Goal: Task Accomplishment & Management: Manage account settings

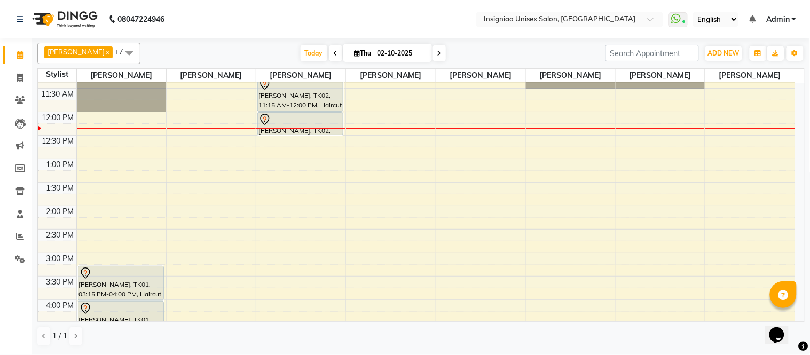
scroll to position [59, 0]
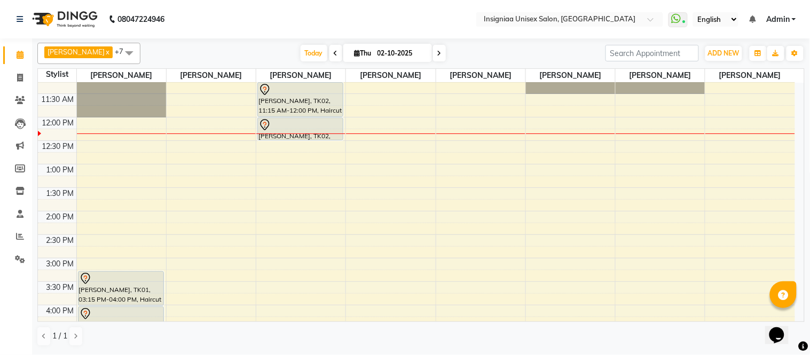
click at [105, 171] on div "10:00 AM 10:30 AM 11:00 AM 11:30 AM 12:00 PM 12:30 PM 1:00 PM 1:30 PM 2:00 PM 2…" at bounding box center [416, 304] width 757 height 563
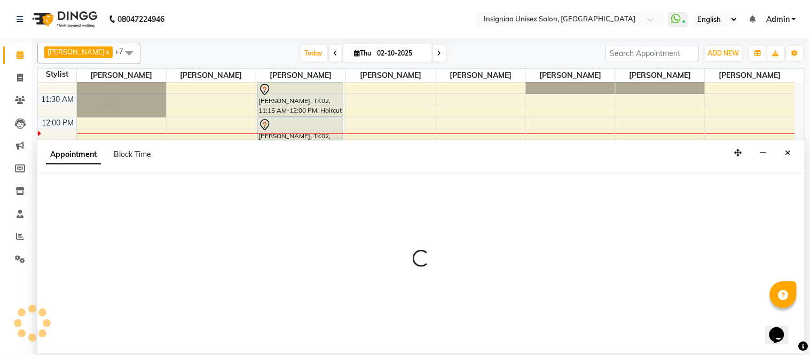
select select "58131"
select select "tentative"
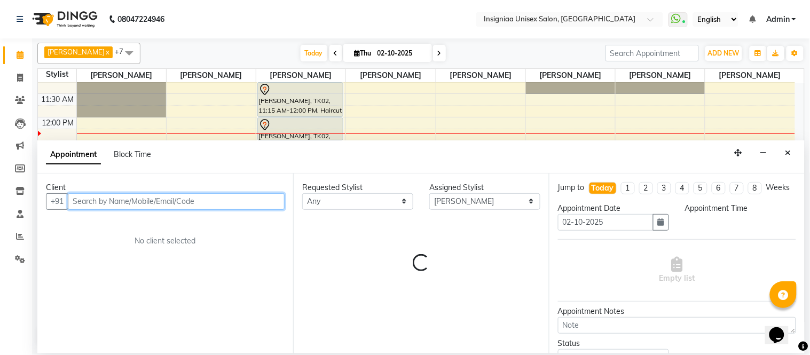
select select "780"
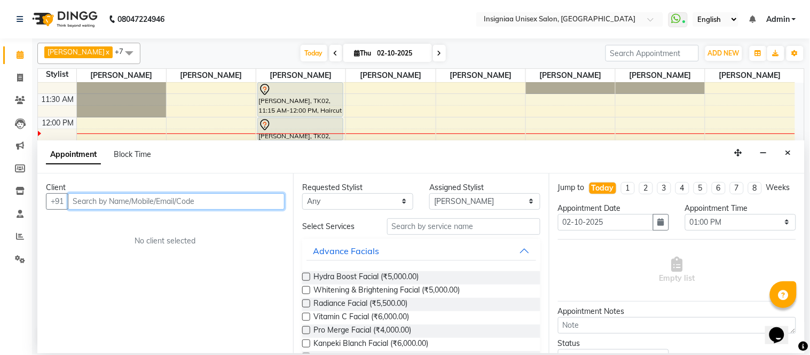
click at [160, 201] on input "text" at bounding box center [176, 201] width 217 height 17
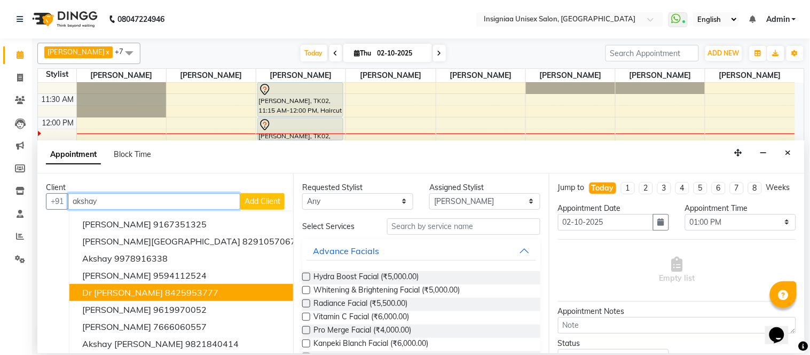
drag, startPoint x: 185, startPoint y: 291, endPoint x: 193, endPoint y: 291, distance: 7.5
click at [184, 296] on ngb-highlight "8425953777" at bounding box center [191, 292] width 53 height 11
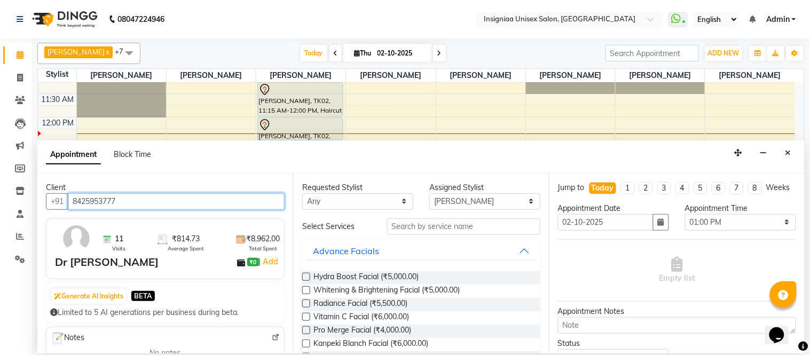
type input "8425953777"
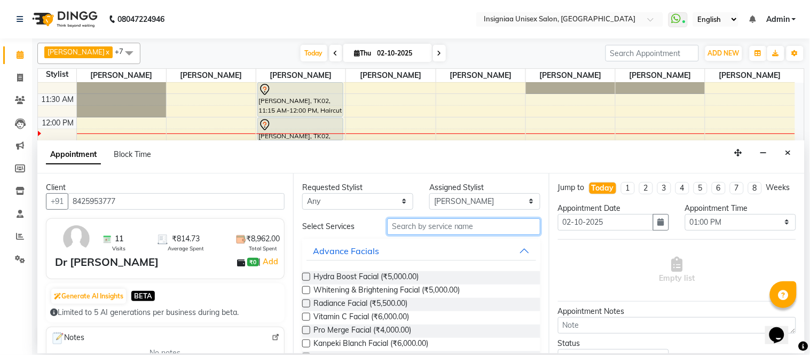
click at [419, 232] on input "text" at bounding box center [463, 226] width 153 height 17
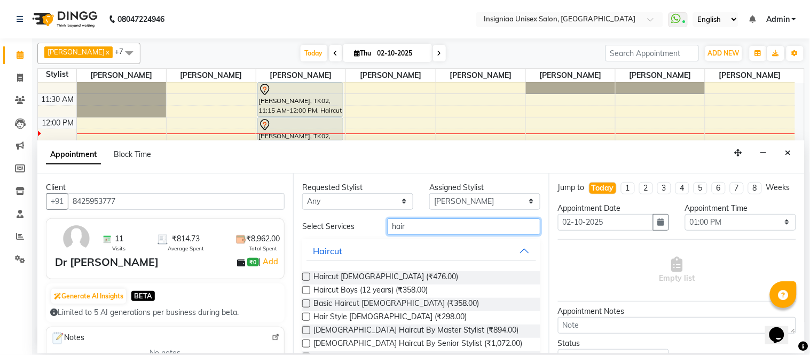
type input "hair"
click at [305, 278] on label at bounding box center [306, 277] width 8 height 8
click at [305, 278] on input "checkbox" at bounding box center [305, 277] width 7 height 7
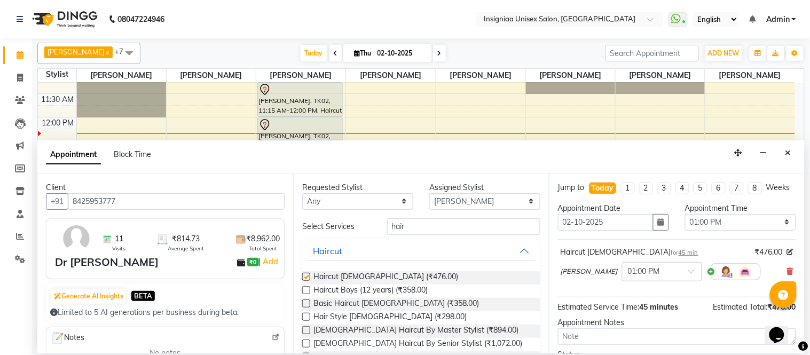
checkbox input "false"
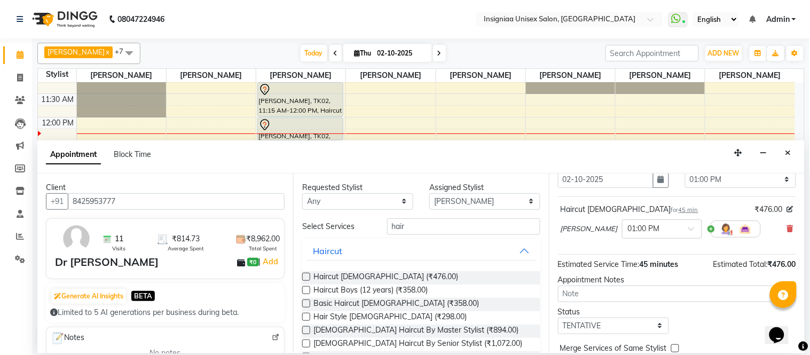
scroll to position [100, 0]
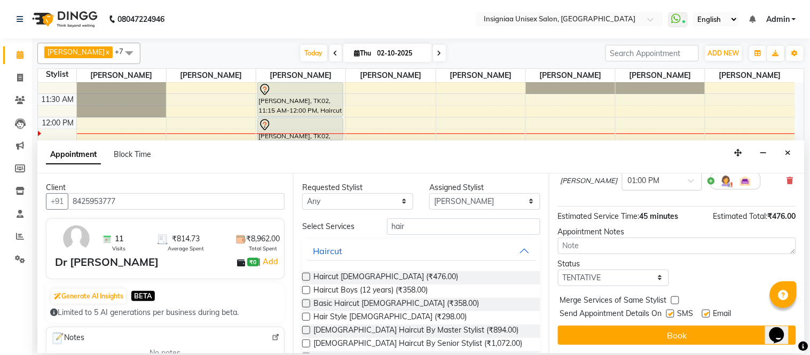
click at [708, 313] on label at bounding box center [706, 314] width 8 height 8
click at [708, 313] on input "checkbox" at bounding box center [705, 314] width 7 height 7
checkbox input "false"
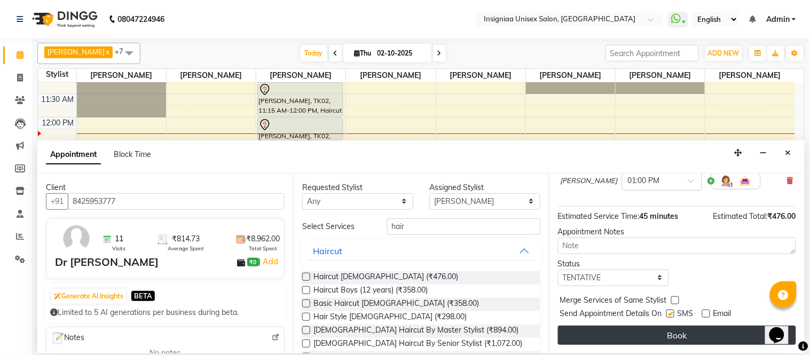
click at [692, 338] on button "Book" at bounding box center [677, 335] width 238 height 19
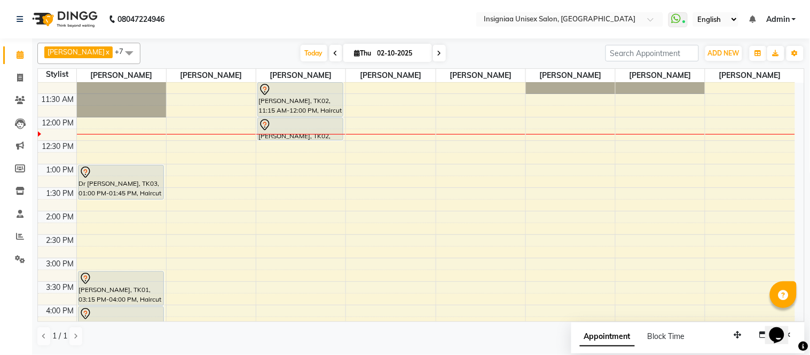
scroll to position [118, 0]
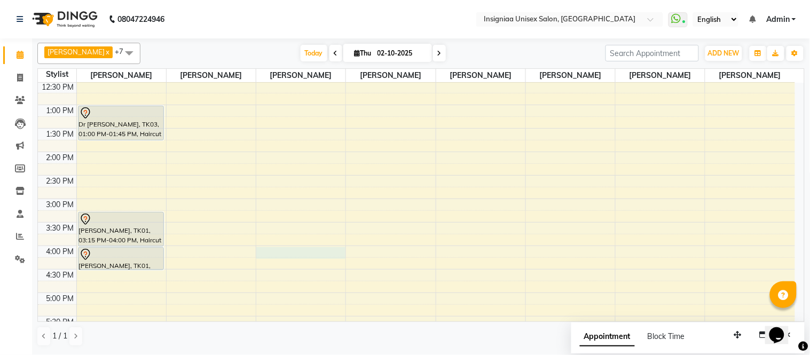
click at [280, 253] on div "10:00 AM 10:30 AM 11:00 AM 11:30 AM 12:00 PM 12:30 PM 1:00 PM 1:30 PM 2:00 PM 2…" at bounding box center [416, 245] width 757 height 563
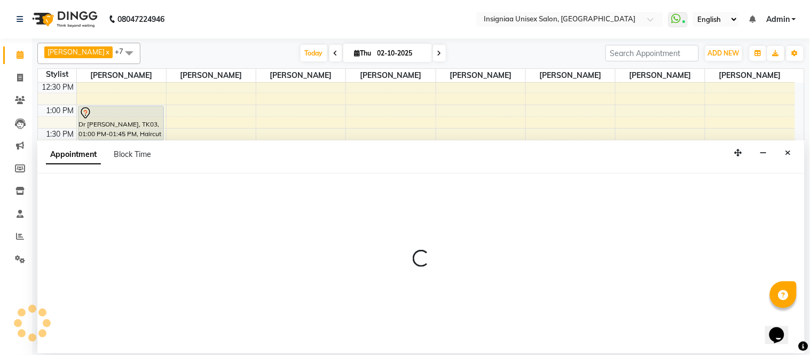
select select "58133"
select select "960"
select select "tentative"
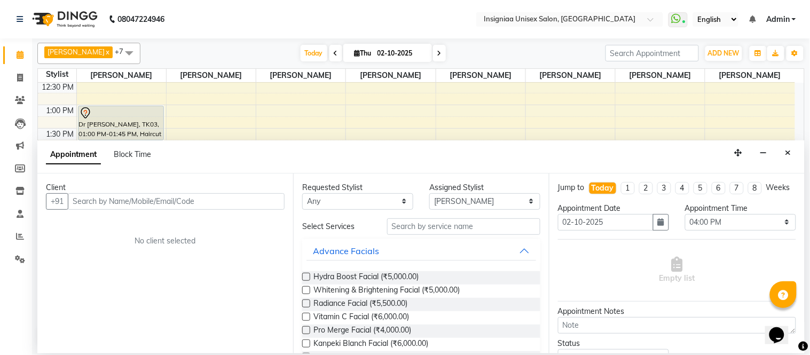
click at [183, 204] on input "text" at bounding box center [176, 201] width 217 height 17
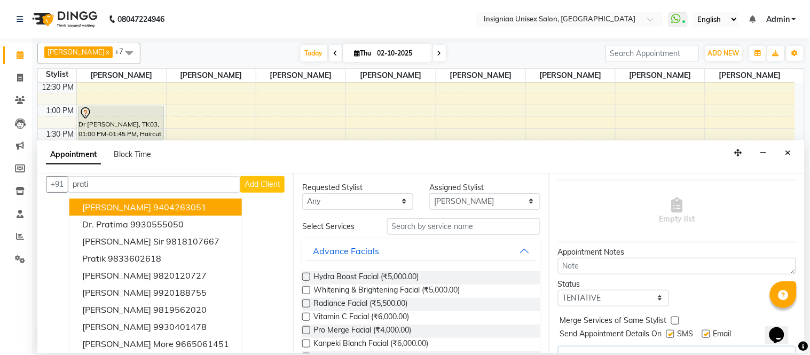
scroll to position [0, 0]
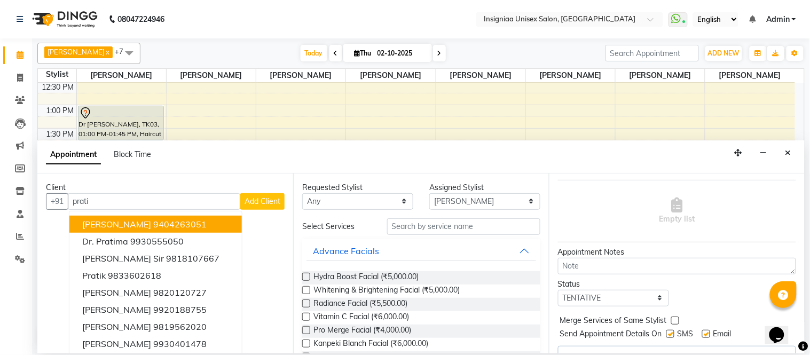
click at [126, 201] on input "prati" at bounding box center [154, 201] width 172 height 17
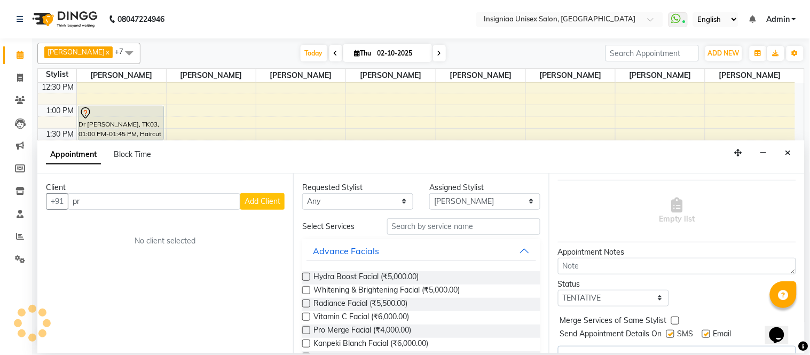
type input "p"
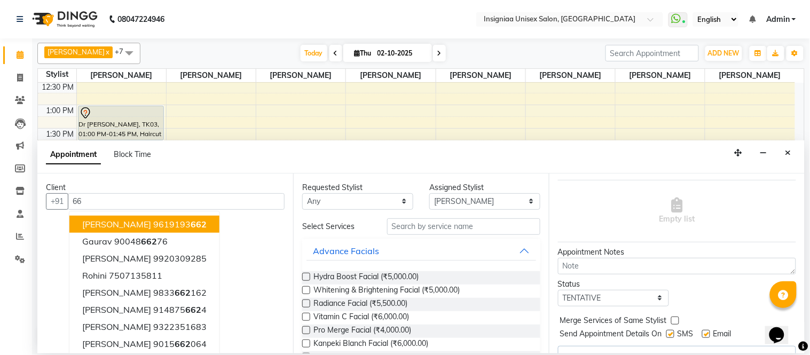
type input "6"
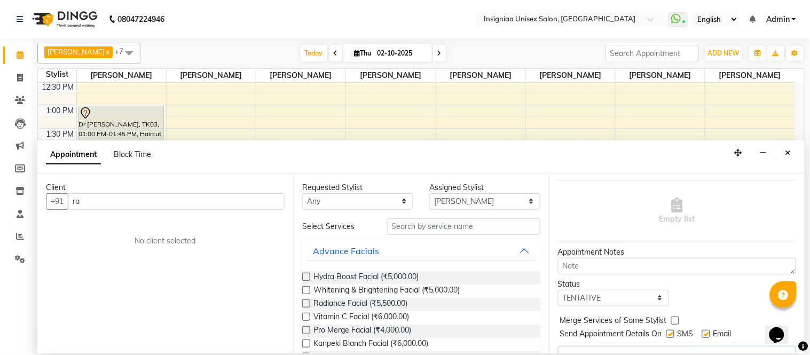
type input "r"
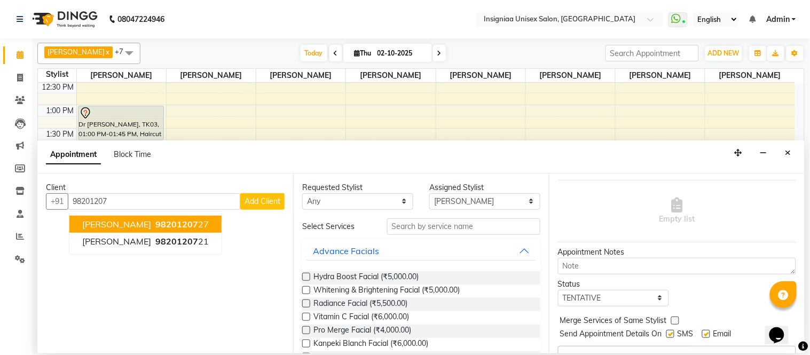
drag, startPoint x: 156, startPoint y: 221, endPoint x: 248, endPoint y: 221, distance: 91.3
click at [156, 221] on span "98201207" at bounding box center [176, 224] width 43 height 11
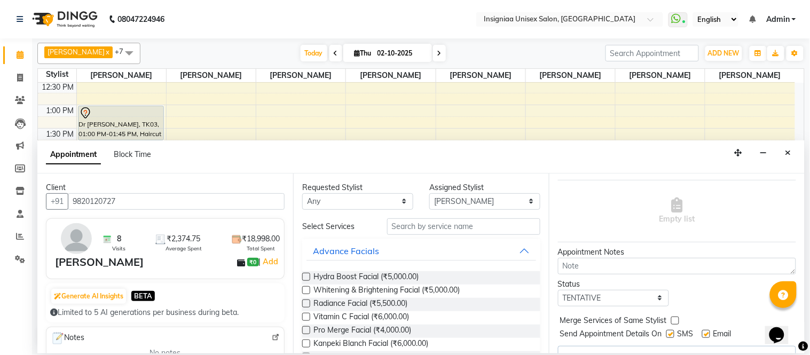
type input "9820120727"
click at [441, 231] on input "text" at bounding box center [463, 226] width 153 height 17
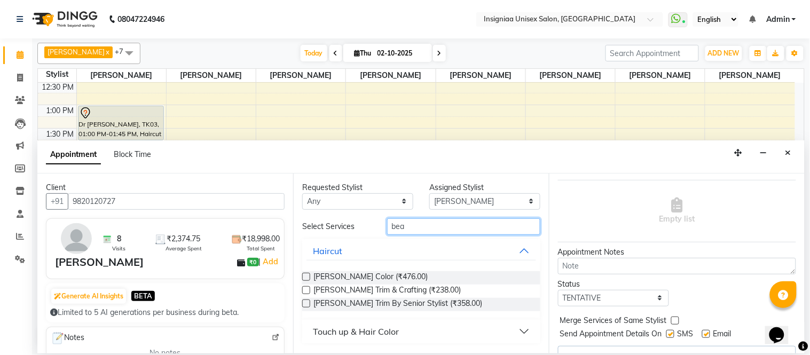
type input "bea"
click at [305, 290] on label at bounding box center [306, 290] width 8 height 8
click at [305, 290] on input "checkbox" at bounding box center [305, 291] width 7 height 7
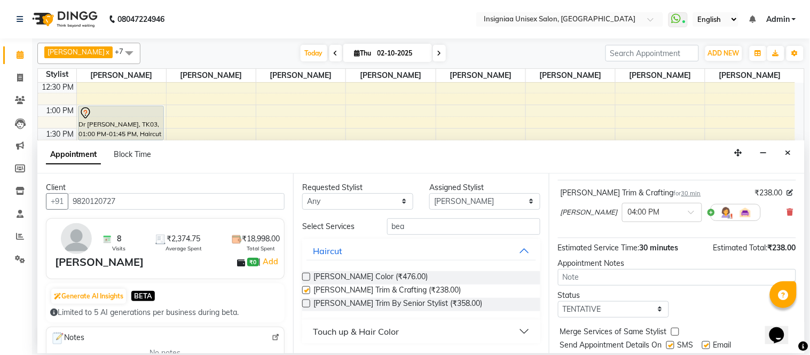
checkbox input "false"
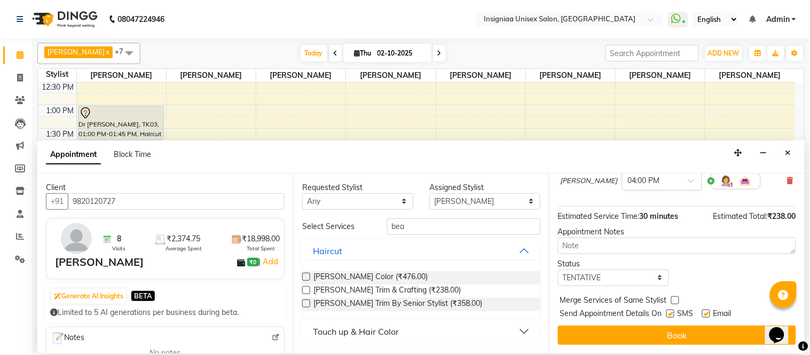
scroll to position [100, 0]
click at [707, 315] on label at bounding box center [706, 314] width 8 height 8
click at [707, 315] on input "checkbox" at bounding box center [705, 314] width 7 height 7
checkbox input "false"
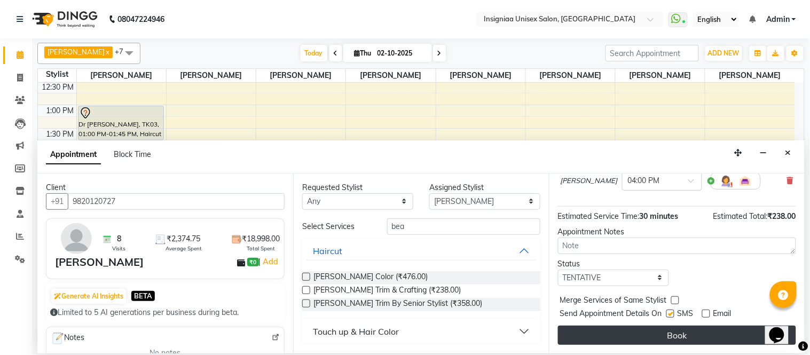
click at [675, 332] on button "Book" at bounding box center [677, 335] width 238 height 19
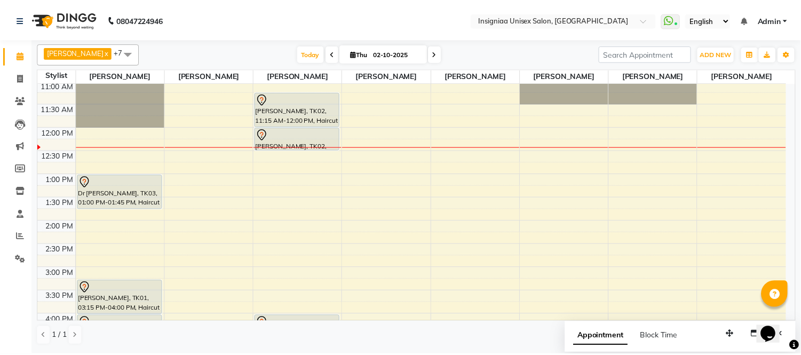
scroll to position [0, 0]
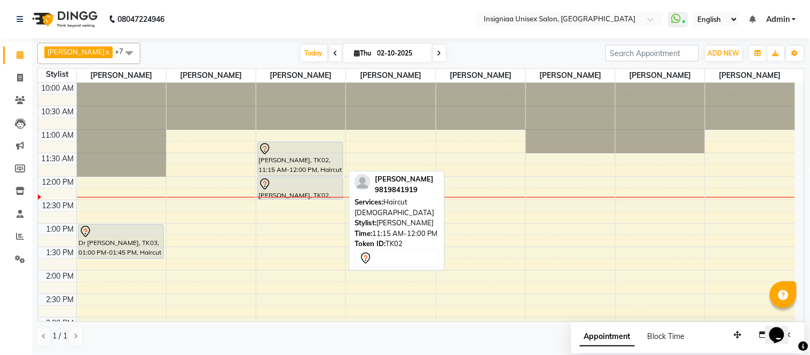
click at [305, 162] on div "[PERSON_NAME], TK02, 11:15 AM-12:00 PM, Haircut [DEMOGRAPHIC_DATA]" at bounding box center [300, 159] width 85 height 34
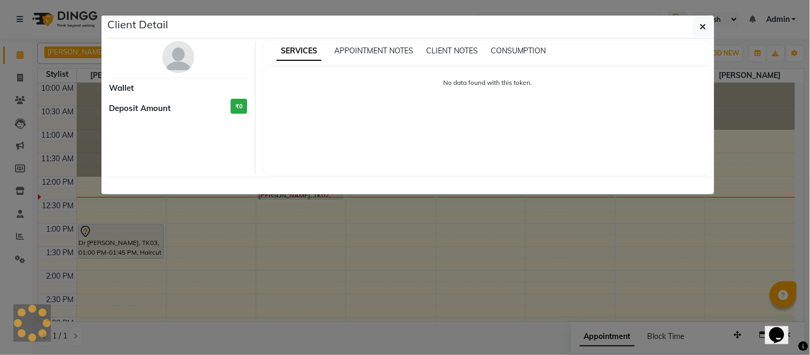
select select "7"
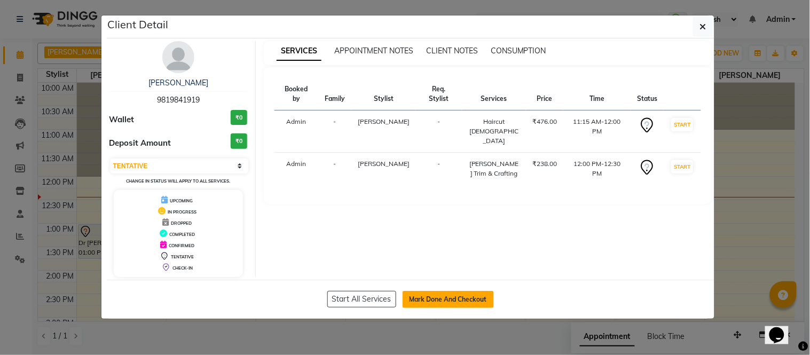
click at [451, 301] on button "Mark Done And Checkout" at bounding box center [447, 299] width 91 height 17
select select "service"
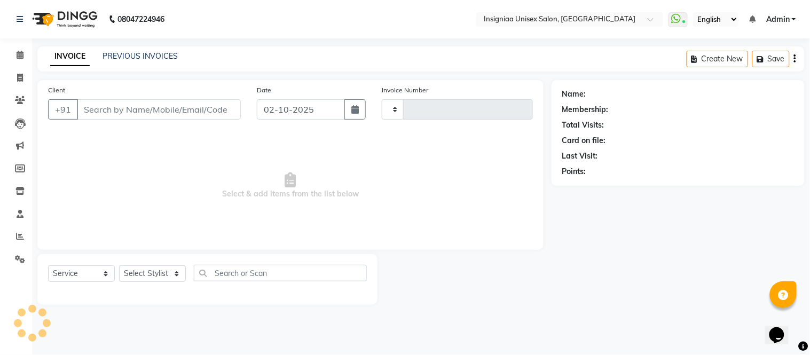
type input "3175"
select select "6999"
click at [547, 248] on div "Client +91 Date [DATE] Invoice Number V/2025 V/[PHONE_NUMBER] Select & add item…" at bounding box center [290, 192] width 522 height 225
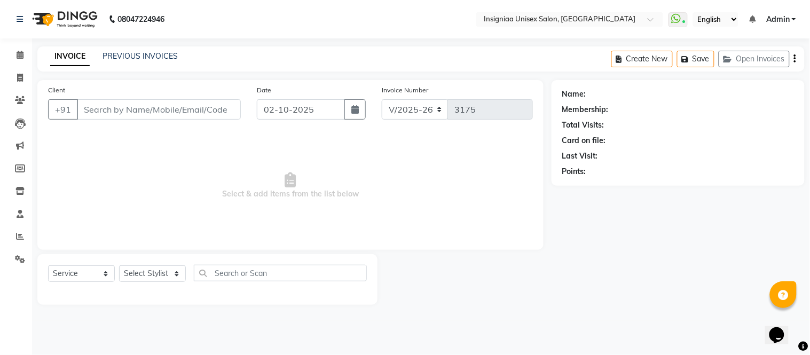
type input "9819841919"
select select "58133"
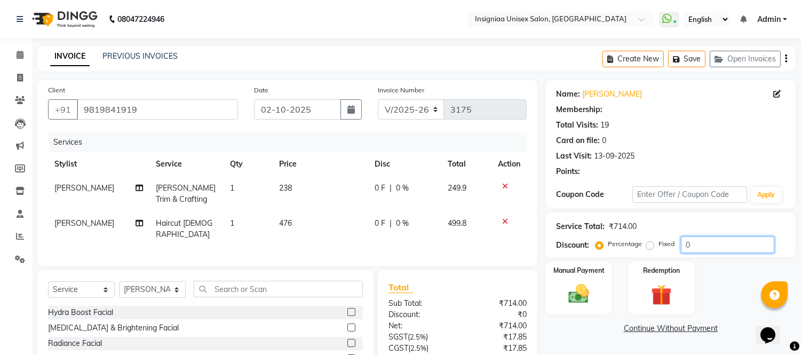
click at [706, 244] on input "0" at bounding box center [727, 244] width 93 height 17
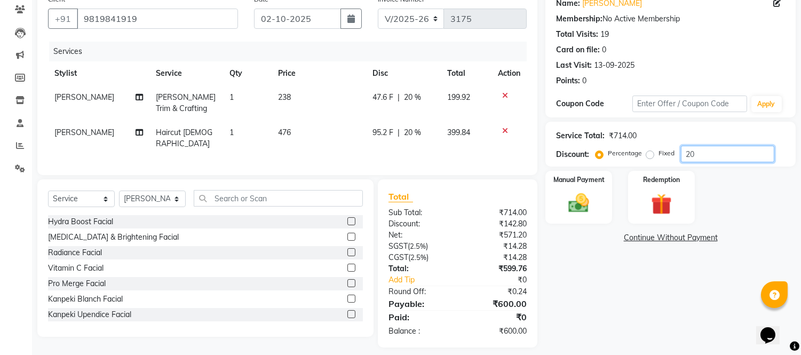
scroll to position [97, 0]
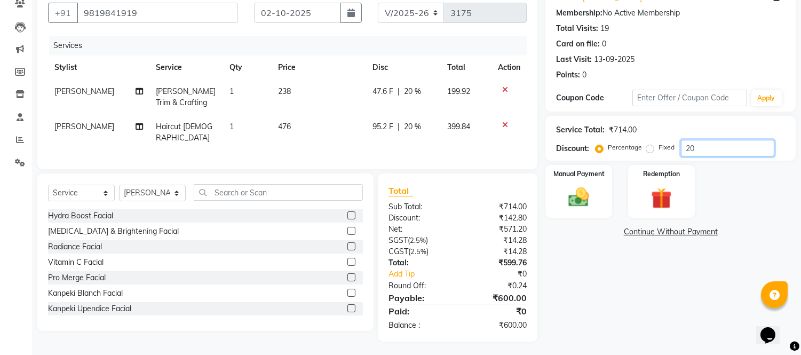
drag, startPoint x: 714, startPoint y: 143, endPoint x: 709, endPoint y: 147, distance: 6.1
click at [713, 143] on input "20" at bounding box center [727, 148] width 93 height 17
type input "2"
click at [723, 140] on input "10" at bounding box center [727, 148] width 93 height 17
type input "1"
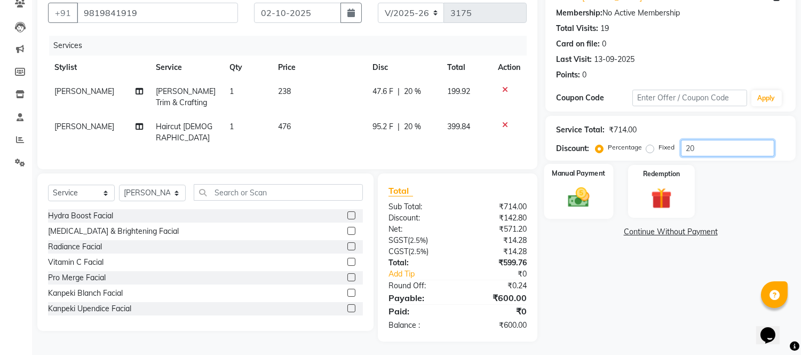
type input "20"
click at [571, 194] on img at bounding box center [578, 197] width 35 height 25
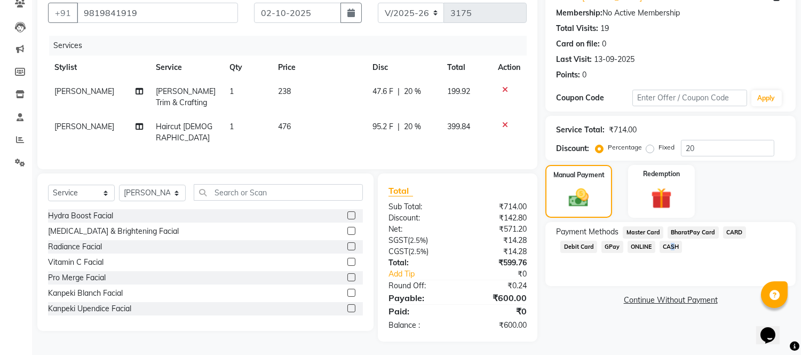
click at [660, 247] on span "CASH" at bounding box center [671, 247] width 23 height 12
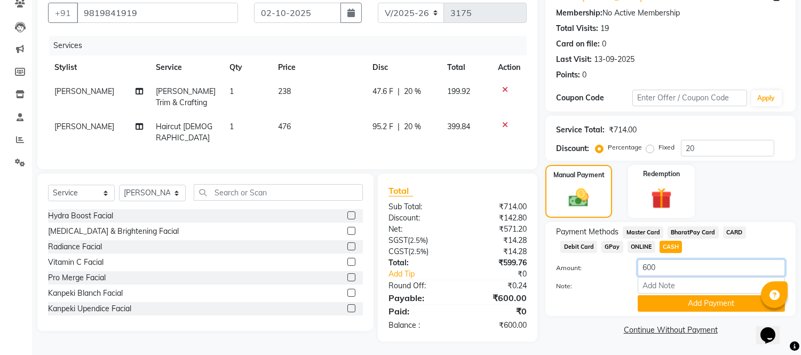
click at [683, 271] on input "600" at bounding box center [711, 267] width 147 height 17
type input "6"
type input "2"
type input "500"
drag, startPoint x: 691, startPoint y: 303, endPoint x: 686, endPoint y: 295, distance: 9.6
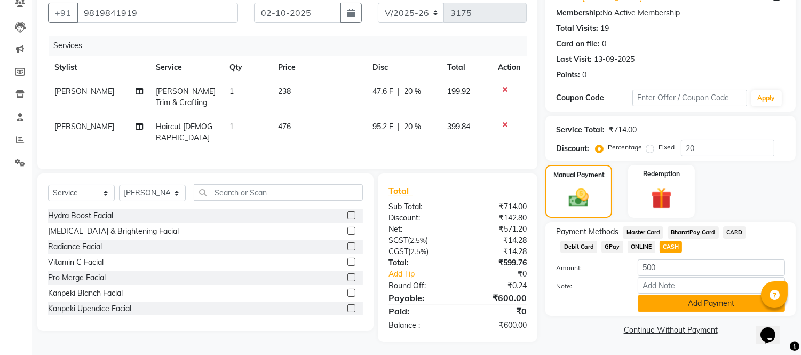
click at [686, 295] on button "Add Payment" at bounding box center [711, 303] width 147 height 17
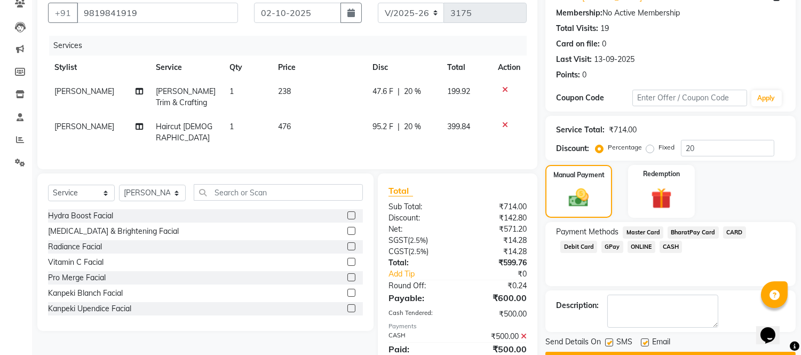
click at [602, 247] on span "GPay" at bounding box center [613, 247] width 22 height 12
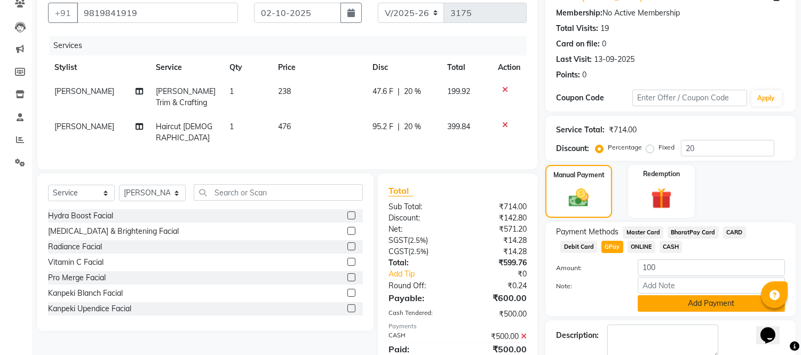
click at [700, 307] on button "Add Payment" at bounding box center [711, 303] width 147 height 17
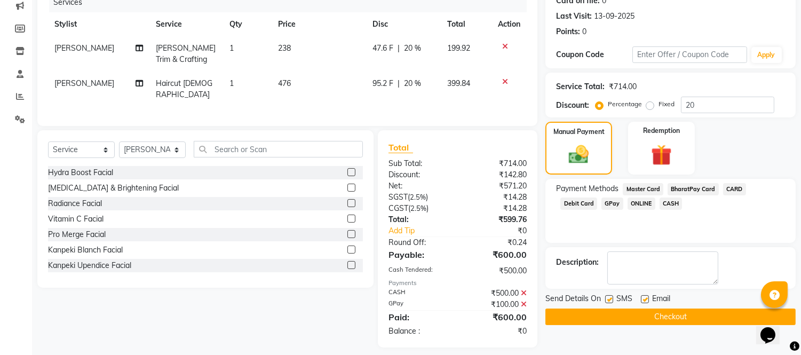
scroll to position [146, 0]
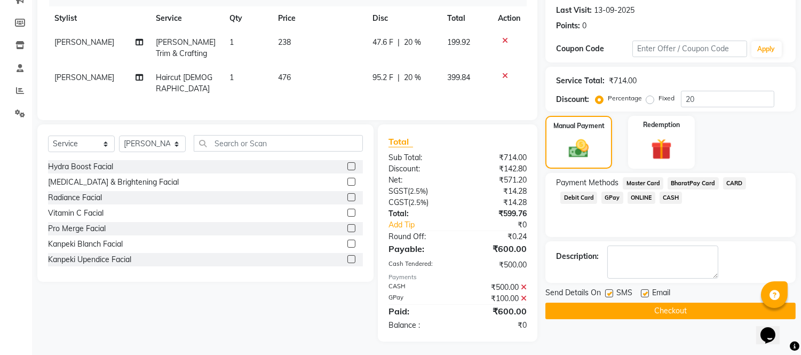
click at [643, 292] on label at bounding box center [645, 293] width 8 height 8
click at [643, 292] on input "checkbox" at bounding box center [644, 293] width 7 height 7
checkbox input "false"
click at [610, 294] on label at bounding box center [609, 293] width 8 height 8
click at [610, 294] on input "checkbox" at bounding box center [608, 293] width 7 height 7
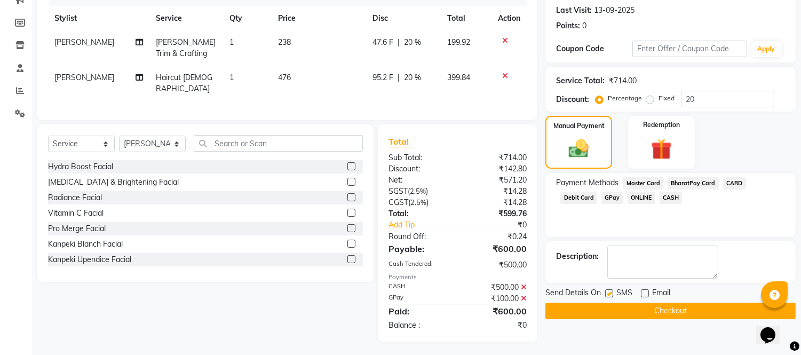
checkbox input "false"
click at [661, 311] on button "Checkout" at bounding box center [670, 311] width 250 height 17
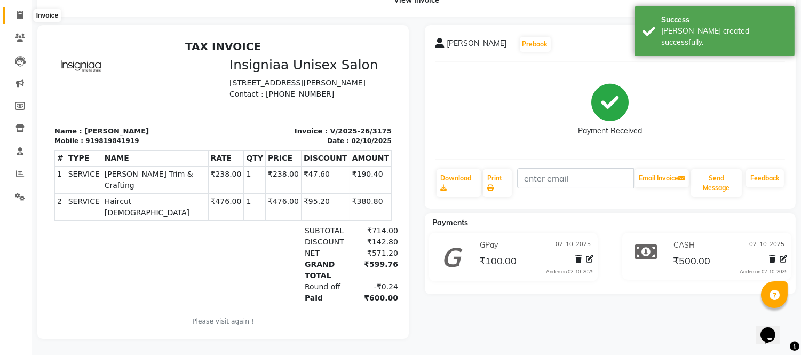
click at [17, 11] on icon at bounding box center [20, 15] width 6 height 8
select select "6999"
select select "service"
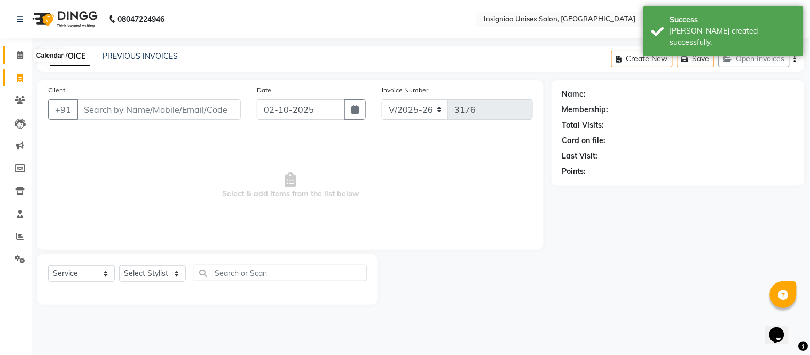
click at [17, 55] on icon at bounding box center [20, 55] width 7 height 8
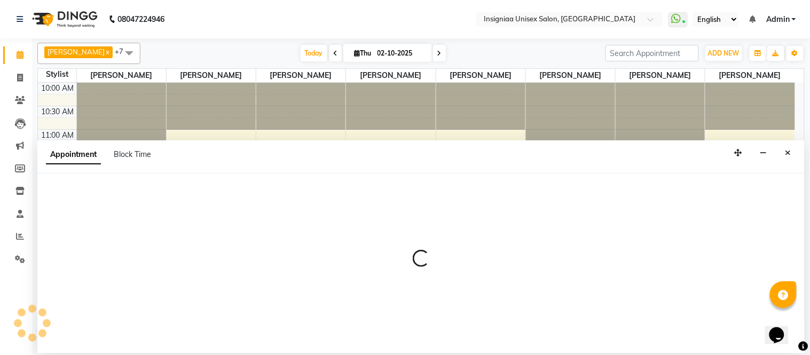
select select "67590"
select select "tentative"
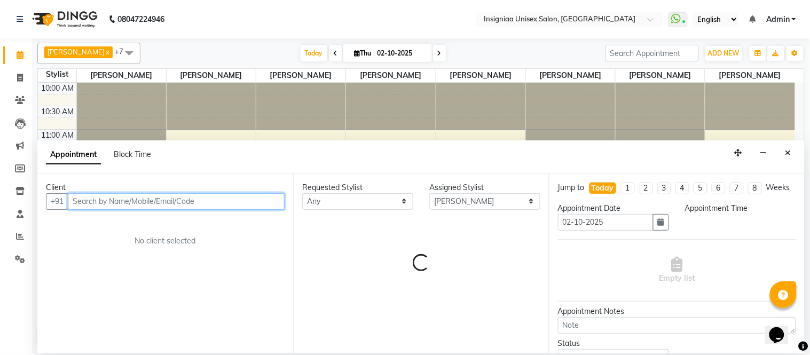
select select "705"
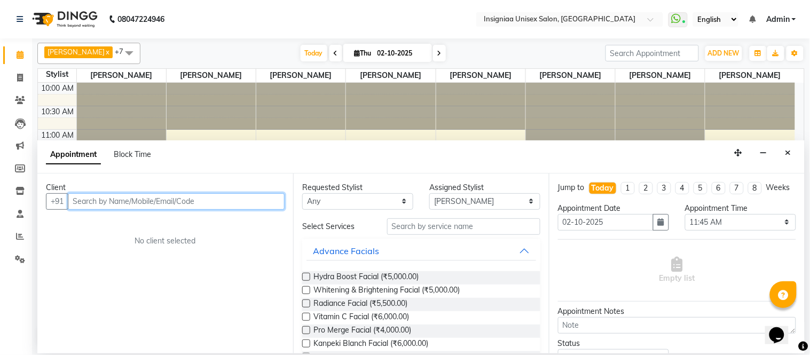
click at [186, 203] on input "text" at bounding box center [176, 201] width 217 height 17
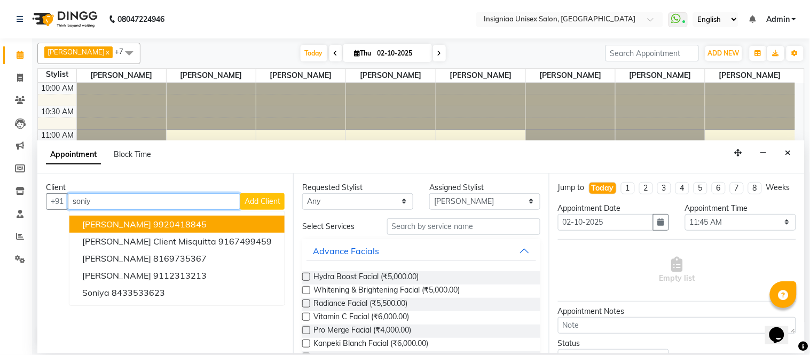
click at [129, 199] on input "soniy" at bounding box center [154, 201] width 172 height 17
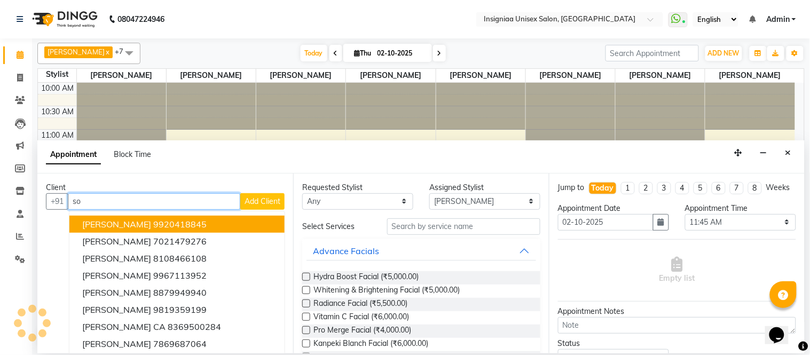
type input "s"
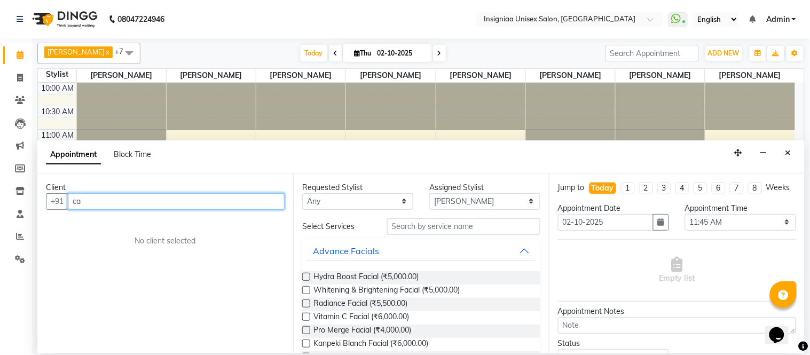
type input "c"
type input "a"
type input "c"
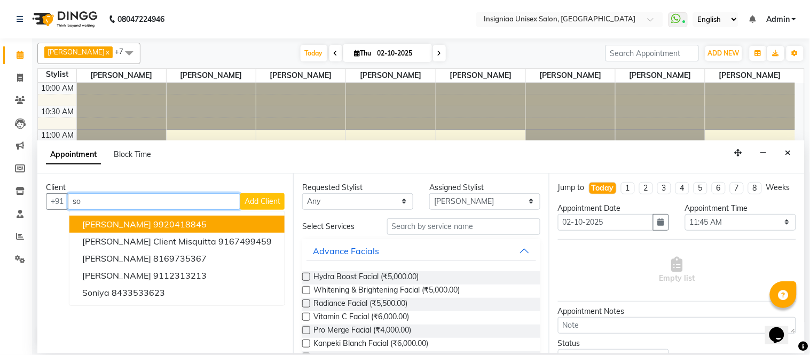
type input "s"
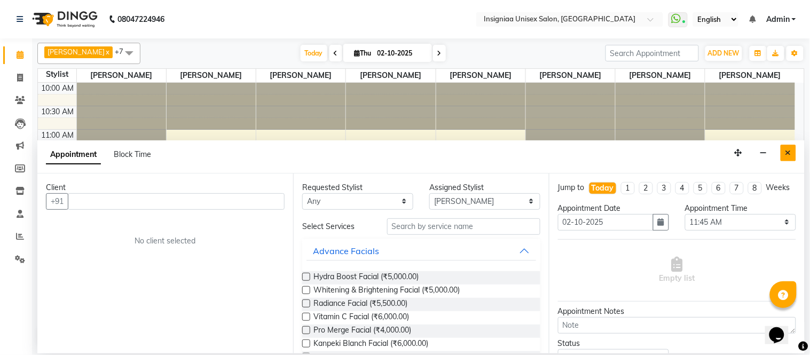
click at [788, 154] on icon "Close" at bounding box center [788, 152] width 6 height 7
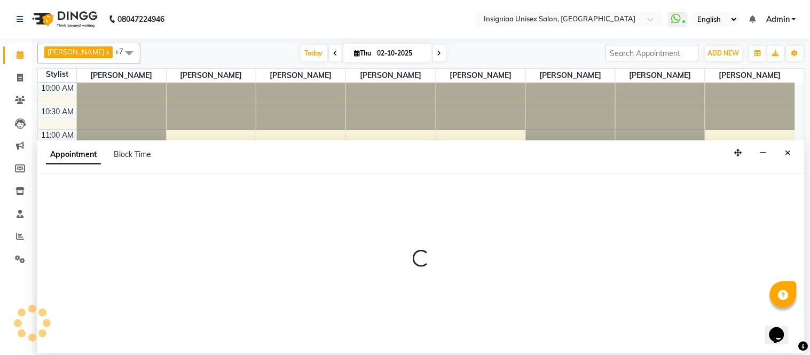
select select "58134"
select select "675"
select select "tentative"
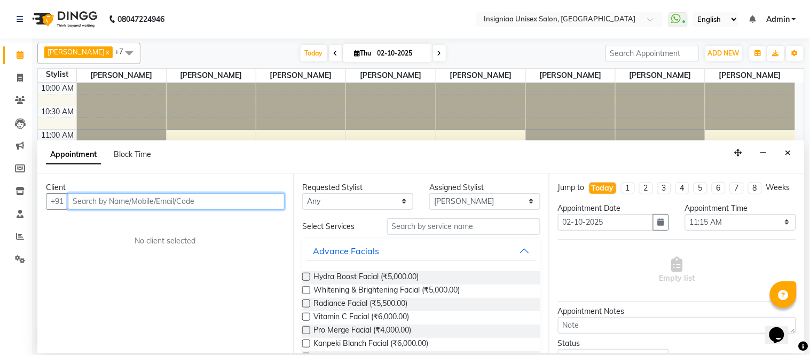
click at [144, 203] on input "text" at bounding box center [176, 201] width 217 height 17
click at [154, 203] on input "text" at bounding box center [176, 201] width 217 height 17
type input "l"
type input "a"
type input "l"
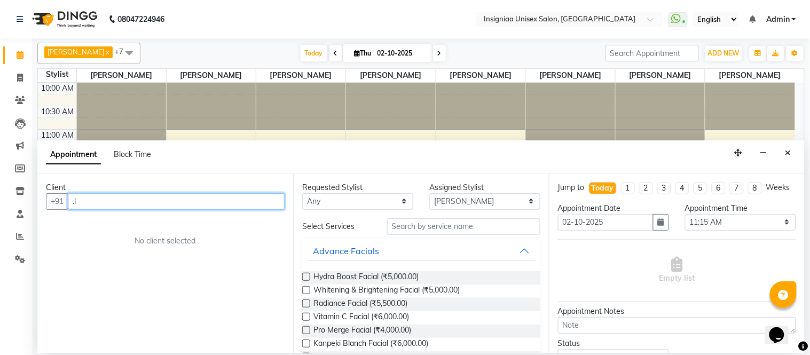
type input "."
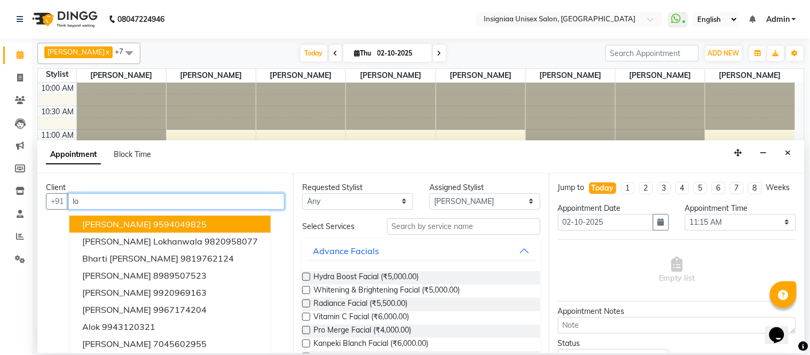
type input "l"
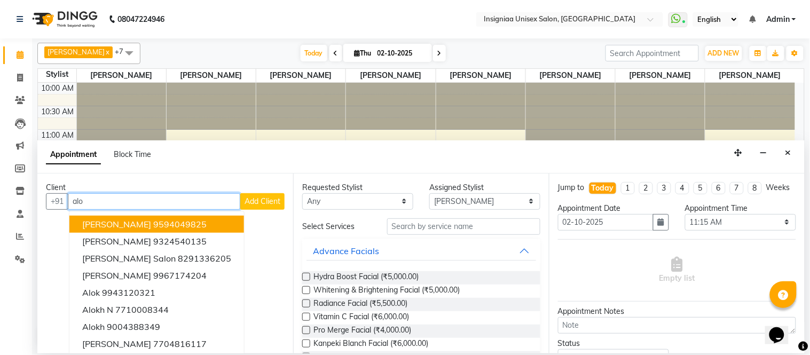
click at [126, 203] on input "alo" at bounding box center [154, 201] width 172 height 17
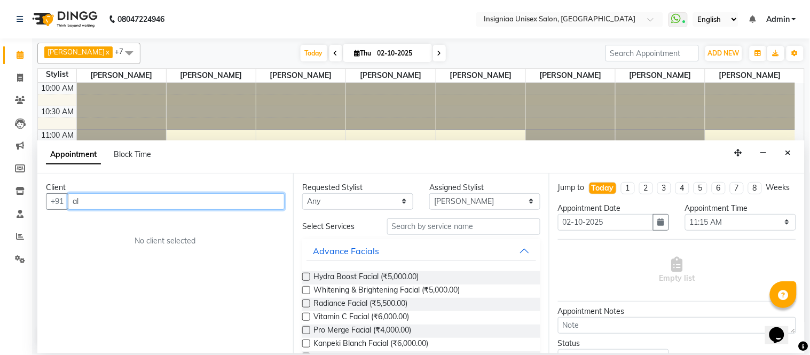
type input "a"
click at [116, 205] on input "text" at bounding box center [176, 201] width 217 height 17
click at [99, 205] on input "text" at bounding box center [176, 201] width 217 height 17
click at [207, 200] on input "text" at bounding box center [176, 201] width 217 height 17
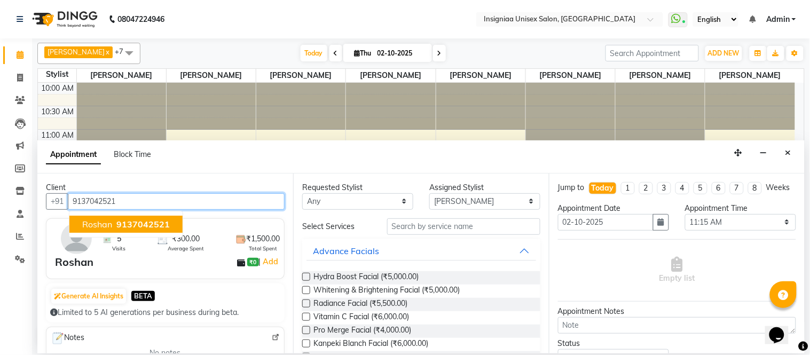
drag, startPoint x: 119, startPoint y: 220, endPoint x: 443, endPoint y: 272, distance: 328.2
click at [124, 221] on span "9137042521" at bounding box center [142, 224] width 53 height 11
type input "9137042521"
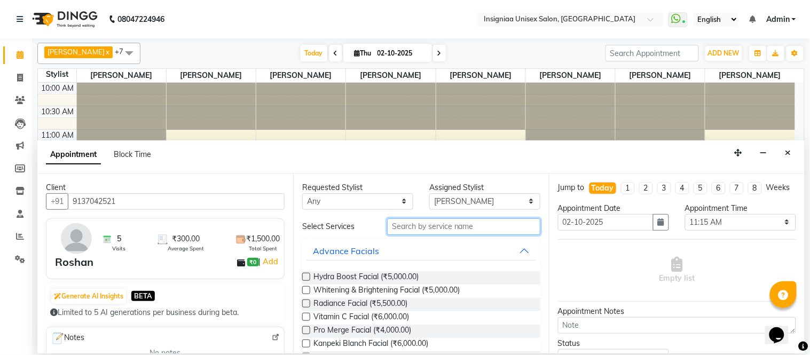
drag, startPoint x: 440, startPoint y: 231, endPoint x: 446, endPoint y: 240, distance: 11.3
click at [440, 234] on input "text" at bounding box center [463, 226] width 153 height 17
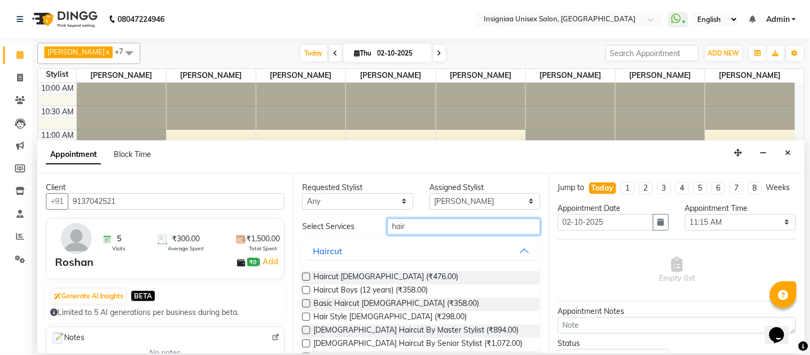
type input "hair"
click at [307, 276] on label at bounding box center [306, 277] width 8 height 8
click at [307, 276] on input "checkbox" at bounding box center [305, 277] width 7 height 7
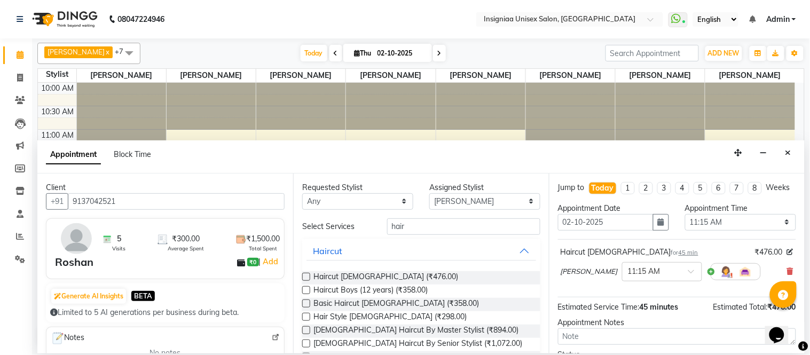
click at [307, 276] on label at bounding box center [306, 277] width 8 height 8
click at [307, 276] on input "checkbox" at bounding box center [305, 277] width 7 height 7
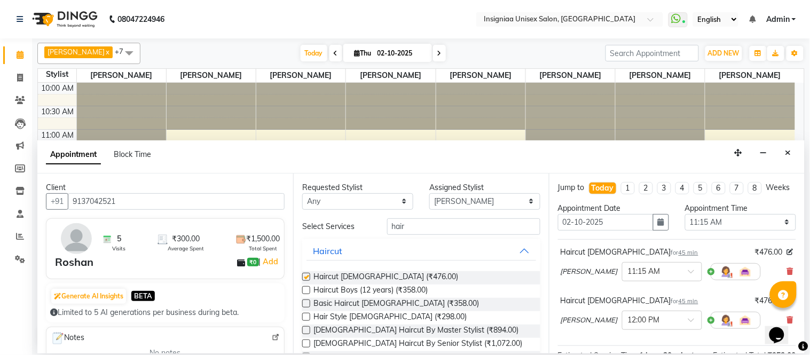
checkbox input "false"
click at [416, 225] on input "hair" at bounding box center [463, 226] width 153 height 17
type input "h"
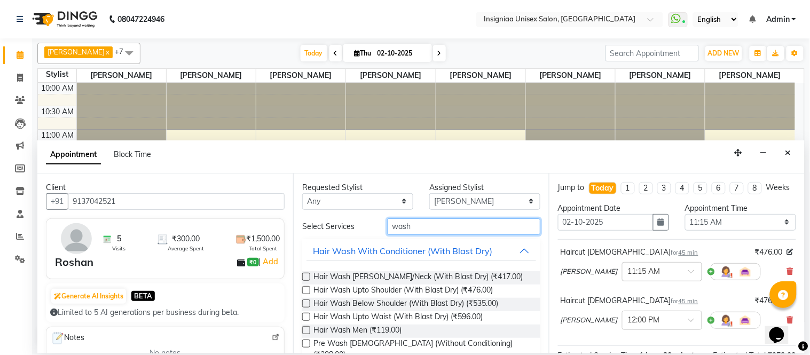
click at [439, 228] on input "wash" at bounding box center [463, 226] width 153 height 17
type input "w"
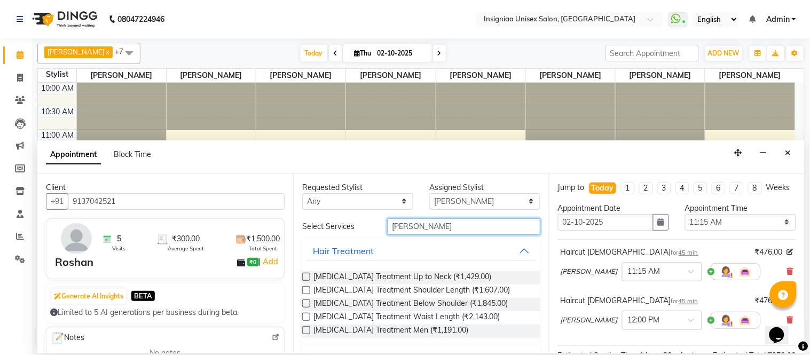
click at [429, 227] on input "[PERSON_NAME]" at bounding box center [463, 226] width 153 height 17
type input "d"
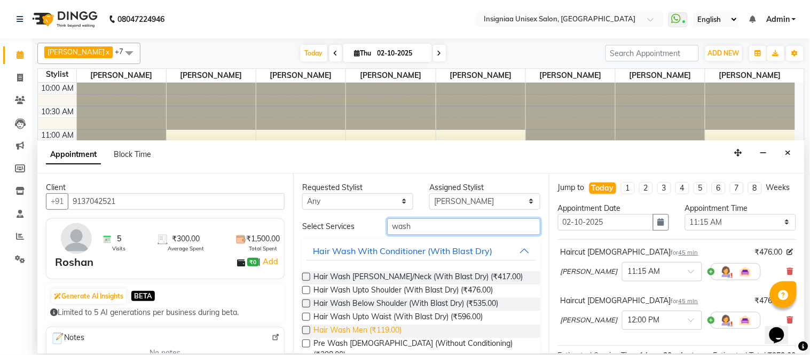
scroll to position [59, 0]
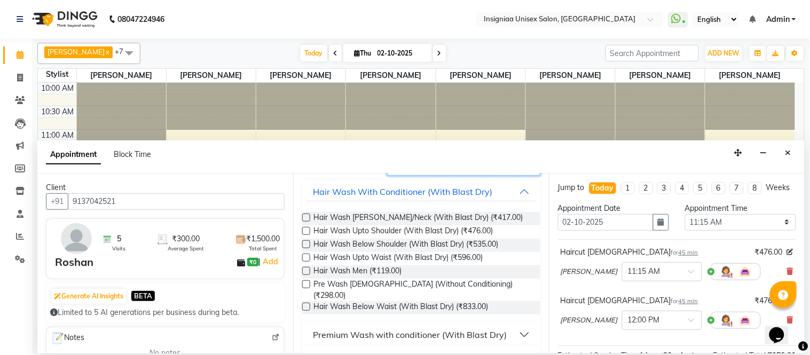
type input "wash"
click at [306, 284] on label at bounding box center [306, 284] width 8 height 8
click at [306, 284] on input "checkbox" at bounding box center [305, 285] width 7 height 7
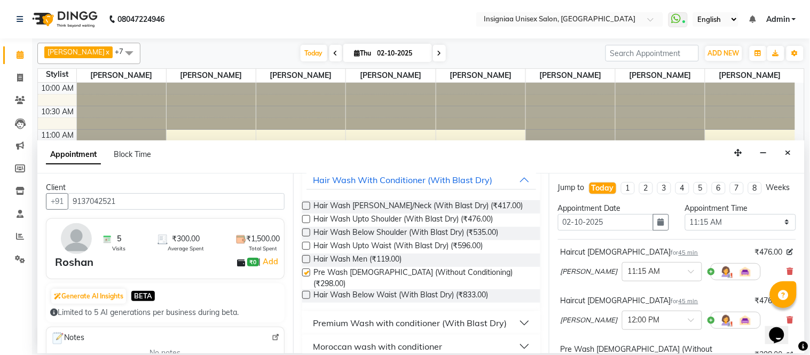
checkbox input "false"
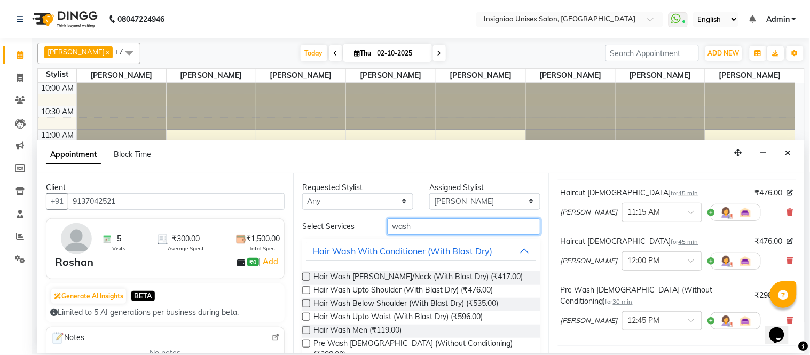
click at [420, 230] on input "wash" at bounding box center [463, 226] width 153 height 17
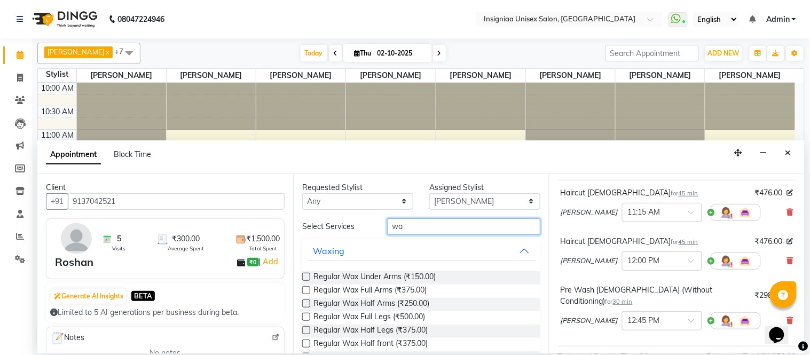
type input "w"
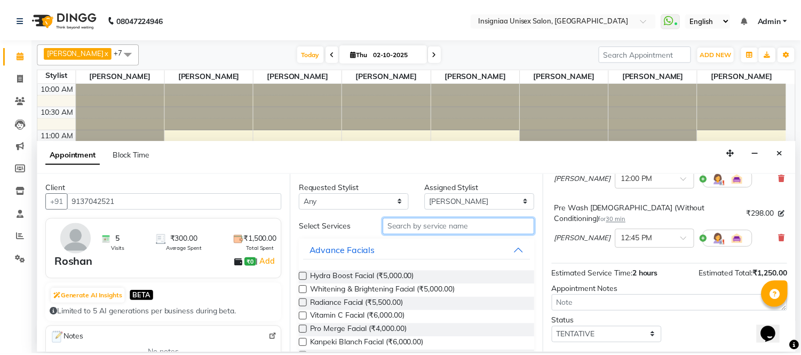
scroll to position [197, 0]
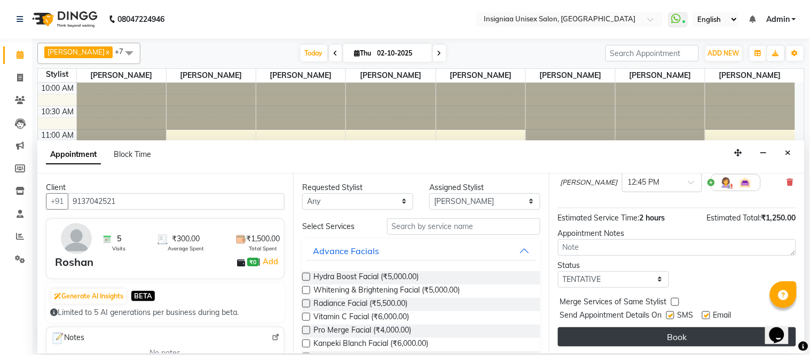
drag, startPoint x: 708, startPoint y: 312, endPoint x: 673, endPoint y: 335, distance: 42.3
click at [708, 312] on label at bounding box center [706, 315] width 8 height 8
click at [708, 313] on input "checkbox" at bounding box center [705, 316] width 7 height 7
checkbox input "false"
click at [673, 334] on button "Book" at bounding box center [677, 336] width 238 height 19
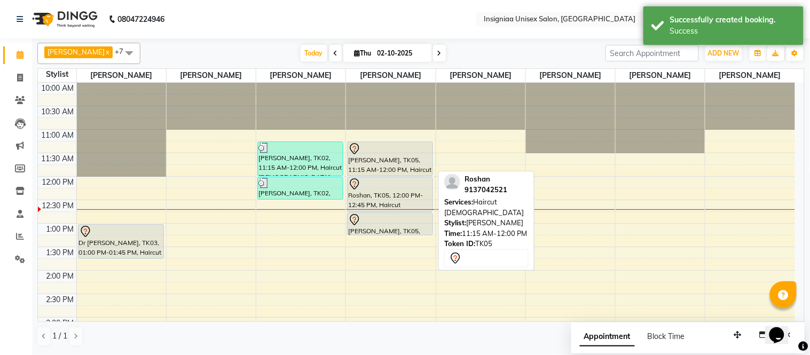
click at [382, 164] on div "[PERSON_NAME], TK05, 11:15 AM-12:00 PM, Haircut [DEMOGRAPHIC_DATA]" at bounding box center [389, 159] width 85 height 34
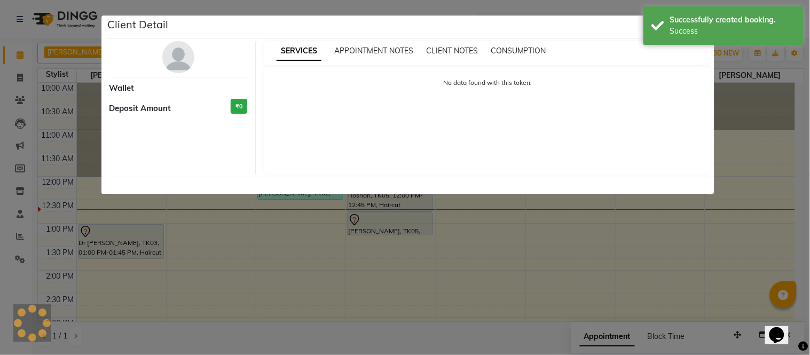
select select "7"
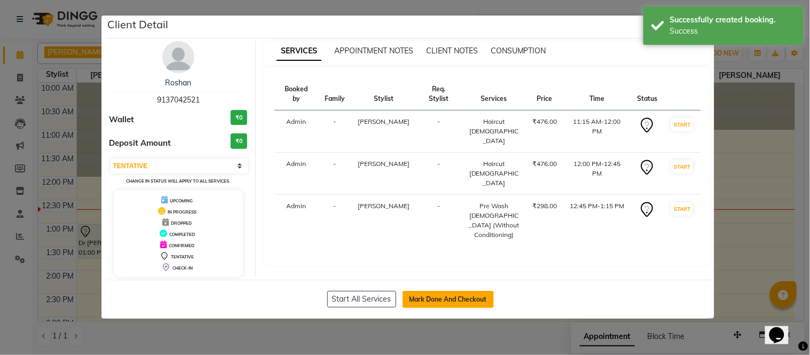
drag, startPoint x: 446, startPoint y: 296, endPoint x: 447, endPoint y: 290, distance: 6.0
click at [446, 296] on button "Mark Done And Checkout" at bounding box center [447, 299] width 91 height 17
select select "6999"
select select "service"
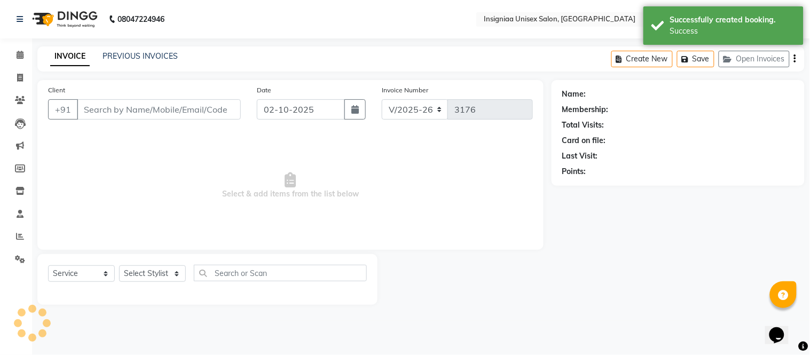
type input "9137042521"
select select "58134"
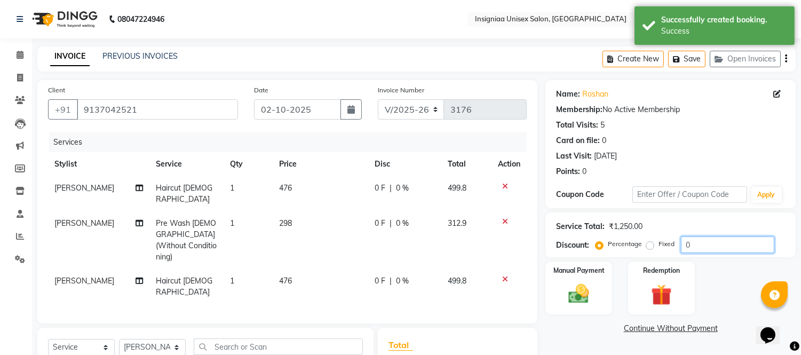
click at [698, 241] on input "0" at bounding box center [727, 244] width 93 height 17
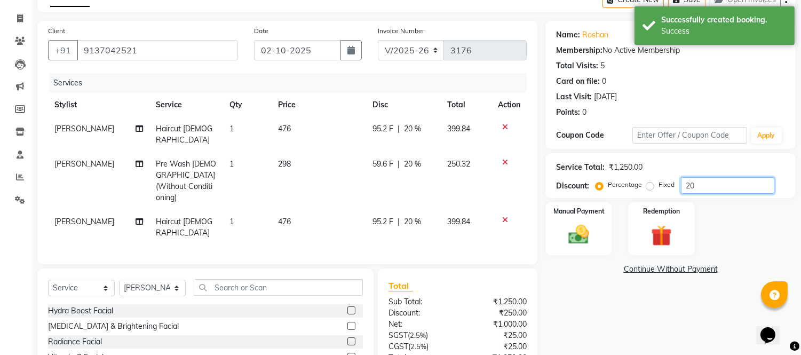
scroll to position [121, 0]
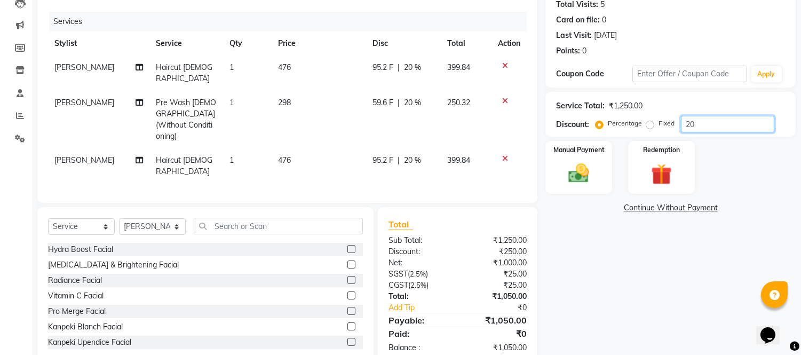
click at [705, 126] on input "20" at bounding box center [727, 124] width 93 height 17
type input "2"
type input "10"
click at [412, 97] on span "10 %" at bounding box center [413, 102] width 17 height 11
select select "58134"
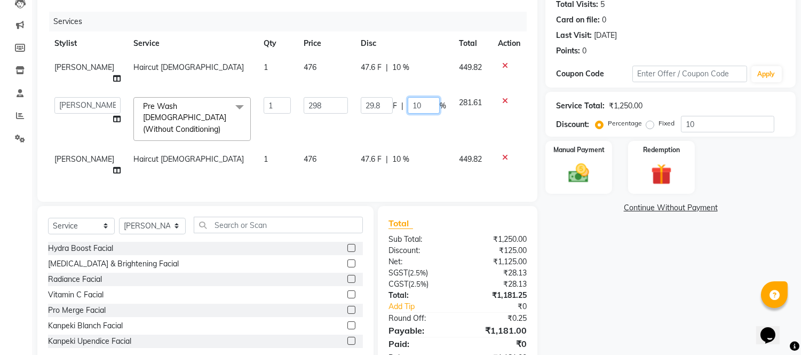
click at [417, 104] on input "10" at bounding box center [424, 105] width 32 height 17
type input "1"
type input "20"
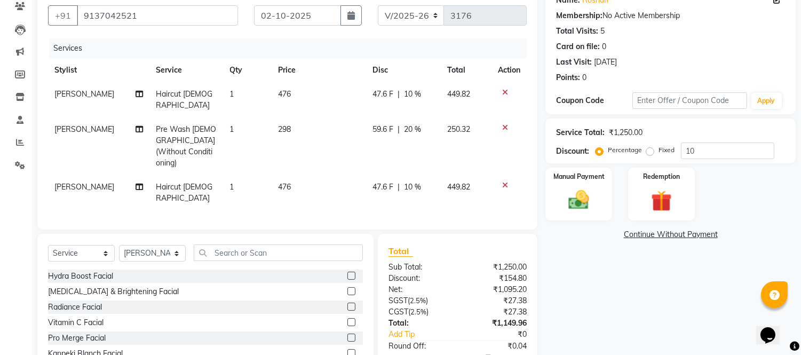
drag, startPoint x: 730, startPoint y: 244, endPoint x: 713, endPoint y: 241, distance: 16.9
click at [730, 243] on div "Name: Roshan Membership: No Active Membership Total Visits: 5 Card on file: 0 L…" at bounding box center [674, 194] width 258 height 416
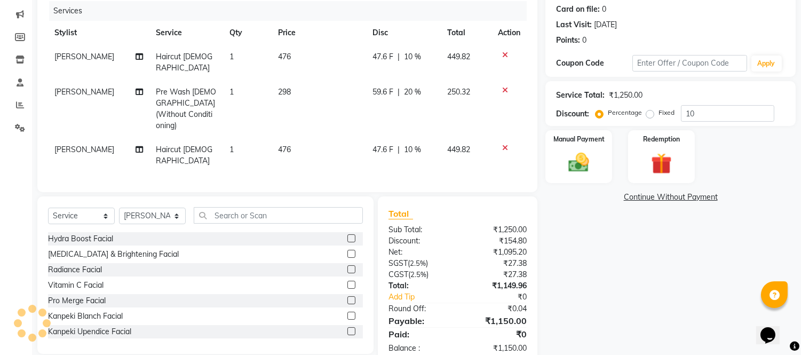
scroll to position [132, 0]
click at [409, 56] on span "10 %" at bounding box center [413, 56] width 17 height 11
select select "58134"
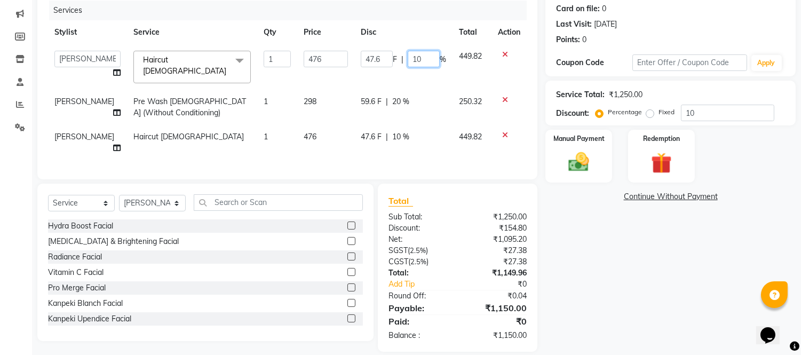
click at [418, 58] on input "10" at bounding box center [424, 59] width 32 height 17
type input "1"
type input "20"
click at [398, 131] on div "47.6 F | 10 %" at bounding box center [403, 136] width 85 height 11
select select "58134"
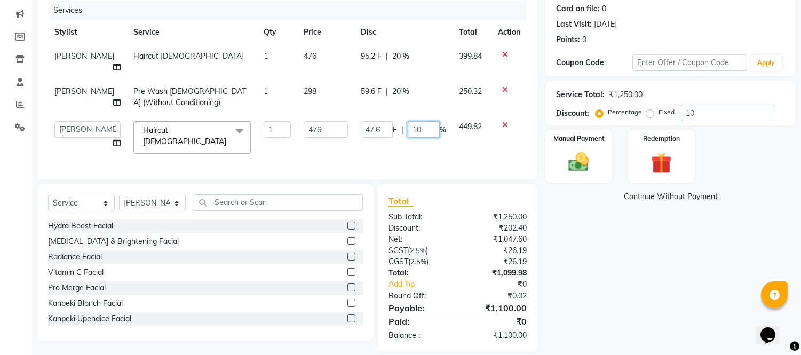
click at [423, 127] on input "10" at bounding box center [424, 129] width 32 height 17
type input "1"
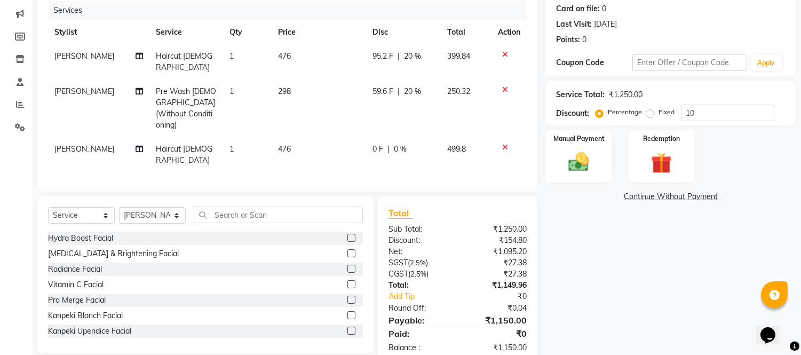
click at [398, 57] on div "95.2 F | 20 %" at bounding box center [404, 56] width 62 height 11
select select "58134"
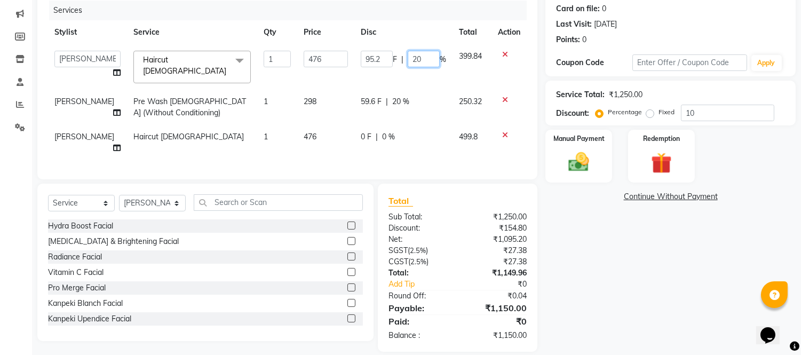
click at [420, 60] on input "20" at bounding box center [424, 59] width 32 height 17
type input "2"
type input "10"
click at [602, 252] on div "Name: Roshan Membership: No Active Membership Total Visits: 5 Card on file: 0 L…" at bounding box center [674, 149] width 258 height 403
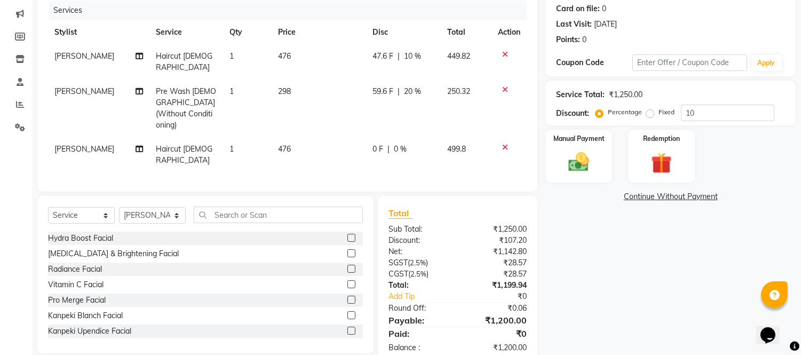
click at [414, 52] on span "10 %" at bounding box center [413, 56] width 17 height 11
select select "58134"
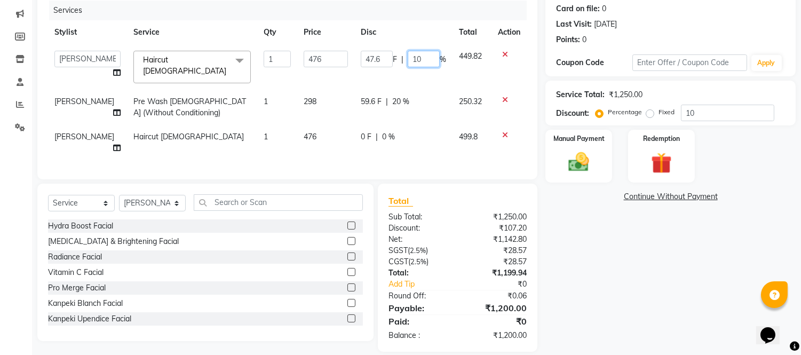
click at [417, 60] on input "10" at bounding box center [424, 59] width 32 height 17
type input "12"
click at [706, 230] on div "Name: Roshan Membership: No Active Membership Total Visits: 5 Card on file: 0 L…" at bounding box center [674, 149] width 258 height 403
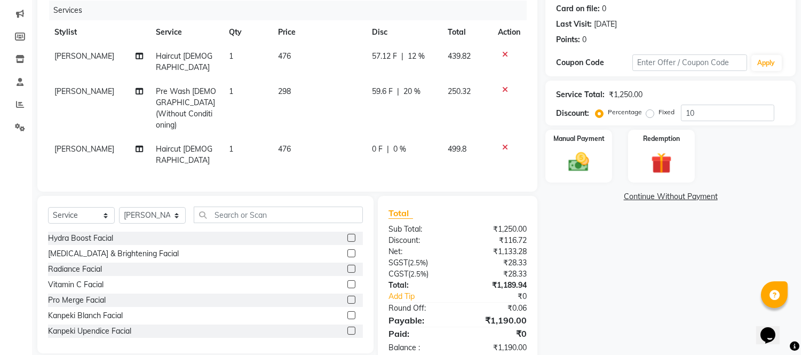
click at [414, 55] on span "12 %" at bounding box center [416, 56] width 17 height 11
select select "58134"
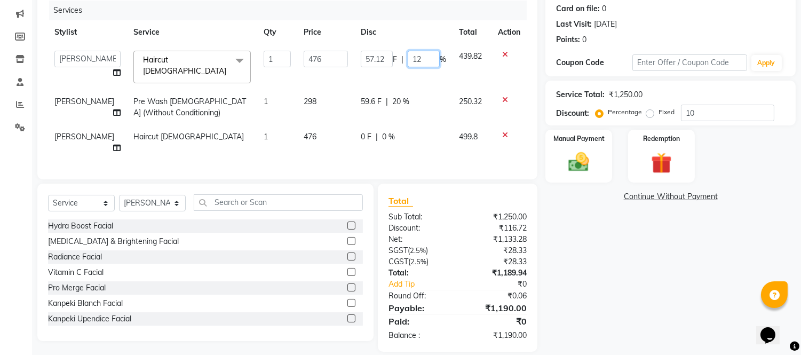
click at [419, 59] on input "12" at bounding box center [424, 59] width 32 height 17
type input "1"
type input "15"
click at [698, 271] on div "Name: Roshan Membership: No Active Membership Total Visits: 5 Card on file: 0 L…" at bounding box center [674, 149] width 258 height 403
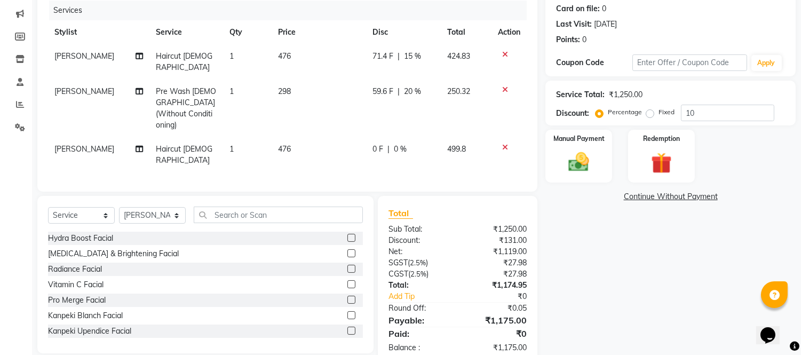
click at [411, 54] on span "15 %" at bounding box center [413, 56] width 17 height 11
select select "58134"
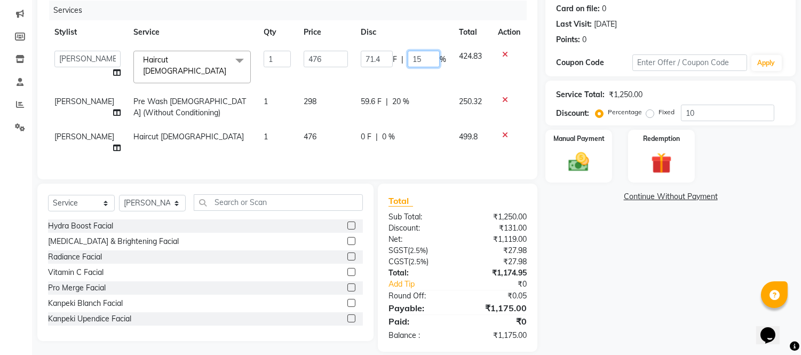
click at [424, 58] on input "15" at bounding box center [424, 59] width 32 height 17
type input "1"
type input "20"
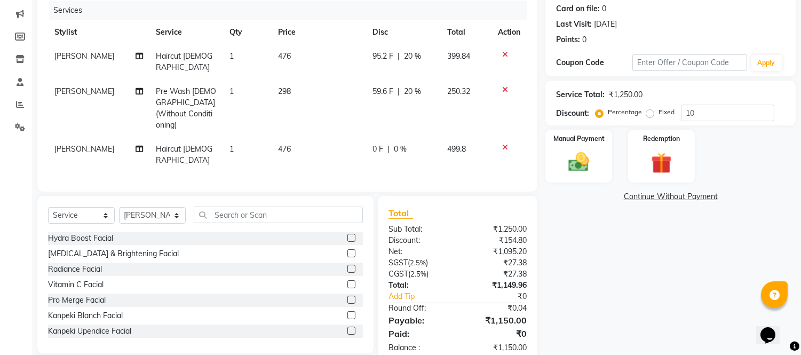
click at [594, 280] on div "Name: Roshan Membership: No Active Membership Total Visits: 5 Card on file: 0 L…" at bounding box center [674, 156] width 258 height 416
click at [410, 53] on span "20 %" at bounding box center [413, 56] width 17 height 11
select select "58134"
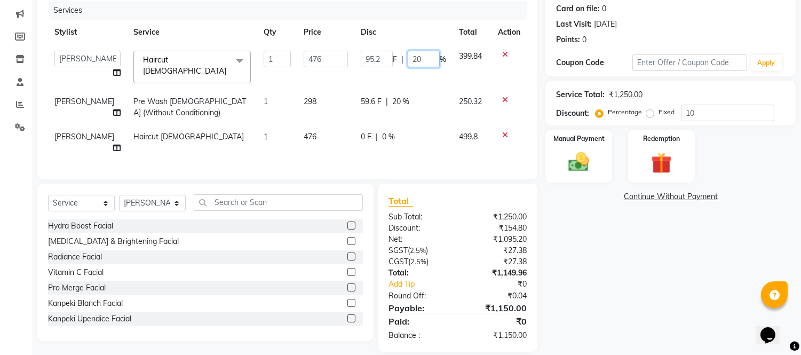
click at [428, 61] on input "20" at bounding box center [424, 59] width 32 height 17
type input "2"
type input "19"
drag, startPoint x: 684, startPoint y: 257, endPoint x: 678, endPoint y: 244, distance: 14.1
click at [678, 244] on div "Name: Roshan Membership: No Active Membership Total Visits: 5 Card on file: 0 L…" at bounding box center [674, 149] width 258 height 403
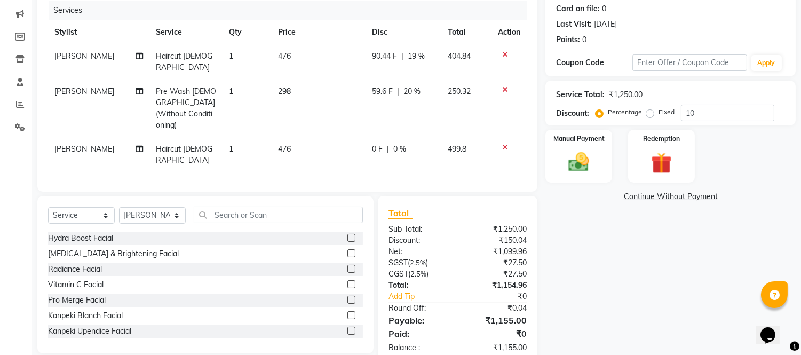
click at [415, 54] on span "19 %" at bounding box center [416, 56] width 17 height 11
select select "58134"
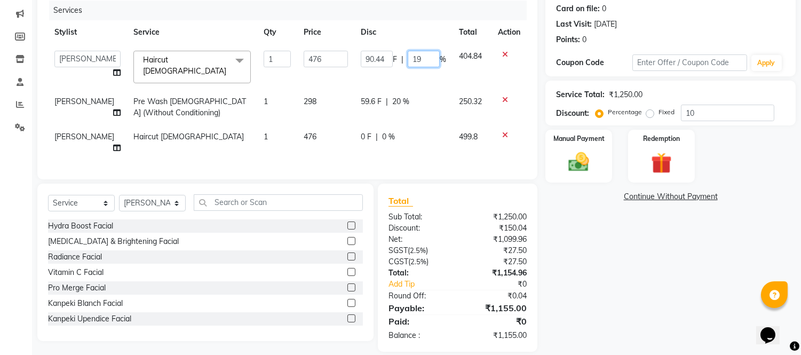
click at [423, 51] on input "19" at bounding box center [424, 59] width 32 height 17
type input "18"
click at [608, 289] on div "Name: Roshan Membership: No Active Membership Total Visits: 5 Card on file: 0 L…" at bounding box center [674, 149] width 258 height 403
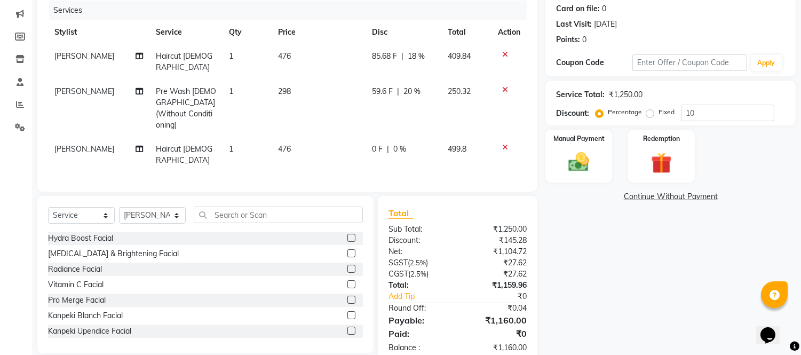
click at [415, 55] on span "18 %" at bounding box center [416, 56] width 17 height 11
select select "58134"
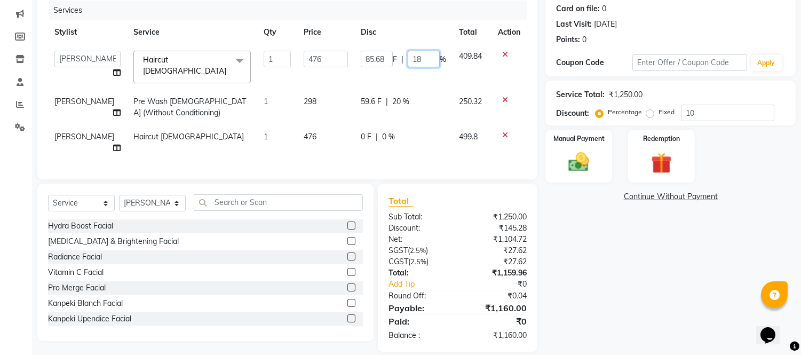
click at [426, 57] on input "18" at bounding box center [424, 59] width 32 height 17
type input "1"
click at [420, 60] on input "1" at bounding box center [424, 59] width 32 height 17
type input "21"
click at [628, 295] on div "Name: Roshan Membership: No Active Membership Total Visits: 5 Card on file: 0 L…" at bounding box center [674, 149] width 258 height 403
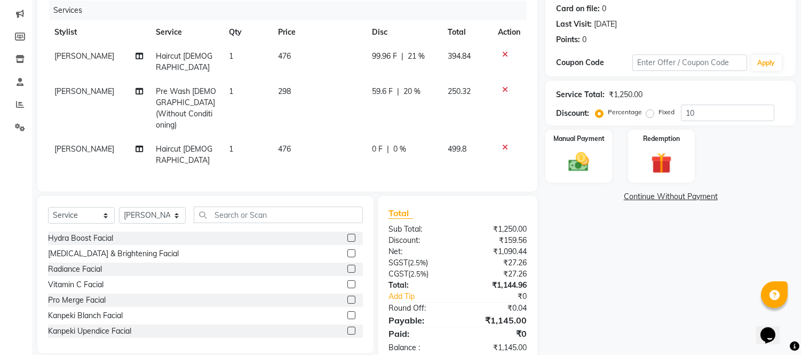
click at [416, 56] on span "21 %" at bounding box center [416, 56] width 17 height 11
select select "58134"
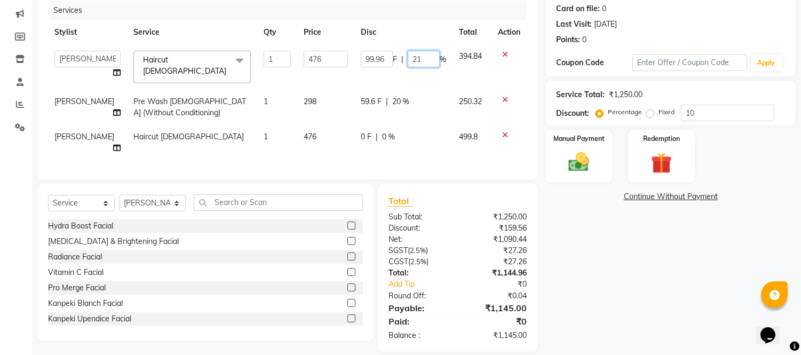
click at [433, 60] on input "21" at bounding box center [424, 59] width 32 height 17
type input "20"
click at [651, 286] on div "Name: Roshan Membership: No Active Membership Total Visits: 5 Card on file: 0 L…" at bounding box center [674, 149] width 258 height 403
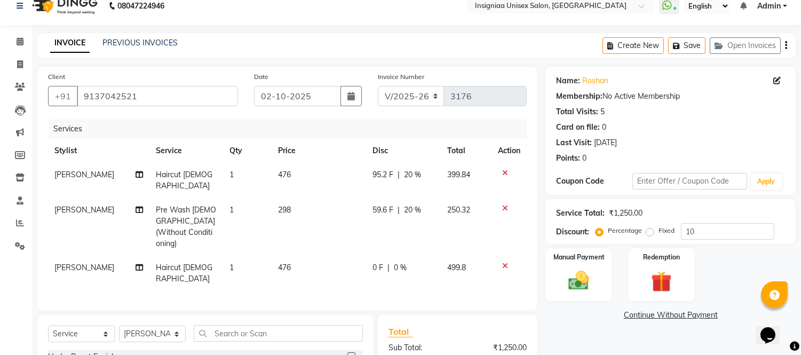
scroll to position [59, 0]
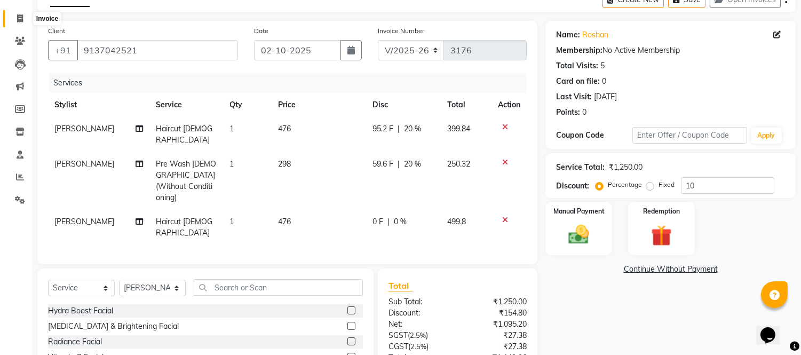
click at [18, 21] on icon at bounding box center [20, 18] width 6 height 8
select select "6999"
select select "service"
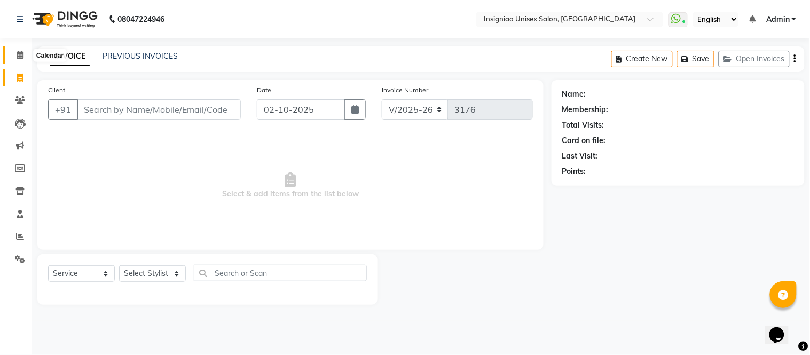
click at [15, 57] on span at bounding box center [20, 55] width 19 height 12
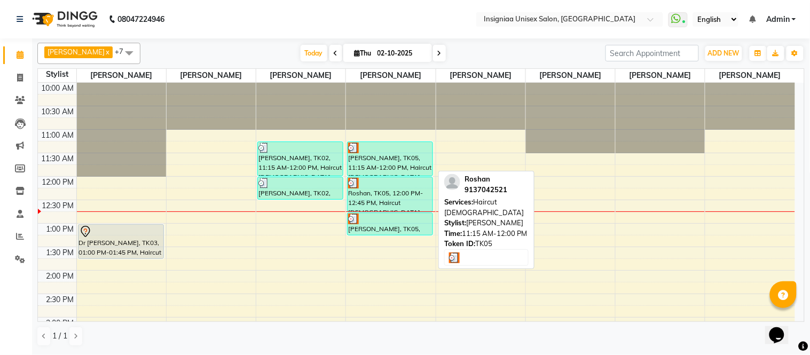
click at [379, 168] on div "[PERSON_NAME], TK05, 11:15 AM-12:00 PM, Haircut [DEMOGRAPHIC_DATA]" at bounding box center [389, 159] width 85 height 34
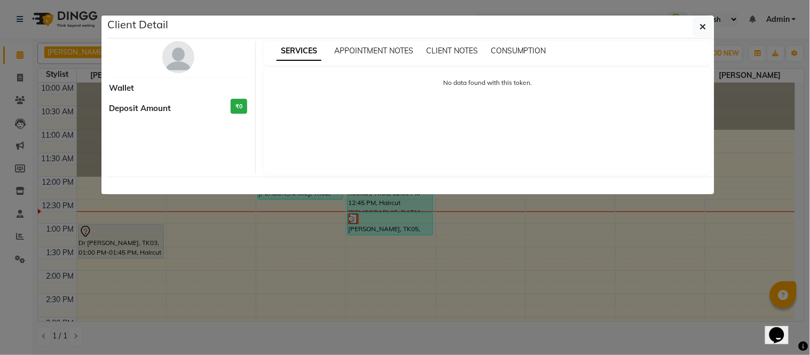
select select "3"
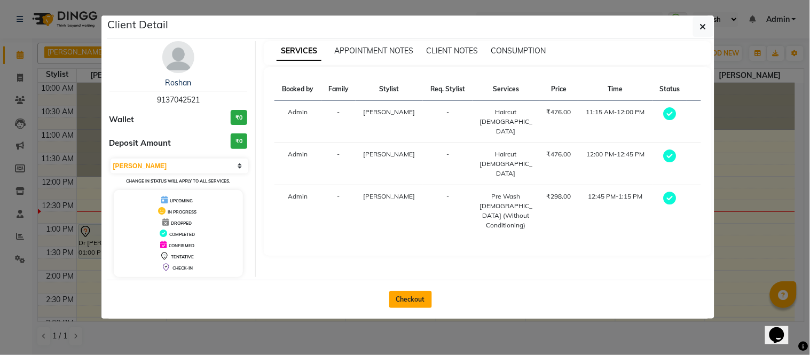
click at [416, 294] on button "Checkout" at bounding box center [410, 299] width 43 height 17
select select "6999"
select select "service"
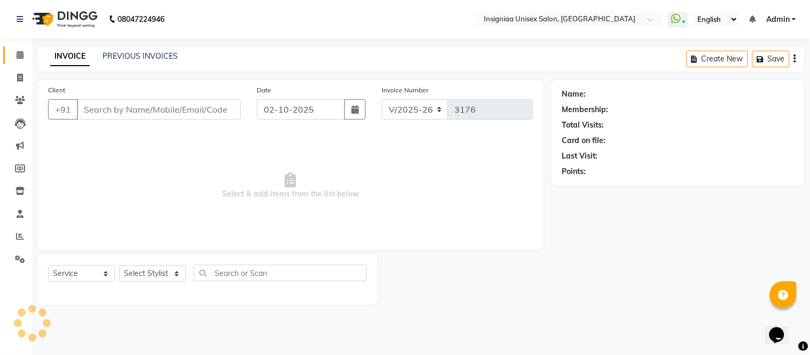
type input "9137042521"
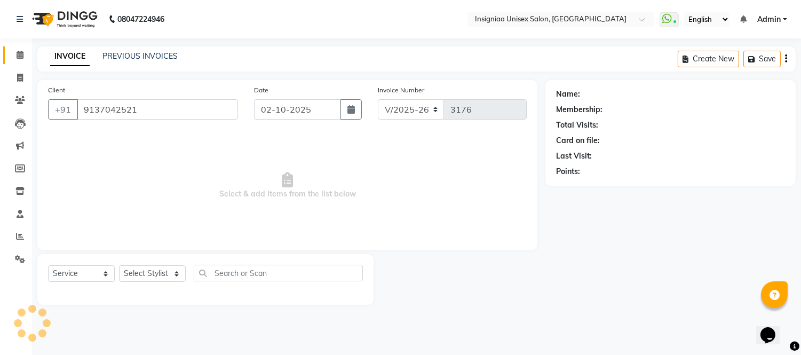
select select "58134"
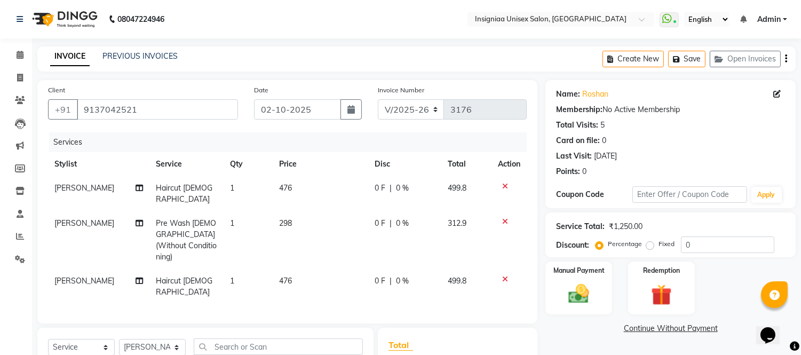
click at [402, 188] on span "0 %" at bounding box center [402, 188] width 13 height 11
select select "58134"
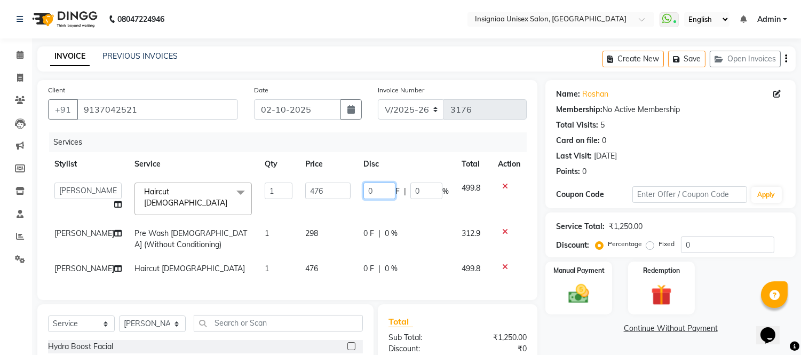
click at [371, 193] on input "0" at bounding box center [379, 191] width 32 height 17
type input "10"
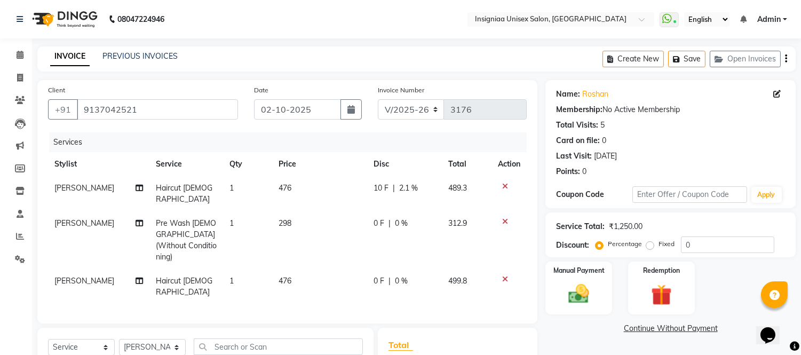
click at [385, 227] on td "0 F | 0 %" at bounding box center [404, 240] width 74 height 58
select select "58134"
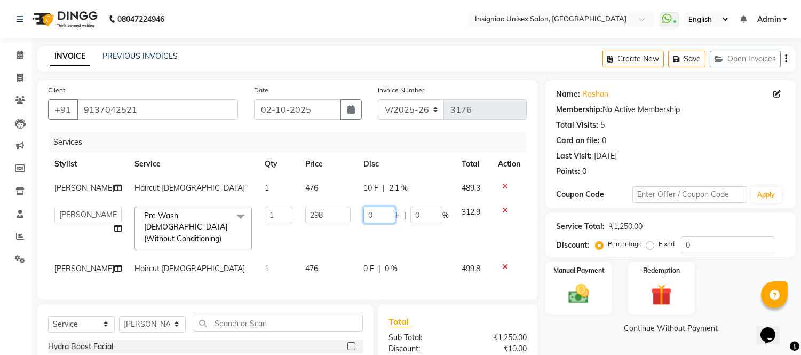
click at [385, 223] on input "0" at bounding box center [379, 215] width 32 height 17
type input "10"
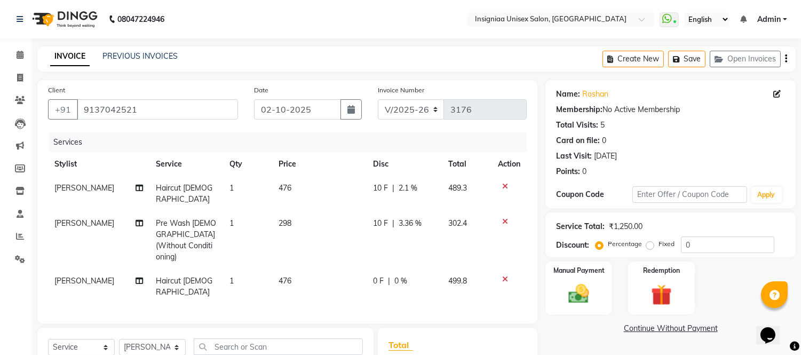
click at [388, 269] on td "0 F | 0 %" at bounding box center [404, 286] width 75 height 35
select select "58134"
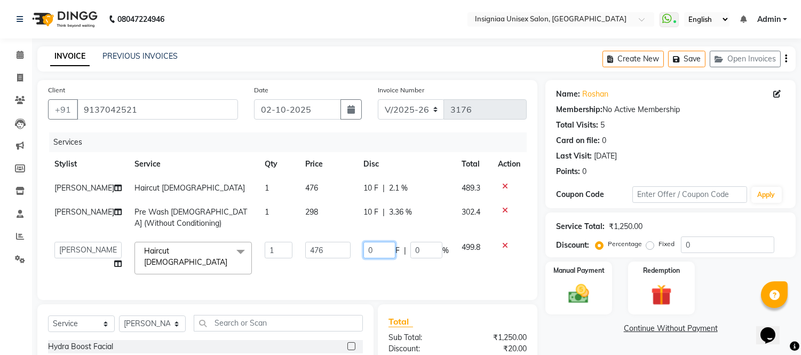
click at [379, 258] on input "0" at bounding box center [379, 250] width 32 height 17
type input "10"
click at [725, 288] on div "Manual Payment Redemption" at bounding box center [670, 288] width 266 height 53
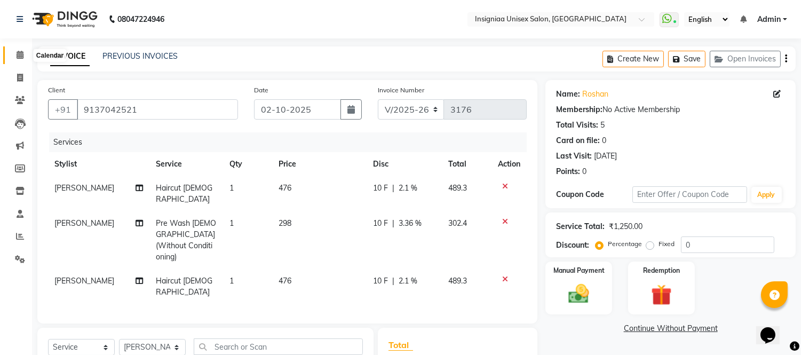
click at [19, 52] on icon at bounding box center [20, 55] width 7 height 8
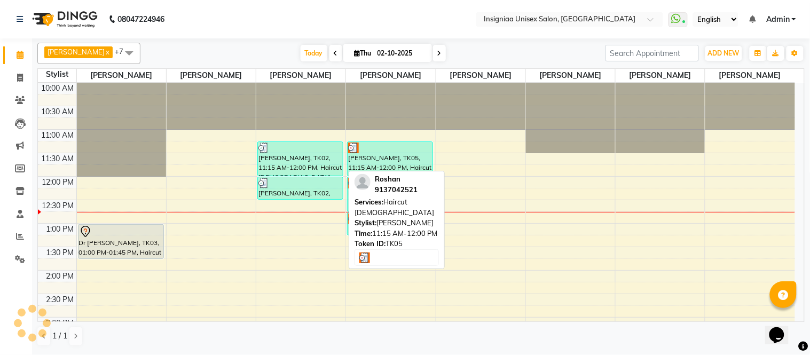
click at [355, 152] on img at bounding box center [353, 148] width 11 height 11
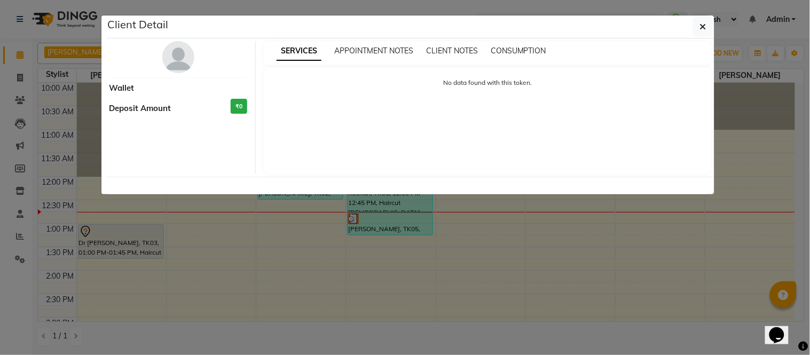
select select "3"
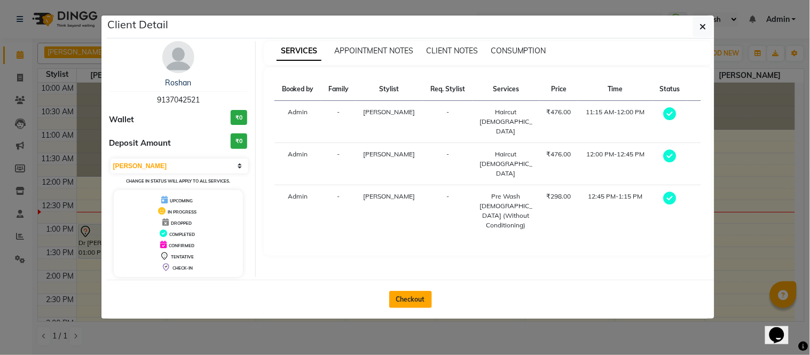
click at [409, 296] on button "Checkout" at bounding box center [410, 299] width 43 height 17
select select "6999"
select select "service"
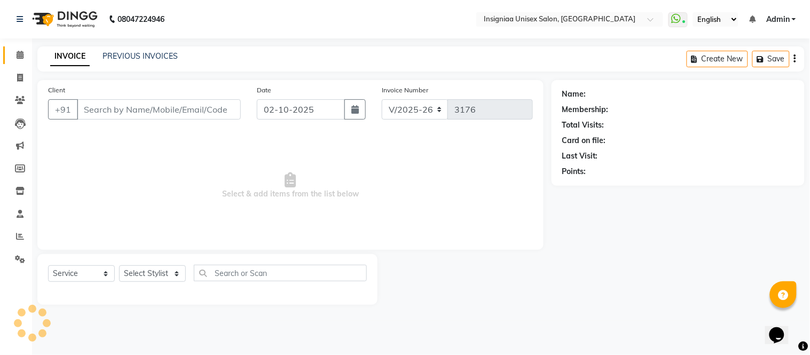
type input "9137042521"
select select "58134"
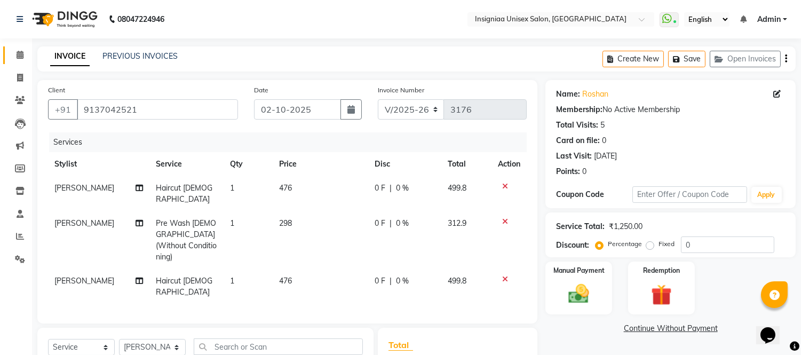
scroll to position [59, 0]
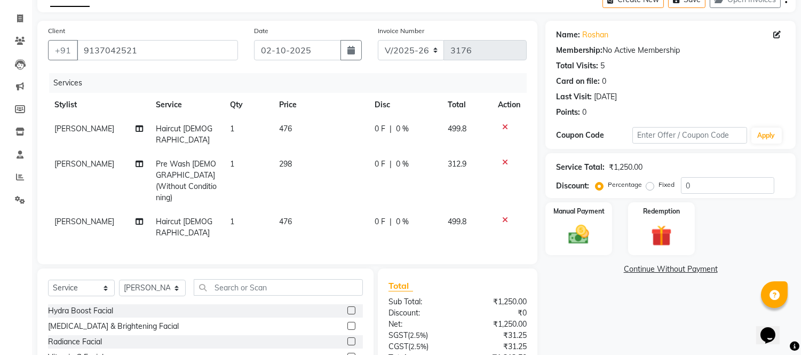
click at [408, 127] on div "0 F | 0 %" at bounding box center [405, 128] width 60 height 11
select select "58134"
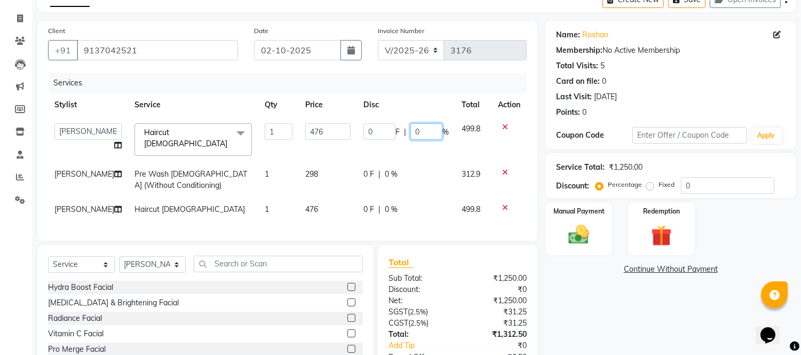
click at [420, 132] on input "0" at bounding box center [426, 131] width 32 height 17
type input "0"
type input "10"
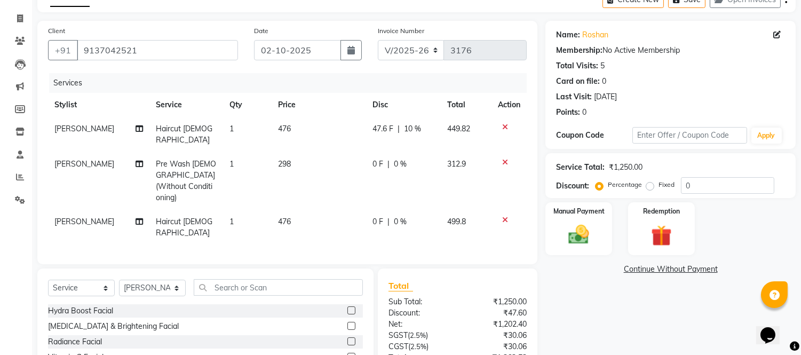
click at [631, 319] on div "Name: Roshan Membership: No Active Membership Total Visits: 5 Card on file: 0 L…" at bounding box center [674, 229] width 258 height 416
click at [414, 129] on span "10 %" at bounding box center [413, 128] width 17 height 11
select select "58134"
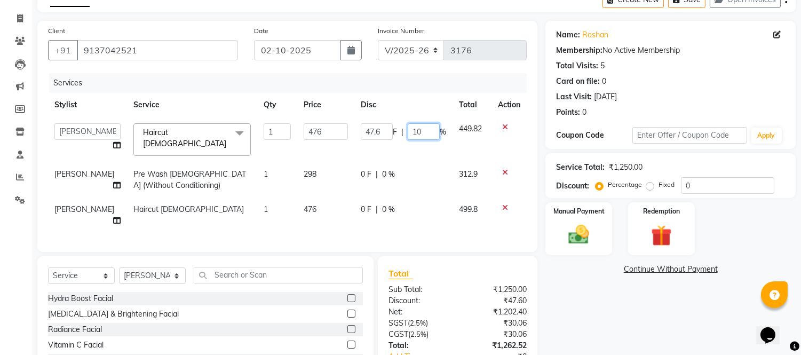
click at [431, 131] on input "10" at bounding box center [424, 131] width 32 height 17
type input "1"
type input "20"
drag, startPoint x: 604, startPoint y: 308, endPoint x: 595, endPoint y: 300, distance: 12.5
click at [600, 303] on div "Name: Roshan Membership: No Active Membership Total Visits: 5 Card on file: 0 L…" at bounding box center [674, 222] width 258 height 403
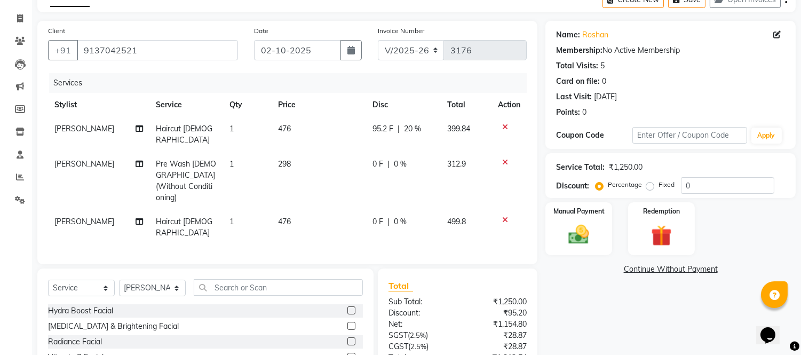
scroll to position [132, 0]
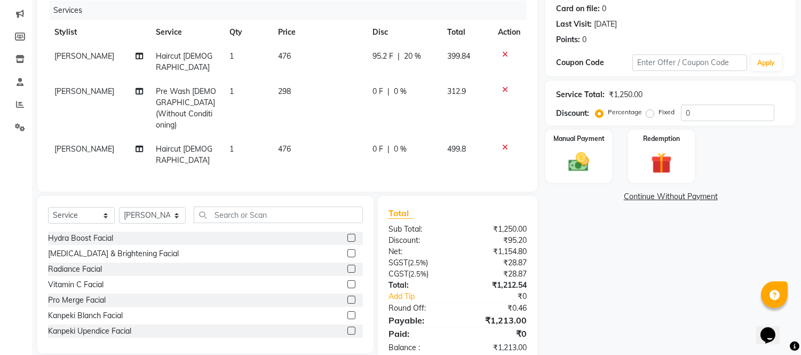
click at [395, 86] on span "0 %" at bounding box center [400, 91] width 13 height 11
select select "58134"
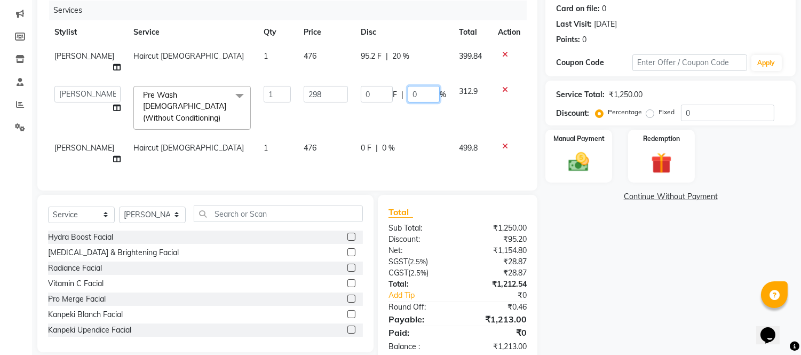
click at [418, 93] on input "0" at bounding box center [424, 94] width 32 height 17
type input "20"
click at [667, 231] on div "Name: Roshan Membership: No Active Membership Total Visits: 5 Card on file: 0 L…" at bounding box center [674, 155] width 258 height 415
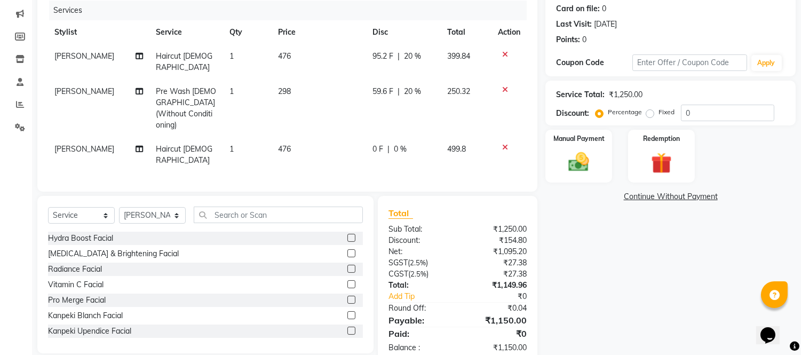
click at [398, 144] on span "0 %" at bounding box center [400, 149] width 13 height 11
select select "58134"
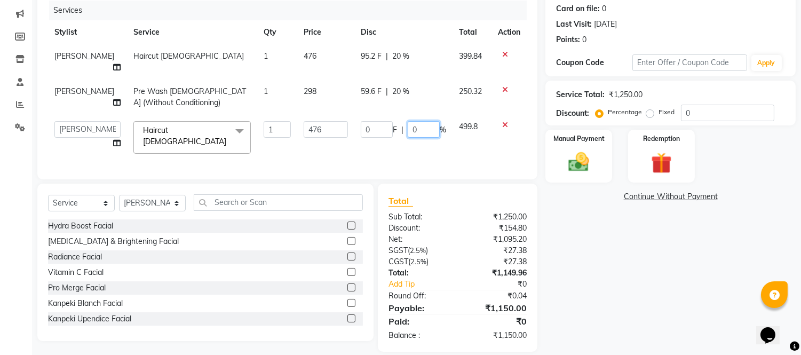
click at [420, 131] on input "0" at bounding box center [424, 129] width 32 height 17
type input "20"
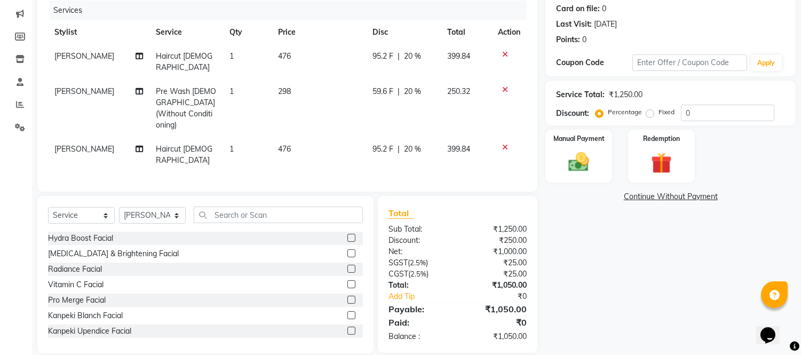
click at [718, 289] on div "Name: Roshan Membership: No Active Membership Total Visits: 5 Card on file: 0 L…" at bounding box center [674, 150] width 258 height 405
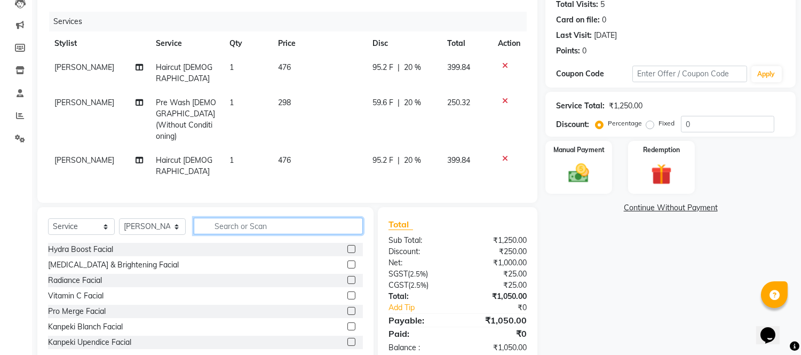
click at [276, 218] on input "text" at bounding box center [278, 226] width 169 height 17
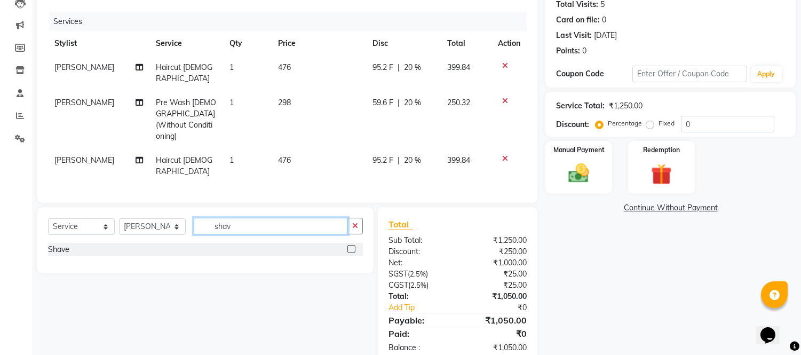
drag, startPoint x: 321, startPoint y: 196, endPoint x: 328, endPoint y: 200, distance: 7.9
click at [321, 218] on input "shav" at bounding box center [271, 226] width 154 height 17
type input "s"
click at [259, 218] on input "tri" at bounding box center [271, 226] width 154 height 17
type input "t"
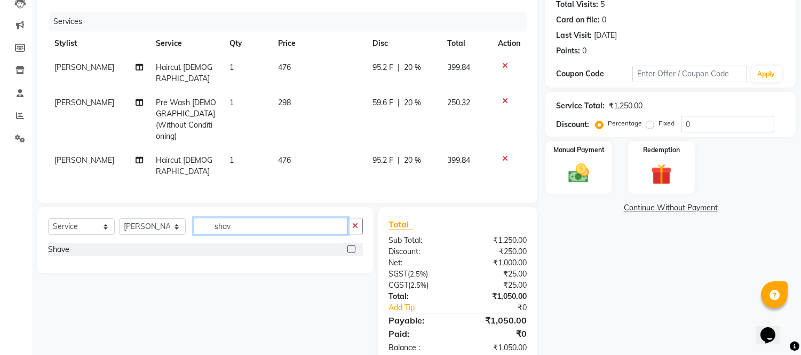
type input "shav"
click at [352, 245] on label at bounding box center [351, 249] width 8 height 8
click at [352, 246] on input "checkbox" at bounding box center [350, 249] width 7 height 7
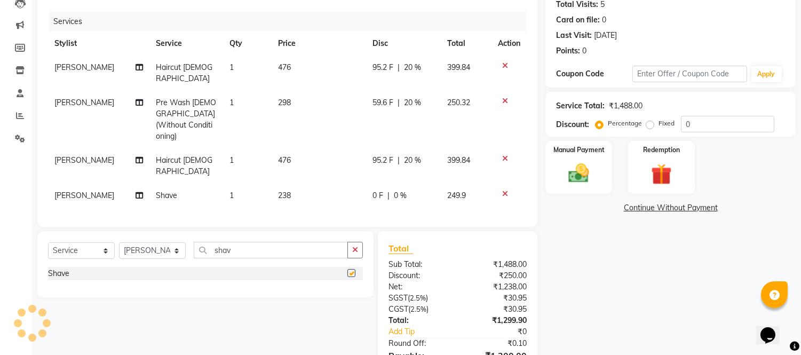
checkbox input "false"
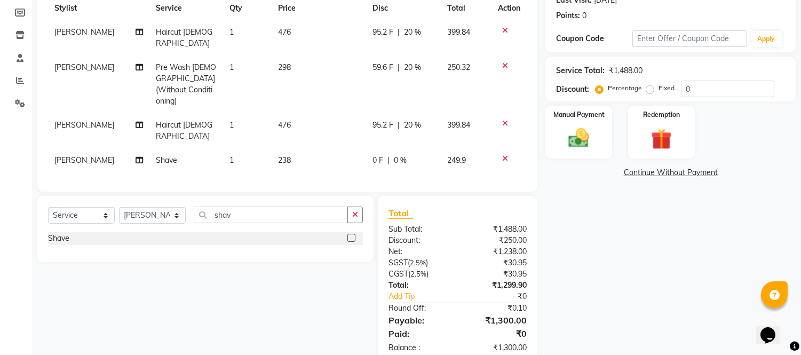
click at [289, 148] on td "238" at bounding box center [319, 160] width 94 height 24
select select "58134"
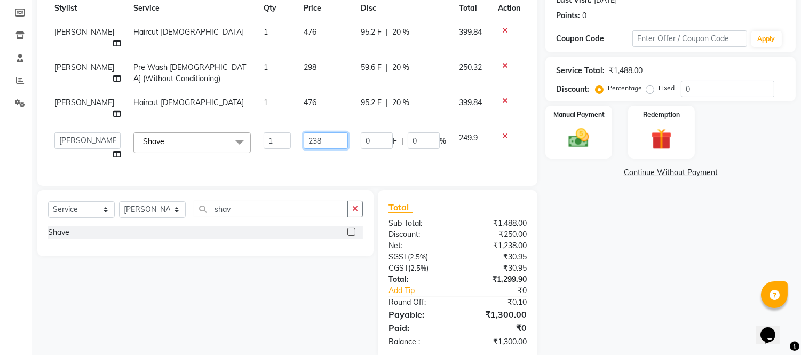
click at [326, 139] on input "238" at bounding box center [326, 140] width 44 height 17
click at [326, 140] on input "2159" at bounding box center [326, 140] width 44 height 17
type input "2"
type input "159"
drag, startPoint x: 599, startPoint y: 232, endPoint x: 525, endPoint y: 218, distance: 75.0
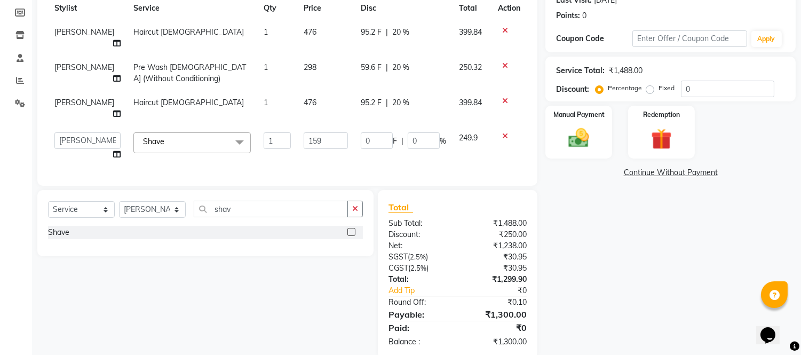
click at [599, 227] on div "Name: Roshan Membership: No Active Membership Total Visits: 5 Card on file: 0 L…" at bounding box center [674, 141] width 258 height 434
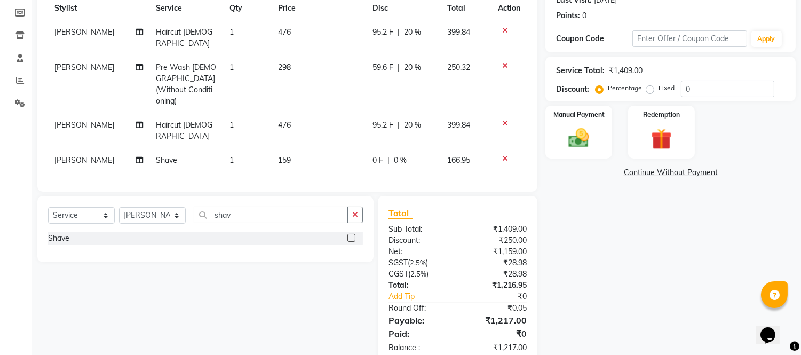
click at [391, 155] on div "0 F | 0 %" at bounding box center [404, 160] width 62 height 11
select select "58134"
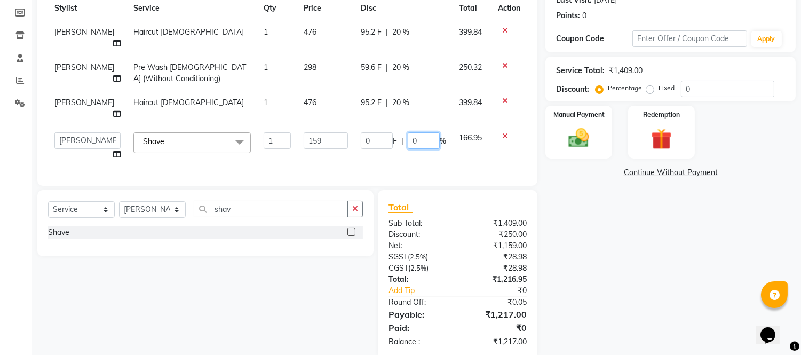
click at [422, 139] on input "0" at bounding box center [424, 140] width 32 height 17
type input "20"
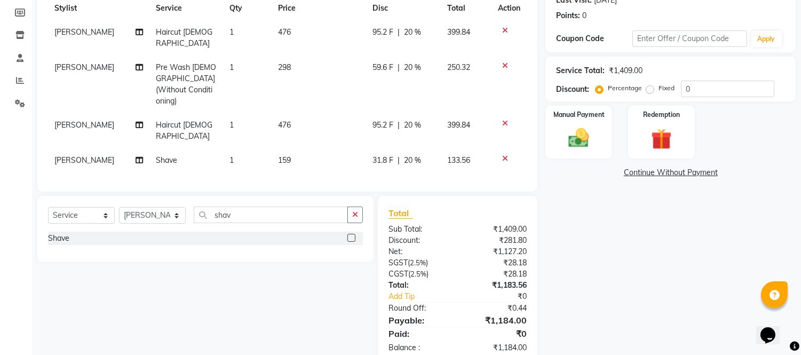
click at [686, 241] on div "Name: Roshan Membership: No Active Membership Total Visits: 5 Card on file: 0 L…" at bounding box center [674, 144] width 258 height 440
click at [411, 155] on span "20 %" at bounding box center [413, 160] width 17 height 11
select select "58134"
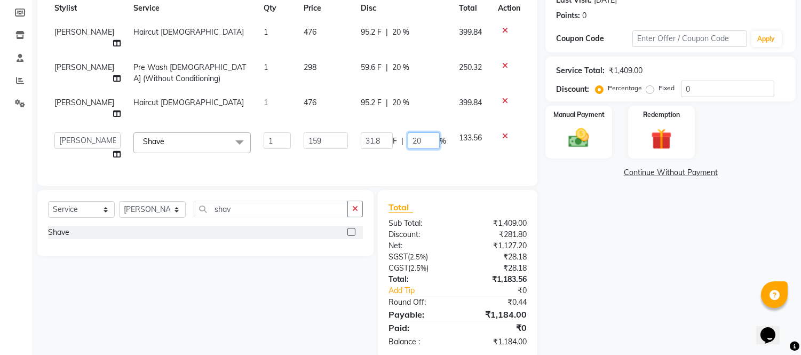
drag, startPoint x: 424, startPoint y: 134, endPoint x: 423, endPoint y: 143, distance: 8.1
click at [424, 138] on input "20" at bounding box center [424, 140] width 32 height 17
type input "2"
type input "30"
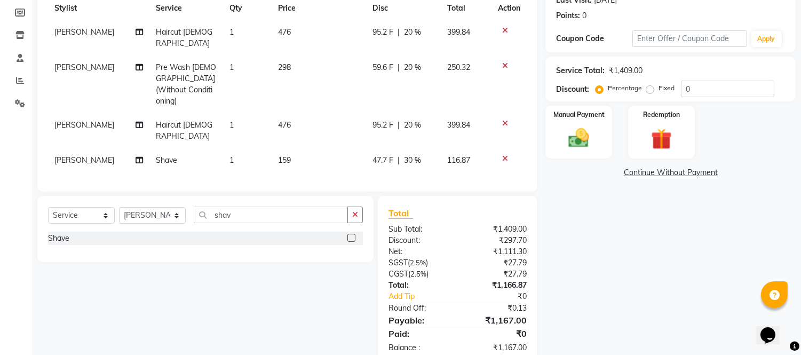
click at [657, 303] on div "Name: Roshan Membership: No Active Membership Total Visits: 5 Card on file: 0 L…" at bounding box center [674, 144] width 258 height 440
click at [412, 155] on span "30 %" at bounding box center [413, 160] width 17 height 11
select select "58134"
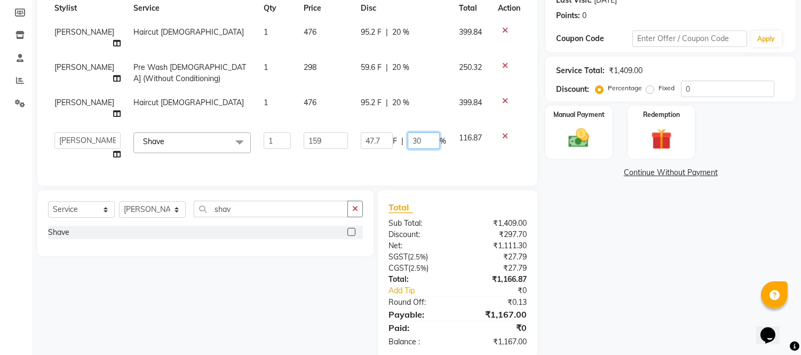
click at [418, 139] on input "30" at bounding box center [424, 140] width 32 height 17
type input "3"
type input "32"
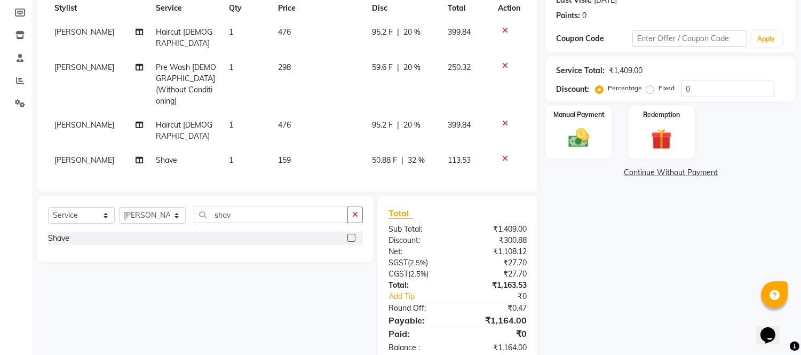
click at [666, 250] on div "Name: Roshan Membership: No Active Membership Total Visits: 5 Card on file: 0 L…" at bounding box center [674, 144] width 258 height 440
click at [417, 155] on span "32 %" at bounding box center [416, 160] width 17 height 11
select select "58134"
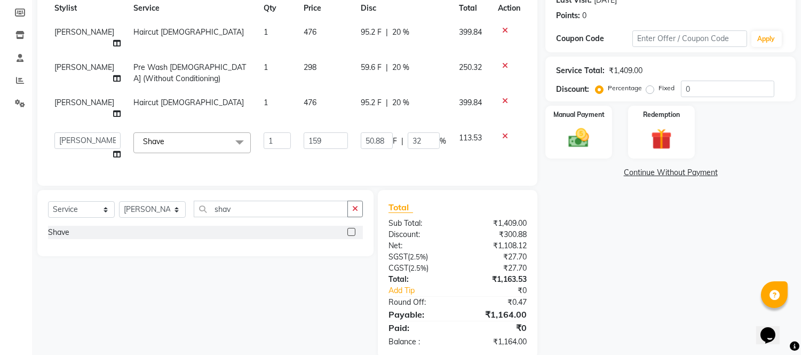
scroll to position [184, 0]
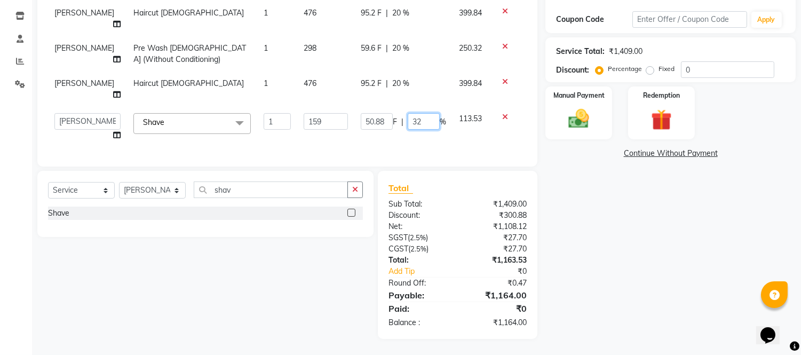
click at [424, 113] on input "32" at bounding box center [424, 121] width 32 height 17
type input "33"
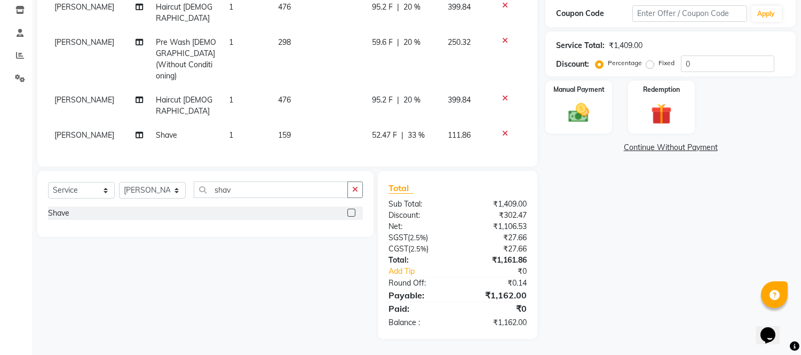
click at [597, 213] on div "Name: Roshan Membership: No Active Membership Total Visits: 5 Card on file: 0 L…" at bounding box center [674, 119] width 258 height 440
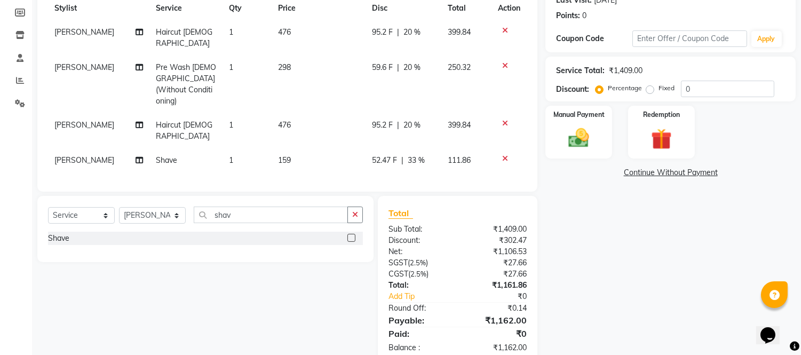
click at [417, 155] on span "33 %" at bounding box center [416, 160] width 17 height 11
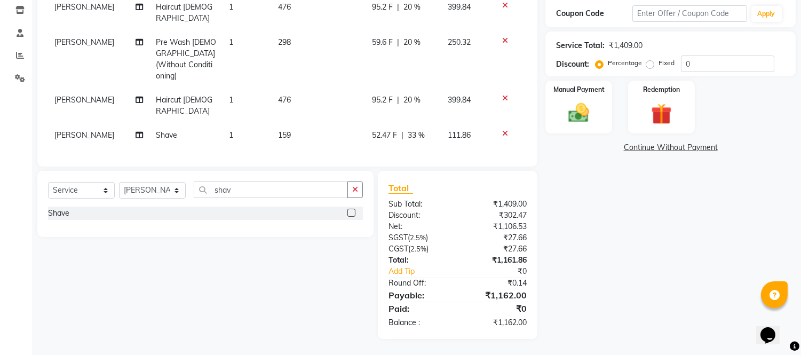
select select "58134"
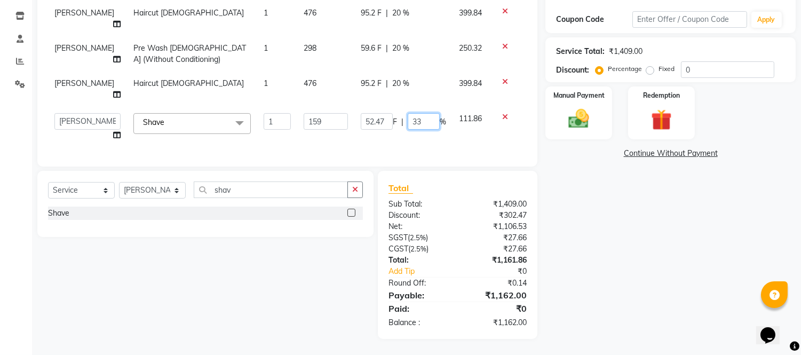
click at [422, 113] on input "33" at bounding box center [424, 121] width 32 height 17
type input "34"
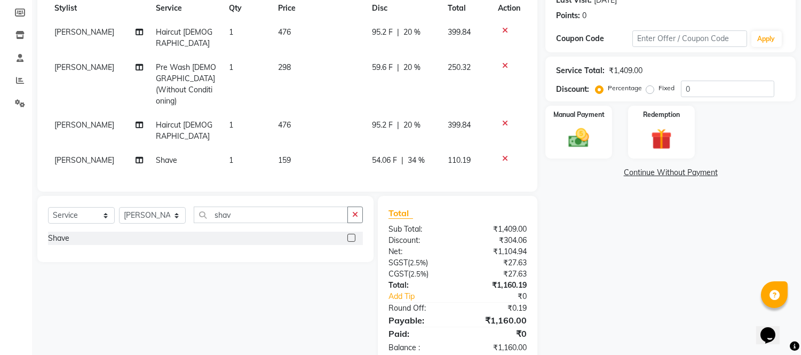
click at [652, 227] on div "Name: Roshan Membership: No Active Membership Total Visits: 5 Card on file: 0 L…" at bounding box center [674, 144] width 258 height 440
click at [418, 155] on span "34 %" at bounding box center [416, 160] width 17 height 11
select select "58134"
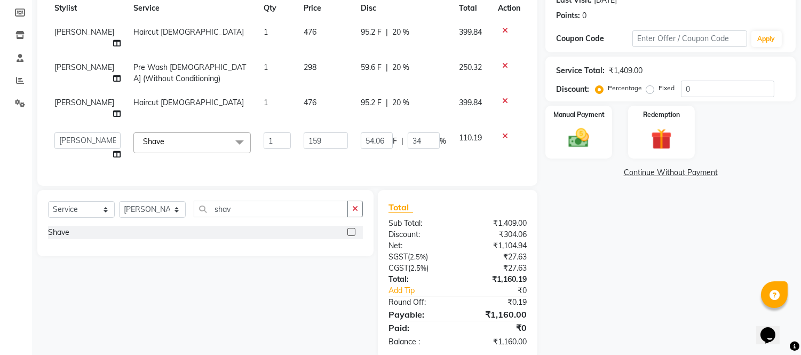
scroll to position [184, 0]
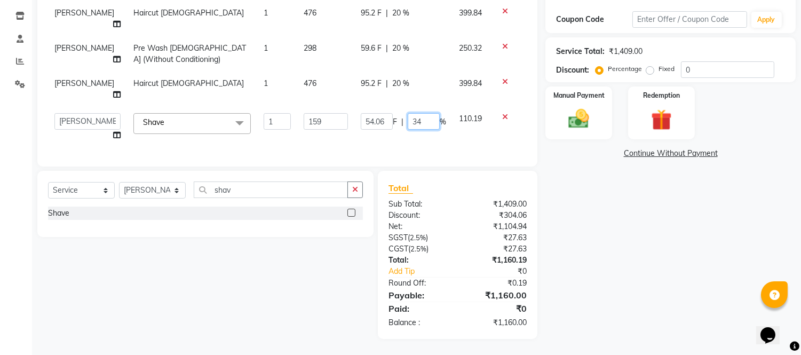
click at [424, 116] on input "34" at bounding box center [424, 121] width 32 height 17
type input "35"
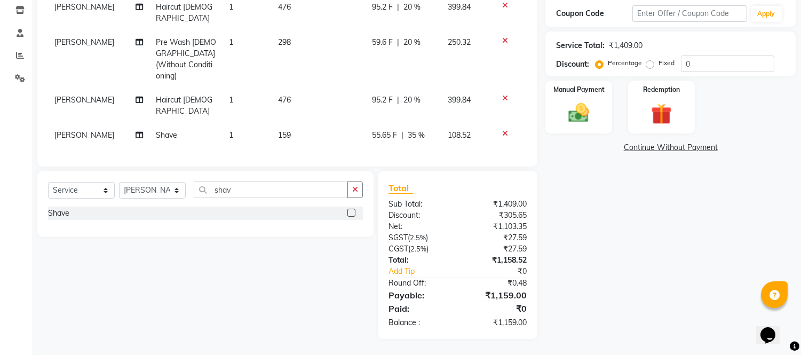
scroll to position [156, 0]
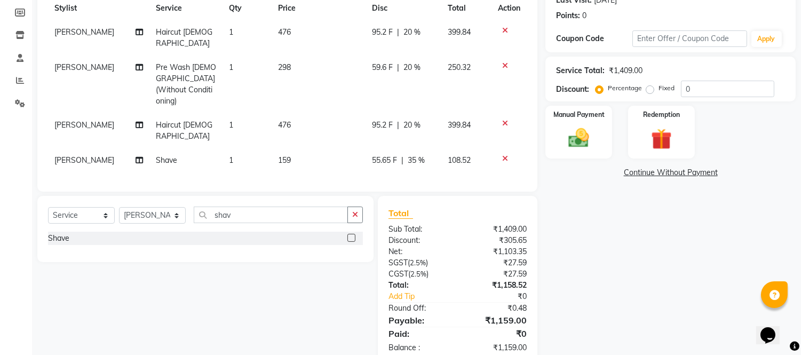
click at [627, 216] on div "Name: Roshan Membership: No Active Membership Total Visits: 5 Card on file: 0 L…" at bounding box center [674, 144] width 258 height 440
click at [413, 155] on span "35 %" at bounding box center [416, 160] width 17 height 11
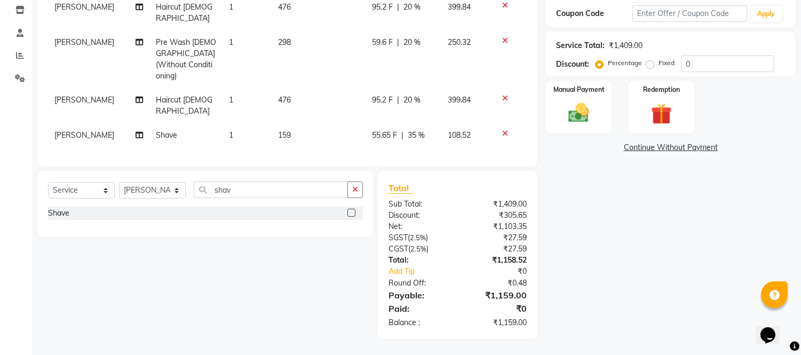
select select "58134"
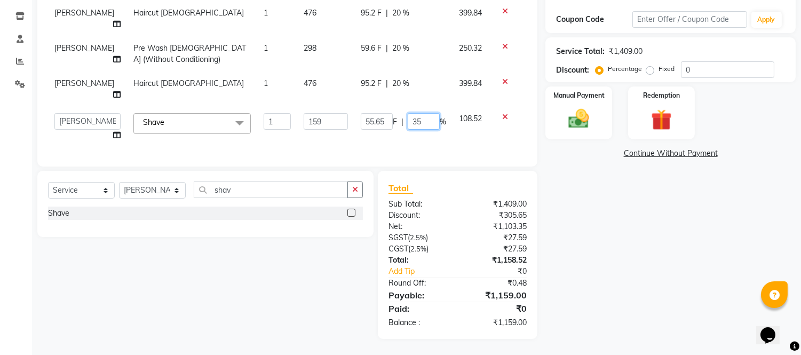
click at [420, 113] on input "35" at bounding box center [424, 121] width 32 height 17
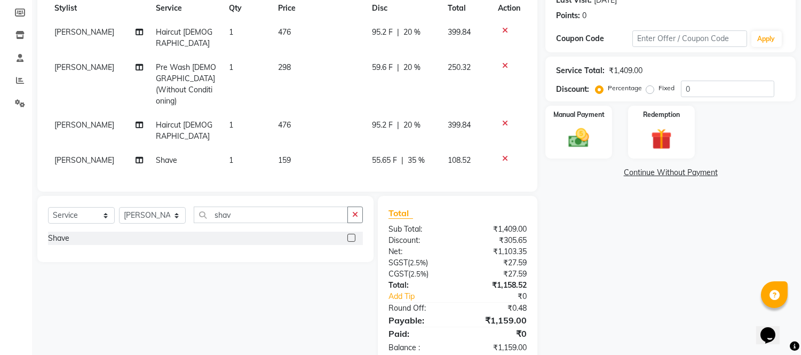
click at [313, 148] on td "159" at bounding box center [319, 160] width 94 height 24
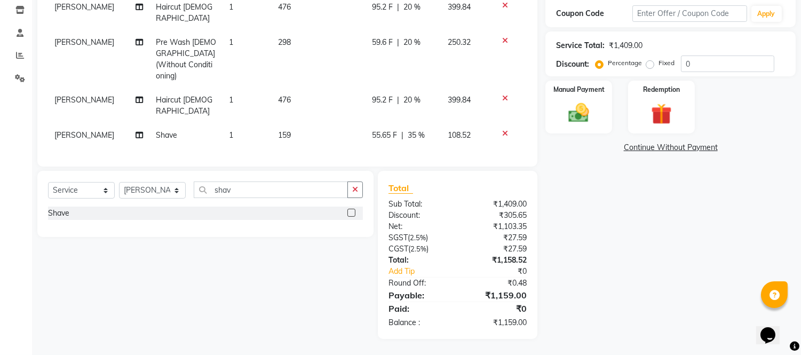
select select "58134"
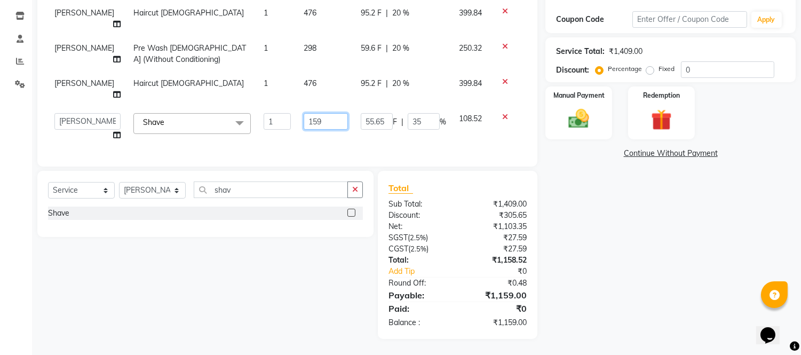
click at [317, 115] on input "159" at bounding box center [326, 121] width 44 height 17
type input "150"
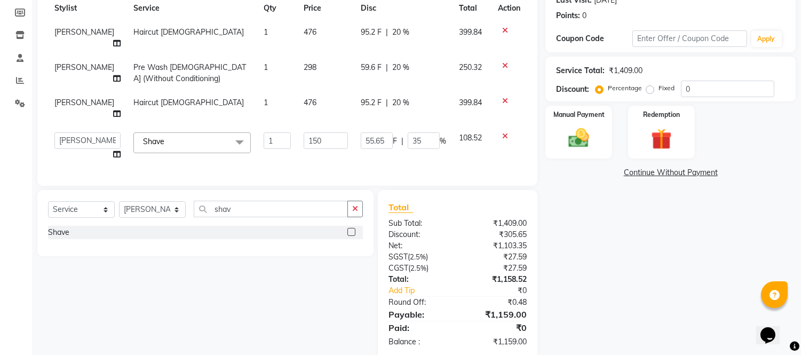
click at [681, 281] on div "Name: Roshan Membership: No Active Membership Total Visits: 5 Card on file: 0 L…" at bounding box center [674, 141] width 258 height 434
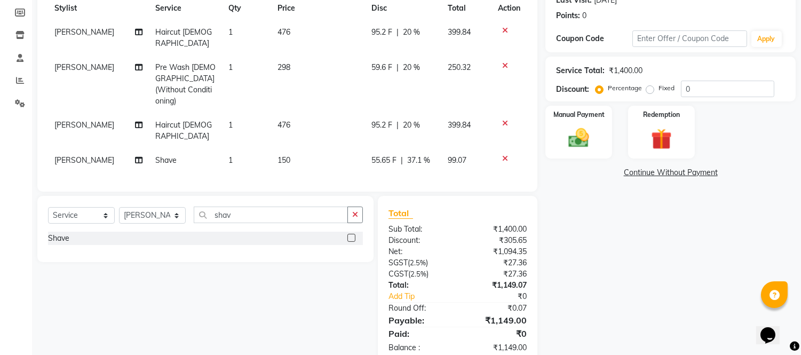
click at [418, 155] on span "37.1 %" at bounding box center [418, 160] width 23 height 11
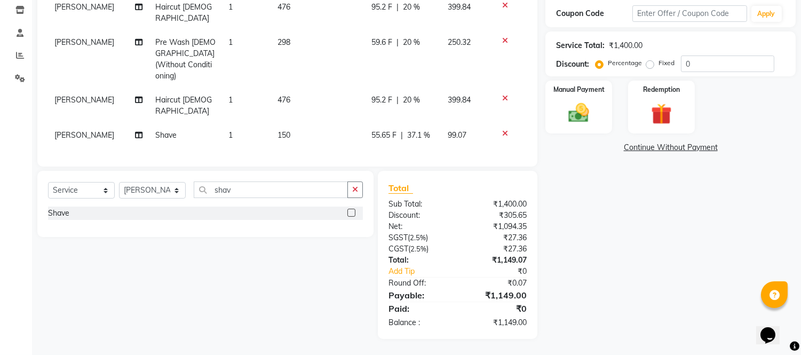
select select "58134"
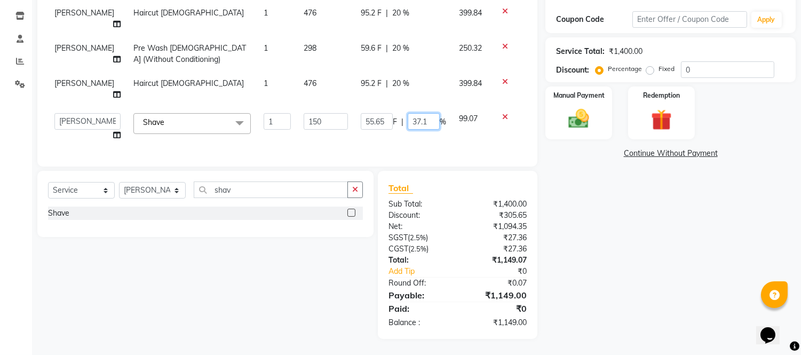
click at [425, 113] on input "37.1" at bounding box center [424, 121] width 32 height 17
type input "35"
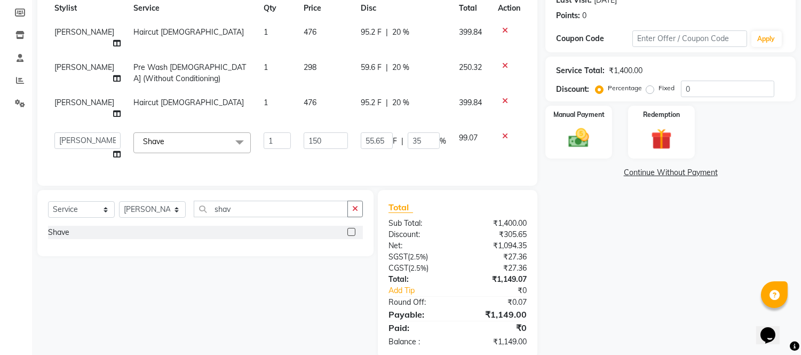
click at [682, 236] on div "Name: Roshan Membership: No Active Membership Total Visits: 5 Card on file: 0 L…" at bounding box center [674, 141] width 258 height 434
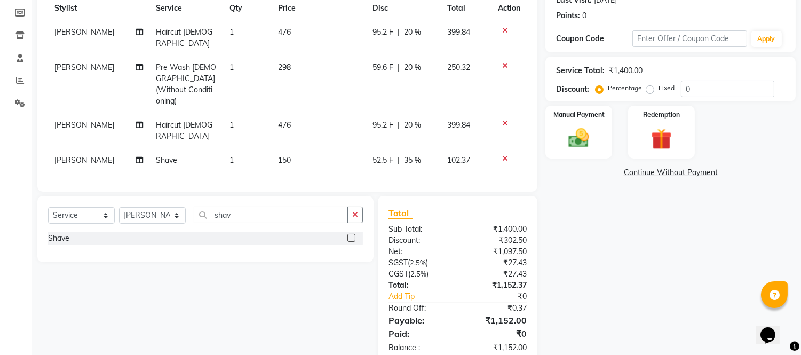
scroll to position [97, 0]
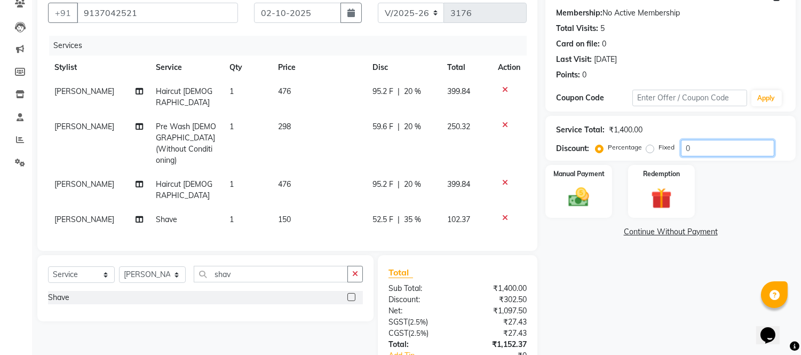
click at [726, 150] on input "0" at bounding box center [727, 148] width 93 height 17
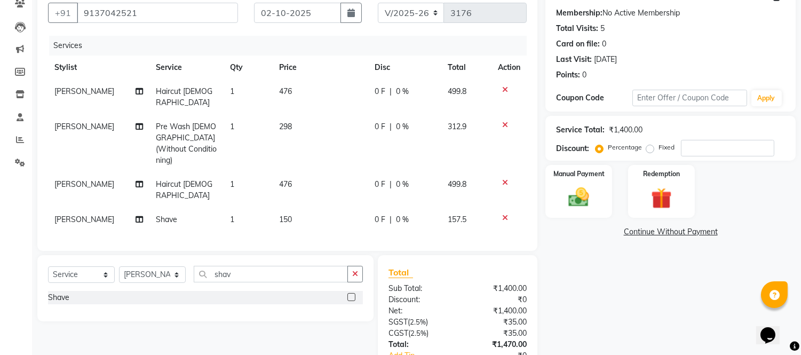
click at [401, 214] on span "0 %" at bounding box center [402, 219] width 13 height 11
select select "58134"
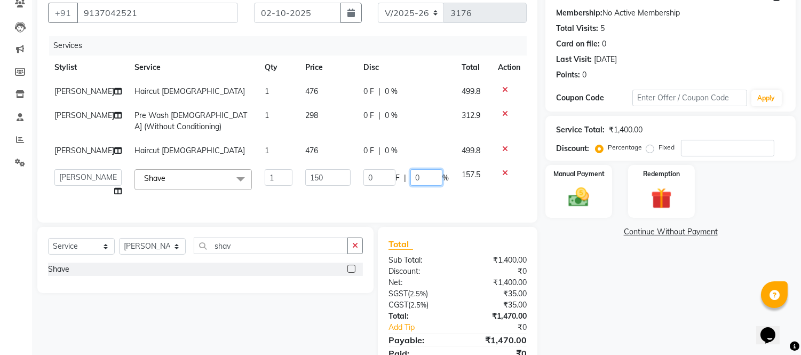
click at [428, 186] on input "0" at bounding box center [426, 177] width 32 height 17
type input "35"
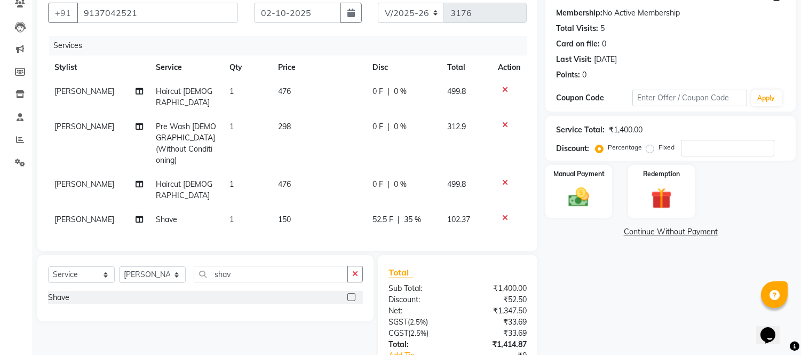
click at [636, 286] on div "Name: Roshan Membership: No Active Membership Total Visits: 5 Card on file: 0 L…" at bounding box center [674, 203] width 258 height 440
click at [399, 88] on span "0 %" at bounding box center [400, 91] width 13 height 11
select select "58134"
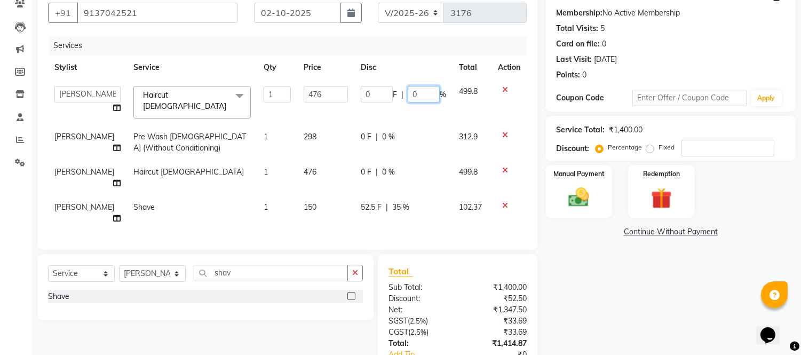
click at [413, 95] on input "0" at bounding box center [424, 94] width 32 height 17
type input "20"
click at [381, 129] on td "0 F | 0 %" at bounding box center [403, 142] width 98 height 35
select select "58134"
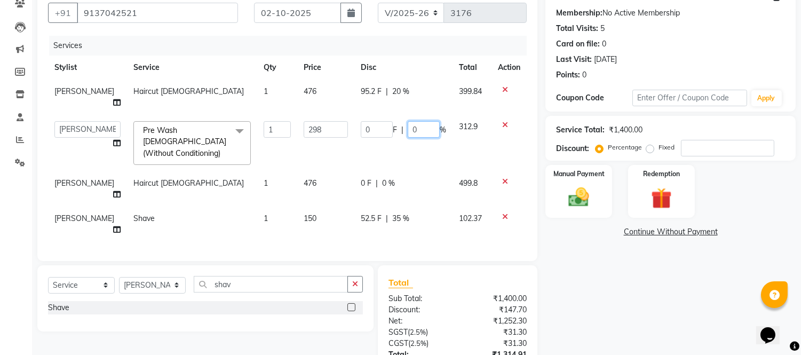
click at [413, 132] on input "0" at bounding box center [424, 129] width 32 height 17
type input "20"
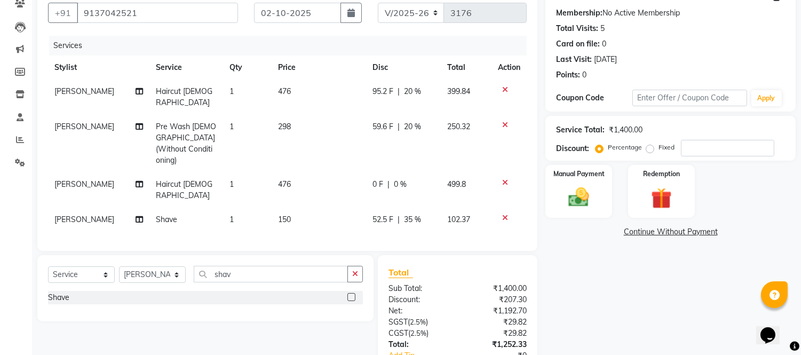
click at [386, 176] on tbody "[PERSON_NAME] Haircut [DEMOGRAPHIC_DATA] 1 476 95.2 F | 20 % 399.84 [PERSON_NAM…" at bounding box center [287, 156] width 479 height 152
click at [407, 179] on div "0 F | 0 %" at bounding box center [404, 184] width 62 height 11
select select "58134"
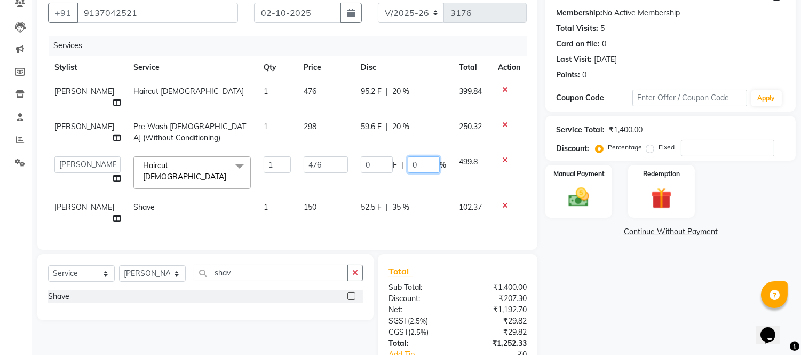
click at [428, 167] on input "0" at bounding box center [424, 164] width 32 height 17
type input "20"
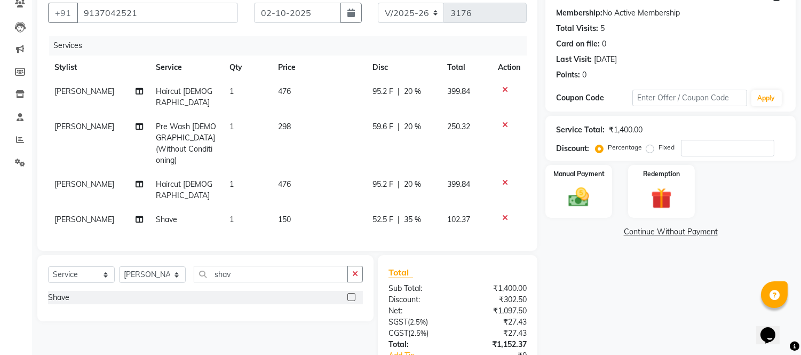
drag, startPoint x: 634, startPoint y: 295, endPoint x: 626, endPoint y: 299, distance: 9.3
click at [634, 296] on div "Name: Roshan Membership: No Active Membership Total Visits: 5 Card on file: 0 L…" at bounding box center [674, 203] width 258 height 440
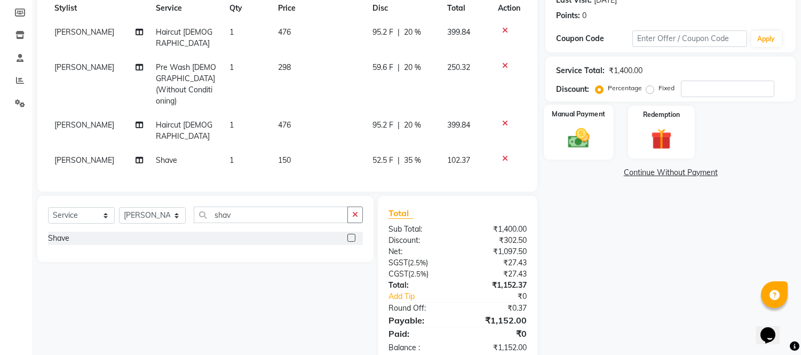
click at [595, 140] on img at bounding box center [578, 138] width 35 height 25
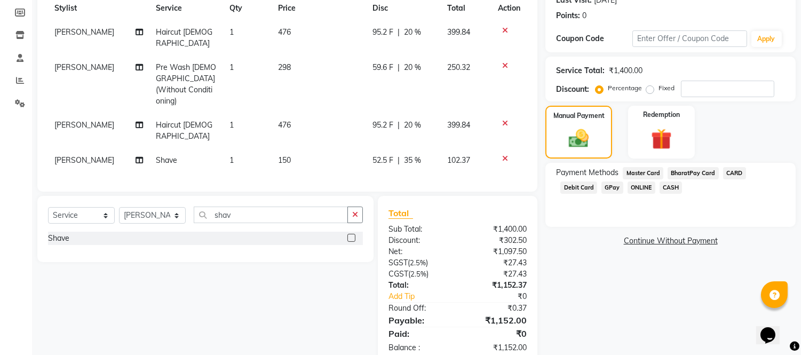
click at [602, 188] on span "GPay" at bounding box center [613, 187] width 22 height 12
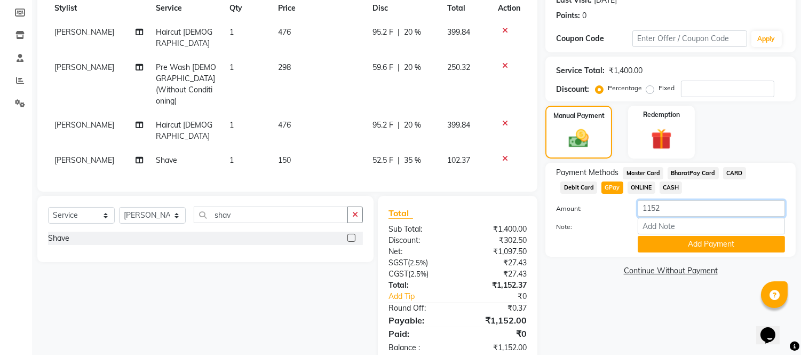
click at [681, 210] on input "1152" at bounding box center [711, 208] width 147 height 17
type input "1"
type input "950"
click at [684, 244] on button "Add Payment" at bounding box center [711, 244] width 147 height 17
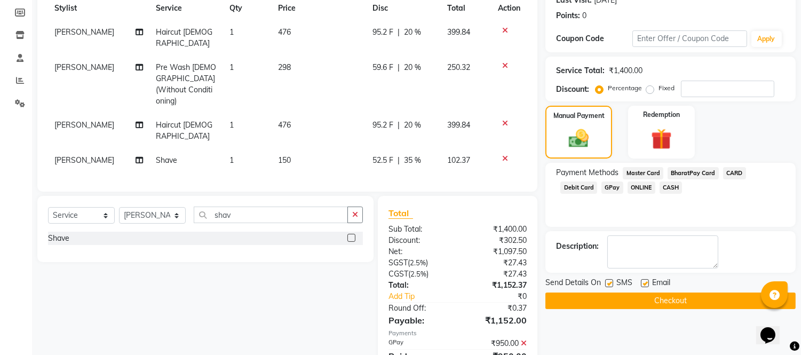
click at [660, 189] on span "CASH" at bounding box center [671, 187] width 23 height 12
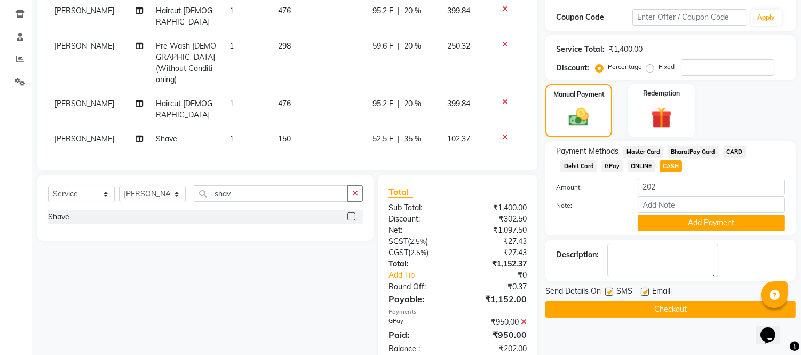
scroll to position [178, 0]
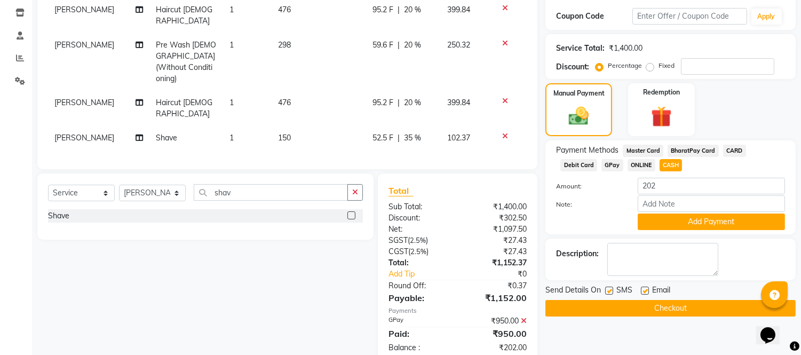
click at [647, 287] on label at bounding box center [645, 291] width 8 height 8
click at [647, 288] on input "checkbox" at bounding box center [644, 291] width 7 height 7
checkbox input "false"
click at [608, 290] on label at bounding box center [609, 291] width 8 height 8
click at [608, 290] on input "checkbox" at bounding box center [608, 291] width 7 height 7
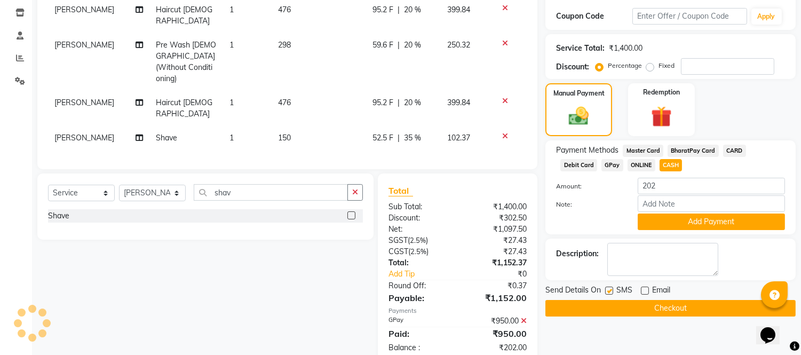
checkbox input "false"
click at [729, 221] on button "Add Payment" at bounding box center [711, 221] width 147 height 17
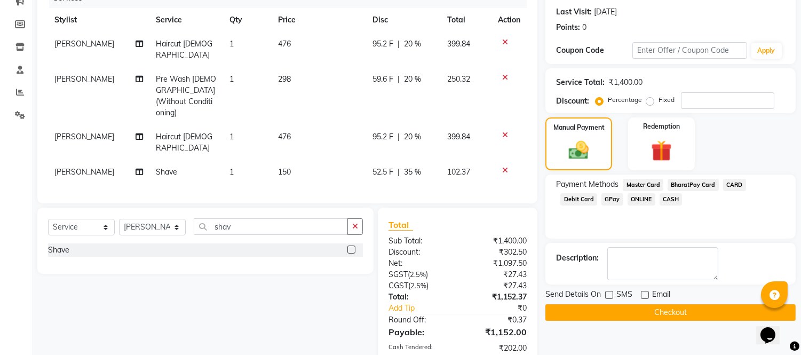
scroll to position [205, 0]
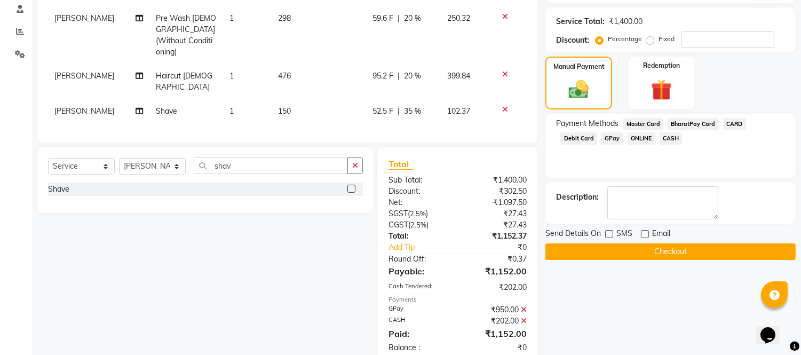
click at [678, 247] on button "Checkout" at bounding box center [670, 251] width 250 height 17
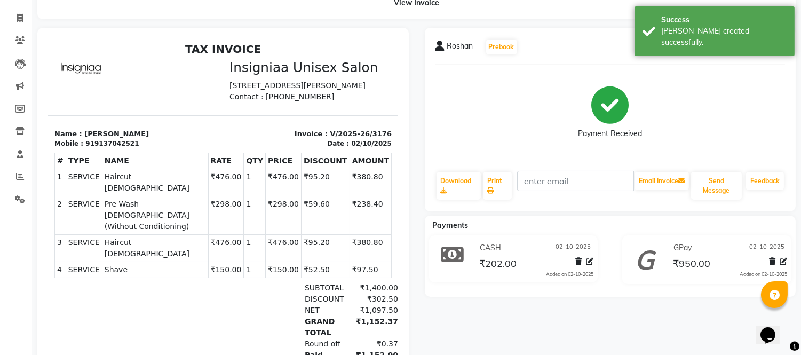
scroll to position [59, 0]
drag, startPoint x: 18, startPoint y: 20, endPoint x: 25, endPoint y: 31, distance: 13.2
click at [18, 20] on icon at bounding box center [20, 18] width 6 height 8
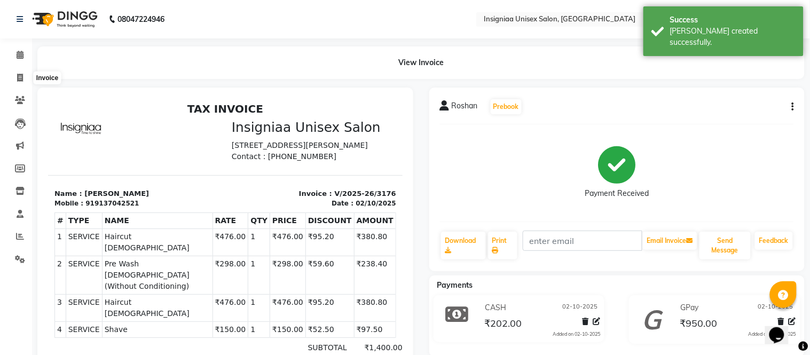
select select "6999"
select select "service"
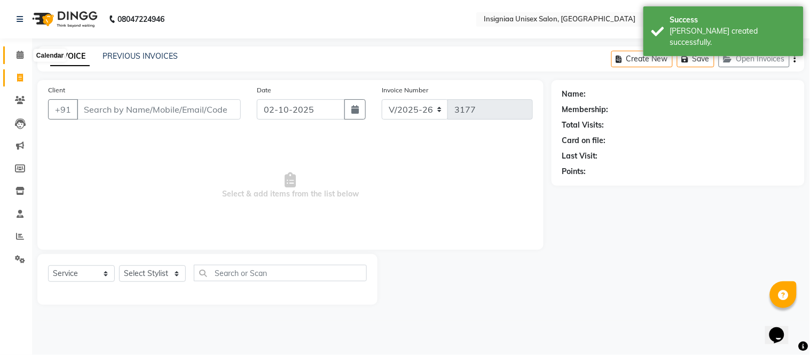
click at [25, 52] on span at bounding box center [20, 55] width 19 height 12
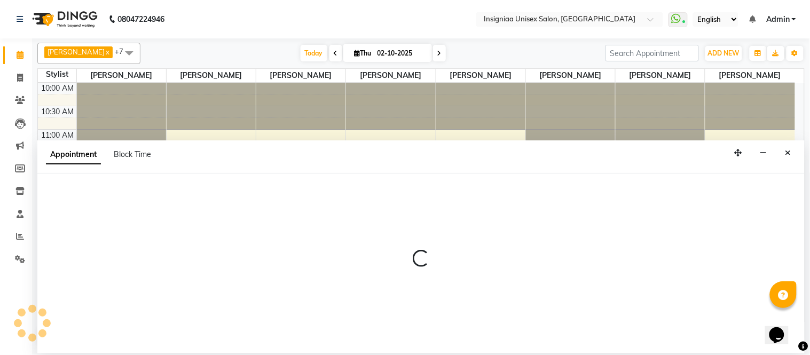
select select "67590"
select select "705"
select select "tentative"
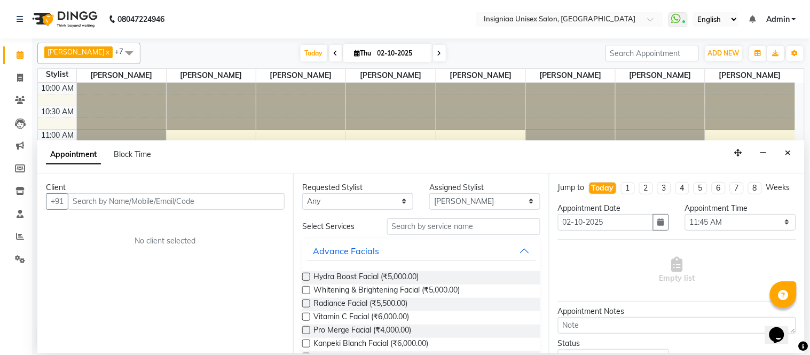
click at [109, 203] on input "text" at bounding box center [176, 201] width 217 height 17
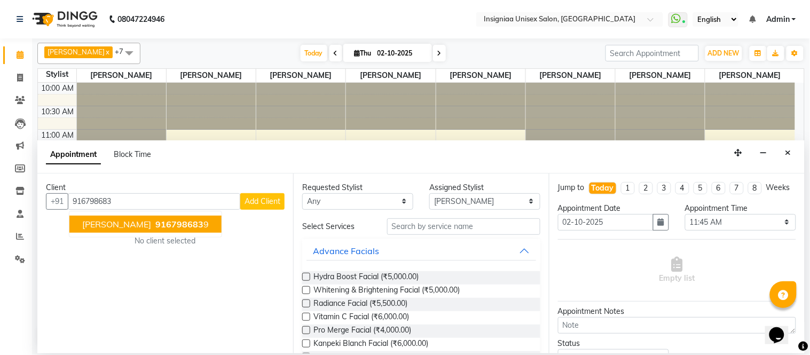
click at [152, 232] on button "[PERSON_NAME] 916798683 9" at bounding box center [145, 224] width 152 height 17
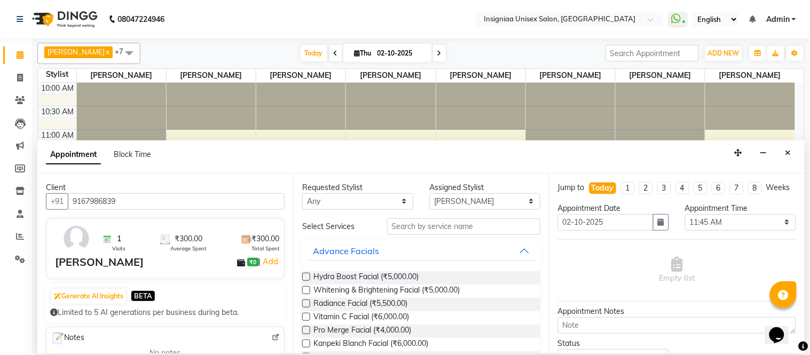
type input "9167986839"
click at [422, 230] on input "text" at bounding box center [463, 226] width 153 height 17
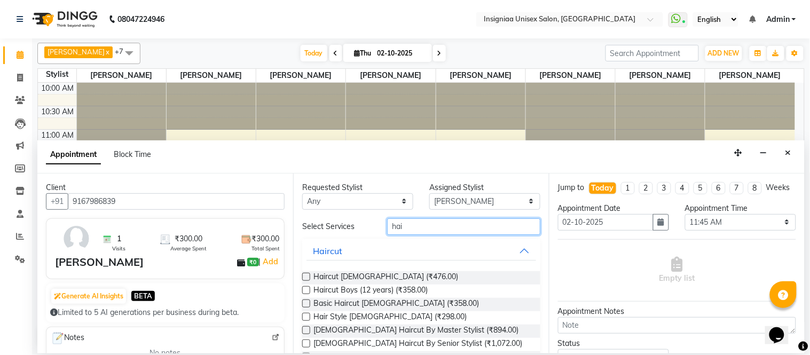
type input "hai"
click at [306, 288] on label at bounding box center [306, 290] width 8 height 8
click at [306, 288] on input "checkbox" at bounding box center [305, 291] width 7 height 7
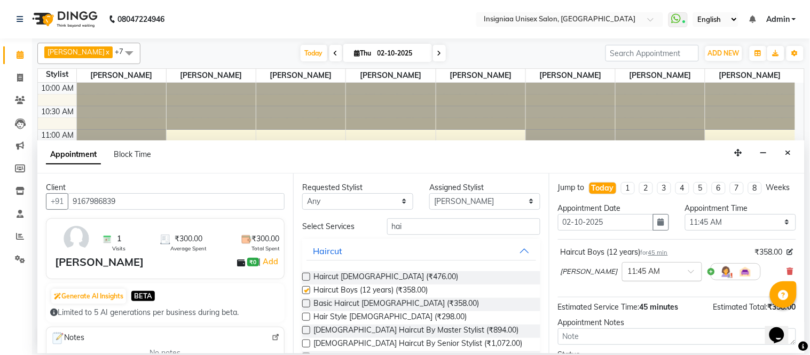
checkbox input "false"
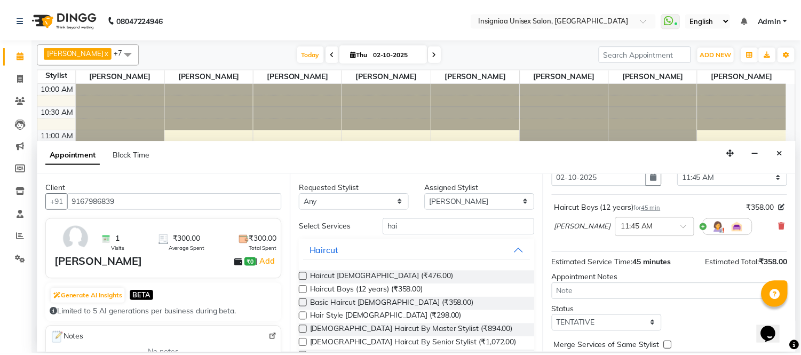
scroll to position [100, 0]
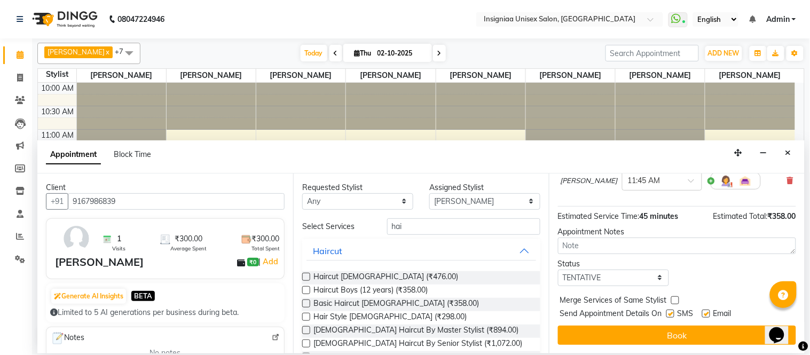
click at [706, 313] on label at bounding box center [706, 314] width 8 height 8
click at [706, 313] on input "checkbox" at bounding box center [705, 314] width 7 height 7
checkbox input "false"
click at [672, 313] on label at bounding box center [670, 314] width 8 height 8
click at [672, 313] on input "checkbox" at bounding box center [669, 314] width 7 height 7
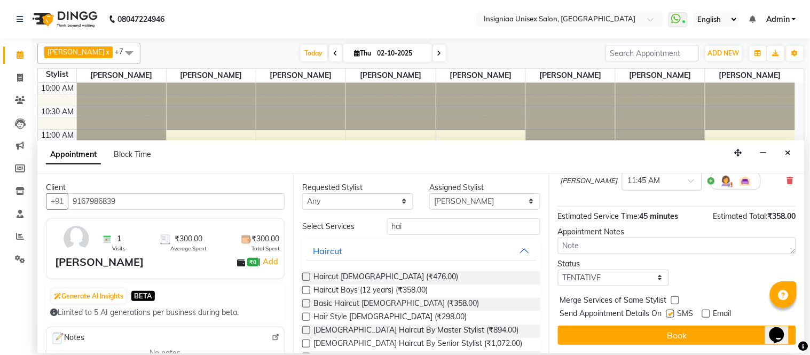
checkbox input "false"
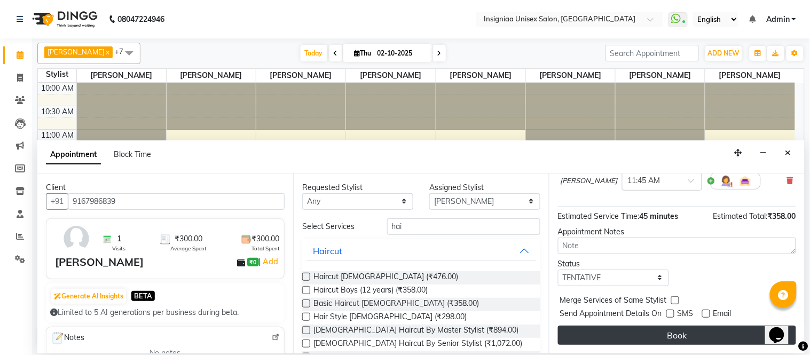
click at [671, 334] on button "Book" at bounding box center [677, 335] width 238 height 19
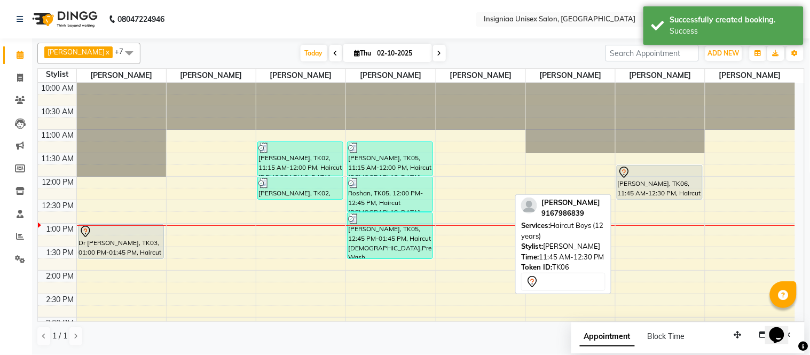
click at [666, 194] on div "[PERSON_NAME], TK06, 11:45 AM-12:30 PM, Haircut Boys (12 years)" at bounding box center [659, 182] width 85 height 34
select select "7"
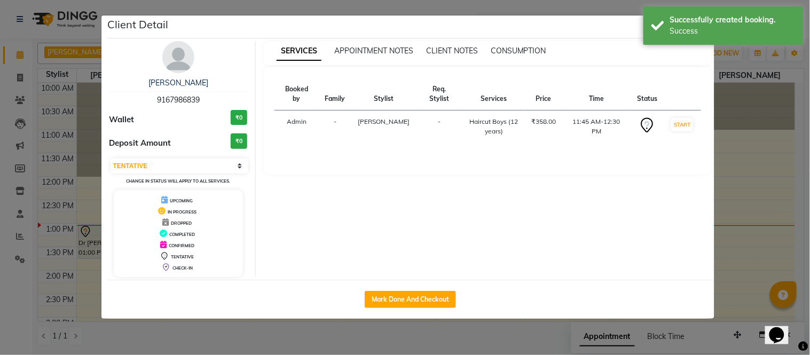
drag, startPoint x: 435, startPoint y: 297, endPoint x: 458, endPoint y: 279, distance: 29.3
click at [434, 295] on button "Mark Done And Checkout" at bounding box center [410, 299] width 91 height 17
select select "6999"
select select "service"
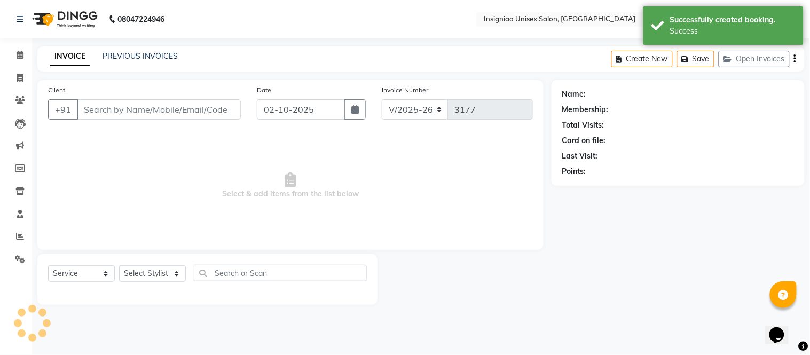
type input "9167986839"
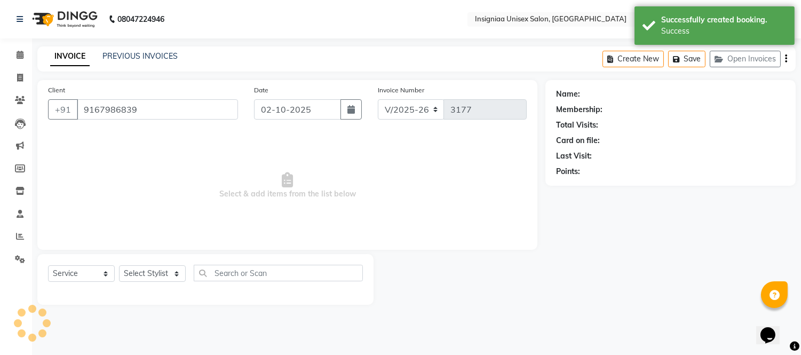
select select "67590"
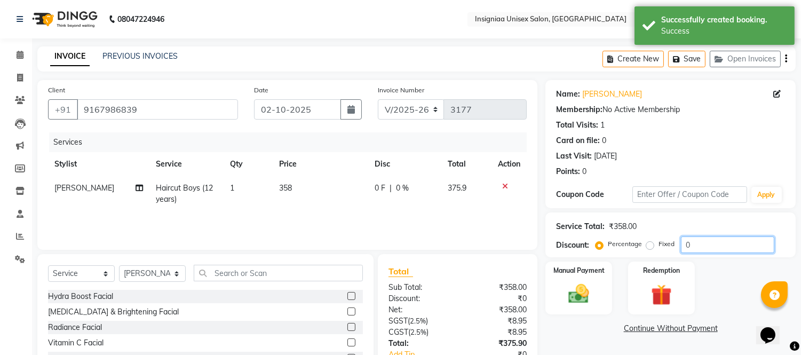
click at [696, 243] on input "0" at bounding box center [727, 244] width 93 height 17
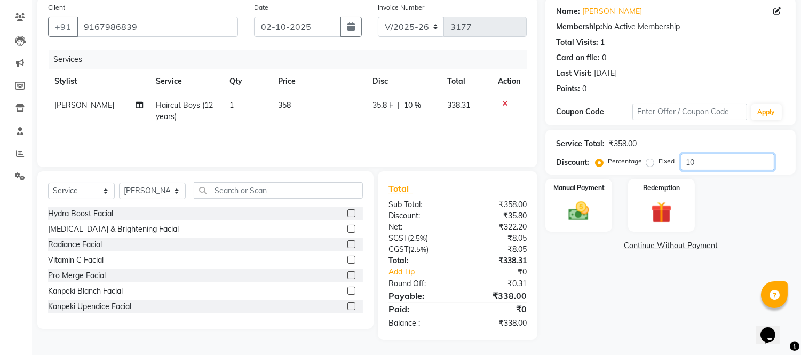
click at [701, 162] on input "10" at bounding box center [727, 162] width 93 height 17
type input "1"
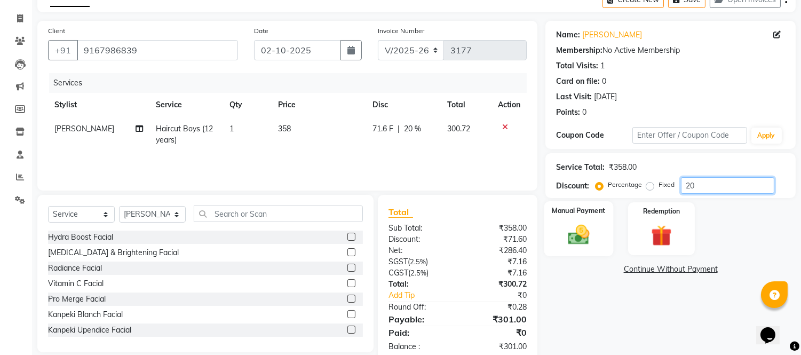
type input "20"
click at [583, 236] on img at bounding box center [578, 235] width 35 height 25
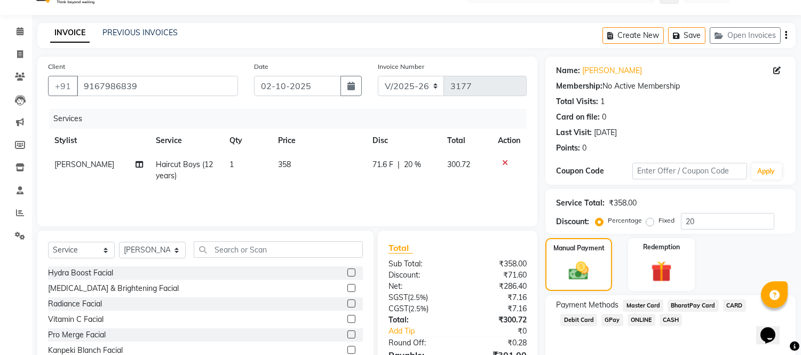
scroll to position [83, 0]
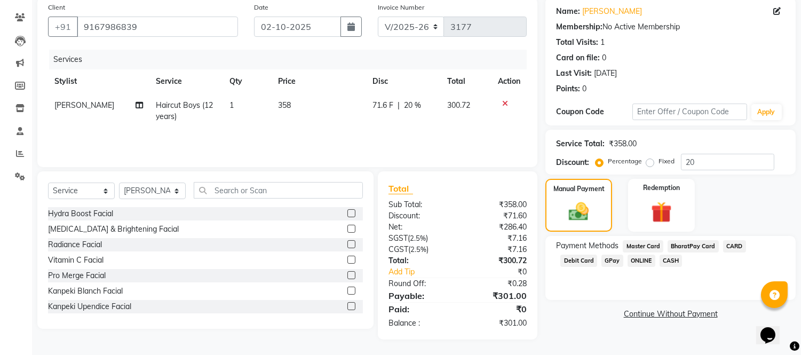
click at [602, 260] on span "GPay" at bounding box center [613, 261] width 22 height 12
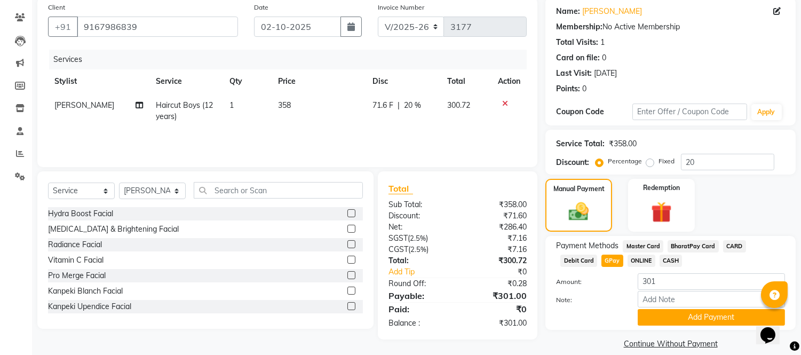
scroll to position [95, 0]
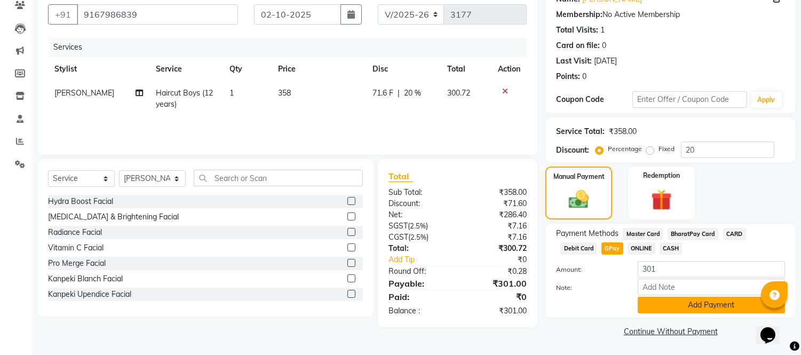
click at [714, 303] on button "Add Payment" at bounding box center [711, 305] width 147 height 17
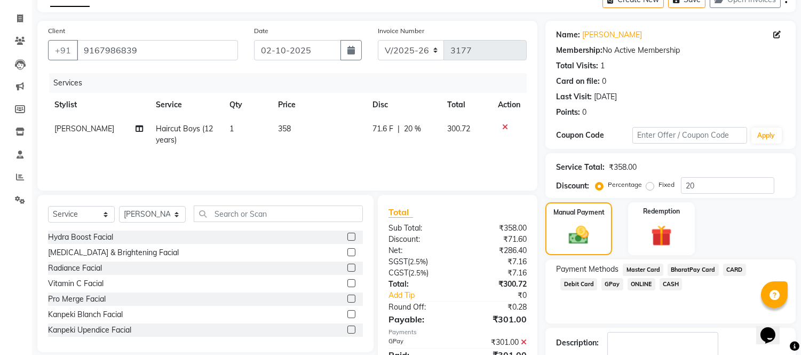
scroll to position [125, 0]
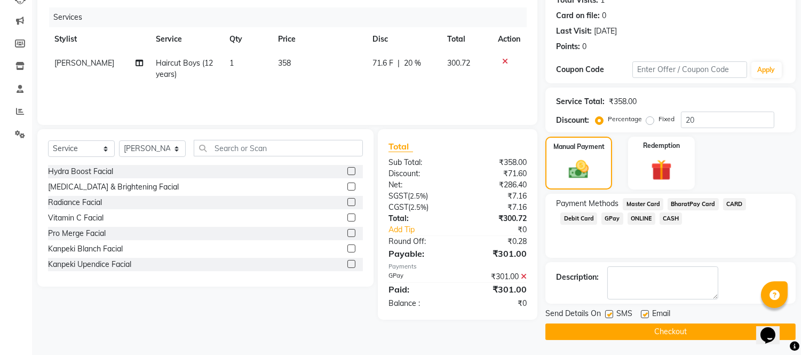
click at [643, 313] on label at bounding box center [645, 314] width 8 height 8
click at [643, 313] on input "checkbox" at bounding box center [644, 314] width 7 height 7
checkbox input "false"
click at [611, 313] on label at bounding box center [609, 314] width 8 height 8
click at [611, 313] on input "checkbox" at bounding box center [608, 314] width 7 height 7
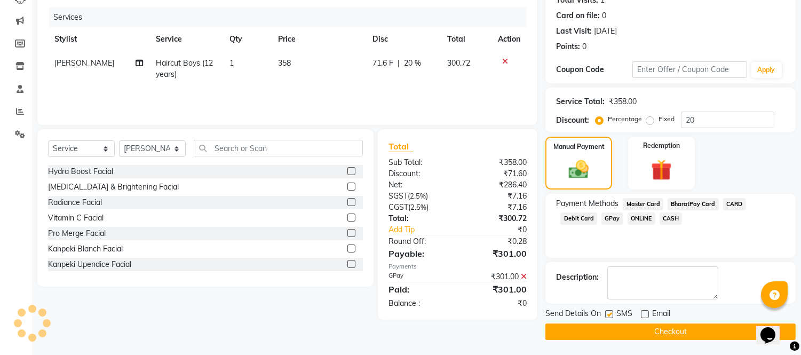
checkbox input "false"
click at [622, 326] on button "Checkout" at bounding box center [670, 331] width 250 height 17
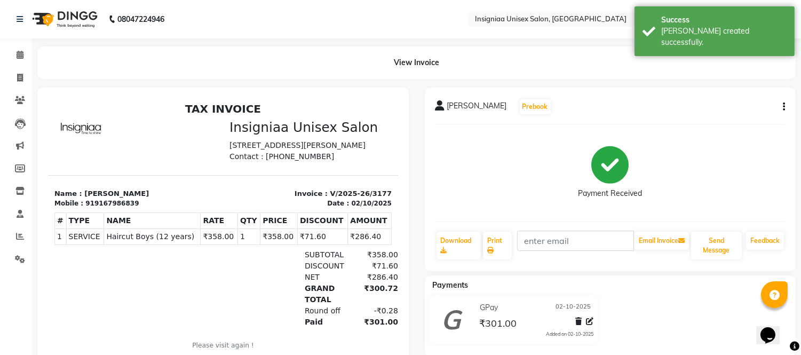
select select "service"
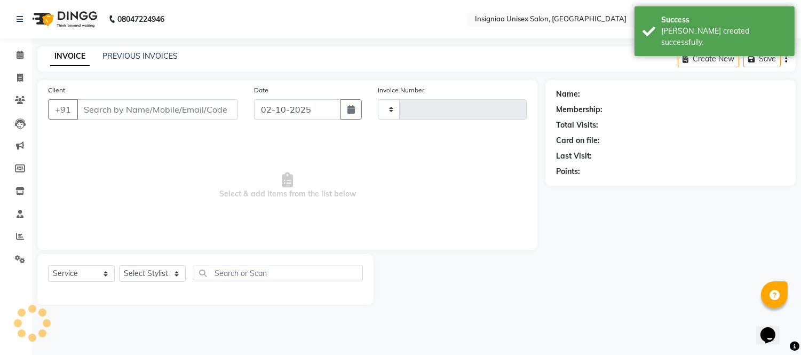
type input "3178"
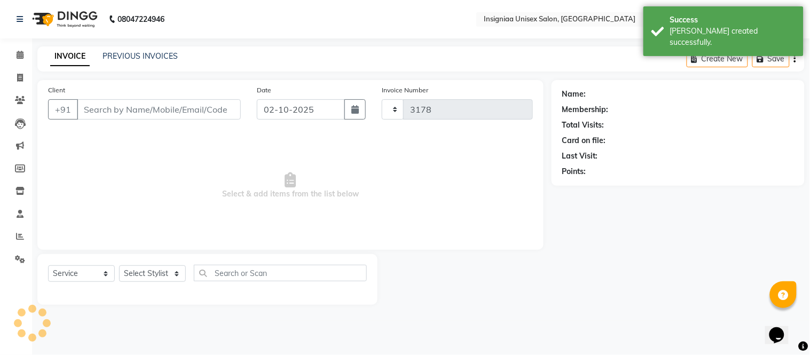
select select "6999"
type input "9167986839"
select select "67590"
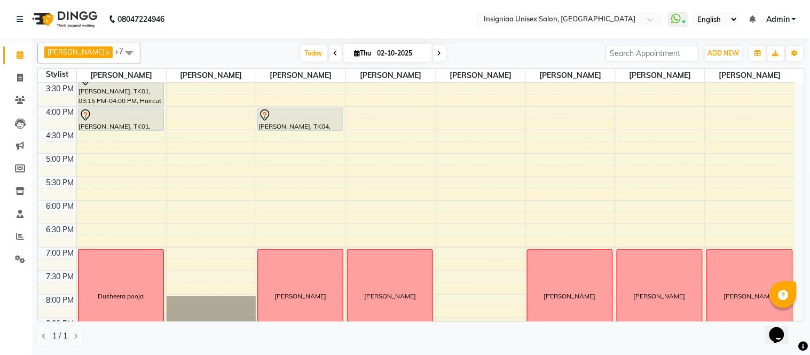
scroll to position [82, 0]
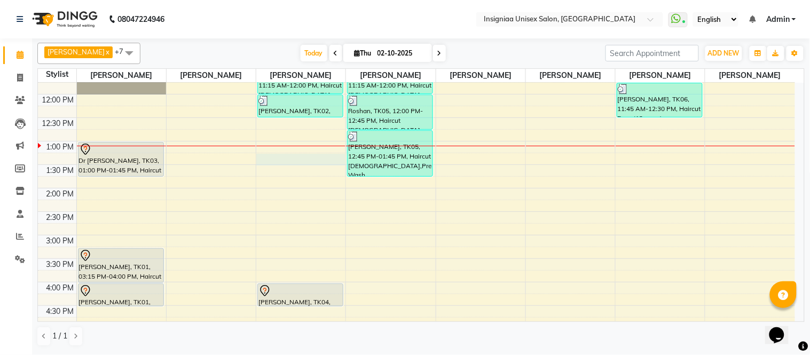
click at [264, 163] on div "10:00 AM 10:30 AM 11:00 AM 11:30 AM 12:00 PM 12:30 PM 1:00 PM 1:30 PM 2:00 PM 2…" at bounding box center [416, 282] width 757 height 563
select select "58133"
select select "795"
select select "tentative"
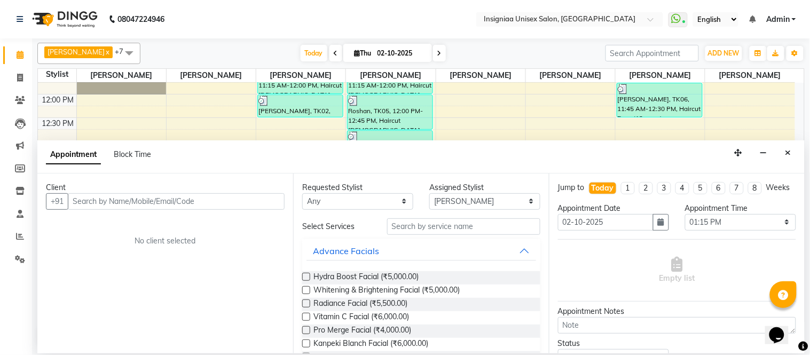
click at [241, 201] on input "text" at bounding box center [176, 201] width 217 height 17
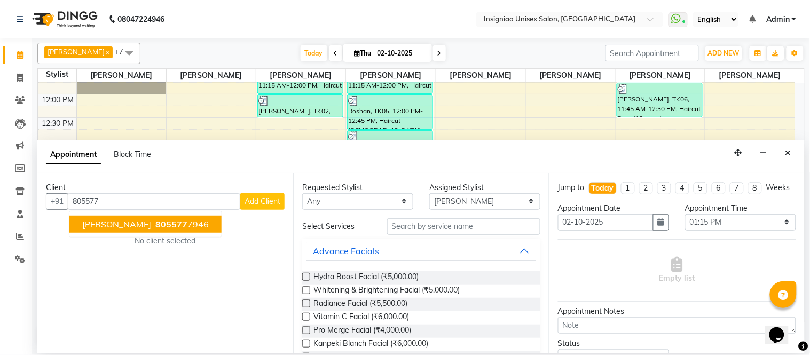
click at [153, 219] on ngb-highlight "805577 7946" at bounding box center [181, 224] width 56 height 11
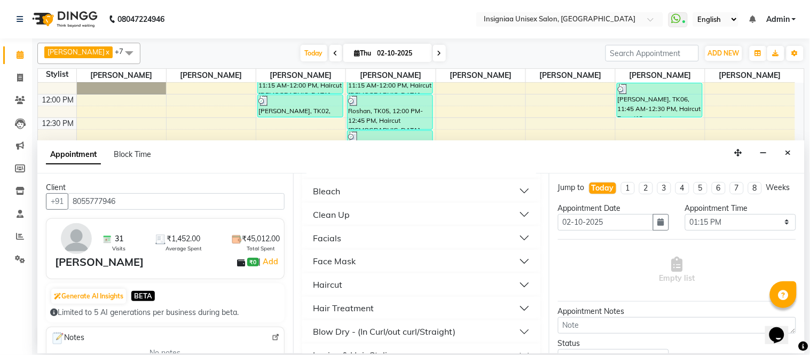
scroll to position [474, 0]
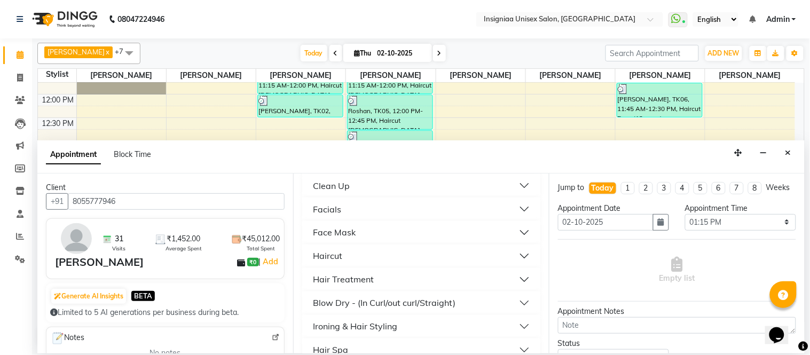
type input "8055777946"
click at [330, 254] on div "Haircut" at bounding box center [327, 256] width 29 height 13
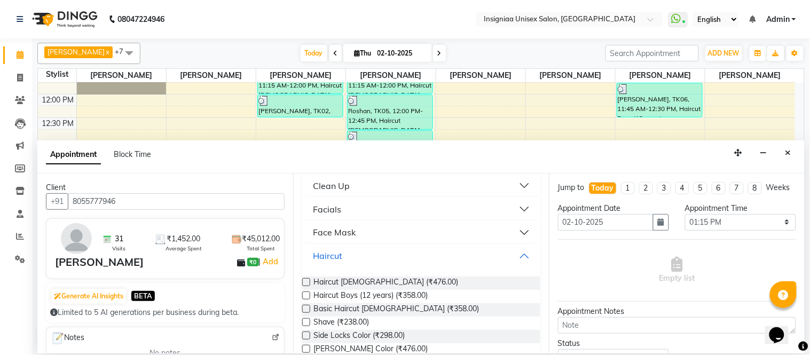
scroll to position [534, 0]
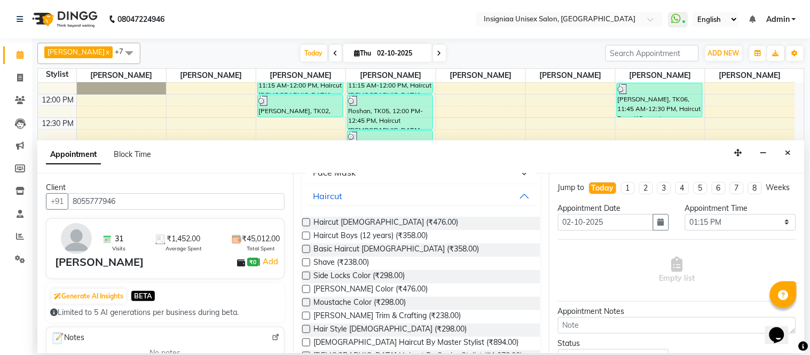
click at [307, 315] on label at bounding box center [306, 316] width 8 height 8
click at [307, 315] on input "checkbox" at bounding box center [305, 316] width 7 height 7
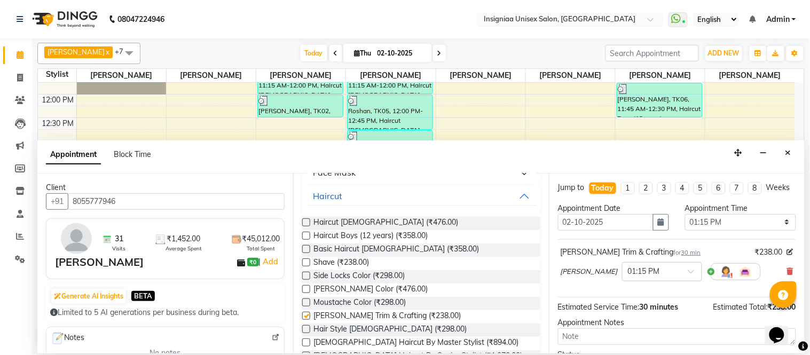
checkbox input "false"
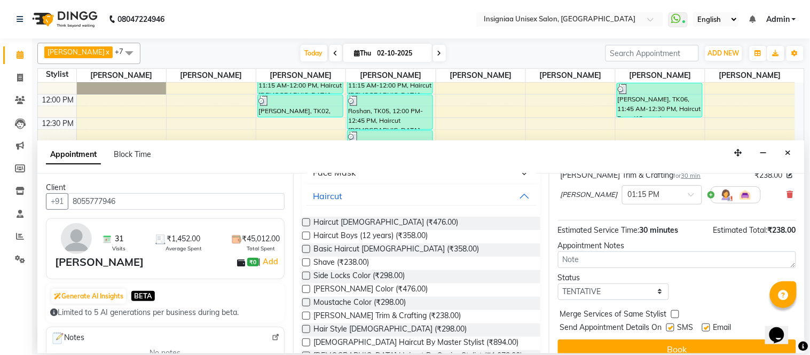
scroll to position [100, 0]
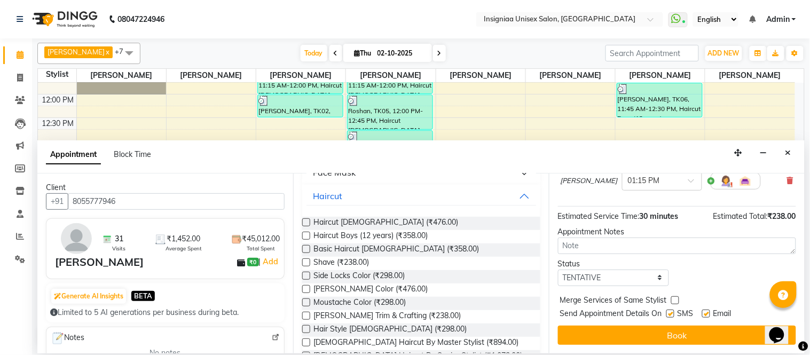
click at [707, 316] on label at bounding box center [706, 314] width 8 height 8
click at [707, 316] on input "checkbox" at bounding box center [705, 314] width 7 height 7
checkbox input "false"
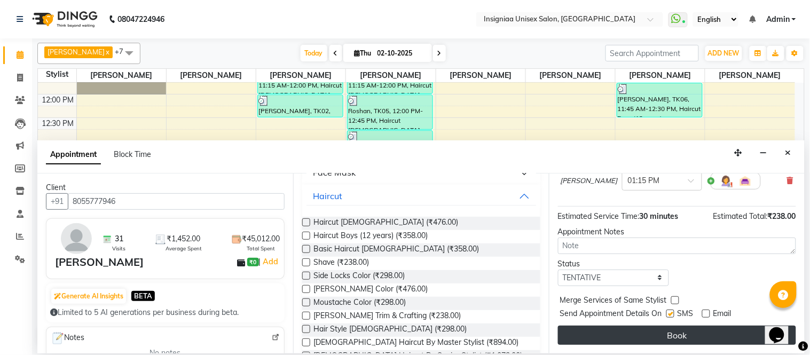
click at [703, 328] on button "Book" at bounding box center [677, 335] width 238 height 19
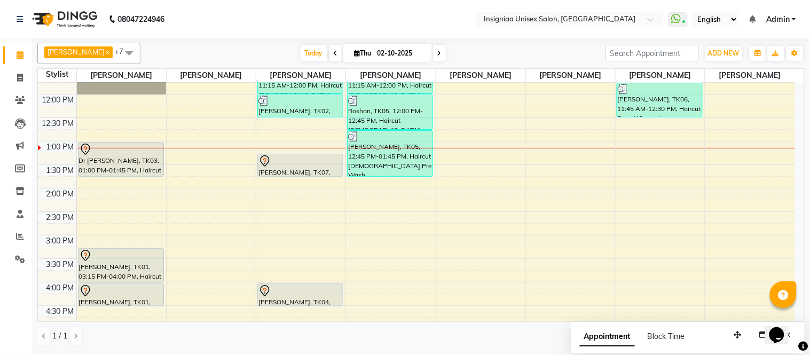
click at [287, 220] on div "10:00 AM 10:30 AM 11:00 AM 11:30 AM 12:00 PM 12:30 PM 1:00 PM 1:30 PM 2:00 PM 2…" at bounding box center [416, 282] width 757 height 563
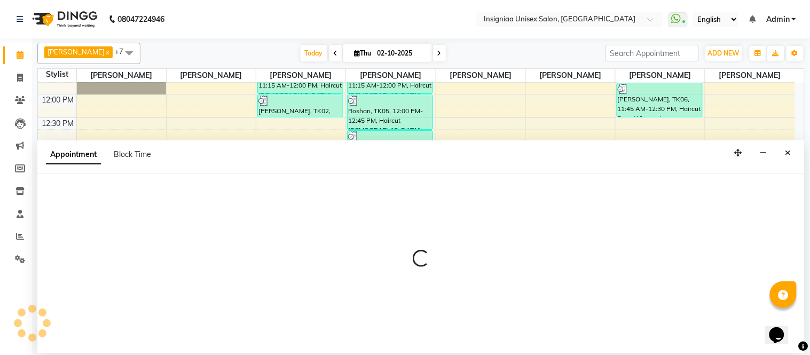
select select "58133"
select select "870"
select select "tentative"
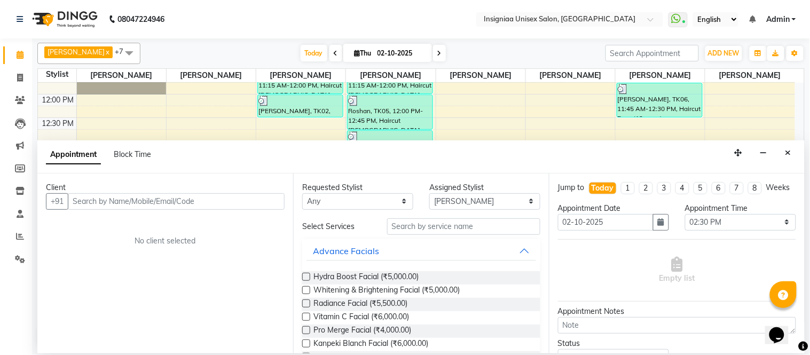
click at [164, 199] on input "text" at bounding box center [176, 201] width 217 height 17
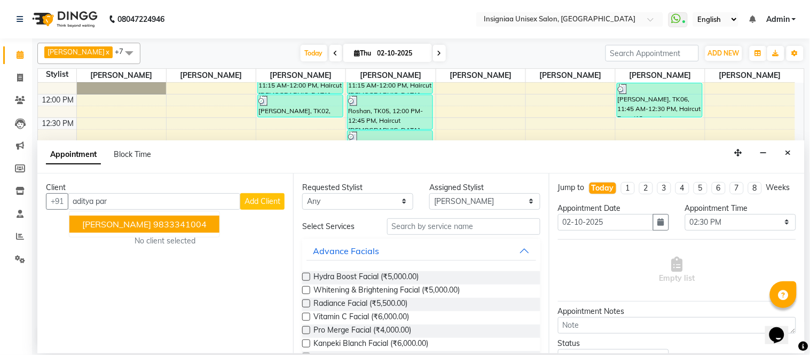
click at [168, 220] on ngb-highlight "9833341004" at bounding box center [179, 224] width 53 height 11
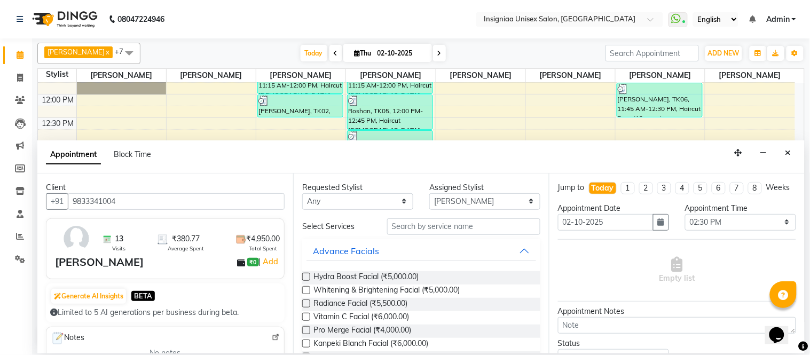
type input "9833341004"
click at [405, 232] on input "text" at bounding box center [463, 226] width 153 height 17
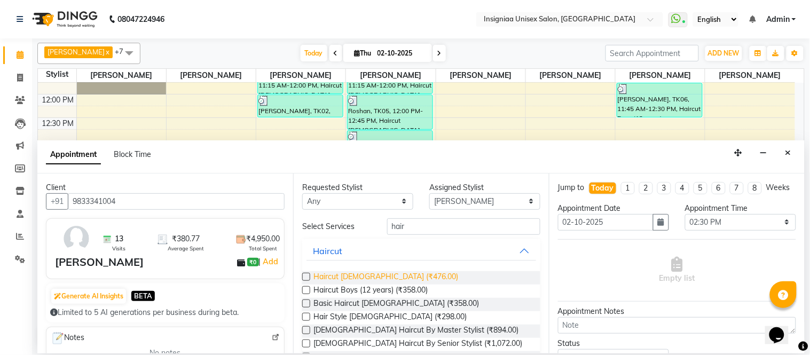
click at [374, 271] on span "Haircut [DEMOGRAPHIC_DATA] (₹476.00)" at bounding box center [385, 277] width 145 height 13
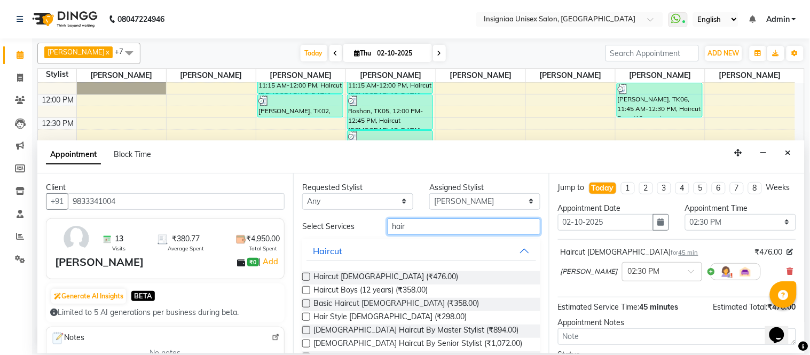
drag, startPoint x: 417, startPoint y: 231, endPoint x: 357, endPoint y: 228, distance: 60.4
click at [357, 228] on div "Select Services hair" at bounding box center [421, 226] width 254 height 17
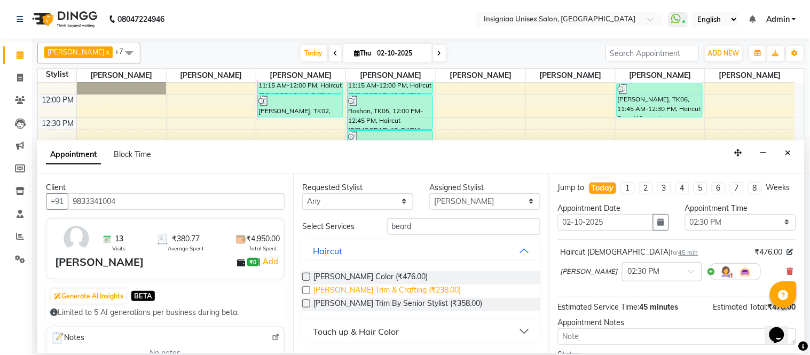
click at [374, 288] on span "[PERSON_NAME] Trim & Crafting (₹238.00)" at bounding box center [386, 290] width 147 height 13
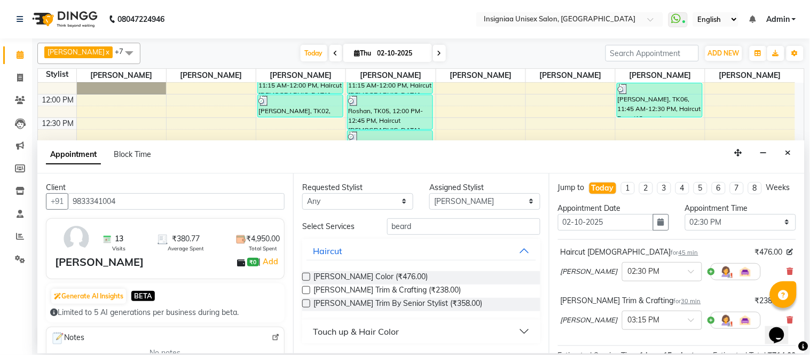
scroll to position [160, 0]
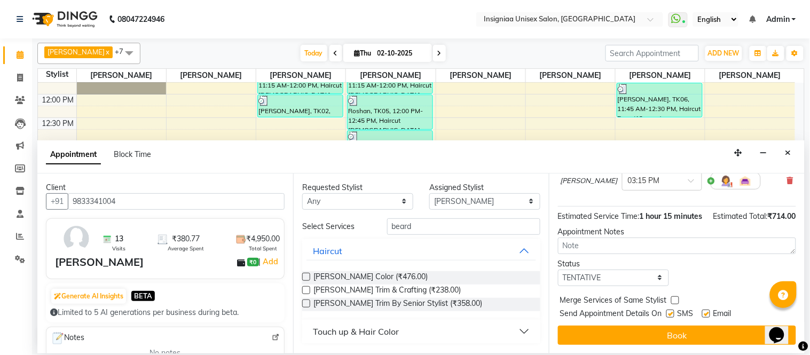
click at [707, 314] on label at bounding box center [706, 314] width 8 height 8
click at [707, 314] on input "checkbox" at bounding box center [705, 314] width 7 height 7
click at [672, 316] on label at bounding box center [670, 314] width 8 height 8
click at [672, 316] on input "checkbox" at bounding box center [669, 314] width 7 height 7
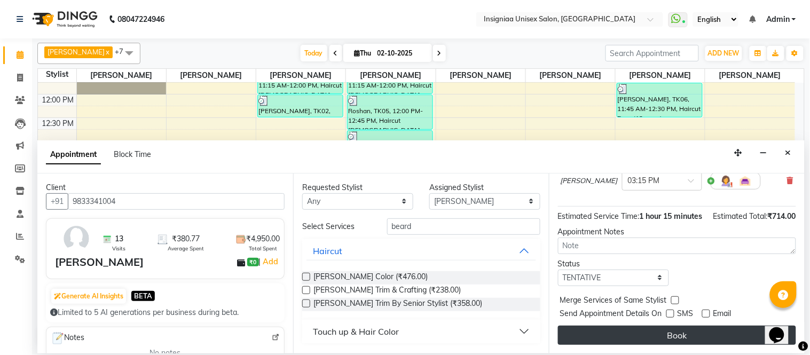
click at [670, 329] on button "Book" at bounding box center [677, 335] width 238 height 19
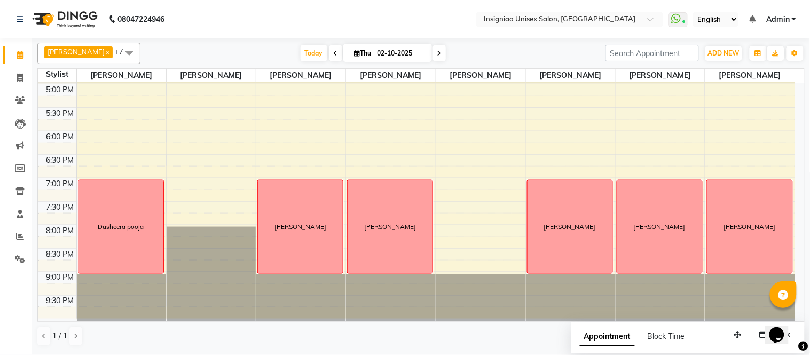
scroll to position [209, 0]
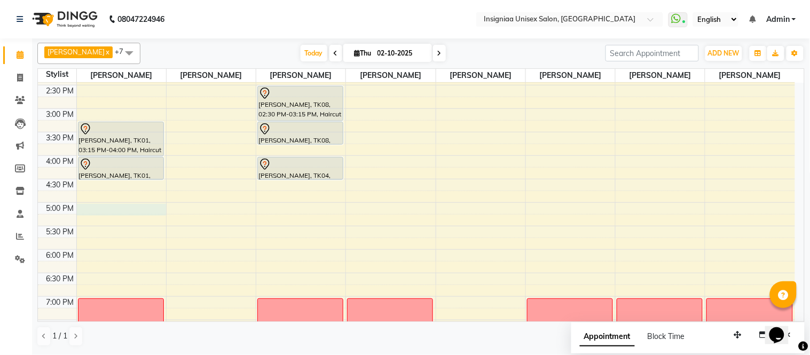
click at [147, 210] on div "10:00 AM 10:30 AM 11:00 AM 11:30 AM 12:00 PM 12:30 PM 1:00 PM 1:30 PM 2:00 PM 2…" at bounding box center [416, 155] width 757 height 563
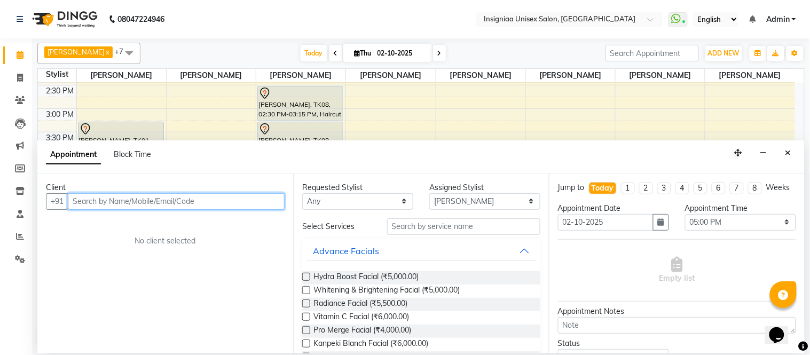
click at [163, 194] on input "text" at bounding box center [176, 201] width 217 height 17
click at [189, 203] on input "text" at bounding box center [176, 201] width 217 height 17
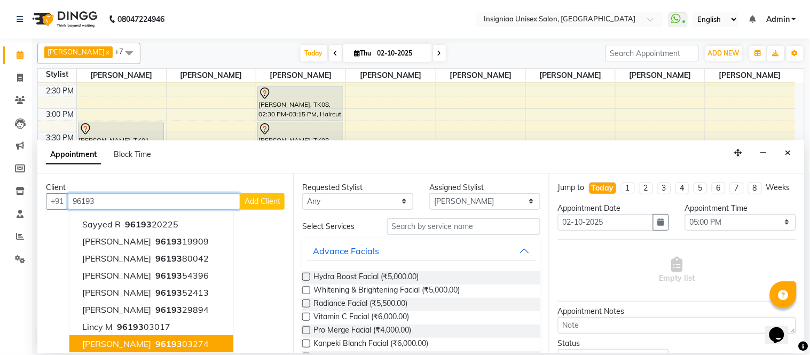
click at [175, 341] on ngb-highlight "96193 03274" at bounding box center [181, 343] width 56 height 11
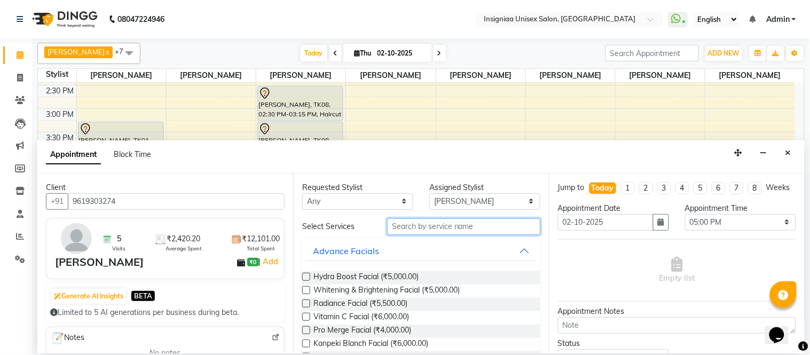
click at [402, 226] on input "text" at bounding box center [463, 226] width 153 height 17
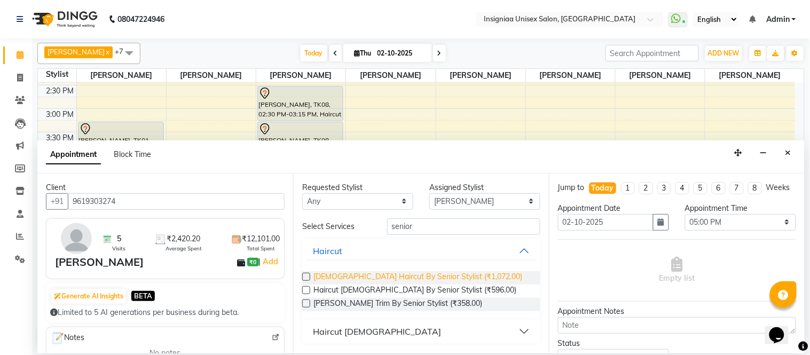
click at [412, 278] on span "[DEMOGRAPHIC_DATA] Haircut By Senior Stylist (₹1,072.00)" at bounding box center [417, 277] width 209 height 13
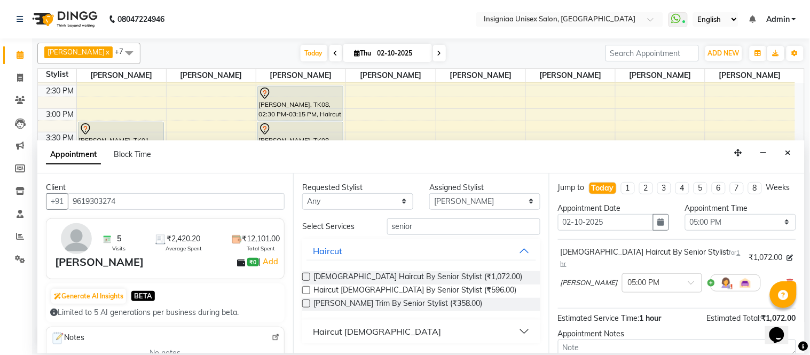
scroll to position [100, 0]
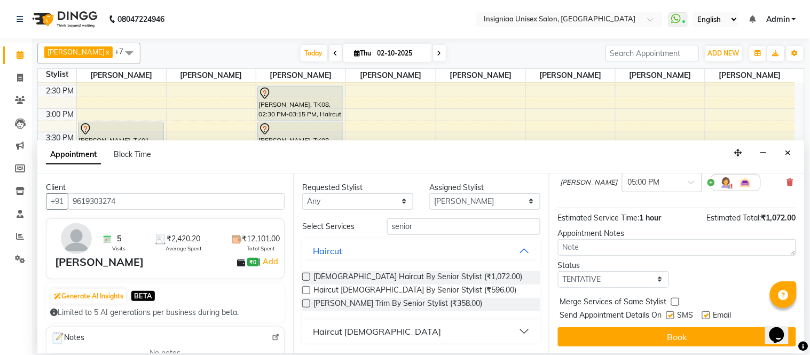
click at [709, 315] on label at bounding box center [706, 315] width 8 height 8
click at [709, 315] on input "checkbox" at bounding box center [705, 316] width 7 height 7
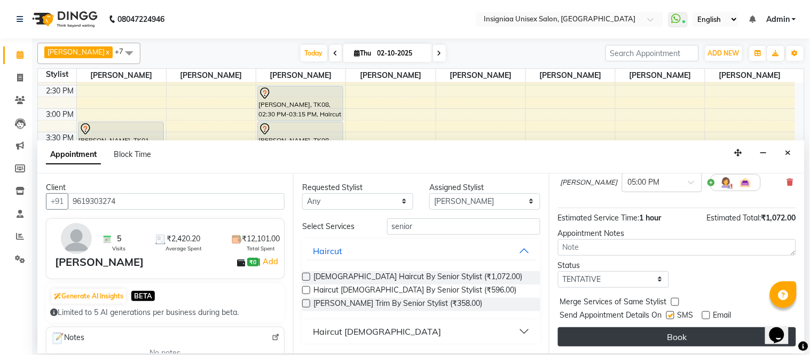
click at [709, 327] on button "Book" at bounding box center [677, 336] width 238 height 19
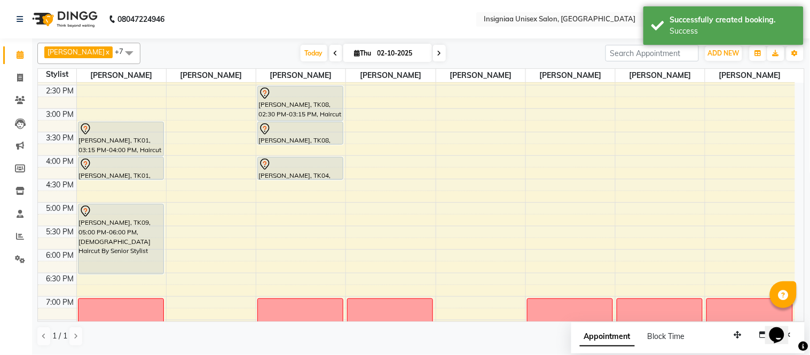
drag, startPoint x: 116, startPoint y: 250, endPoint x: 115, endPoint y: 270, distance: 20.3
click at [115, 270] on div "Dr [PERSON_NAME], TK03, 01:00 PM-01:45 PM, Haircut [DEMOGRAPHIC_DATA] [PERSON_N…" at bounding box center [121, 155] width 89 height 563
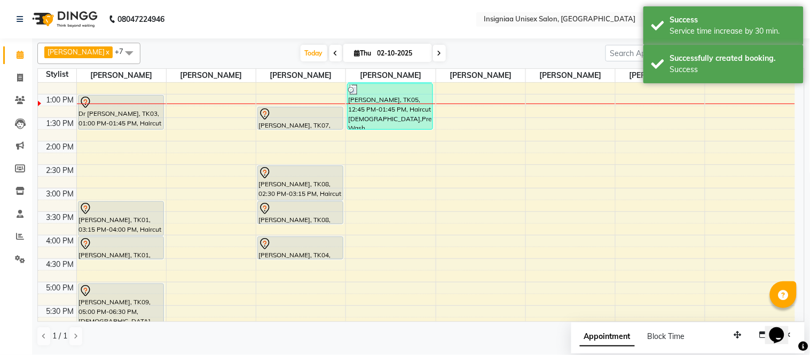
scroll to position [90, 0]
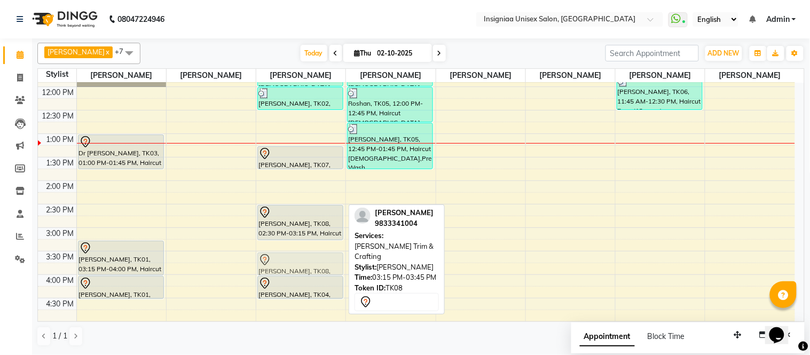
drag, startPoint x: 287, startPoint y: 254, endPoint x: 287, endPoint y: 260, distance: 6.4
click at [287, 260] on div "[PERSON_NAME], TK02, 11:15 AM-12:00 PM, Haircut [DEMOGRAPHIC_DATA] [PERSON_NAME…" at bounding box center [300, 274] width 89 height 563
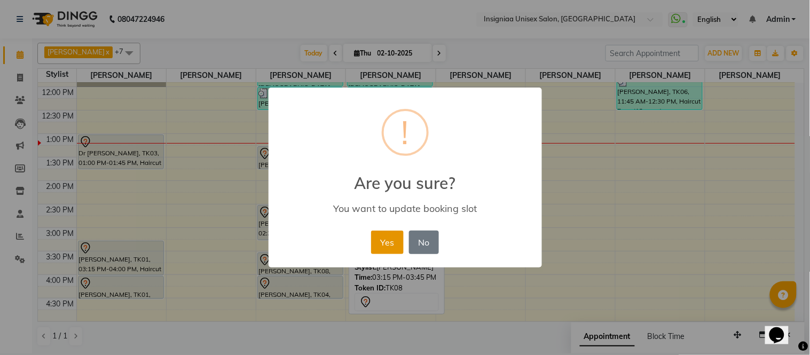
click at [391, 248] on button "Yes" at bounding box center [387, 242] width 33 height 23
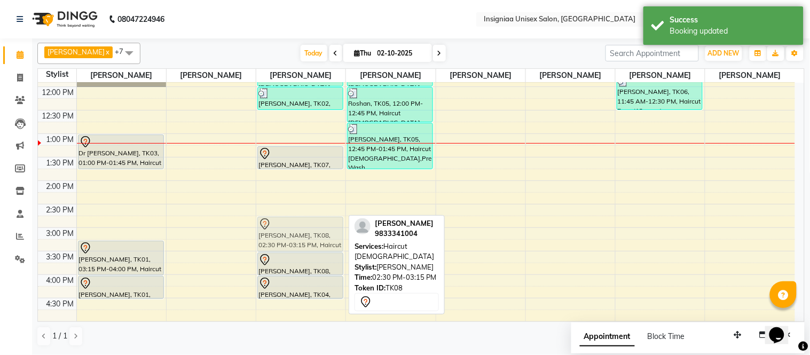
drag, startPoint x: 298, startPoint y: 225, endPoint x: 298, endPoint y: 233, distance: 8.0
click at [298, 233] on div "[PERSON_NAME], TK02, 11:15 AM-12:00 PM, Haircut [DEMOGRAPHIC_DATA] [PERSON_NAME…" at bounding box center [300, 274] width 89 height 563
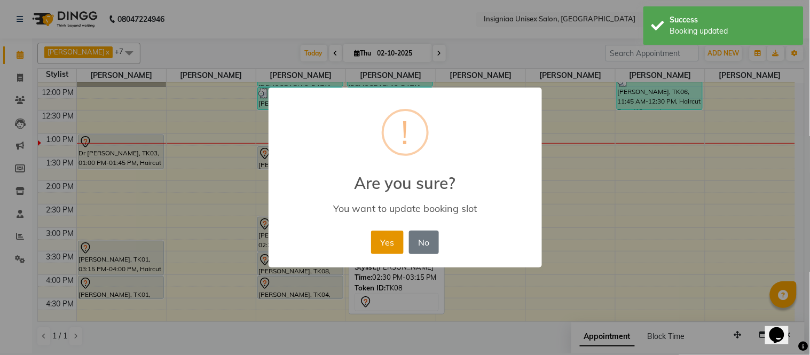
click at [391, 243] on button "Yes" at bounding box center [387, 242] width 33 height 23
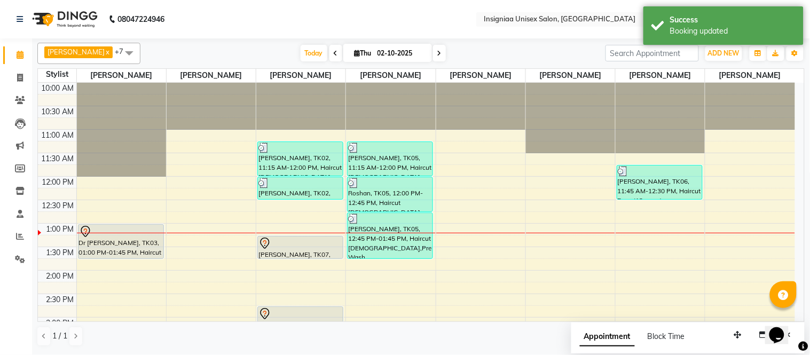
scroll to position [59, 0]
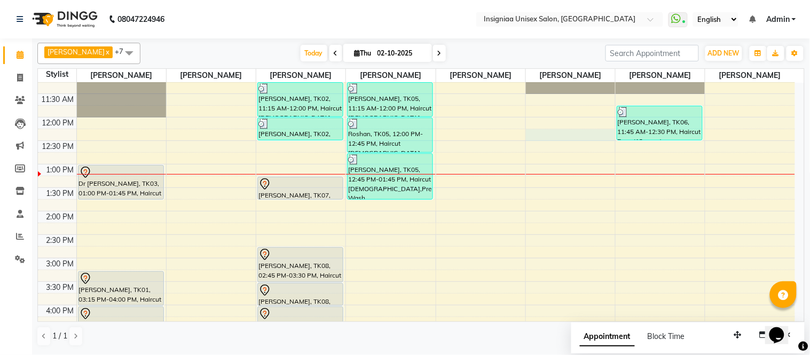
click at [550, 134] on div "10:00 AM 10:30 AM 11:00 AM 11:30 AM 12:00 PM 12:30 PM 1:00 PM 1:30 PM 2:00 PM 2…" at bounding box center [416, 304] width 757 height 563
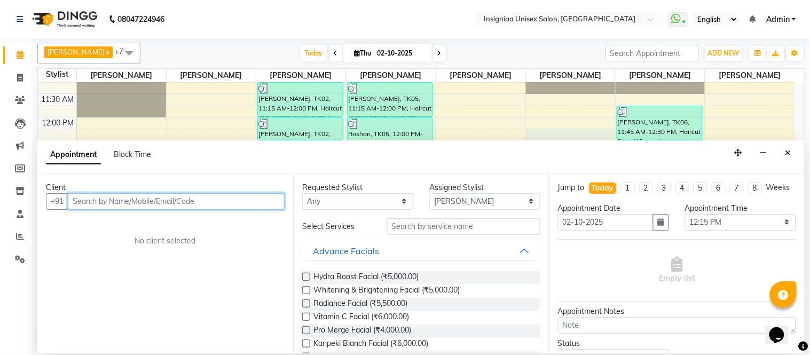
click at [222, 205] on input "text" at bounding box center [176, 201] width 217 height 17
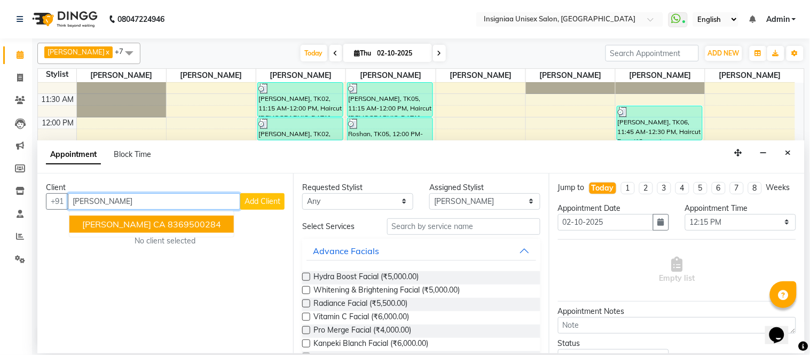
click at [168, 225] on ngb-highlight "8369500284" at bounding box center [194, 224] width 53 height 11
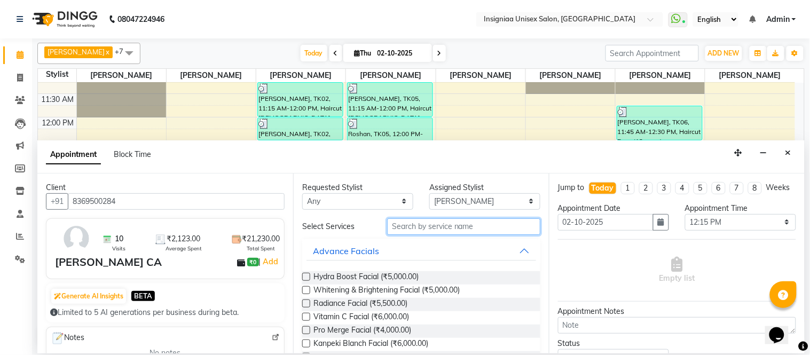
click at [414, 228] on input "text" at bounding box center [463, 226] width 153 height 17
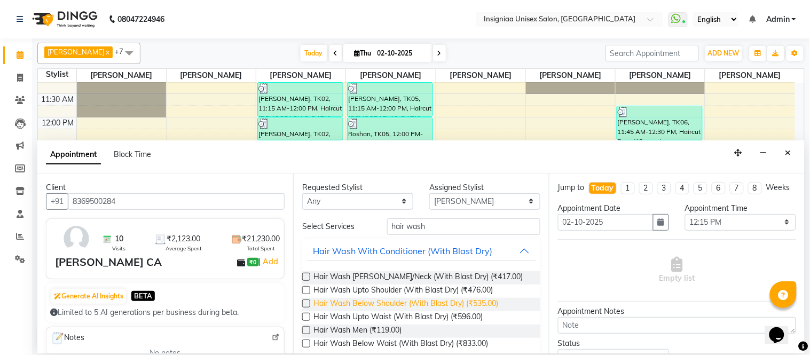
click at [413, 301] on span "Hair Wash Below Shoulder (With Blast Dry) (₹535.00)" at bounding box center [405, 304] width 185 height 13
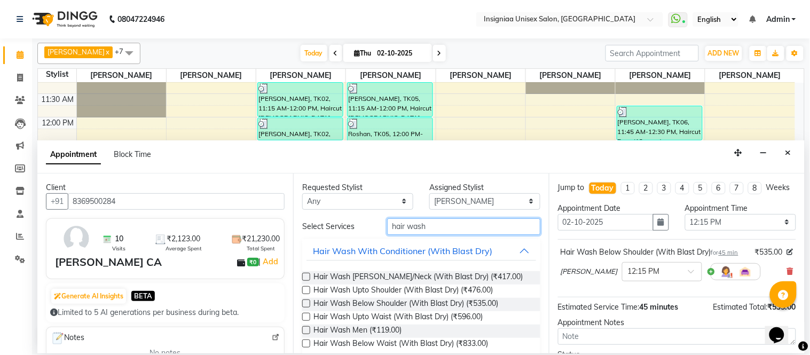
drag, startPoint x: 359, startPoint y: 225, endPoint x: 333, endPoint y: 223, distance: 26.2
click at [333, 223] on div "Select Services hair wash" at bounding box center [421, 226] width 254 height 17
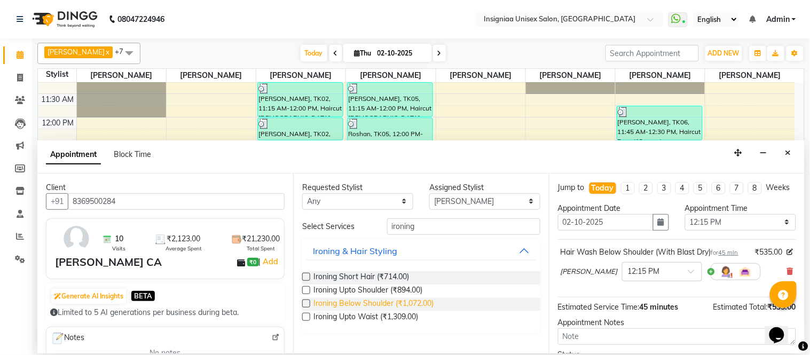
click at [320, 302] on span "Ironing Below Shoulder (₹1,072.00)" at bounding box center [373, 304] width 120 height 13
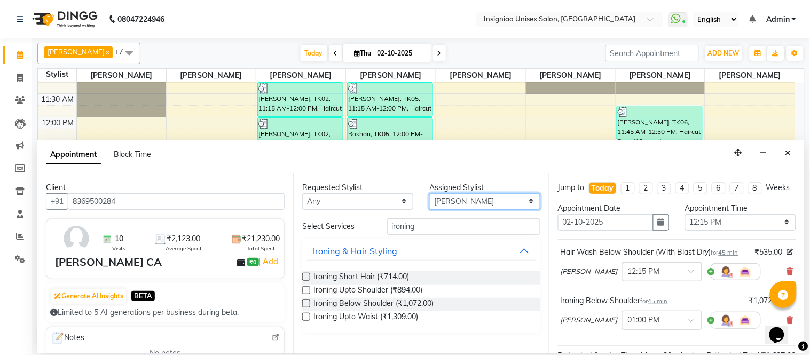
click at [456, 204] on select "Select [PERSON_NAME] [PERSON_NAME] [PERSON_NAME] [PERSON_NAME] [PERSON_NAME] [P…" at bounding box center [484, 201] width 111 height 17
click at [429, 193] on select "Select [PERSON_NAME] [PERSON_NAME] [PERSON_NAME] [PERSON_NAME] [PERSON_NAME] [P…" at bounding box center [484, 201] width 111 height 17
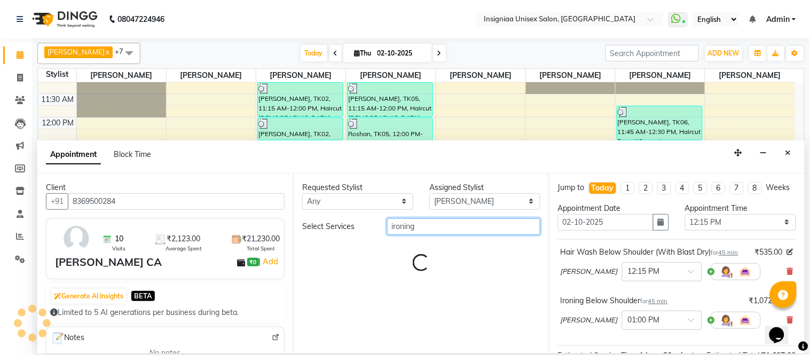
click at [434, 228] on input "ironing" at bounding box center [463, 226] width 153 height 17
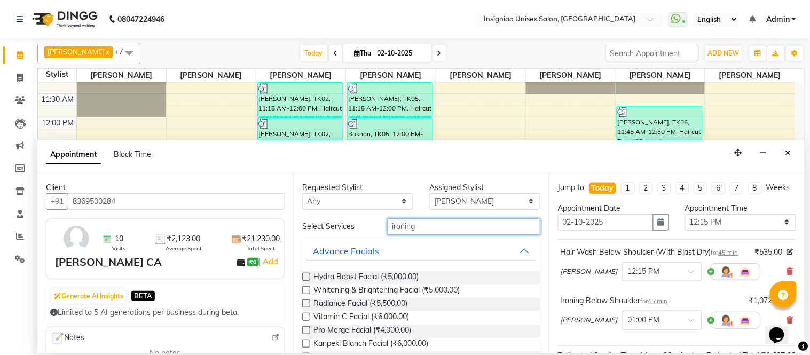
drag, startPoint x: 434, startPoint y: 228, endPoint x: 339, endPoint y: 223, distance: 95.2
click at [339, 225] on div "Select Services ironing" at bounding box center [421, 226] width 254 height 17
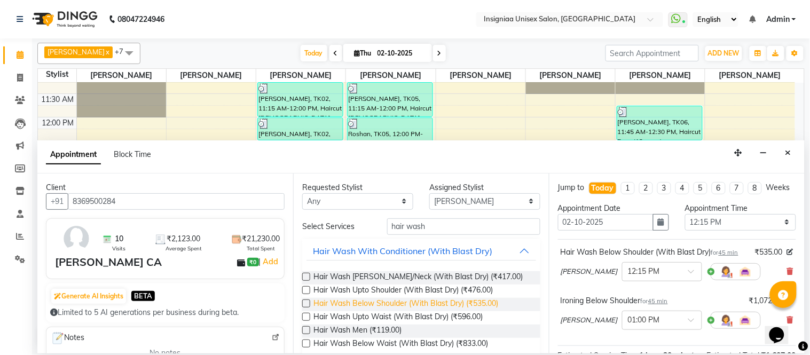
click at [372, 300] on span "Hair Wash Below Shoulder (With Blast Dry) (₹535.00)" at bounding box center [405, 304] width 185 height 13
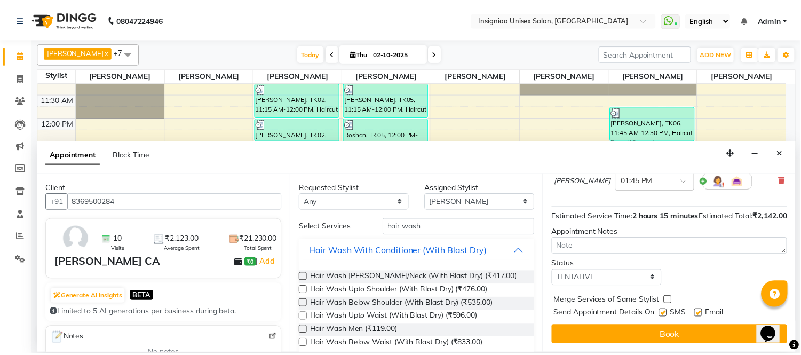
scroll to position [231, 0]
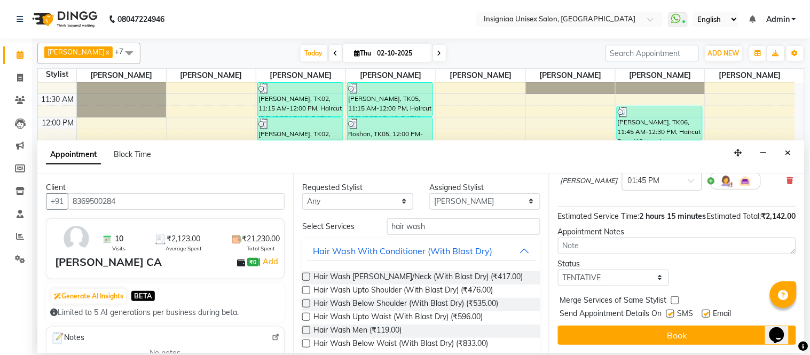
drag, startPoint x: 707, startPoint y: 315, endPoint x: 684, endPoint y: 315, distance: 23.5
click at [707, 315] on label at bounding box center [706, 314] width 8 height 8
click at [707, 315] on input "checkbox" at bounding box center [705, 314] width 7 height 7
click at [671, 315] on label at bounding box center [670, 314] width 8 height 8
click at [671, 315] on input "checkbox" at bounding box center [669, 314] width 7 height 7
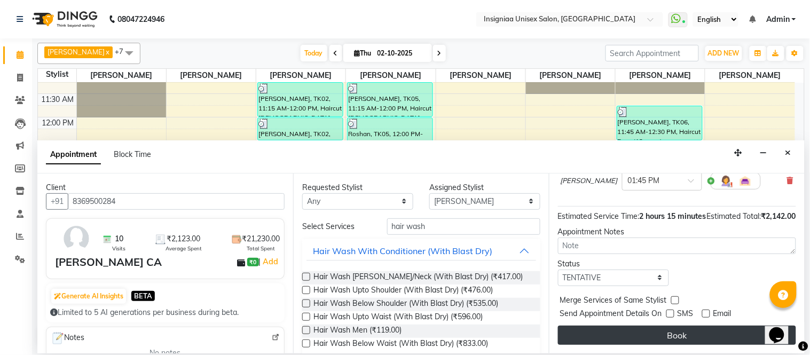
click at [672, 331] on button "Book" at bounding box center [677, 335] width 238 height 19
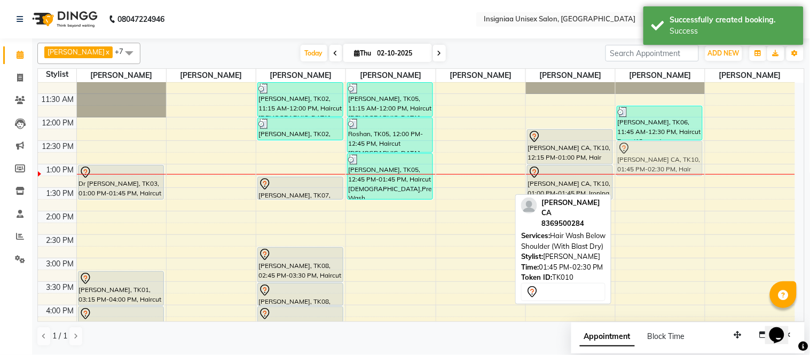
drag, startPoint x: 654, startPoint y: 216, endPoint x: 646, endPoint y: 159, distance: 58.1
click at [646, 159] on div "[PERSON_NAME], TK06, 11:45 AM-12:30 PM, Haircut Boys (12 years) [PERSON_NAME] C…" at bounding box center [659, 304] width 89 height 563
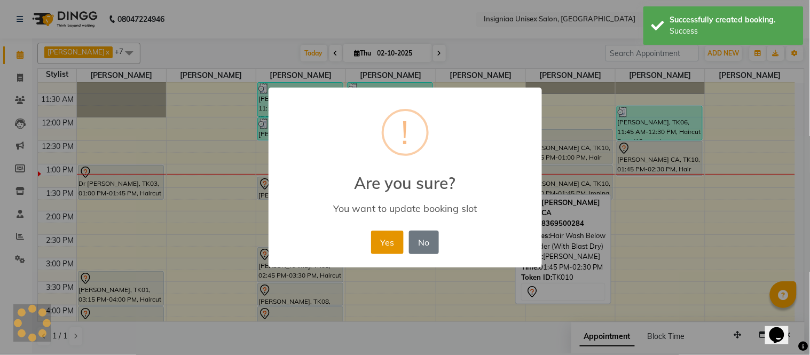
click at [383, 241] on button "Yes" at bounding box center [387, 242] width 33 height 23
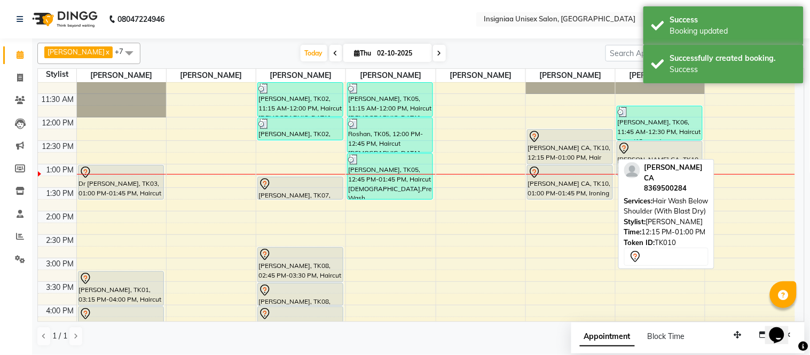
click at [574, 145] on div "[PERSON_NAME] CA, TK10, 12:15 PM-01:00 PM, Hair Wash Below Shoulder (With Blast…" at bounding box center [569, 147] width 85 height 34
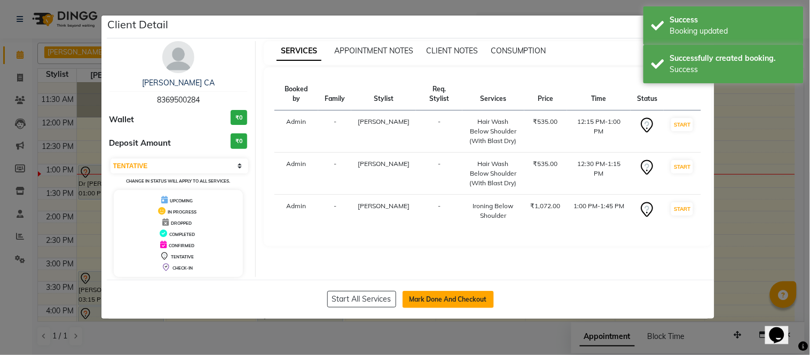
click at [443, 292] on button "Mark Done And Checkout" at bounding box center [447, 299] width 91 height 17
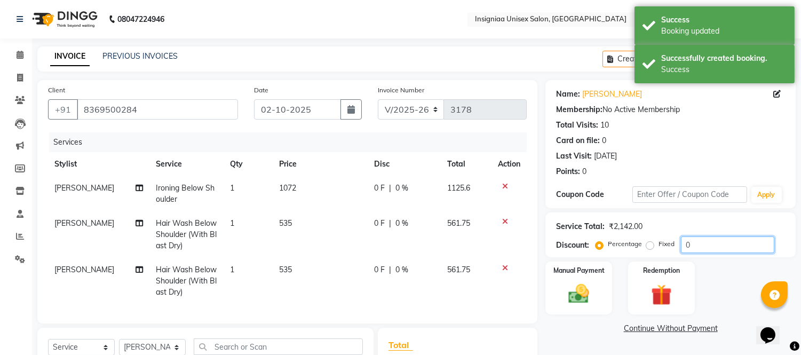
click at [681, 244] on input "0" at bounding box center [727, 244] width 93 height 17
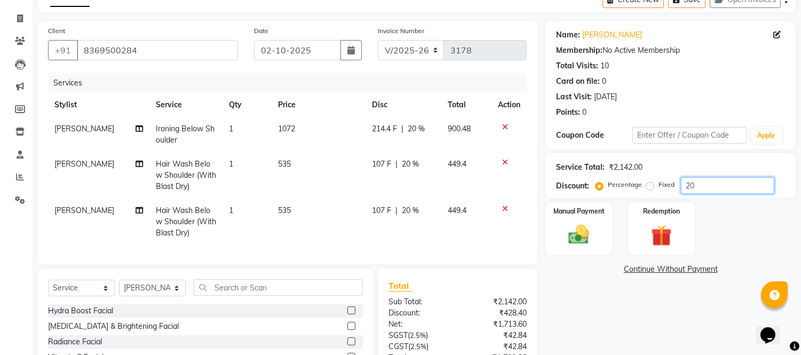
scroll to position [165, 0]
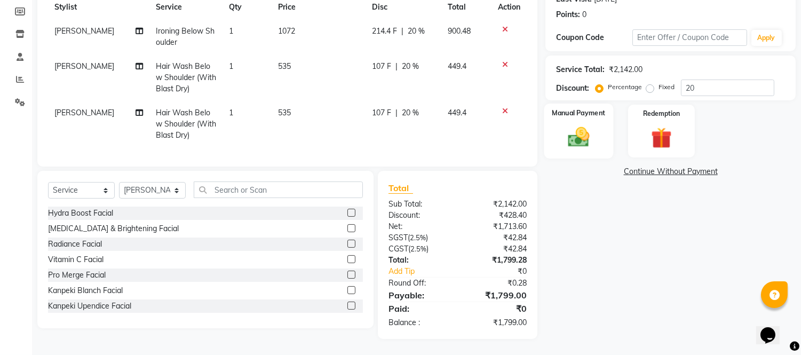
click at [577, 133] on img at bounding box center [578, 137] width 35 height 25
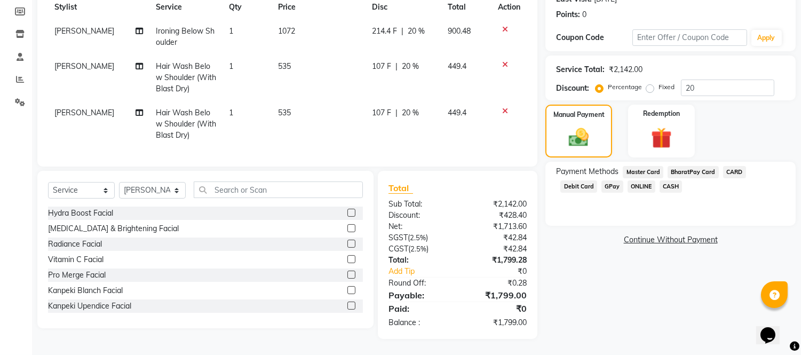
click at [660, 180] on span "CASH" at bounding box center [671, 186] width 23 height 12
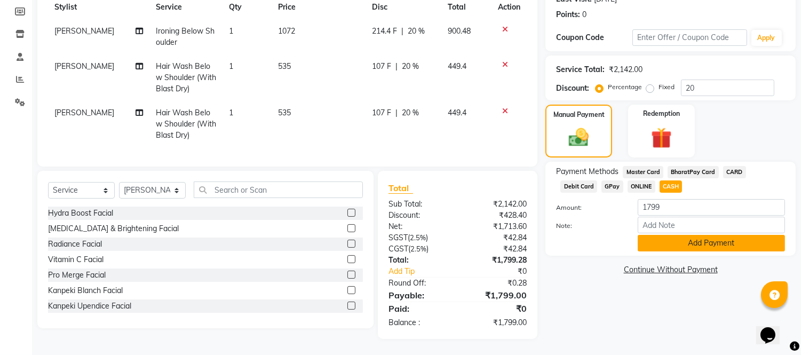
click at [648, 235] on button "Add Payment" at bounding box center [711, 243] width 147 height 17
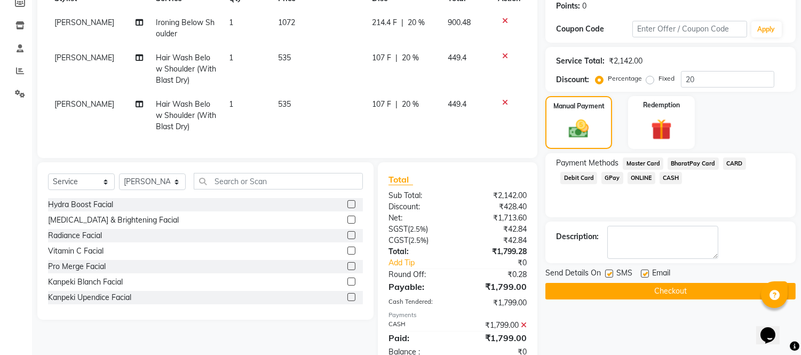
scroll to position [203, 0]
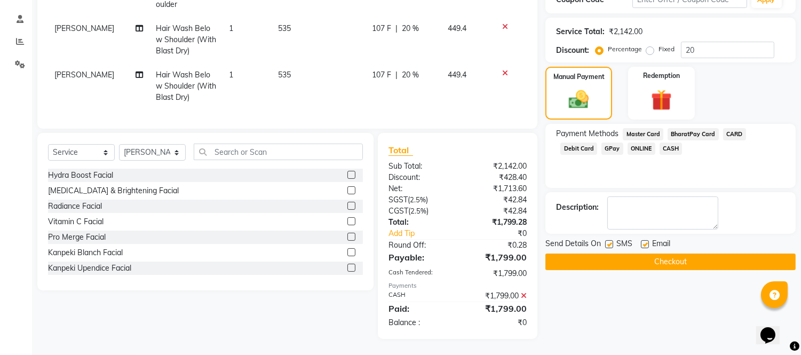
click at [646, 240] on label at bounding box center [645, 244] width 8 height 8
click at [646, 241] on input "checkbox" at bounding box center [644, 244] width 7 height 7
click at [607, 240] on label at bounding box center [609, 244] width 8 height 8
click at [607, 241] on input "checkbox" at bounding box center [608, 244] width 7 height 7
click at [610, 254] on button "Checkout" at bounding box center [670, 262] width 250 height 17
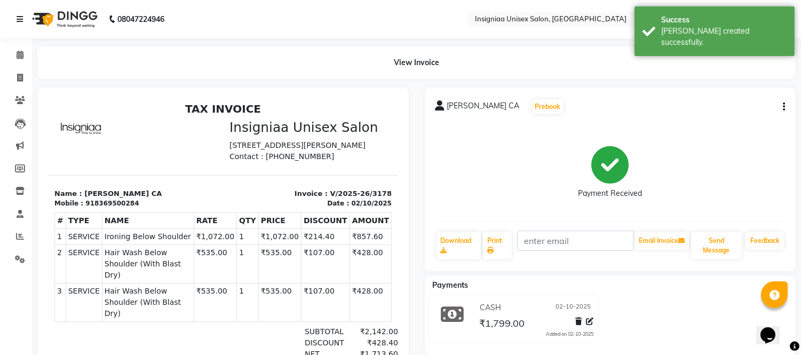
click at [22, 18] on icon at bounding box center [20, 18] width 6 height 7
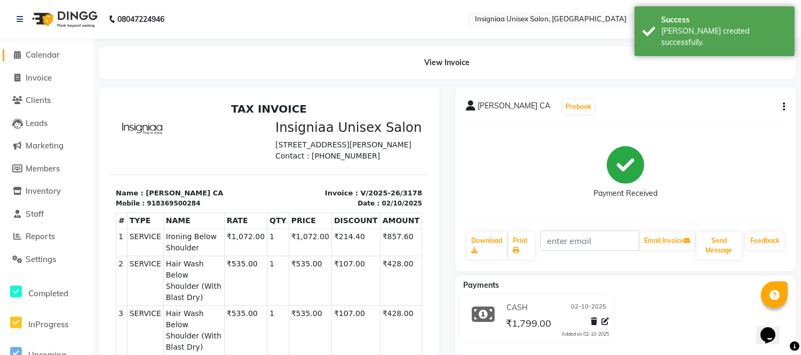
click at [44, 54] on span "Calendar" at bounding box center [43, 55] width 34 height 10
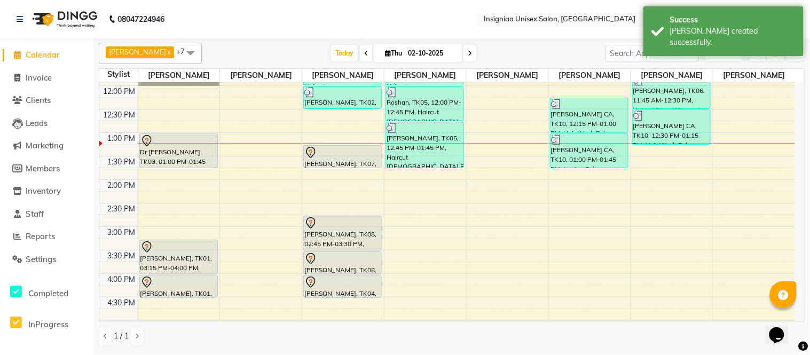
scroll to position [118, 0]
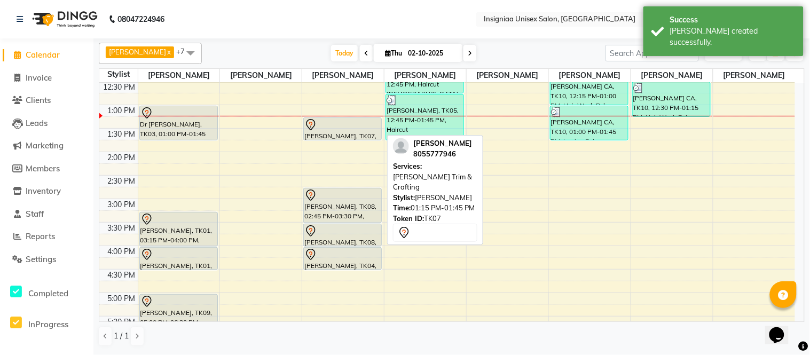
click at [318, 136] on div "[PERSON_NAME], TK07, 01:15 PM-01:45 PM, [PERSON_NAME] Trim & Crafting" at bounding box center [342, 129] width 77 height 22
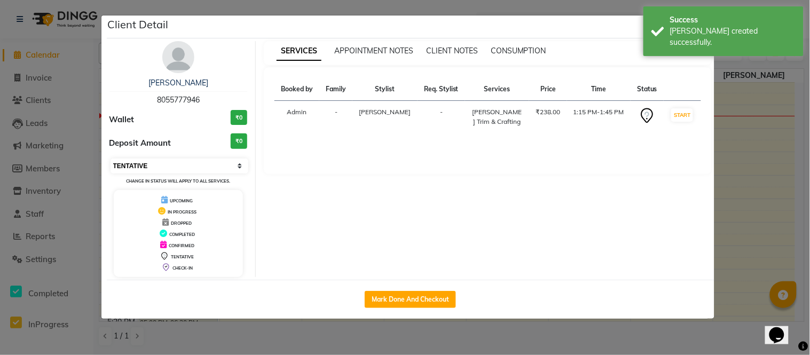
click at [174, 167] on select "Select IN SERVICE CONFIRMED TENTATIVE CHECK IN MARK DONE DROPPED UPCOMING" at bounding box center [179, 166] width 138 height 15
click at [110, 159] on select "Select IN SERVICE CONFIRMED TENTATIVE CHECK IN MARK DONE DROPPED UPCOMING" at bounding box center [179, 166] width 138 height 15
click at [7, 28] on ngb-modal-window "Client Detail [PERSON_NAME] 8055777946 Wallet ₹0 Deposit Amount ₹0 Select IN SE…" at bounding box center [405, 177] width 810 height 355
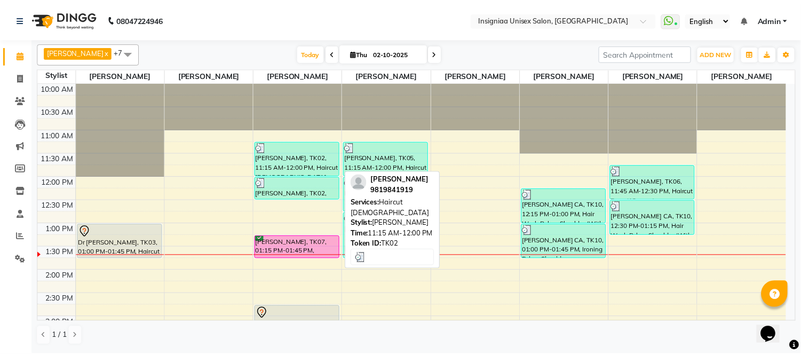
scroll to position [59, 0]
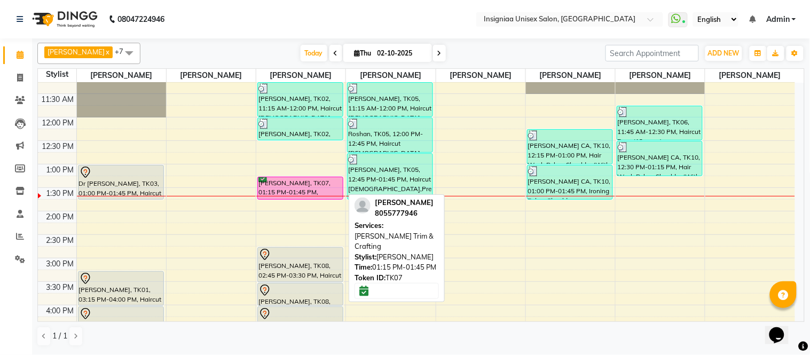
click at [315, 190] on div "[PERSON_NAME], TK07, 01:15 PM-01:45 PM, [PERSON_NAME] Trim & Crafting" at bounding box center [300, 188] width 85 height 22
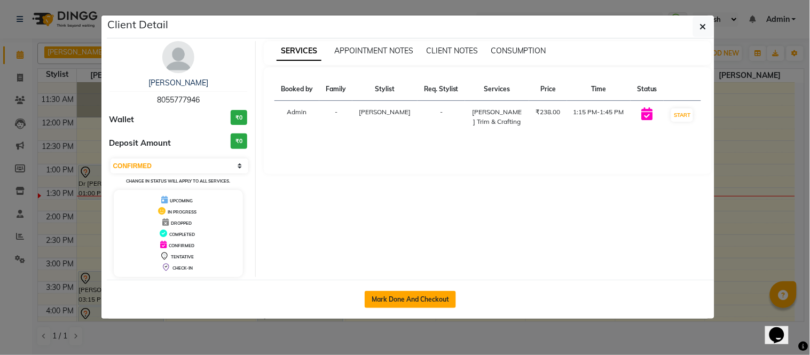
click at [409, 295] on button "Mark Done And Checkout" at bounding box center [410, 299] width 91 height 17
select select "3"
select select "6999"
select select "service"
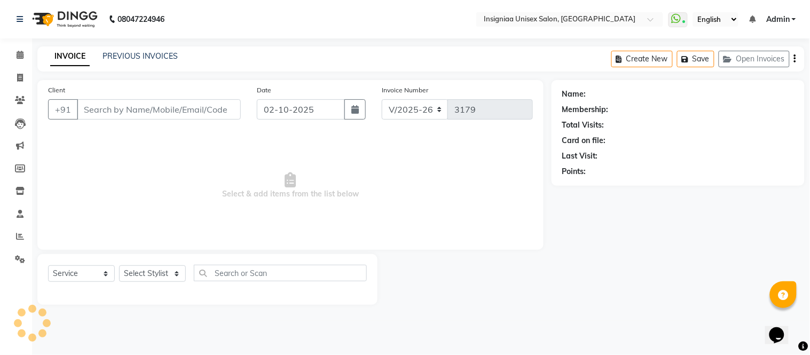
type input "8055777946"
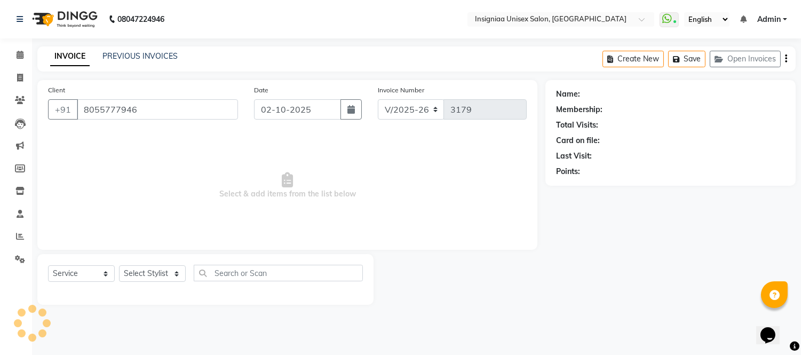
select select "58133"
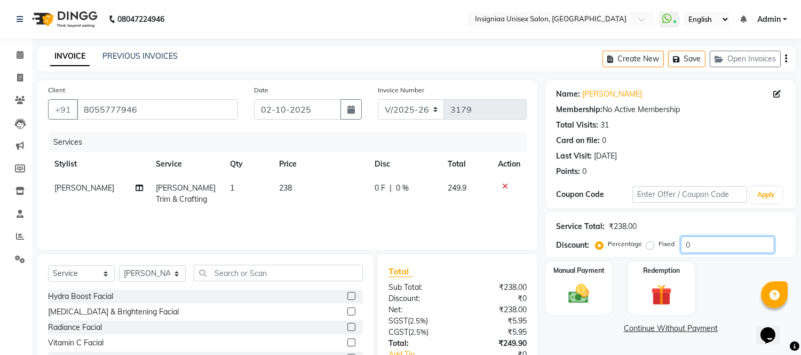
click at [681, 247] on input "0" at bounding box center [727, 244] width 93 height 17
type input "20"
click at [288, 264] on div "Select Service Product Membership Package Voucher Prepaid Gift Card Select Styl…" at bounding box center [205, 332] width 336 height 157
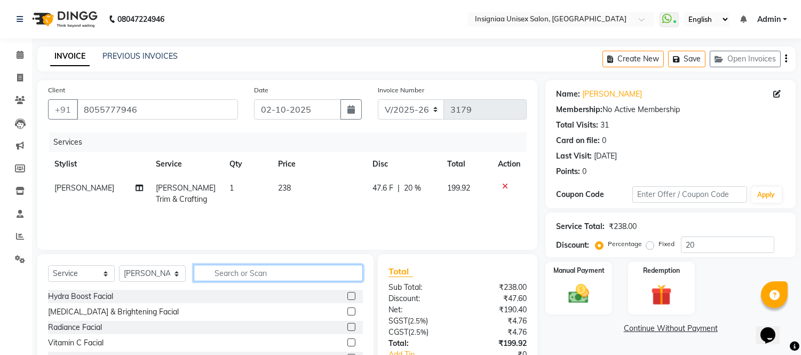
click at [288, 271] on input "text" at bounding box center [278, 273] width 169 height 17
type input "beard"
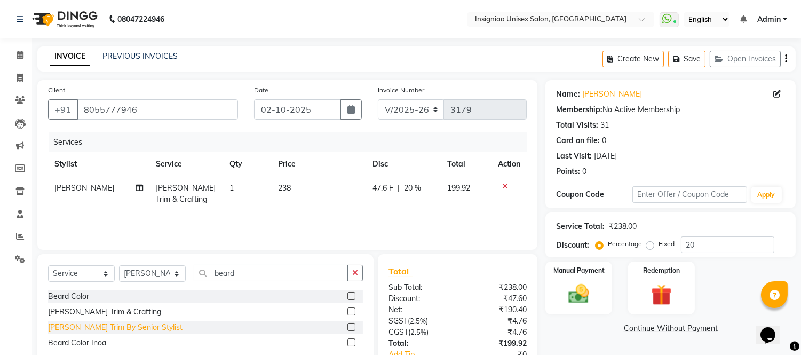
click at [86, 326] on div "[PERSON_NAME] Trim By Senior Stylist" at bounding box center [115, 327] width 134 height 11
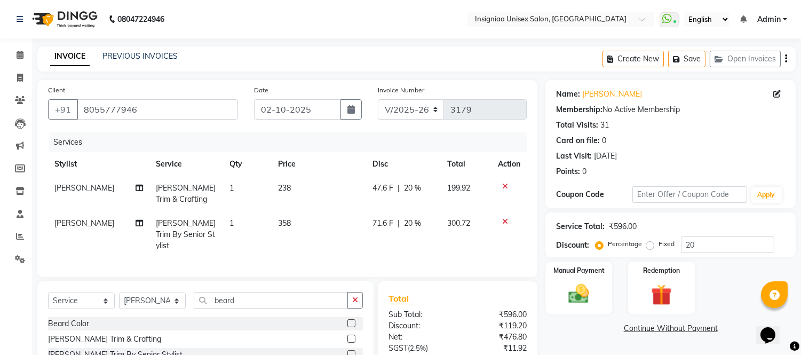
click at [504, 221] on icon at bounding box center [505, 221] width 6 height 7
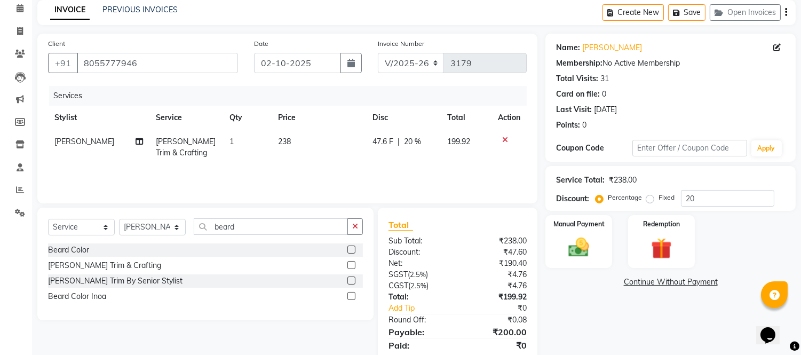
scroll to position [83, 0]
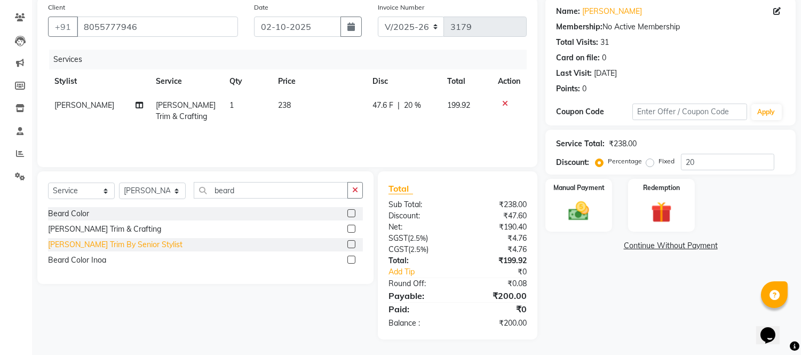
click at [115, 244] on div "[PERSON_NAME] Trim By Senior Stylist" at bounding box center [115, 244] width 134 height 11
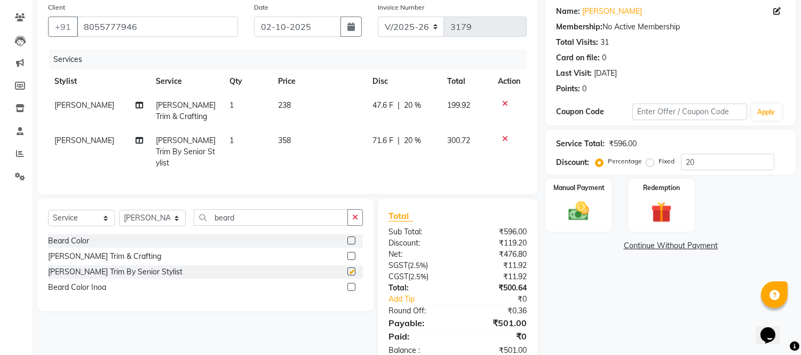
checkbox input "false"
click at [504, 102] on icon at bounding box center [505, 103] width 6 height 7
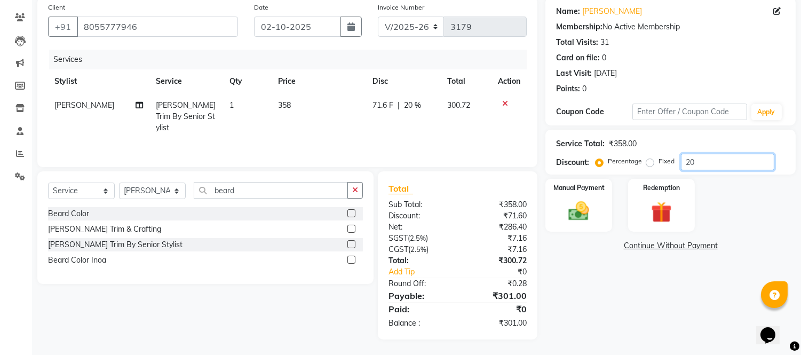
click at [702, 161] on input "20" at bounding box center [727, 162] width 93 height 17
type input "20.10"
click at [592, 196] on div "Manual Payment" at bounding box center [578, 205] width 69 height 54
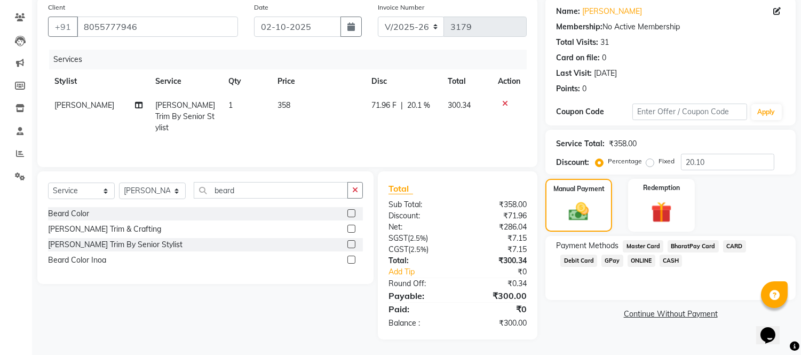
click at [602, 259] on span "GPay" at bounding box center [613, 261] width 22 height 12
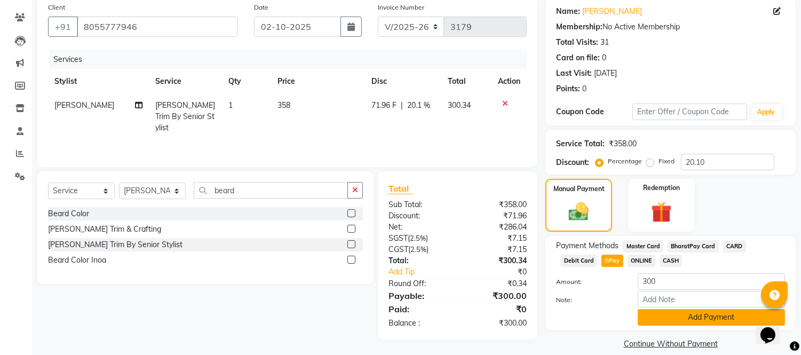
click at [643, 317] on button "Add Payment" at bounding box center [711, 317] width 147 height 17
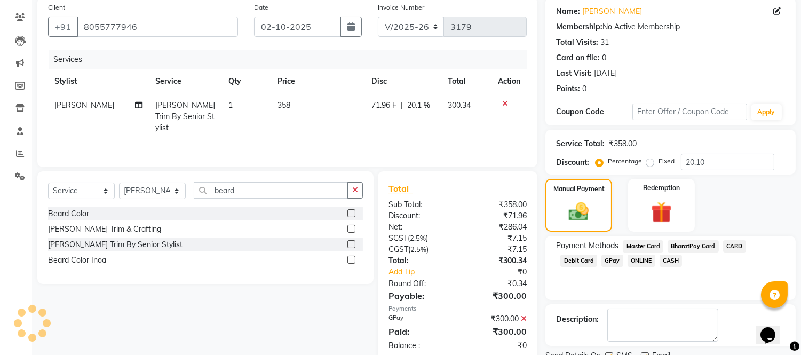
scroll to position [125, 0]
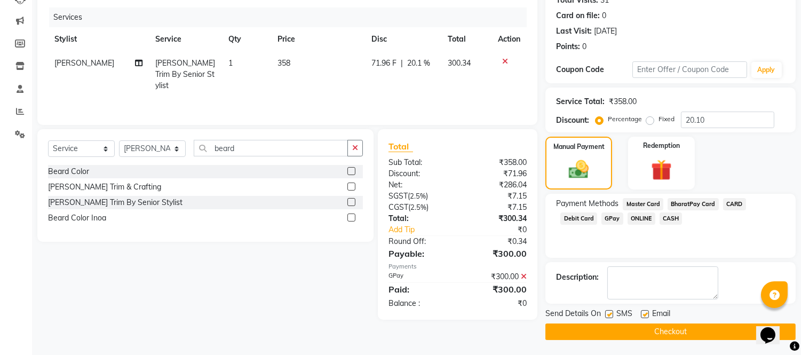
click at [644, 314] on label at bounding box center [645, 314] width 8 height 8
click at [644, 314] on input "checkbox" at bounding box center [644, 314] width 7 height 7
checkbox input "false"
drag, startPoint x: 610, startPoint y: 312, endPoint x: 611, endPoint y: 327, distance: 15.0
click at [611, 313] on label at bounding box center [609, 314] width 8 height 8
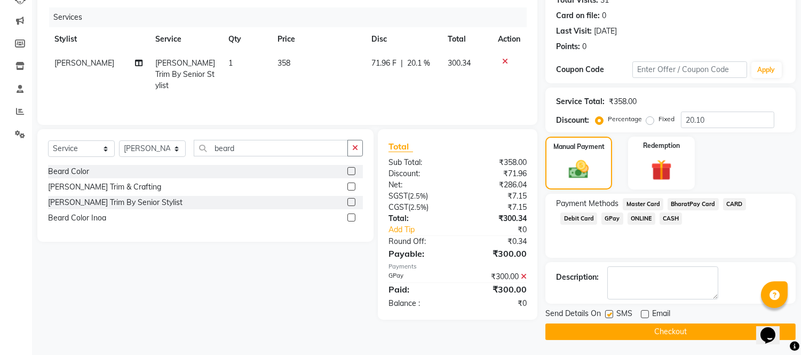
click at [611, 313] on input "checkbox" at bounding box center [608, 314] width 7 height 7
checkbox input "false"
click at [611, 327] on button "Checkout" at bounding box center [670, 331] width 250 height 17
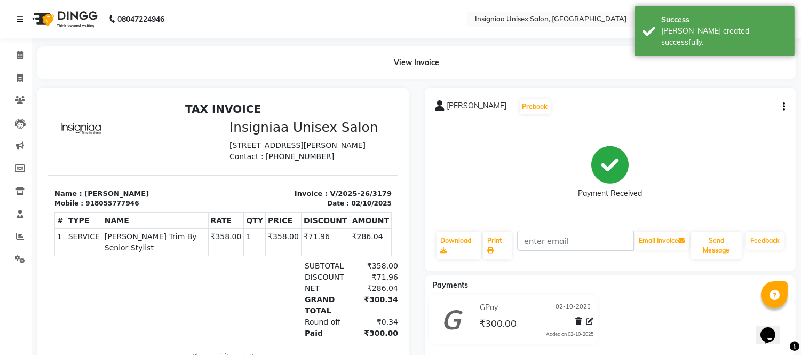
click at [20, 20] on icon at bounding box center [20, 18] width 6 height 7
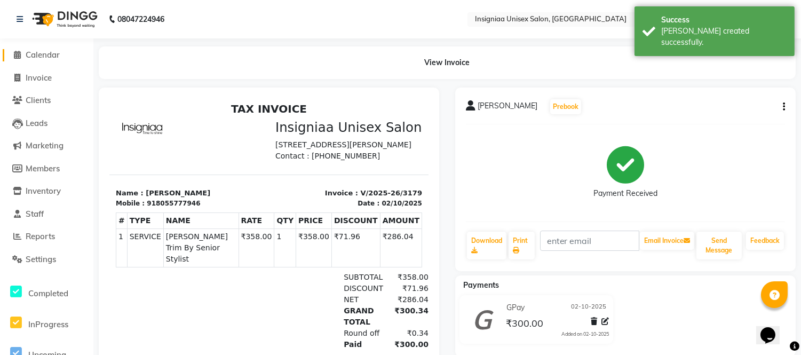
click at [49, 53] on span "Calendar" at bounding box center [43, 55] width 34 height 10
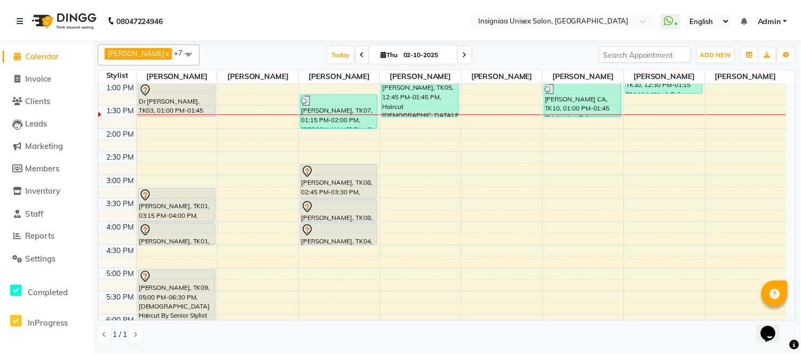
scroll to position [149, 0]
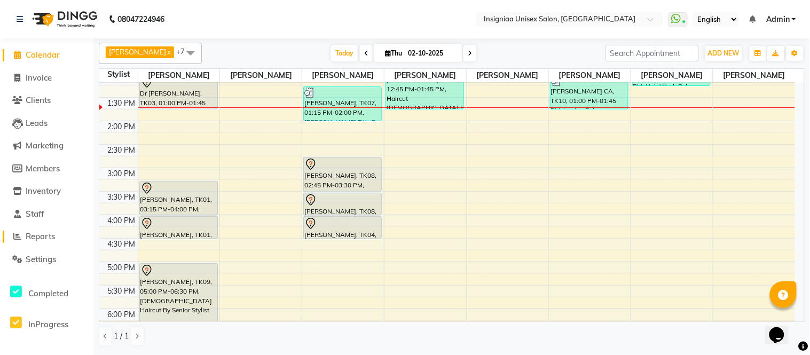
click at [45, 232] on span "Reports" at bounding box center [40, 236] width 29 height 10
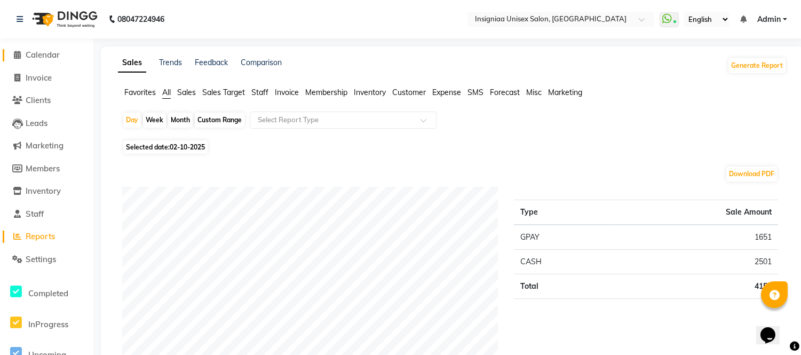
click at [50, 55] on span "Calendar" at bounding box center [43, 55] width 34 height 10
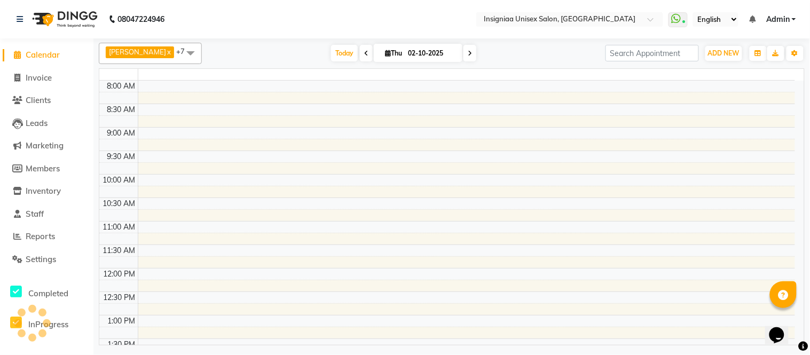
scroll to position [141, 0]
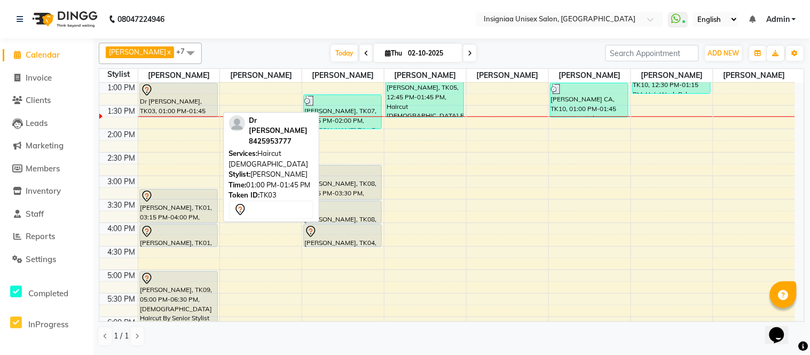
click at [172, 101] on div "Dr [PERSON_NAME], TK03, 01:00 PM-01:45 PM, Haircut [DEMOGRAPHIC_DATA]" at bounding box center [178, 100] width 77 height 34
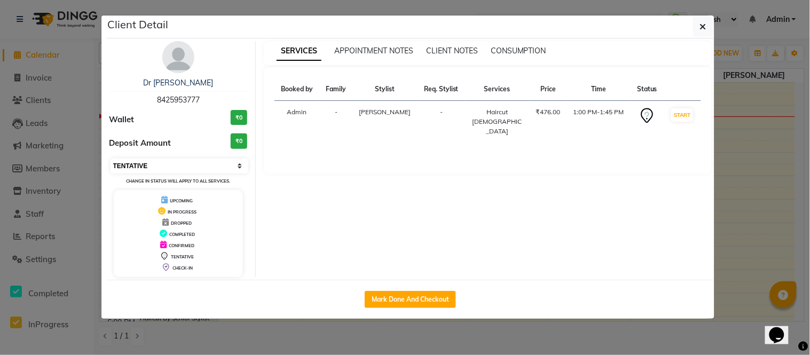
click at [125, 161] on select "Select IN SERVICE CONFIRMED TENTATIVE CHECK IN MARK DONE DROPPED UPCOMING" at bounding box center [179, 166] width 138 height 15
select select "6"
click at [110, 159] on select "Select IN SERVICE CONFIRMED TENTATIVE CHECK IN MARK DONE DROPPED UPCOMING" at bounding box center [179, 166] width 138 height 15
click at [14, 36] on ngb-modal-window "Client Detail Dr Akshay Mahajan 8425953777 Wallet ₹0 Deposit Amount ₹0 Select I…" at bounding box center [405, 177] width 810 height 355
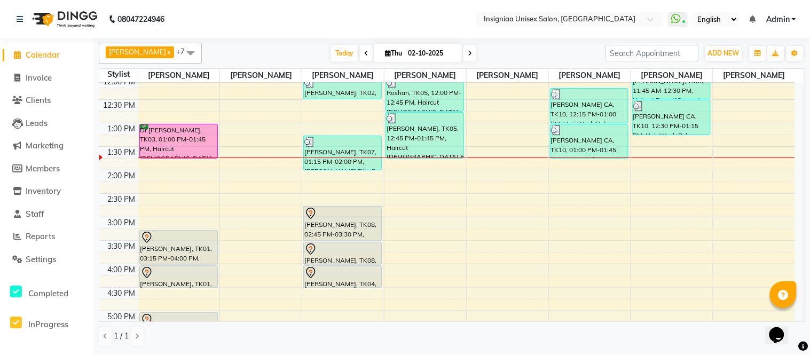
scroll to position [82, 0]
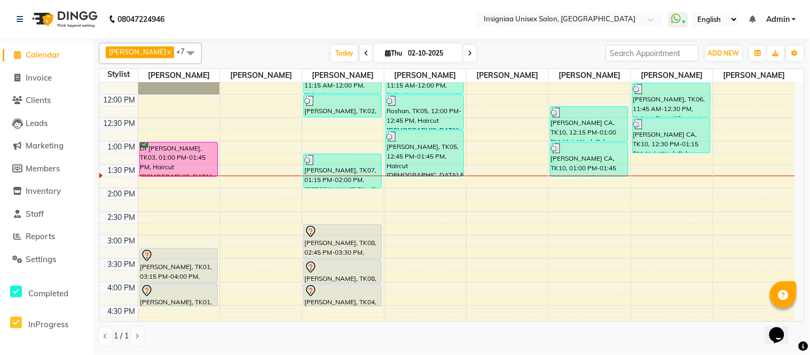
click at [417, 183] on div "10:00 AM 10:30 AM 11:00 AM 11:30 AM 12:00 PM 12:30 PM 1:00 PM 1:30 PM 2:00 PM 2…" at bounding box center [446, 282] width 695 height 563
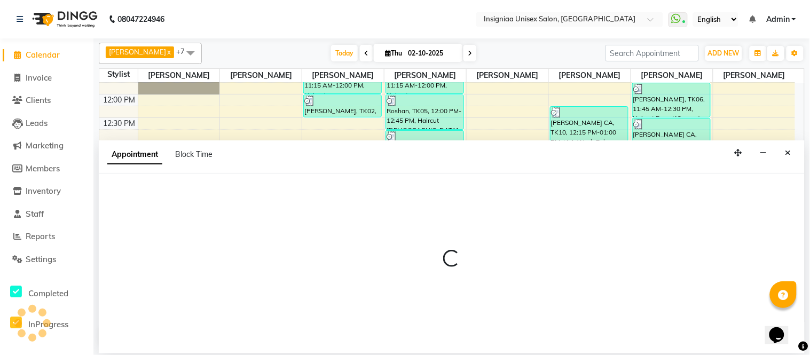
select select "58134"
select select "825"
select select "tentative"
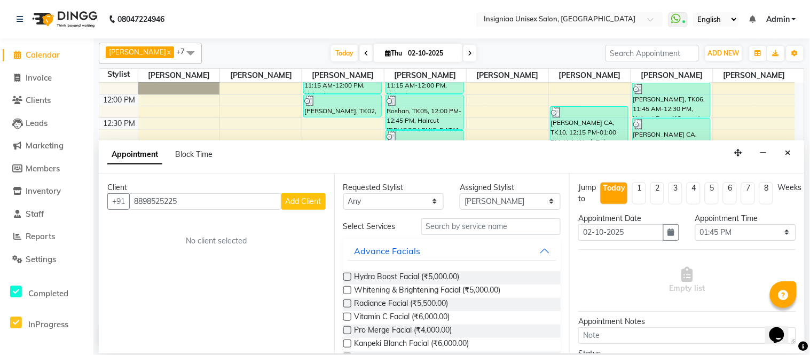
type input "8898525225"
click at [290, 204] on span "Add Client" at bounding box center [304, 201] width 36 height 10
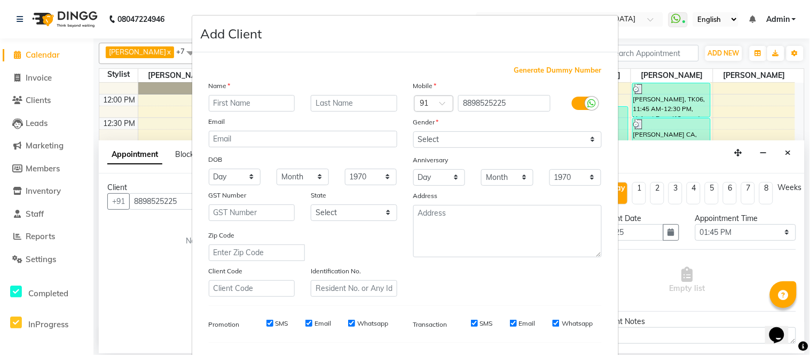
click at [259, 105] on input "text" at bounding box center [252, 103] width 86 height 17
type input "Ashish"
click at [449, 139] on select "Select Male Female Other Prefer Not To Say" at bounding box center [507, 139] width 188 height 17
select select "male"
click at [413, 131] on select "Select Male Female Other Prefer Not To Say" at bounding box center [507, 139] width 188 height 17
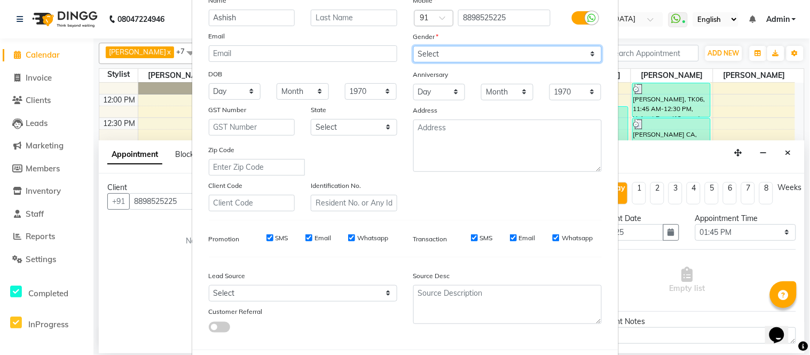
scroll to position [138, 0]
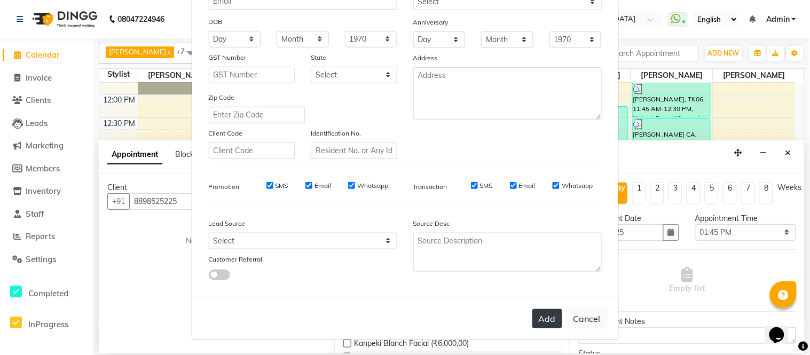
click at [548, 316] on button "Add" at bounding box center [547, 318] width 30 height 19
select select
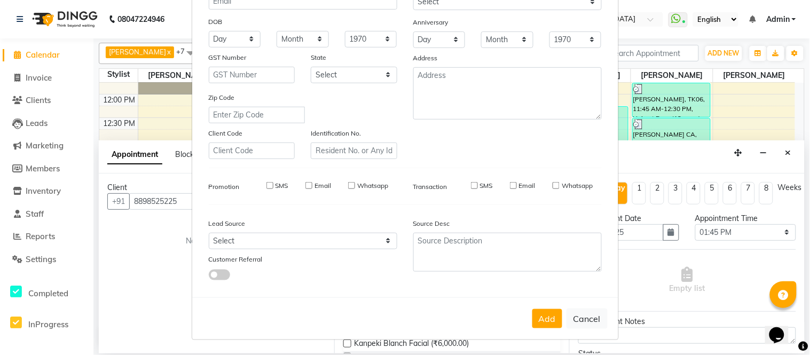
select select
checkbox input "false"
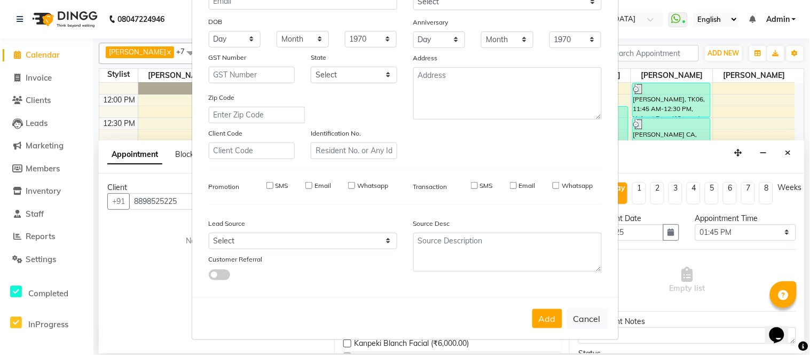
checkbox input "false"
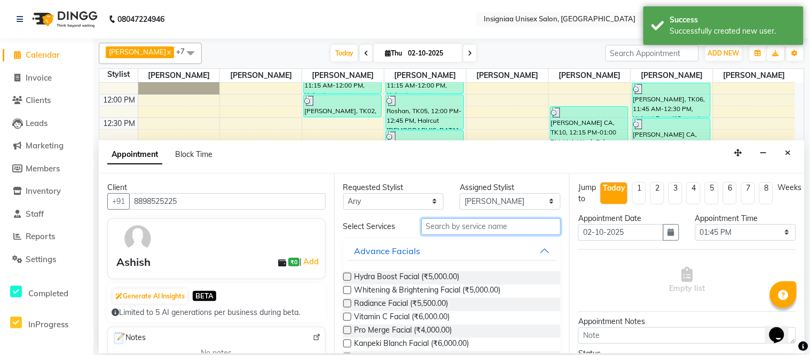
click at [494, 230] on input "text" at bounding box center [491, 226] width 140 height 17
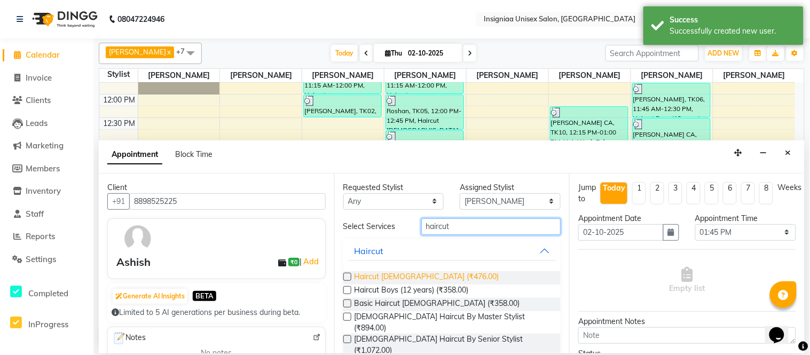
type input "haircut"
click at [368, 272] on span "Haircut [DEMOGRAPHIC_DATA] (₹476.00)" at bounding box center [426, 277] width 145 height 13
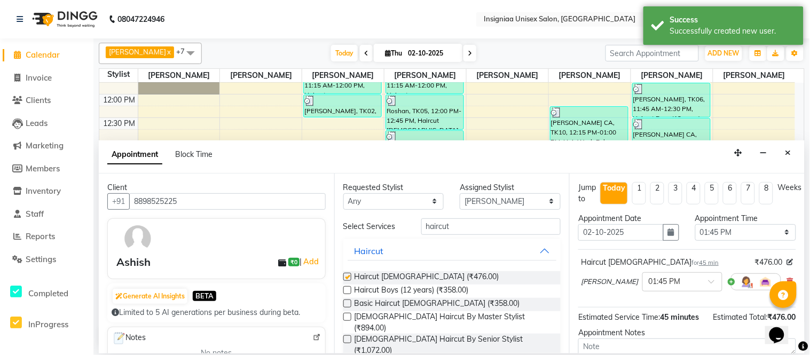
checkbox input "false"
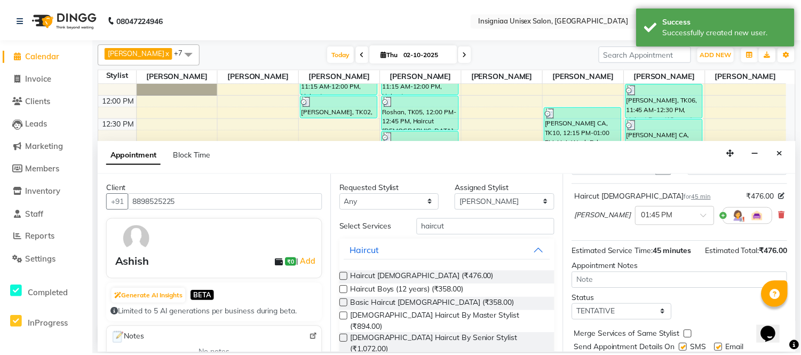
scroll to position [112, 0]
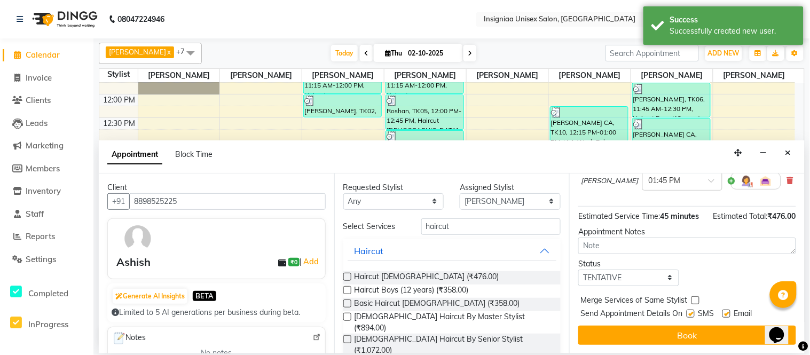
click at [727, 310] on label at bounding box center [726, 314] width 8 height 8
click at [727, 311] on input "checkbox" at bounding box center [725, 314] width 7 height 7
checkbox input "false"
click at [695, 312] on div "SMS" at bounding box center [704, 314] width 36 height 13
click at [694, 315] on label at bounding box center [690, 314] width 8 height 8
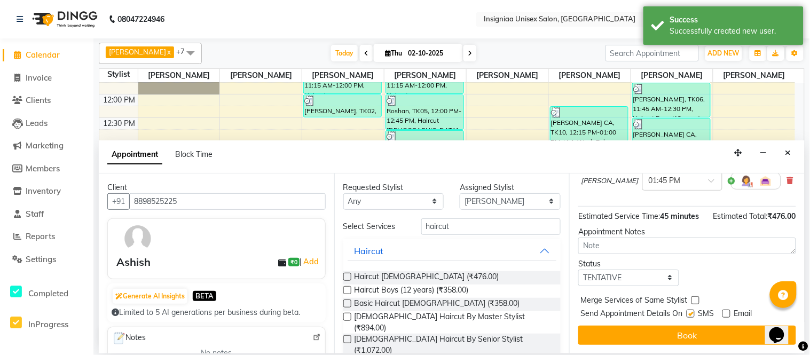
click at [693, 315] on input "checkbox" at bounding box center [689, 314] width 7 height 7
checkbox input "false"
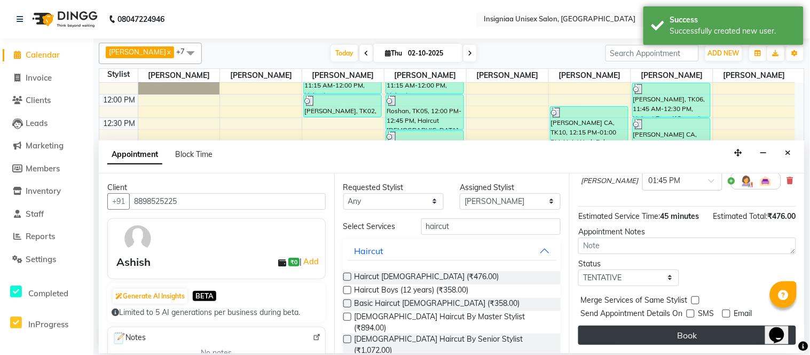
click at [691, 330] on button "Book" at bounding box center [687, 335] width 218 height 19
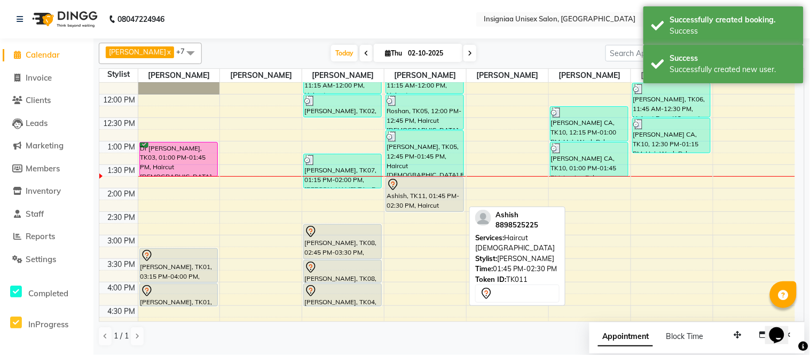
click at [432, 191] on div "Ashish, TK11, 01:45 PM-02:30 PM, Haircut Male" at bounding box center [424, 195] width 77 height 34
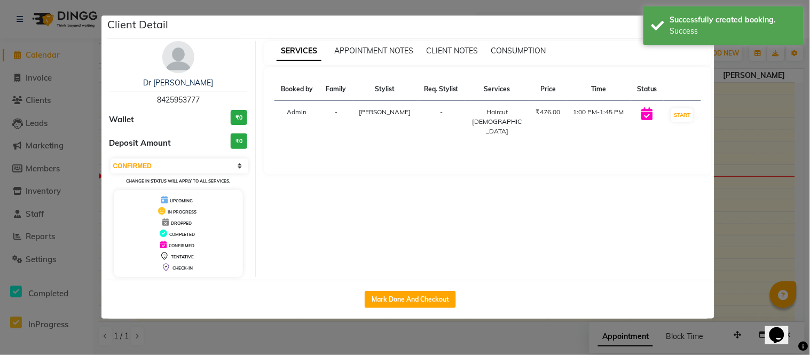
select select "7"
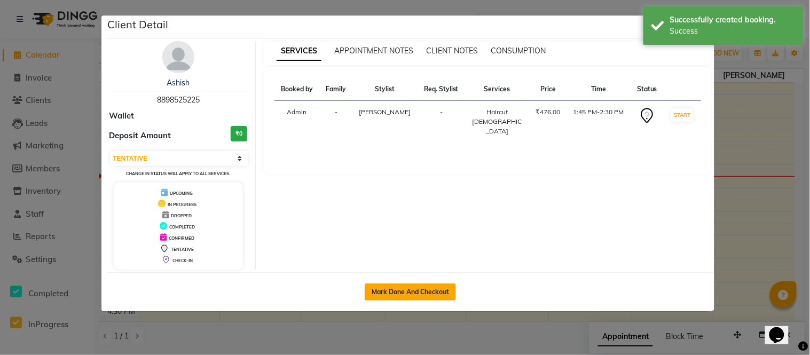
click at [444, 286] on button "Mark Done And Checkout" at bounding box center [410, 291] width 91 height 17
select select "6999"
select select "service"
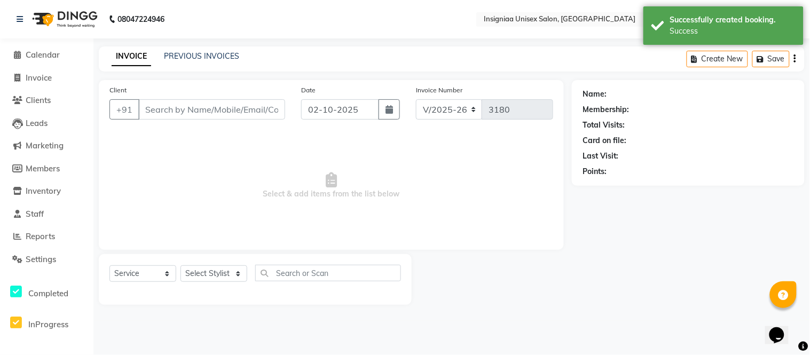
select select "3"
type input "8898525225"
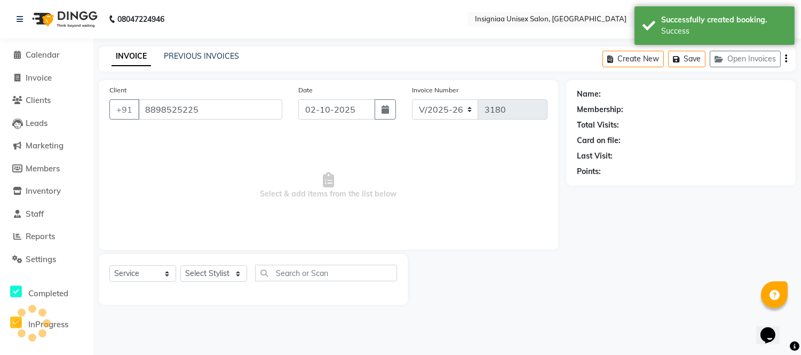
select select "58134"
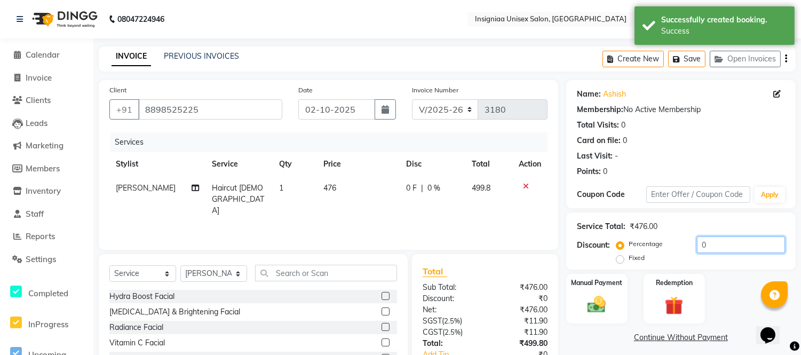
click at [698, 249] on input "0" at bounding box center [741, 244] width 88 height 17
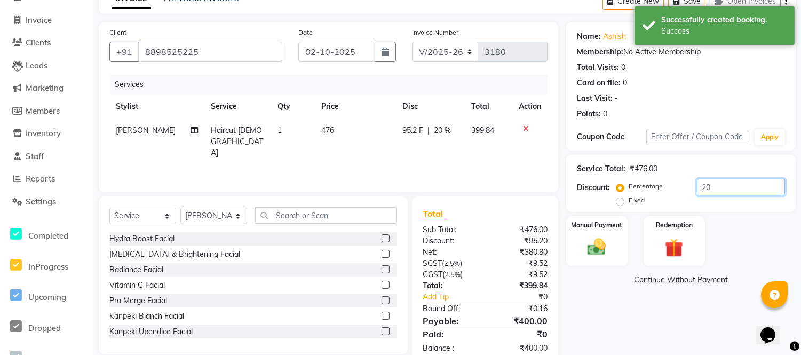
scroll to position [59, 0]
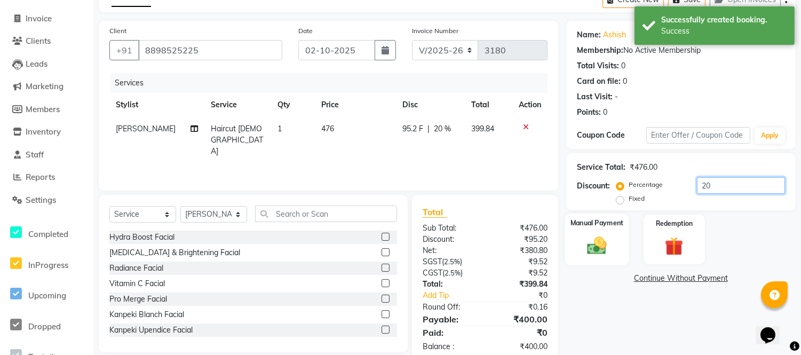
type input "20"
click at [594, 238] on img at bounding box center [596, 245] width 31 height 22
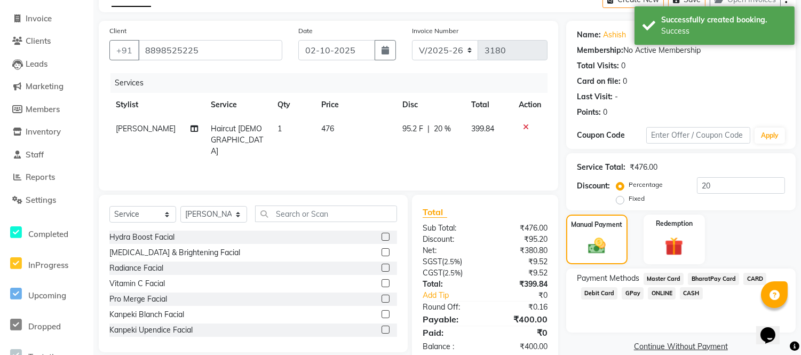
click at [680, 292] on span "CASH" at bounding box center [691, 293] width 23 height 12
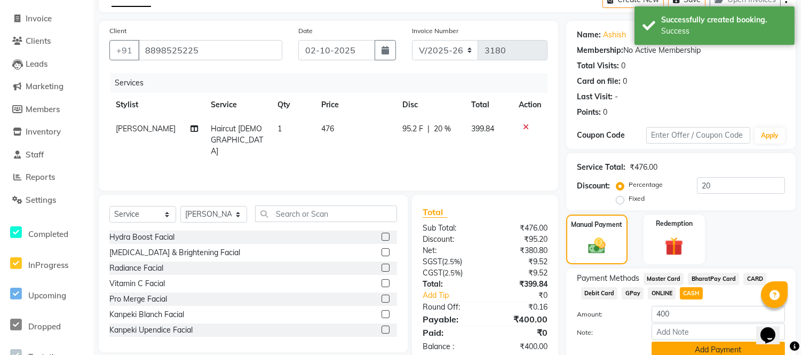
click at [685, 344] on button "Add Payment" at bounding box center [718, 350] width 133 height 17
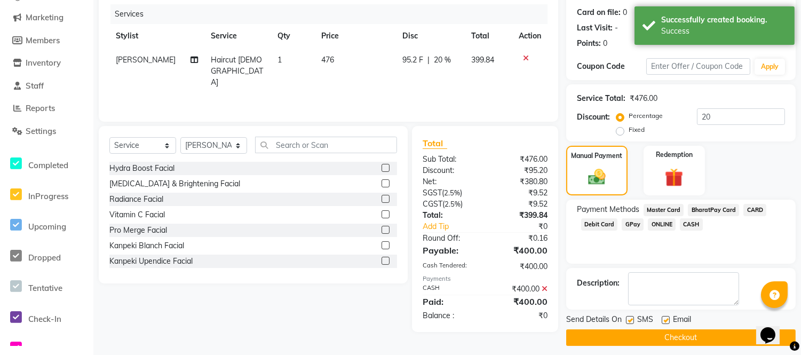
scroll to position [134, 0]
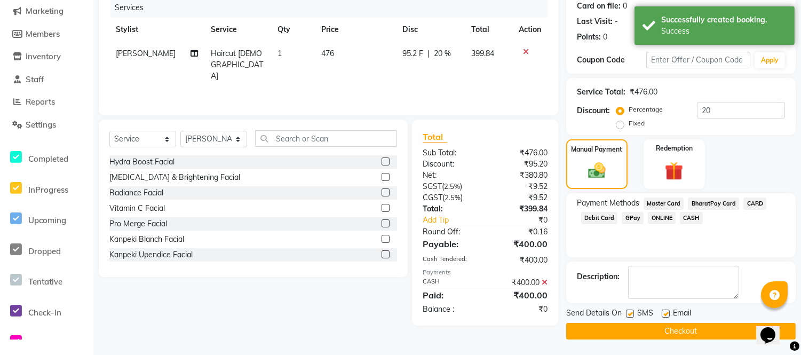
click at [668, 312] on label at bounding box center [666, 314] width 8 height 8
click at [668, 312] on input "checkbox" at bounding box center [665, 314] width 7 height 7
checkbox input "false"
click at [633, 314] on label at bounding box center [630, 314] width 8 height 8
click at [633, 314] on input "checkbox" at bounding box center [629, 314] width 7 height 7
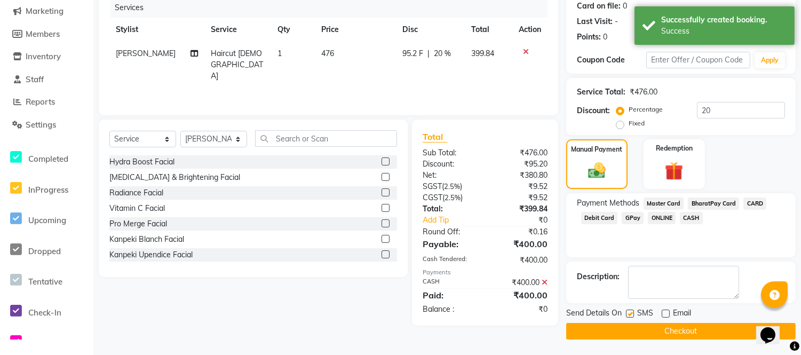
checkbox input "false"
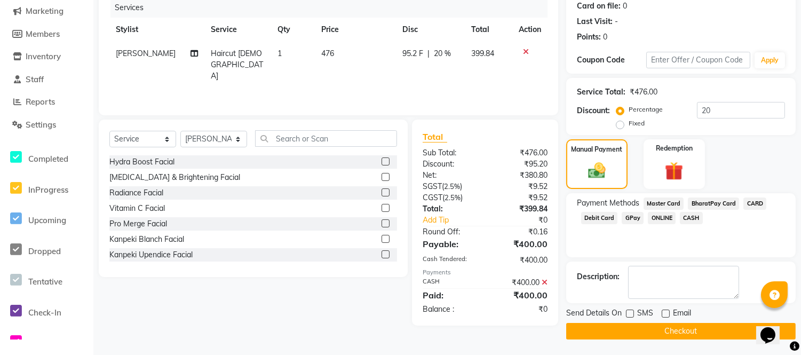
drag, startPoint x: 636, startPoint y: 327, endPoint x: 649, endPoint y: 338, distance: 17.4
click at [636, 327] on button "Checkout" at bounding box center [681, 331] width 230 height 17
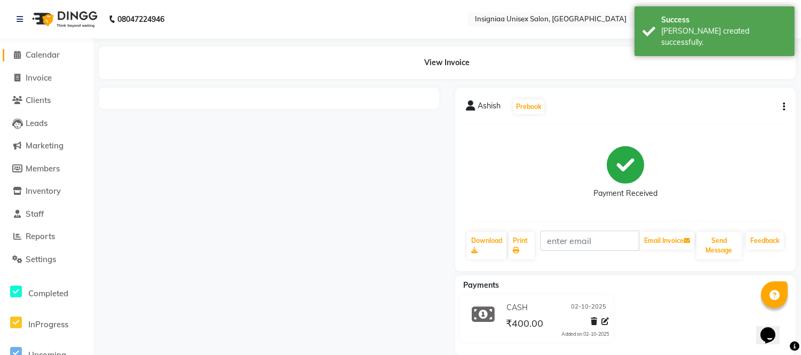
click at [49, 61] on link "Calendar" at bounding box center [47, 55] width 88 height 12
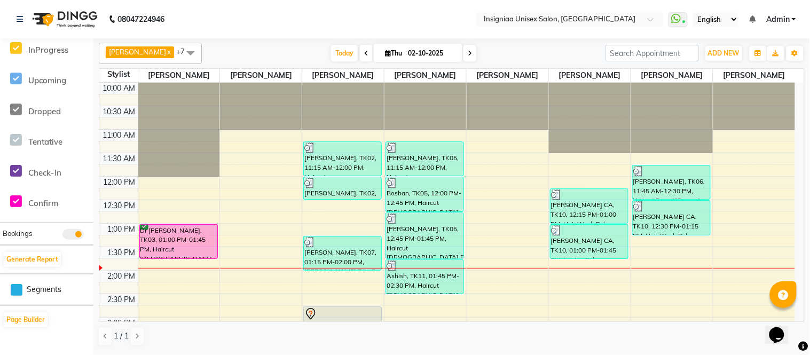
scroll to position [118, 0]
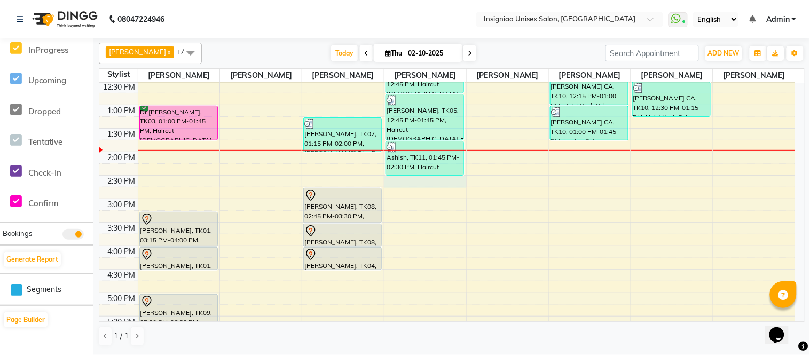
click at [436, 180] on div "10:00 AM 10:30 AM 11:00 AM 11:30 AM 12:00 PM 12:30 PM 1:00 PM 1:30 PM 2:00 PM 2…" at bounding box center [446, 245] width 695 height 563
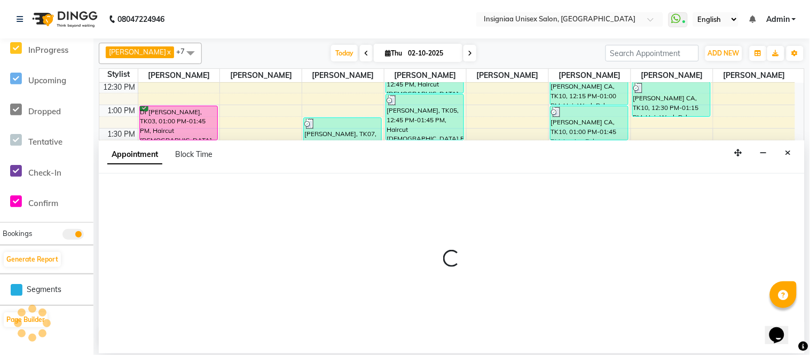
select select "58134"
select select "870"
select select "tentative"
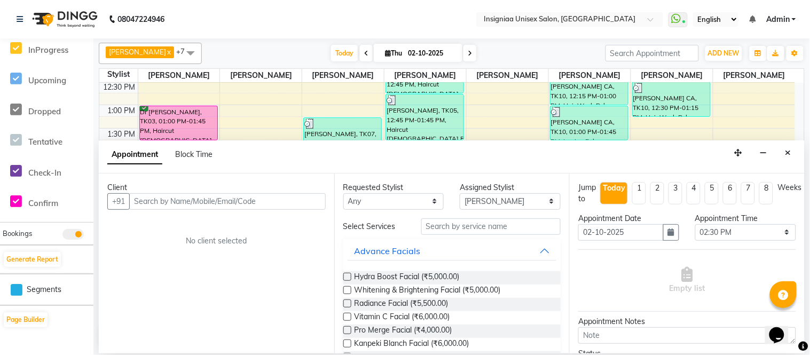
click at [257, 204] on input "text" at bounding box center [227, 201] width 196 height 17
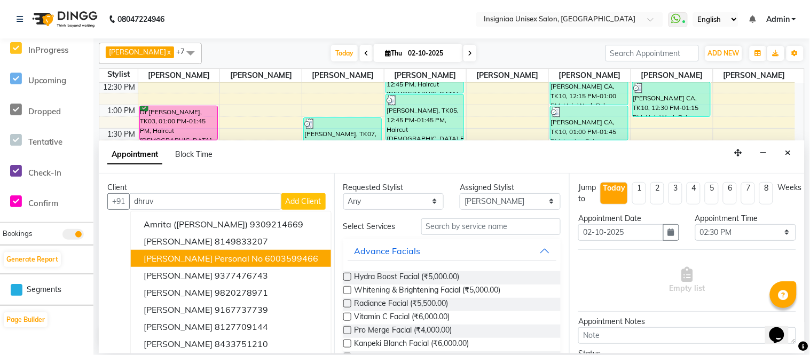
click at [265, 255] on ngb-highlight "6003599466" at bounding box center [291, 258] width 53 height 11
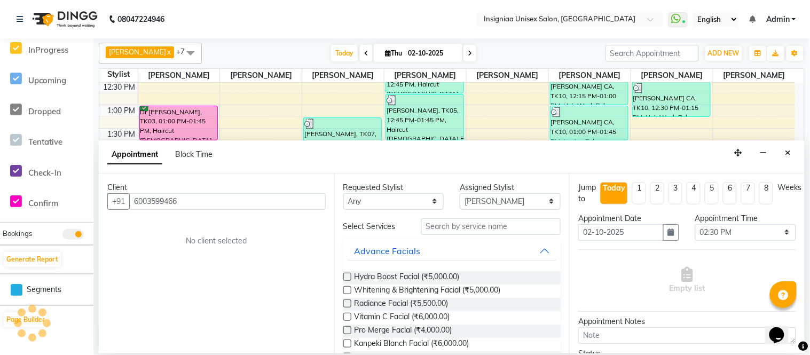
type input "6003599466"
click at [466, 227] on input "text" at bounding box center [491, 226] width 140 height 17
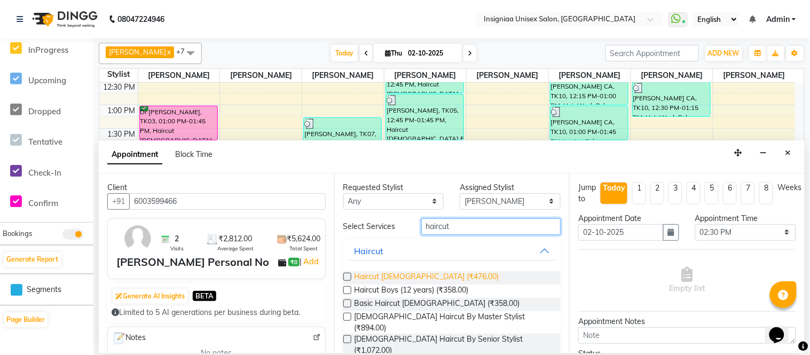
type input "haircut"
click at [416, 274] on span "Haircut [DEMOGRAPHIC_DATA] (₹476.00)" at bounding box center [426, 277] width 145 height 13
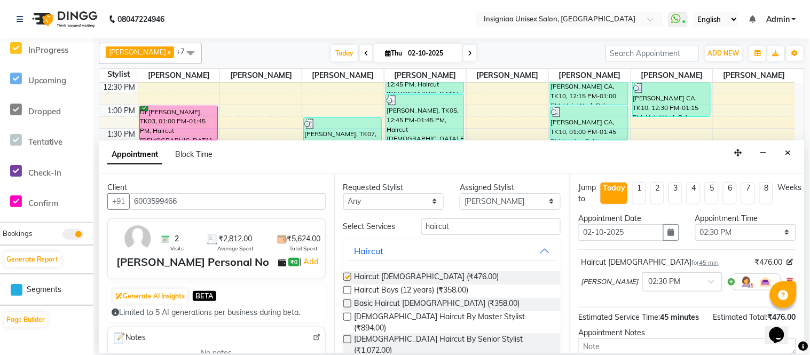
checkbox input "false"
drag, startPoint x: 461, startPoint y: 225, endPoint x: 381, endPoint y: 225, distance: 80.6
click at [381, 225] on div "Select Services haircut" at bounding box center [452, 226] width 234 height 17
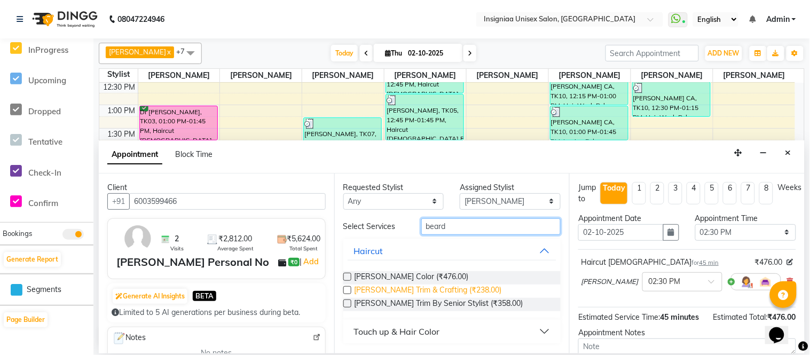
type input "beard"
click at [377, 290] on span "[PERSON_NAME] Trim & Crafting (₹238.00)" at bounding box center [427, 290] width 147 height 13
checkbox input "false"
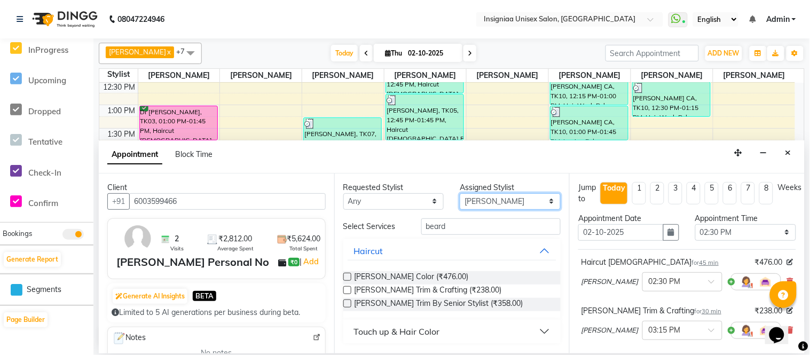
click at [469, 201] on select "Select [PERSON_NAME] [PERSON_NAME] [PERSON_NAME] [PERSON_NAME] [PERSON_NAME] [P…" at bounding box center [510, 201] width 101 height 17
select select "58139"
click at [460, 193] on select "Select [PERSON_NAME] [PERSON_NAME] [PERSON_NAME] [PERSON_NAME] [PERSON_NAME] [P…" at bounding box center [510, 201] width 101 height 17
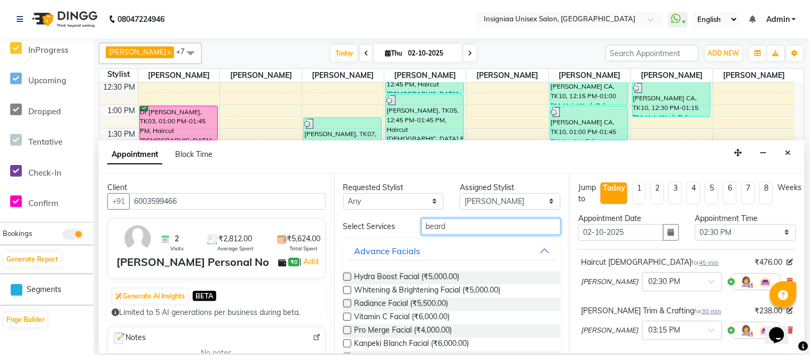
drag, startPoint x: 449, startPoint y: 230, endPoint x: 391, endPoint y: 230, distance: 58.7
click at [391, 230] on div "Select Services beard" at bounding box center [452, 226] width 234 height 17
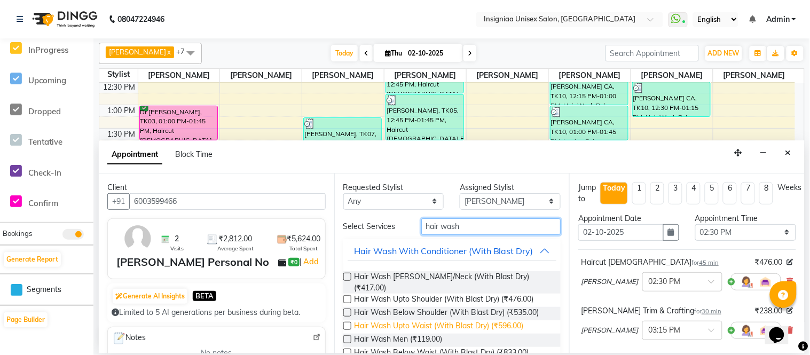
type input "hair wash"
click at [425, 326] on span "Hair Wash Upto Waist (With Blast Dry) (₹596.00)" at bounding box center [438, 326] width 169 height 13
checkbox input "false"
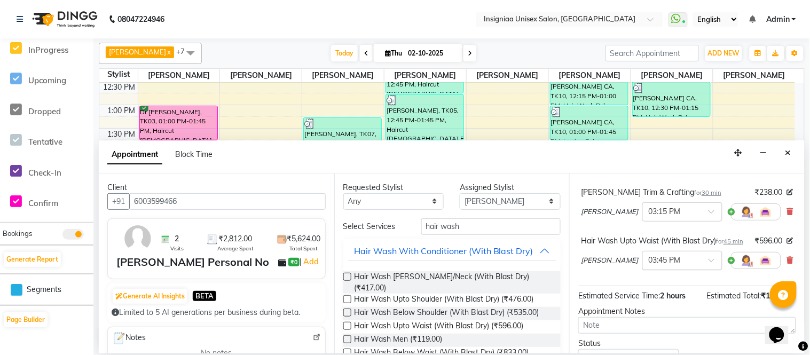
click at [673, 265] on input "text" at bounding box center [671, 259] width 47 height 11
click at [654, 305] on div "02:30 PM" at bounding box center [682, 300] width 79 height 20
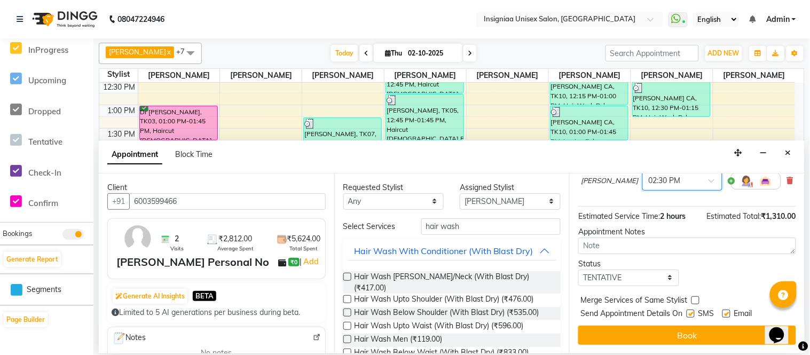
scroll to position [220, 0]
drag, startPoint x: 729, startPoint y: 315, endPoint x: 689, endPoint y: 315, distance: 39.5
click at [727, 315] on label at bounding box center [726, 314] width 8 height 8
click at [727, 315] on input "checkbox" at bounding box center [725, 314] width 7 height 7
checkbox input "false"
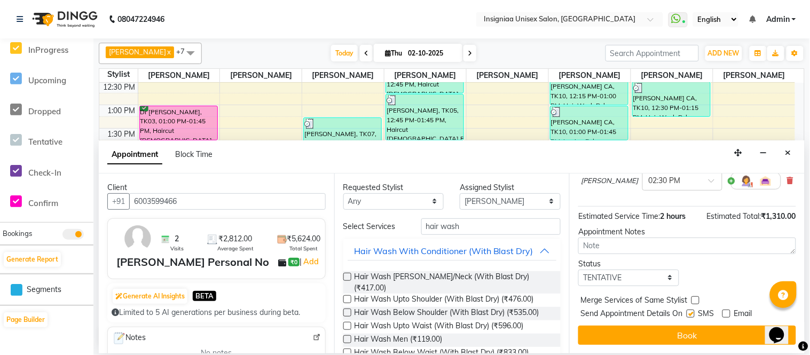
drag, startPoint x: 689, startPoint y: 315, endPoint x: 678, endPoint y: 334, distance: 21.8
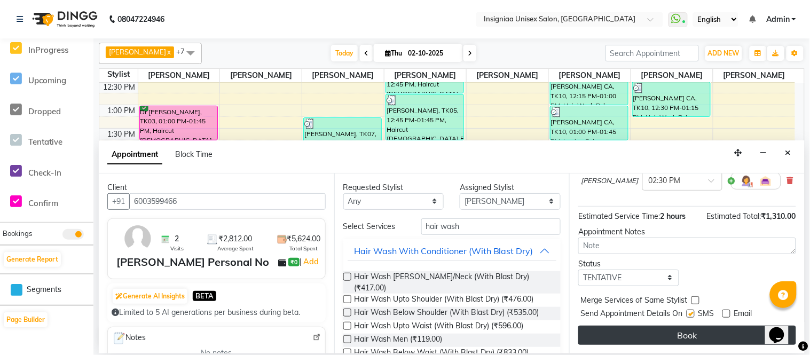
click at [689, 316] on label at bounding box center [690, 314] width 8 height 8
click at [689, 316] on input "checkbox" at bounding box center [689, 314] width 7 height 7
checkbox input "false"
click at [678, 334] on button "Book" at bounding box center [687, 335] width 218 height 19
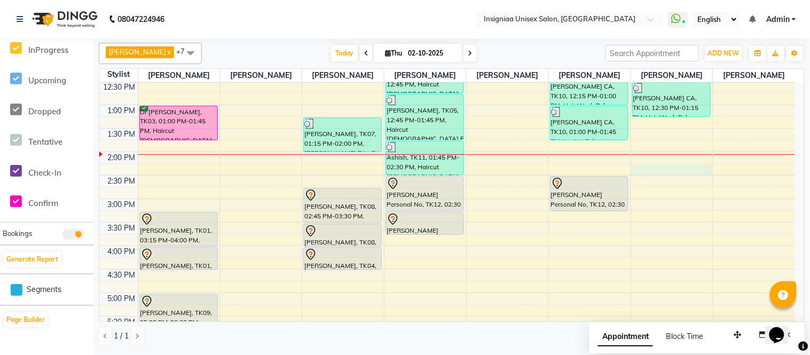
click at [671, 173] on div "10:00 AM 10:30 AM 11:00 AM 11:30 AM 12:00 PM 12:30 PM 1:00 PM 1:30 PM 2:00 PM 2…" at bounding box center [446, 245] width 695 height 563
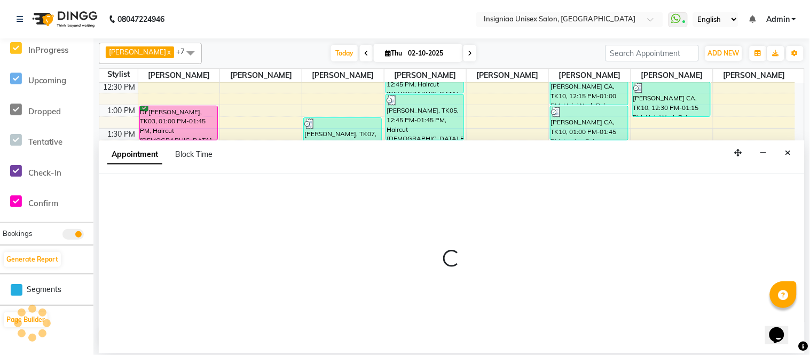
select select "67590"
select select "tentative"
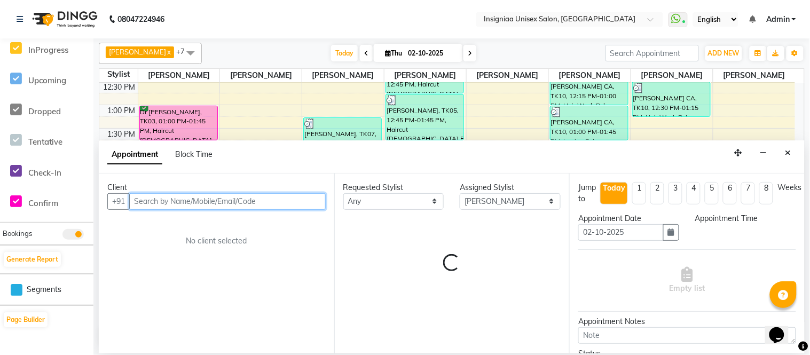
select select "855"
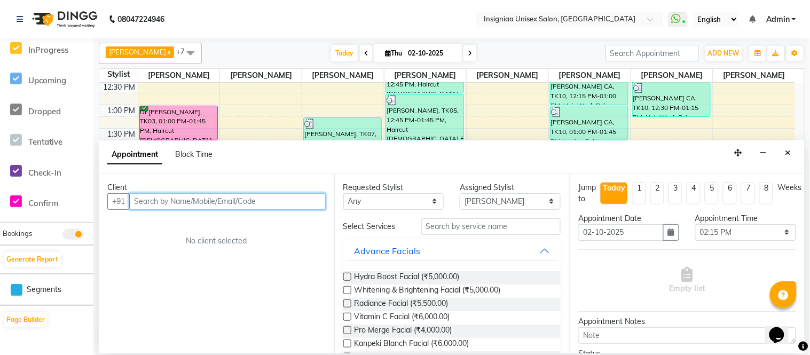
click at [258, 203] on input "text" at bounding box center [227, 201] width 196 height 17
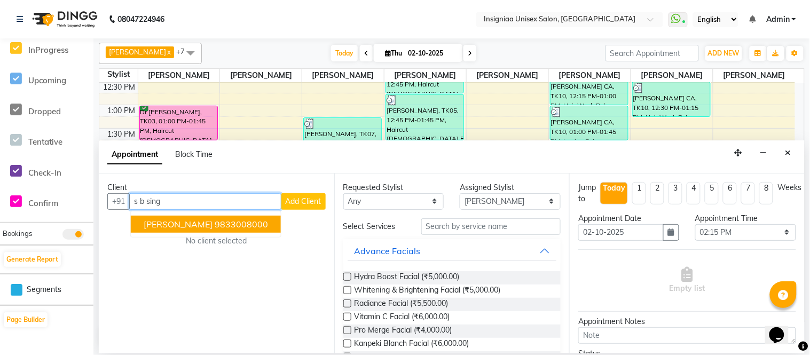
click at [215, 225] on ngb-highlight "9833008000" at bounding box center [241, 224] width 53 height 11
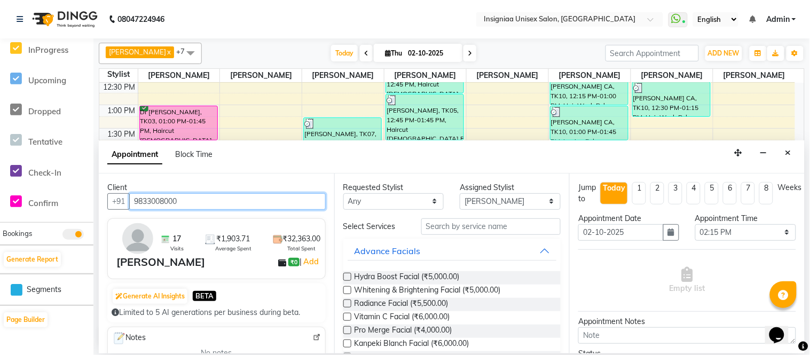
type input "9833008000"
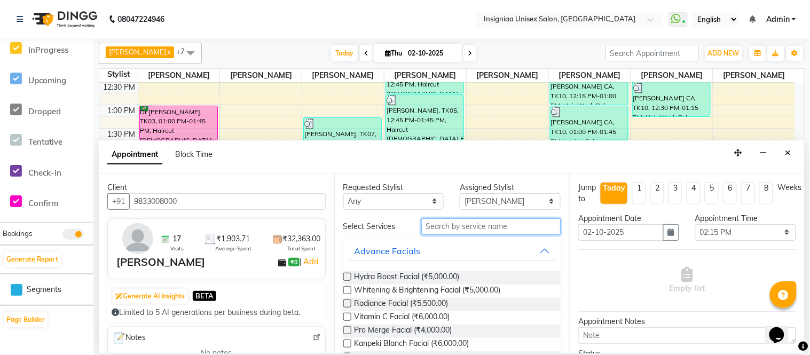
click at [451, 227] on input "text" at bounding box center [491, 226] width 140 height 17
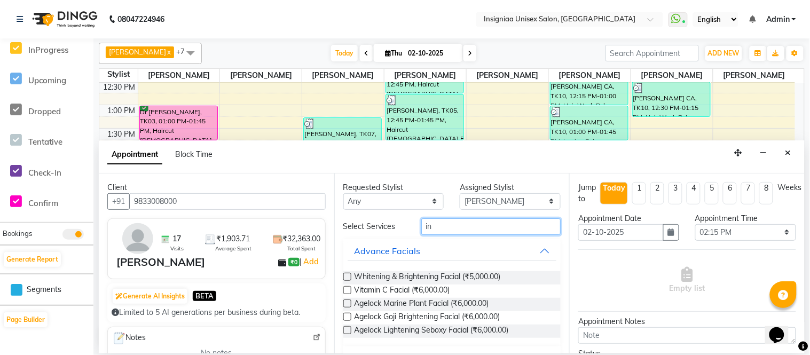
type input "i"
type input "zer"
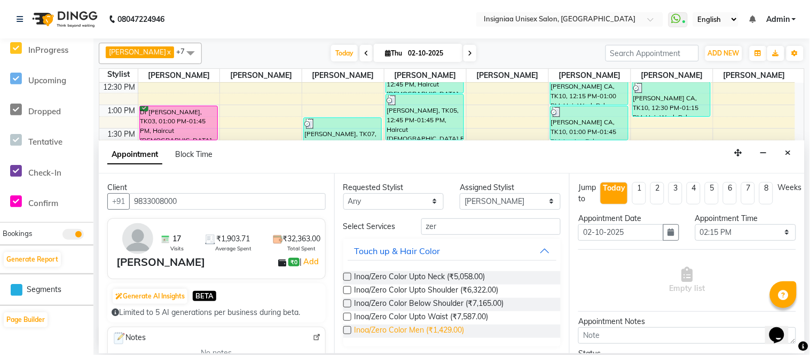
click at [390, 331] on span "Inoa/Zero Color Men (₹1,429.00)" at bounding box center [409, 331] width 110 height 13
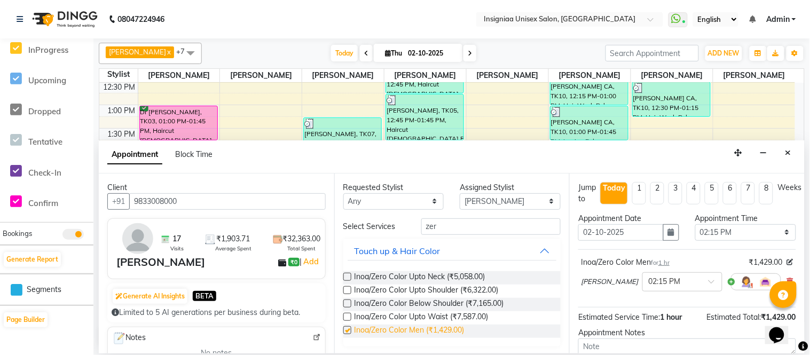
checkbox input "false"
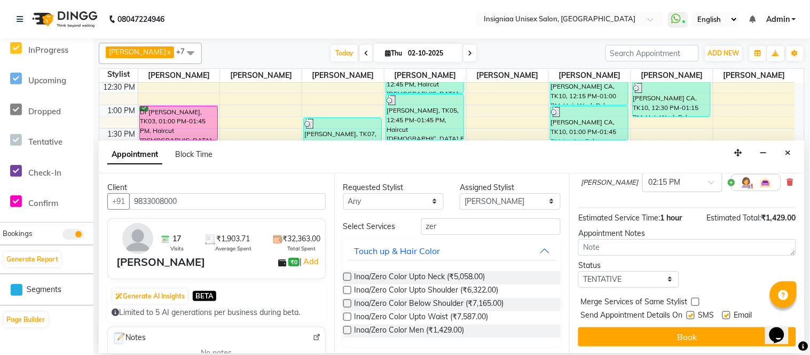
scroll to position [100, 0]
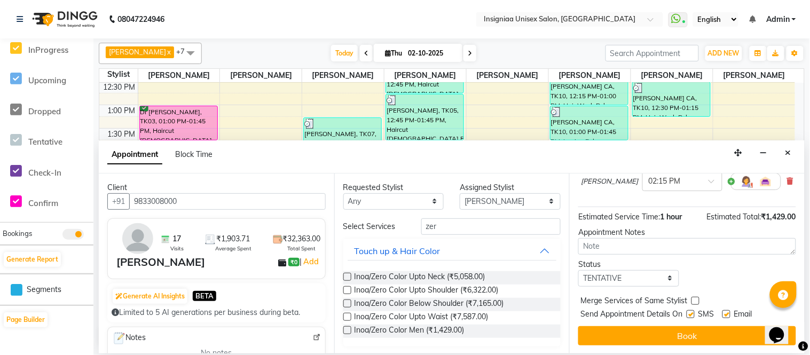
click at [726, 315] on label at bounding box center [726, 314] width 8 height 8
click at [726, 315] on input "checkbox" at bounding box center [725, 315] width 7 height 7
checkbox input "false"
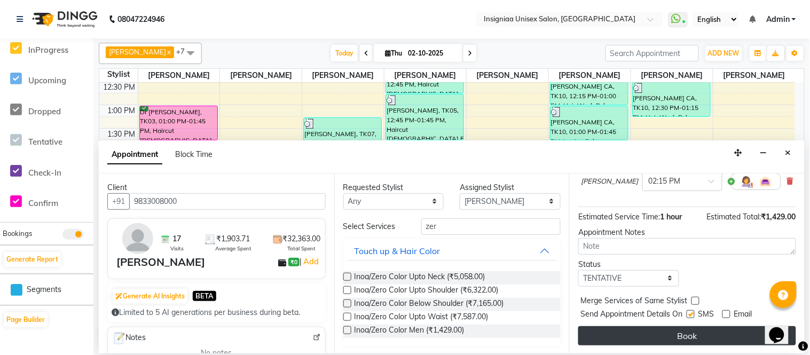
click at [701, 330] on button "Book" at bounding box center [687, 335] width 218 height 19
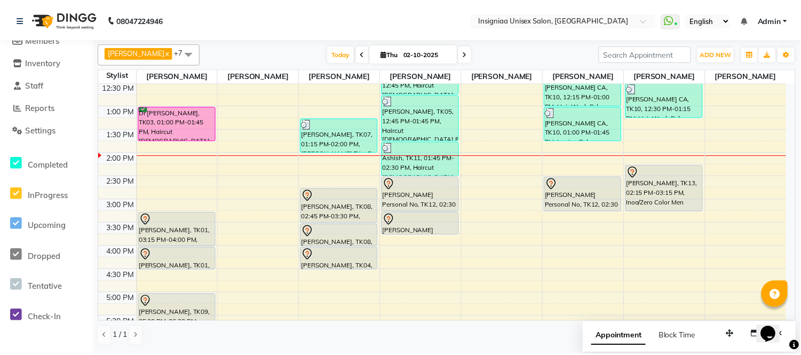
scroll to position [59, 0]
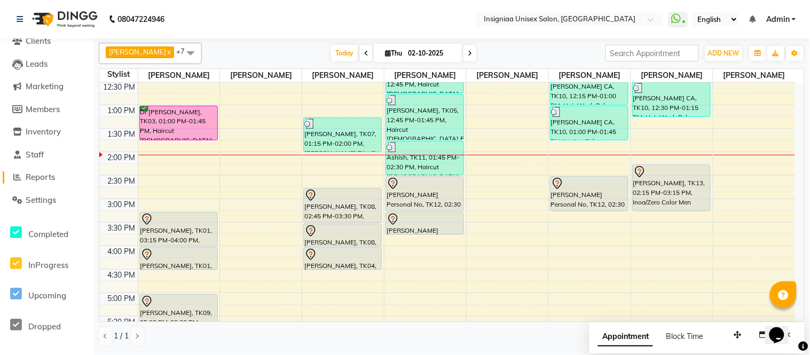
click at [45, 172] on span "Reports" at bounding box center [40, 177] width 29 height 10
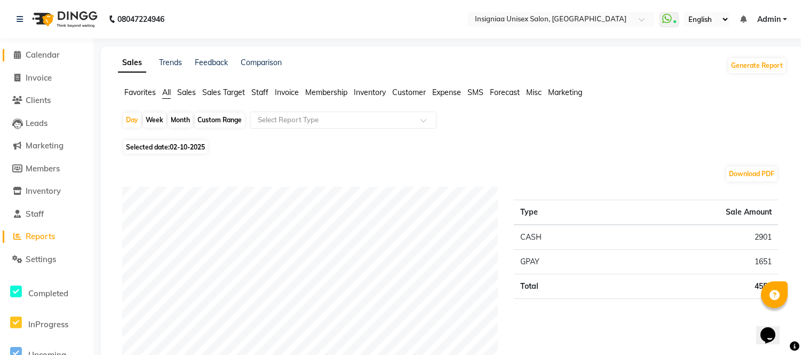
click at [43, 50] on span "Calendar" at bounding box center [43, 55] width 34 height 10
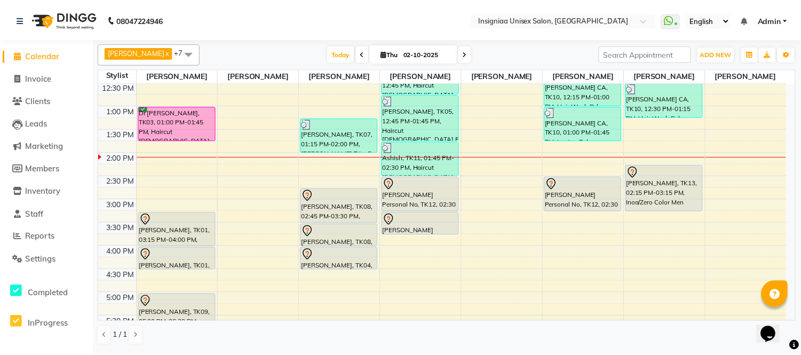
scroll to position [118, 0]
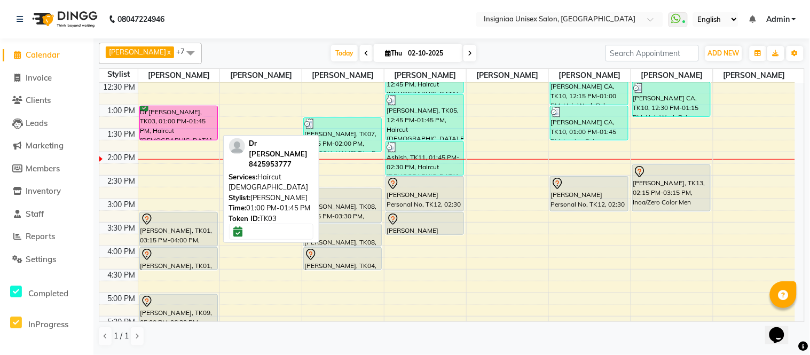
click at [197, 130] on div "Dr [PERSON_NAME], TK03, 01:00 PM-01:45 PM, Haircut [DEMOGRAPHIC_DATA]" at bounding box center [178, 123] width 77 height 34
select select "6"
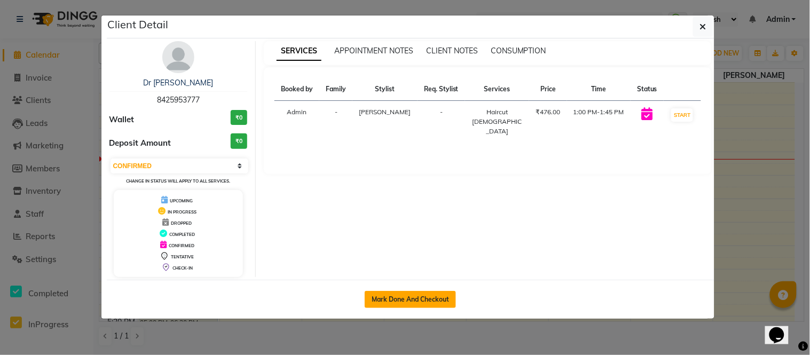
click at [373, 300] on button "Mark Done And Checkout" at bounding box center [410, 299] width 91 height 17
select select "service"
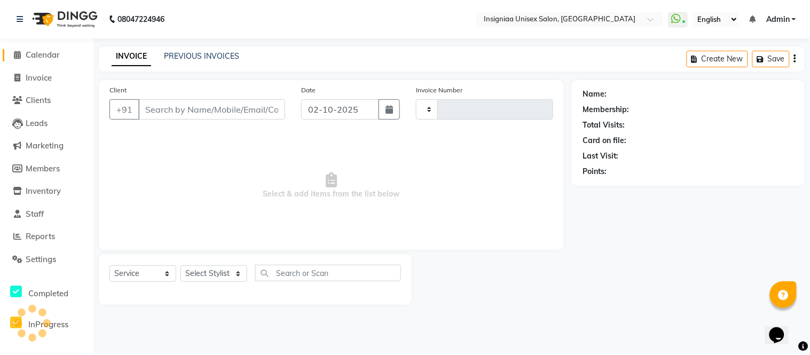
type input "3181"
select select "6999"
type input "8425953777"
select select "58131"
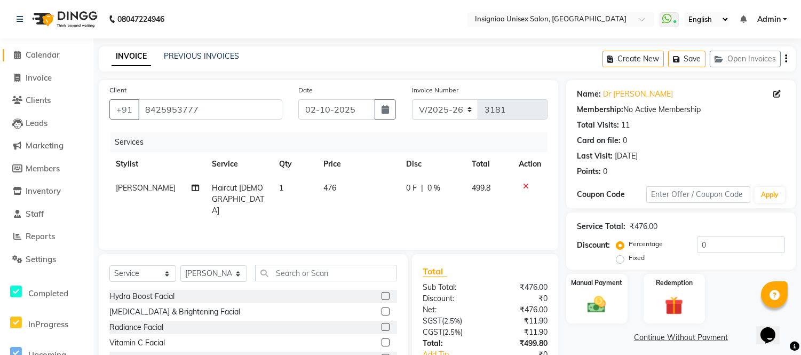
scroll to position [59, 0]
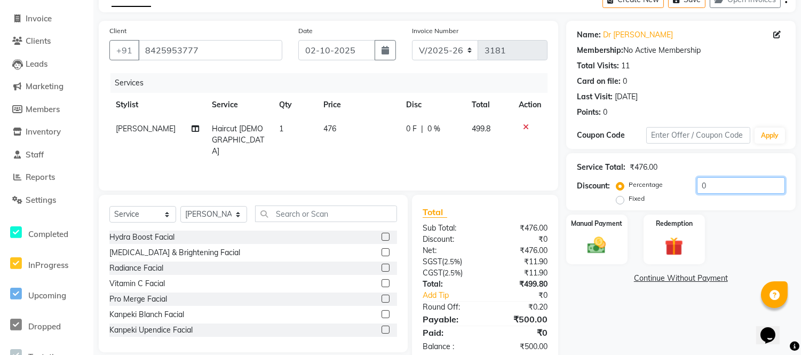
click at [697, 188] on input "0" at bounding box center [741, 185] width 88 height 17
type input "20"
click at [591, 241] on img at bounding box center [596, 245] width 31 height 22
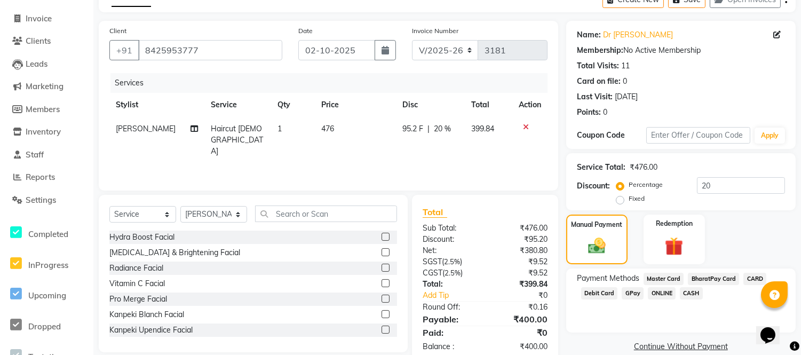
scroll to position [83, 0]
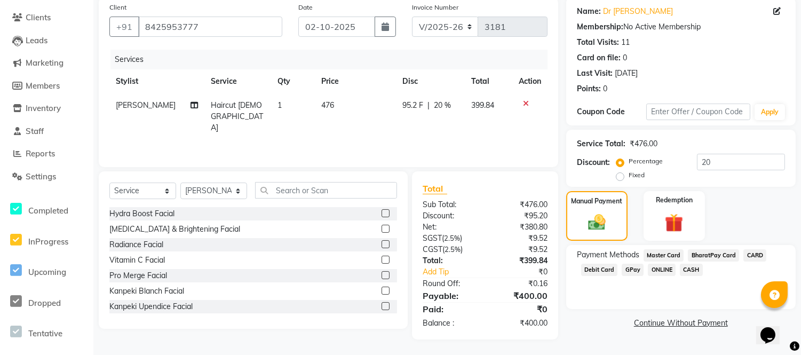
click at [623, 267] on span "GPay" at bounding box center [633, 270] width 22 height 12
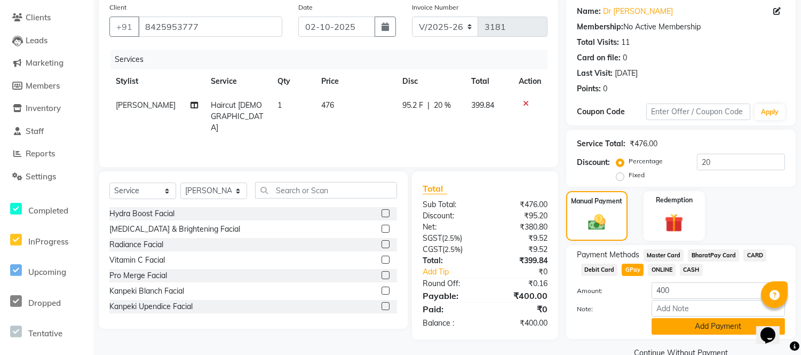
click at [660, 327] on button "Add Payment" at bounding box center [718, 326] width 133 height 17
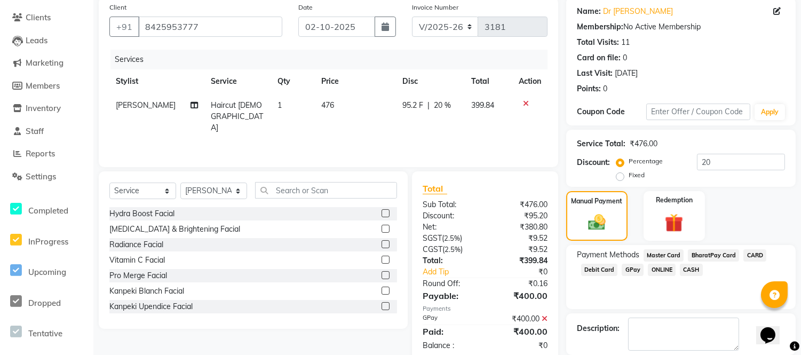
scroll to position [134, 0]
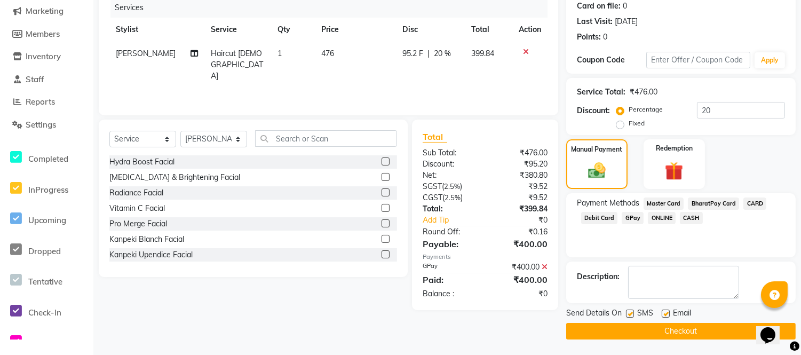
click at [667, 313] on label at bounding box center [666, 314] width 8 height 8
click at [667, 313] on input "checkbox" at bounding box center [665, 314] width 7 height 7
checkbox input "false"
click at [630, 314] on label at bounding box center [630, 314] width 8 height 8
click at [630, 314] on input "checkbox" at bounding box center [629, 314] width 7 height 7
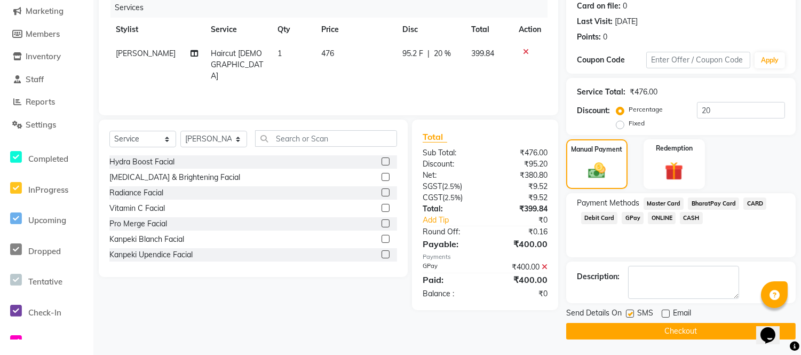
checkbox input "false"
click at [632, 331] on button "Checkout" at bounding box center [681, 331] width 230 height 17
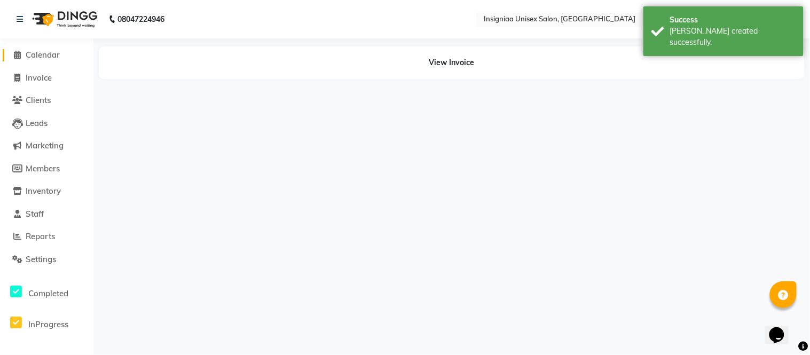
drag, startPoint x: 49, startPoint y: 58, endPoint x: 49, endPoint y: 70, distance: 12.8
click at [49, 58] on span "Calendar" at bounding box center [43, 55] width 34 height 10
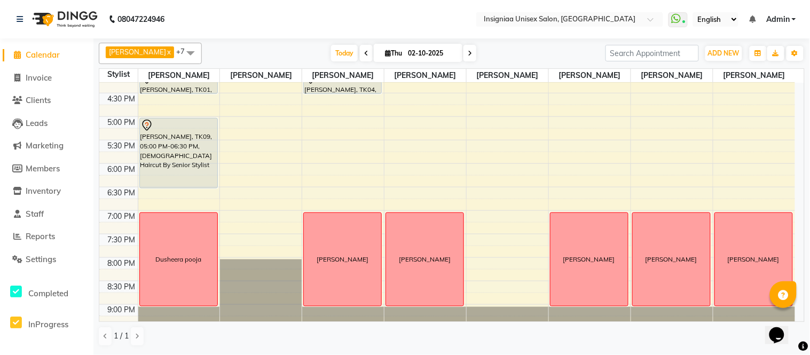
scroll to position [268, 0]
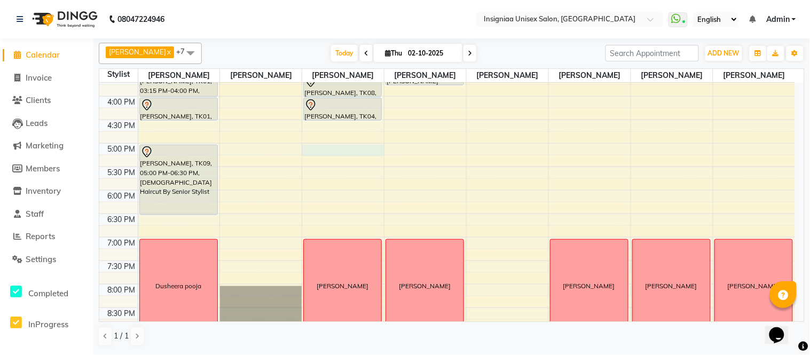
click at [331, 153] on div "10:00 AM 10:30 AM 11:00 AM 11:30 AM 12:00 PM 12:30 PM 1:00 PM 1:30 PM 2:00 PM 2…" at bounding box center [446, 96] width 695 height 563
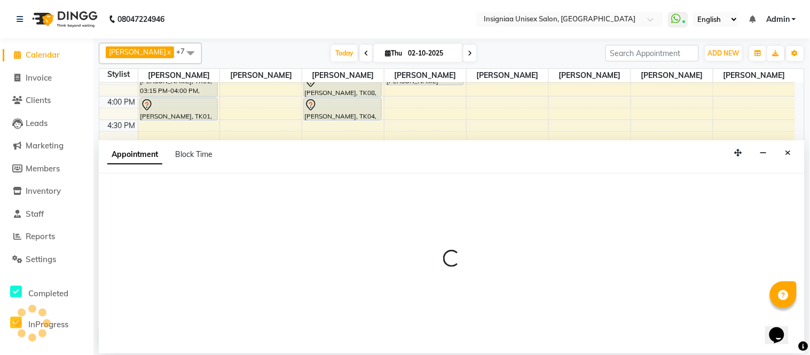
select select "58133"
select select "1020"
select select "tentative"
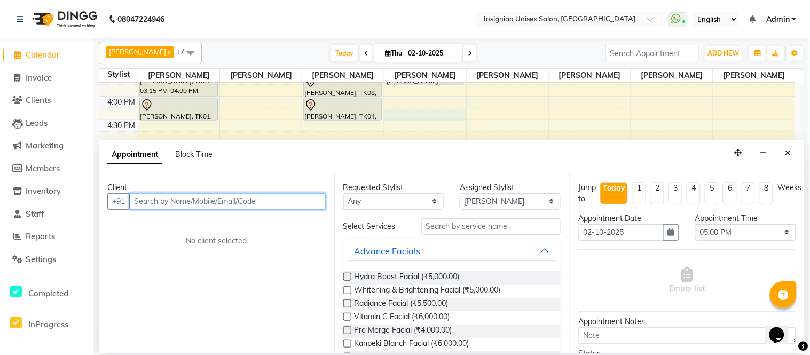
click at [406, 118] on div "10:00 AM 10:30 AM 11:00 AM 11:30 AM 12:00 PM 12:30 PM 1:00 PM 1:30 PM 2:00 PM 2…" at bounding box center [446, 96] width 695 height 563
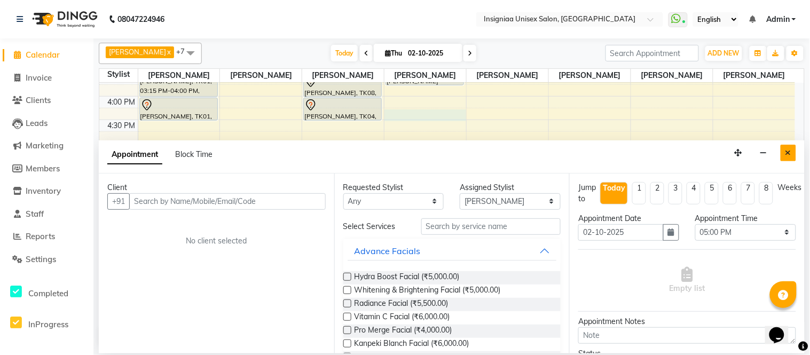
click at [785, 153] on icon "Close" at bounding box center [788, 152] width 6 height 7
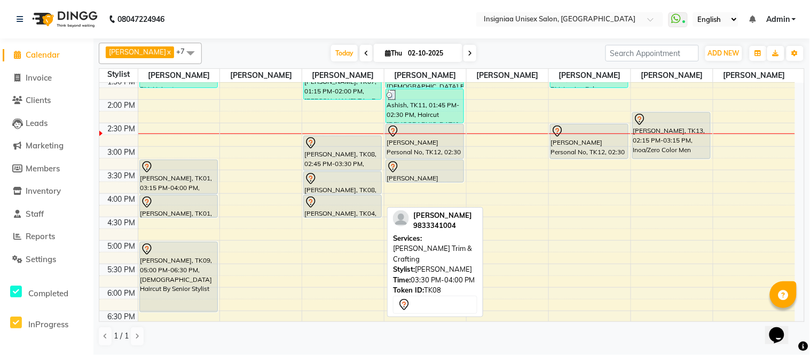
scroll to position [209, 0]
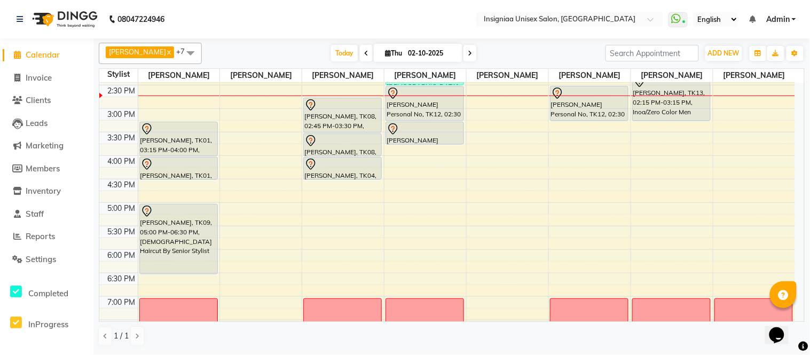
click at [344, 212] on div "10:00 AM 10:30 AM 11:00 AM 11:30 AM 12:00 PM 12:30 PM 1:00 PM 1:30 PM 2:00 PM 2…" at bounding box center [446, 155] width 695 height 563
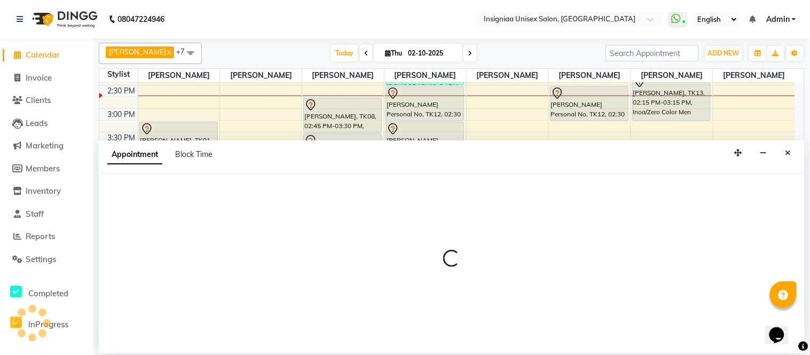
select select "58133"
select select "tentative"
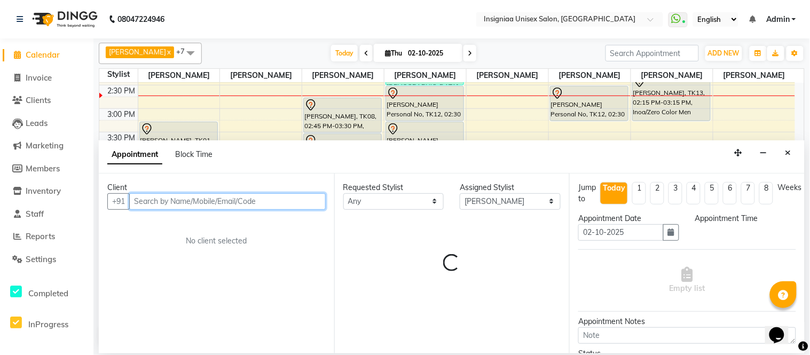
select select "1020"
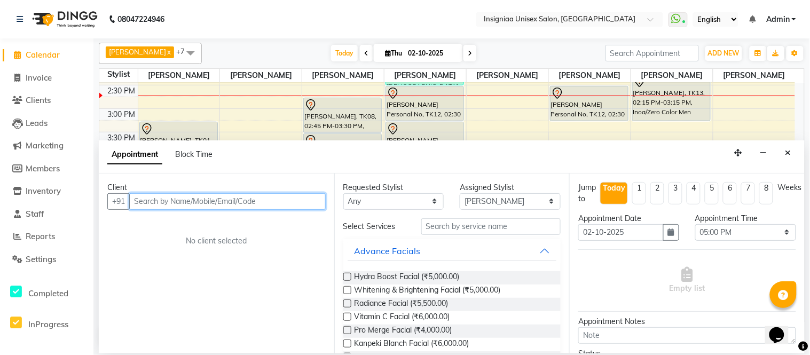
click at [227, 199] on input "text" at bounding box center [227, 201] width 196 height 17
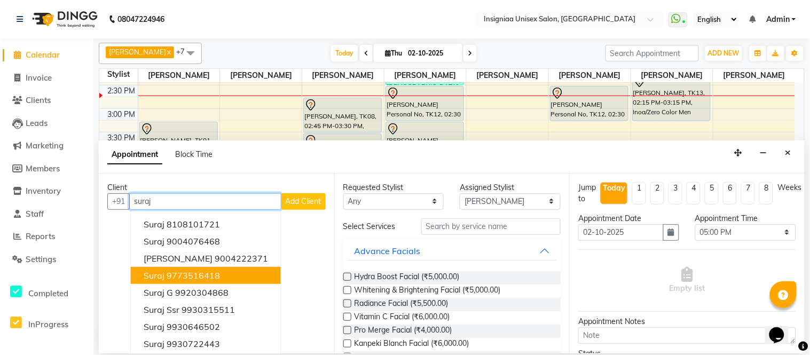
click at [206, 274] on ngb-highlight "9773516418" at bounding box center [193, 275] width 53 height 11
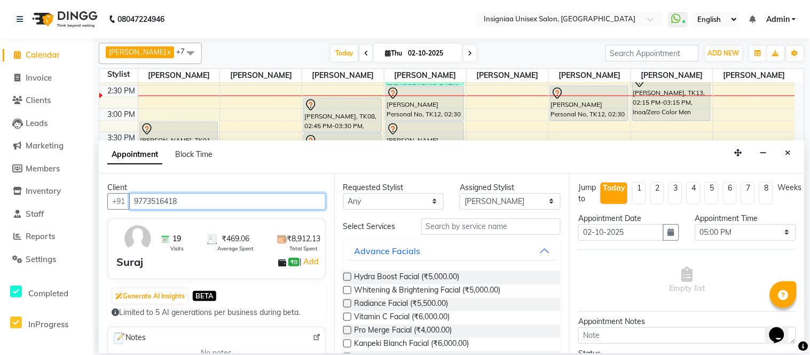
type input "9773516418"
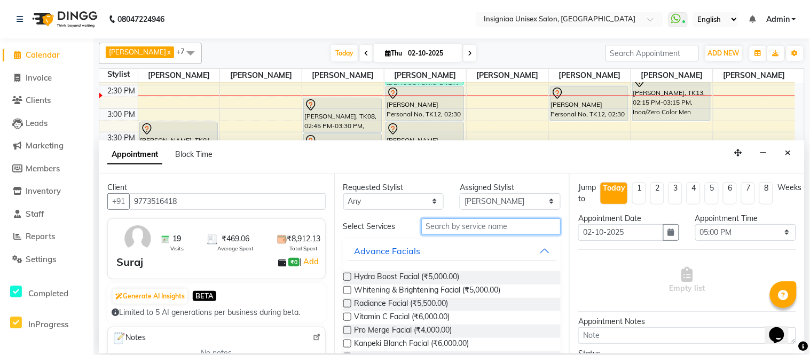
click at [472, 226] on input "text" at bounding box center [491, 226] width 140 height 17
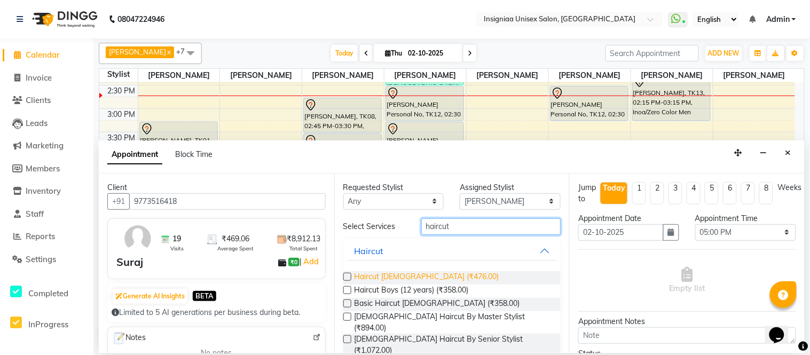
type input "haircut"
click at [406, 276] on span "Haircut [DEMOGRAPHIC_DATA] (₹476.00)" at bounding box center [426, 277] width 145 height 13
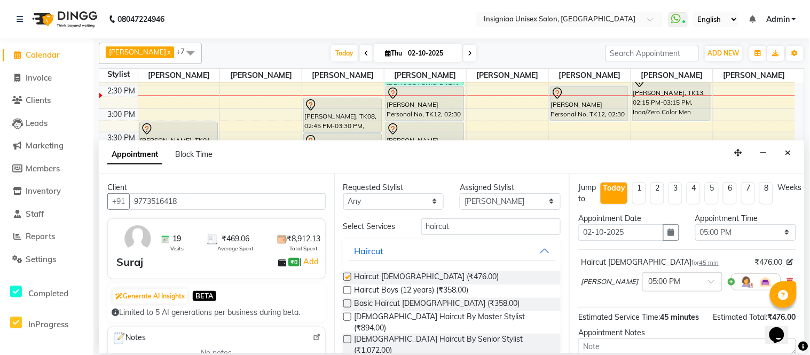
checkbox input "false"
drag, startPoint x: 457, startPoint y: 227, endPoint x: 395, endPoint y: 230, distance: 61.4
click at [395, 230] on div "Select Services haircut" at bounding box center [452, 226] width 234 height 17
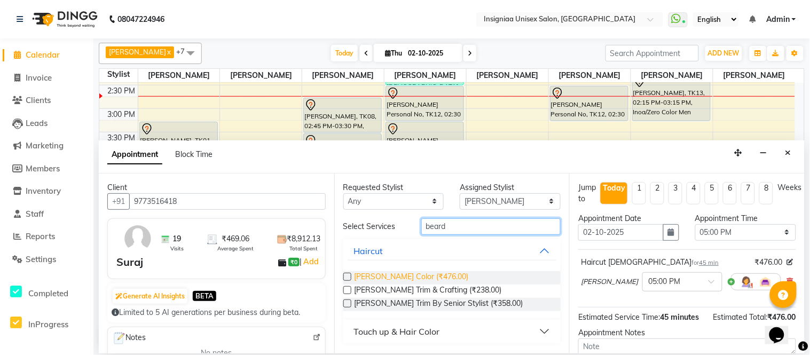
type input "beard"
click at [412, 283] on span "[PERSON_NAME] Color (₹476.00)" at bounding box center [411, 277] width 114 height 13
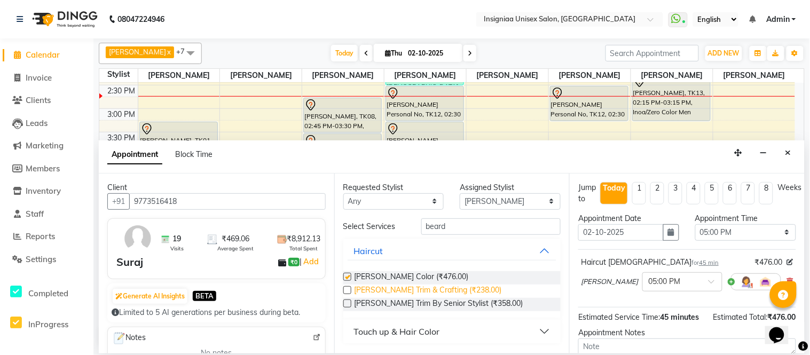
checkbox input "false"
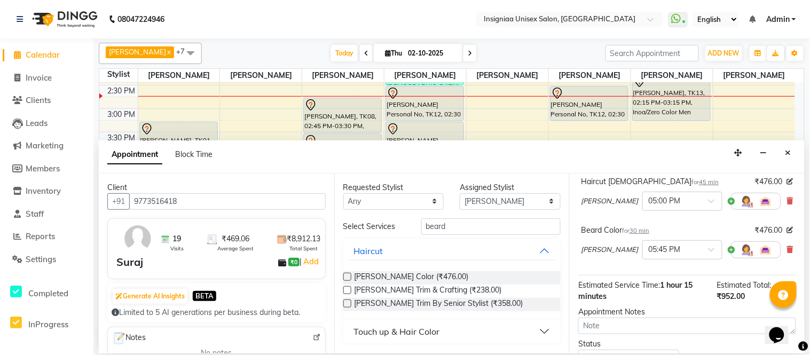
scroll to position [101, 0]
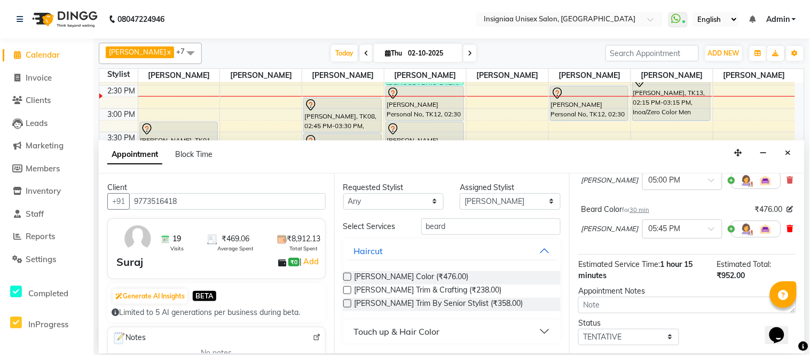
click at [787, 228] on icon at bounding box center [790, 228] width 6 height 7
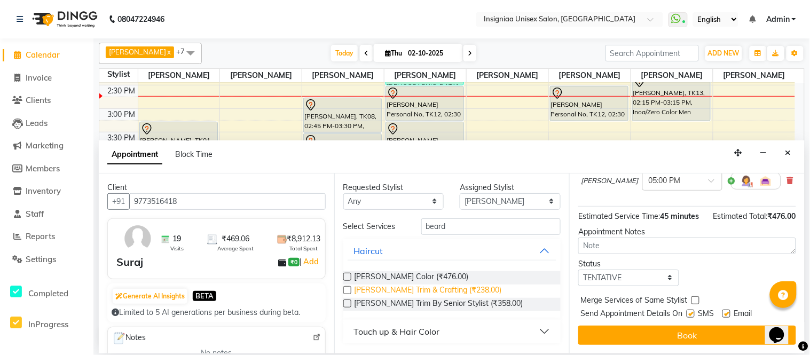
click at [430, 290] on span "[PERSON_NAME] Trim & Crafting (₹238.00)" at bounding box center [427, 290] width 147 height 13
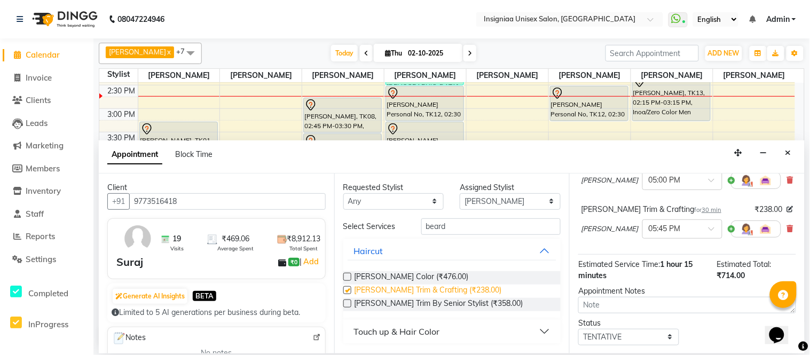
checkbox input "false"
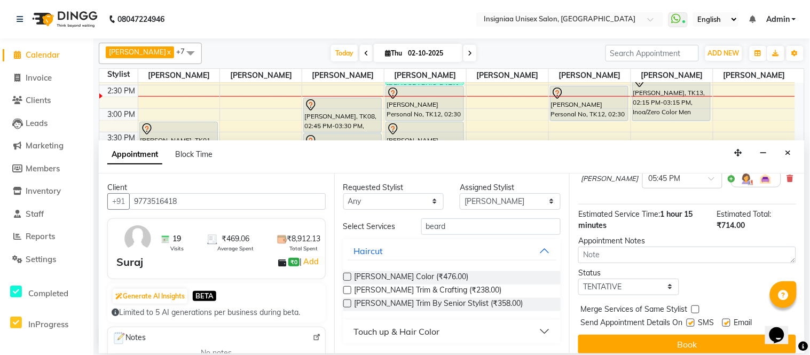
scroll to position [160, 0]
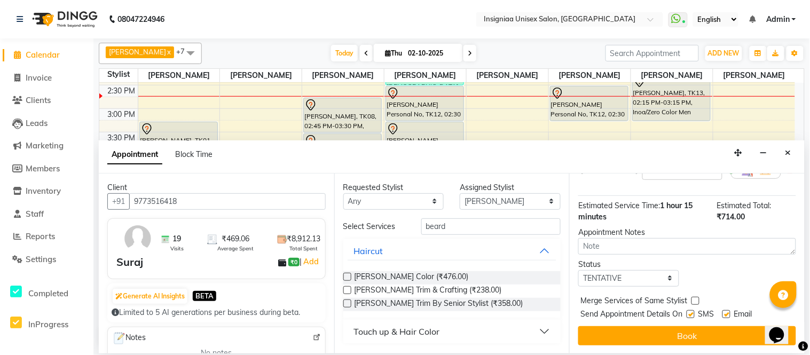
click at [730, 312] on label at bounding box center [726, 314] width 8 height 8
click at [729, 312] on input "checkbox" at bounding box center [725, 315] width 7 height 7
checkbox input "false"
click at [718, 334] on button "Book" at bounding box center [687, 335] width 218 height 19
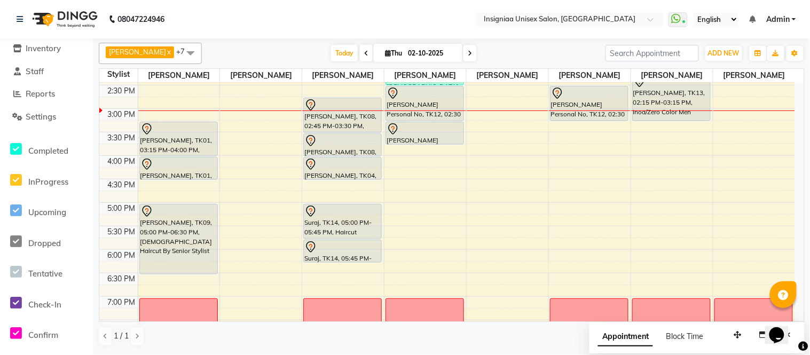
scroll to position [100, 0]
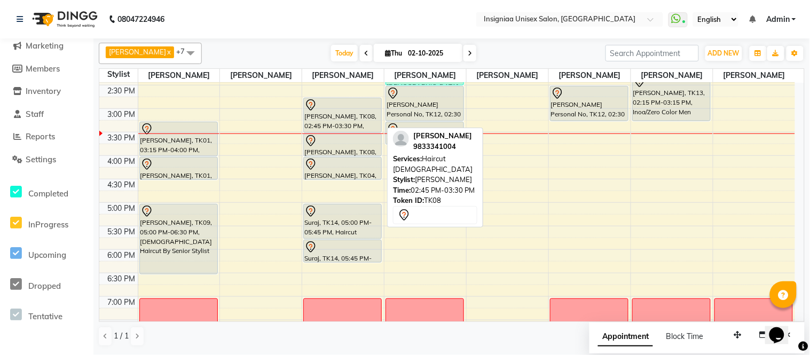
click at [342, 118] on div "[PERSON_NAME], TK08, 02:45 PM-03:30 PM, Haircut [DEMOGRAPHIC_DATA]" at bounding box center [342, 115] width 77 height 34
select select "7"
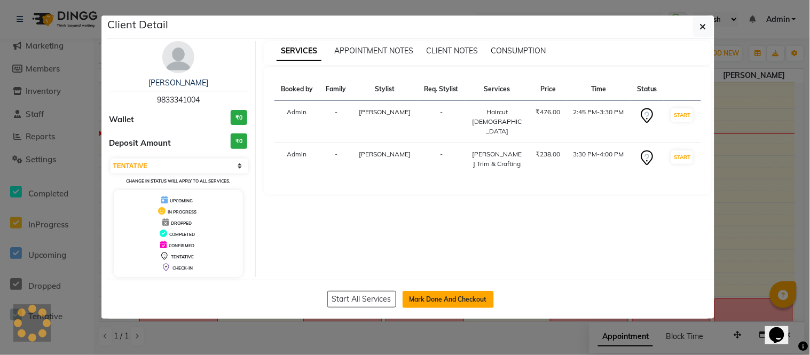
click at [445, 299] on button "Mark Done And Checkout" at bounding box center [447, 299] width 91 height 17
select select "service"
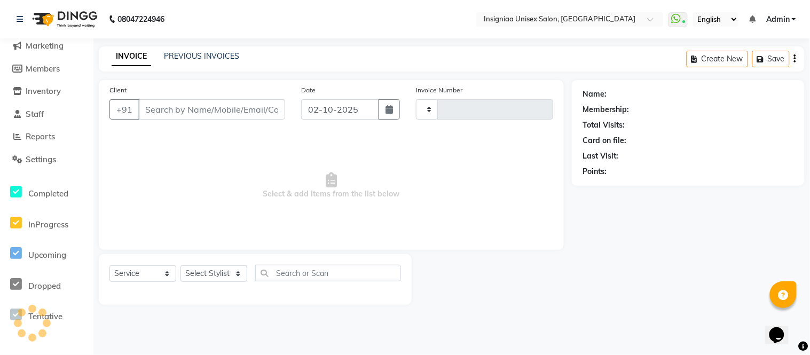
type input "3182"
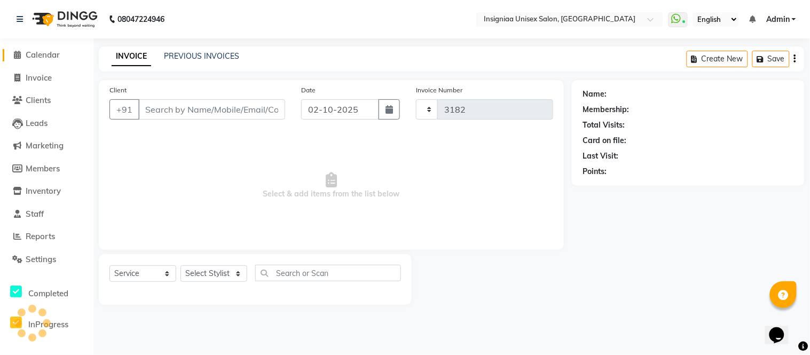
select select "6999"
type input "9833341004"
select select "58133"
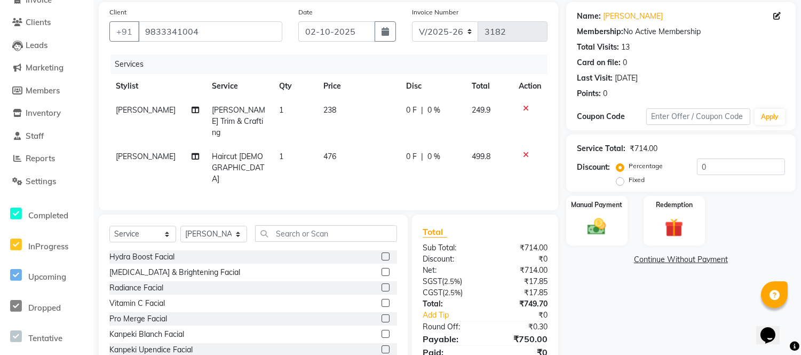
scroll to position [97, 0]
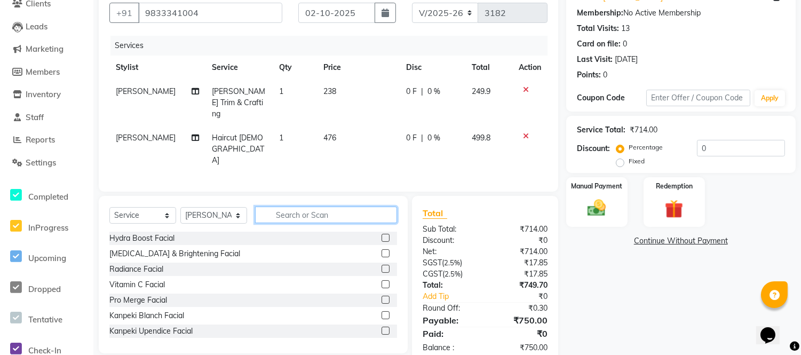
click at [305, 207] on input "text" at bounding box center [326, 215] width 142 height 17
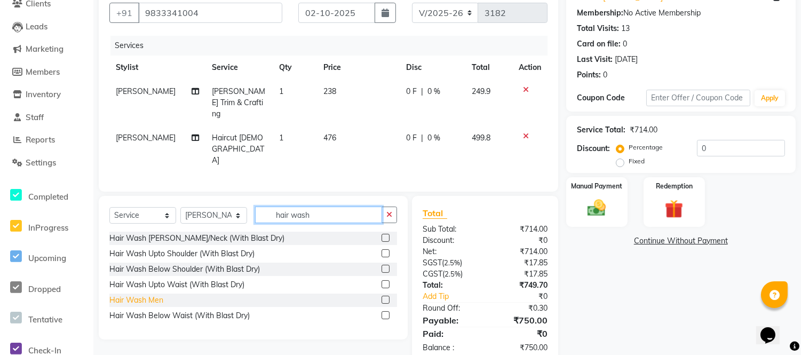
type input "hair wash"
click at [155, 295] on div "Hair Wash Men" at bounding box center [136, 300] width 54 height 11
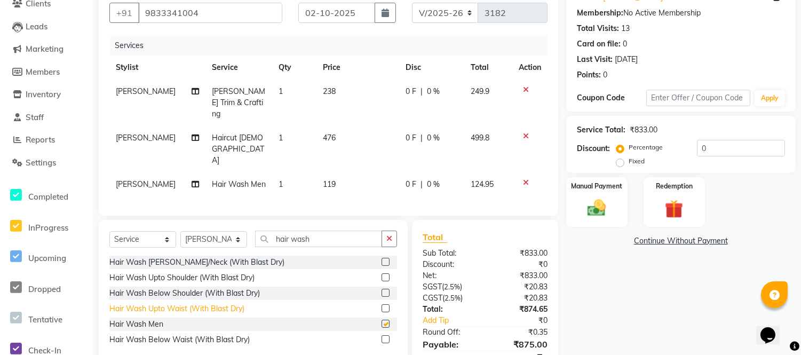
checkbox input "false"
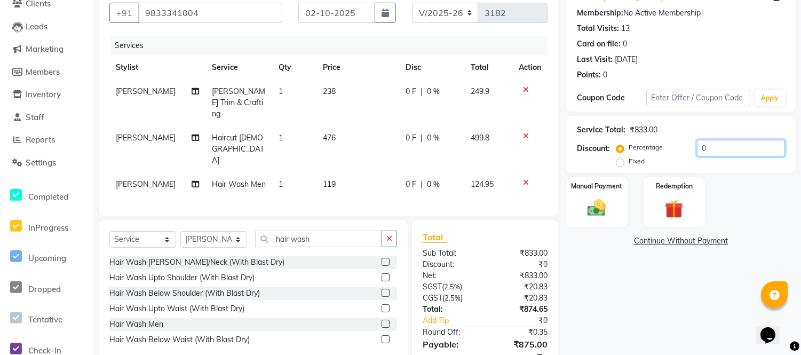
drag, startPoint x: 700, startPoint y: 145, endPoint x: 680, endPoint y: 170, distance: 32.3
click at [698, 152] on input "0" at bounding box center [741, 148] width 88 height 17
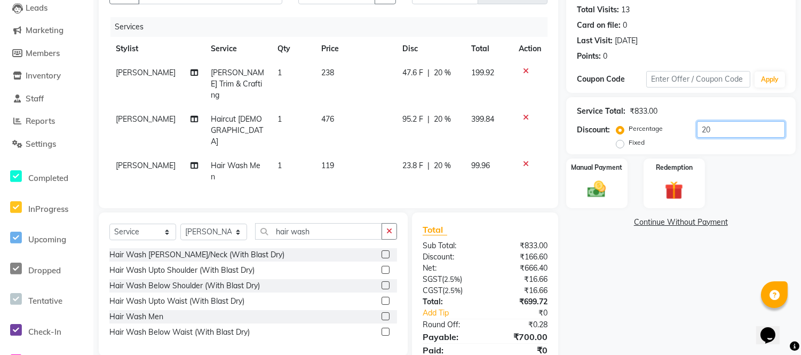
scroll to position [121, 0]
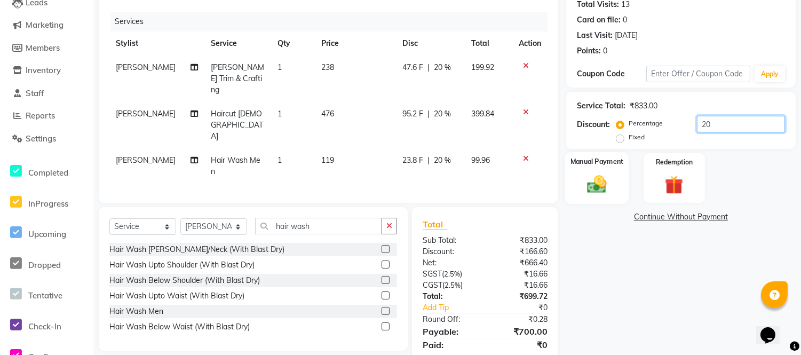
type input "20"
click at [595, 184] on img at bounding box center [596, 184] width 31 height 22
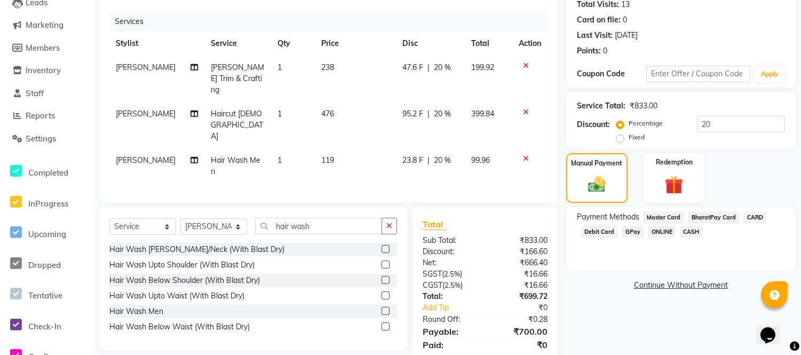
click at [683, 233] on span "CASH" at bounding box center [691, 232] width 23 height 12
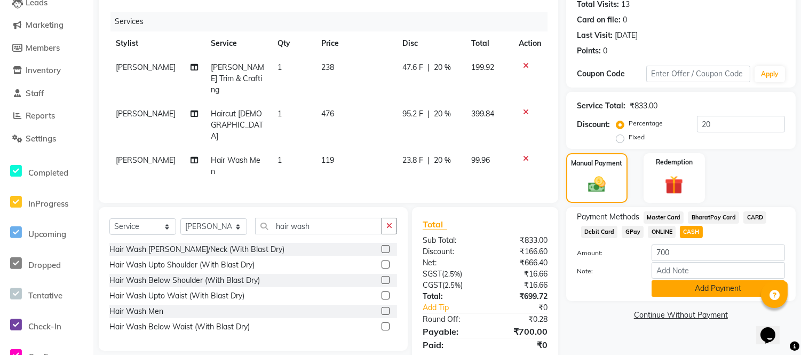
click at [687, 284] on button "Add Payment" at bounding box center [718, 288] width 133 height 17
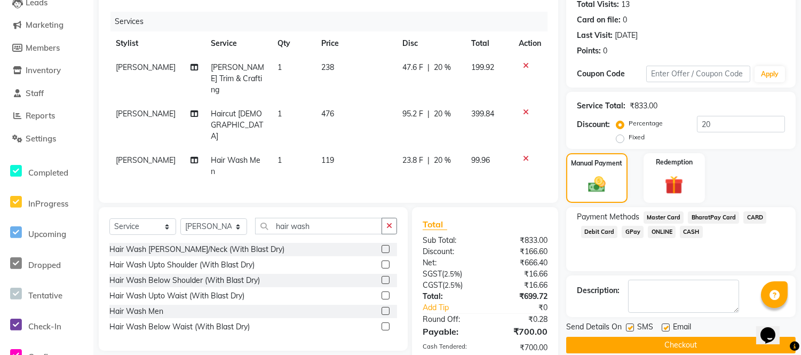
scroll to position [158, 0]
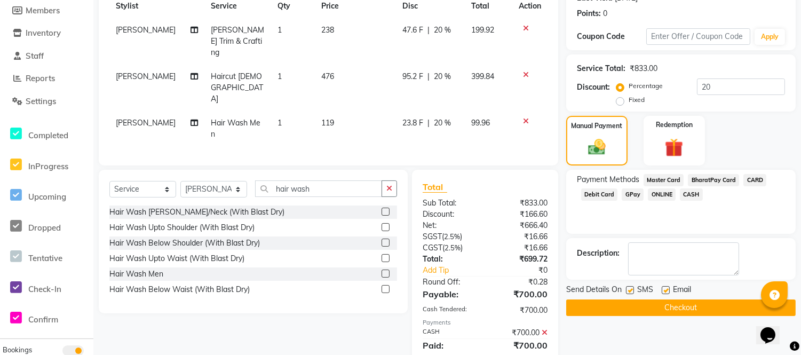
click at [666, 289] on label at bounding box center [666, 290] width 8 height 8
click at [666, 289] on input "checkbox" at bounding box center [665, 290] width 7 height 7
checkbox input "false"
click at [632, 289] on label at bounding box center [630, 290] width 8 height 8
click at [632, 289] on input "checkbox" at bounding box center [629, 290] width 7 height 7
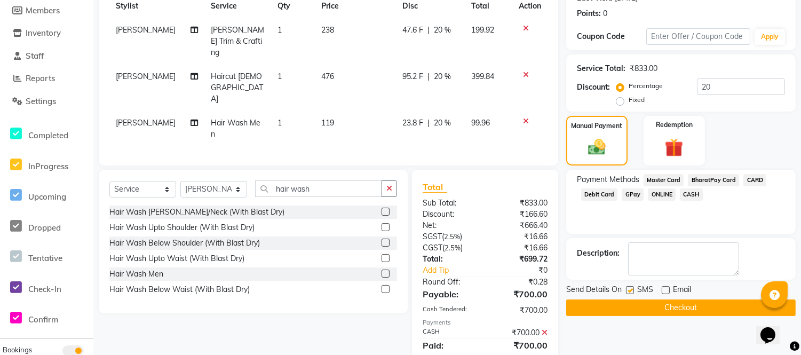
checkbox input "false"
click at [637, 315] on button "Checkout" at bounding box center [681, 307] width 230 height 17
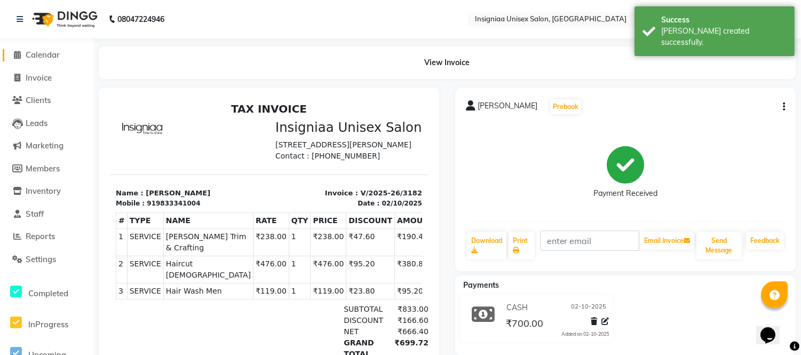
click at [39, 59] on span "Calendar" at bounding box center [43, 55] width 34 height 10
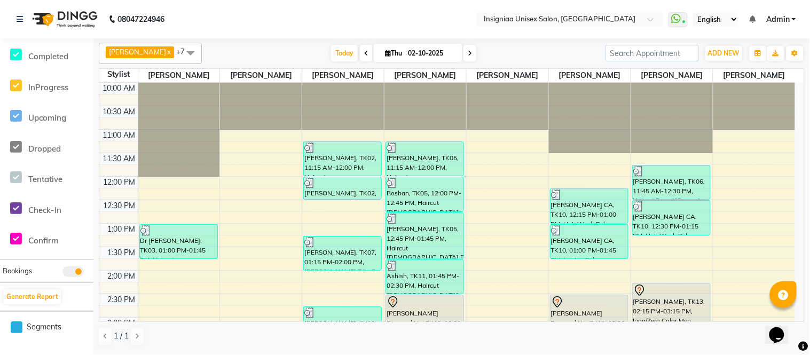
scroll to position [118, 0]
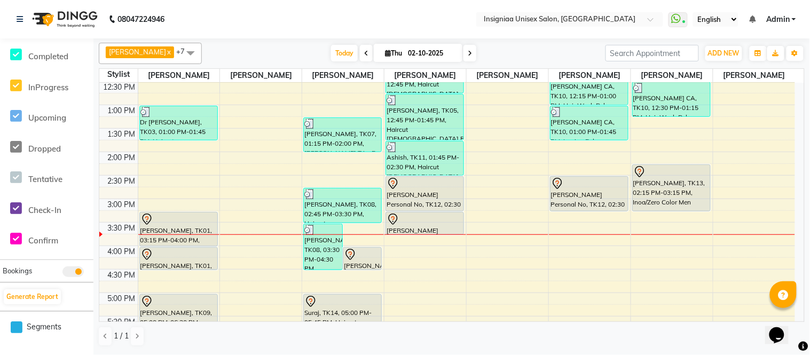
click at [328, 62] on div "Faizan Ansari x Rahul Srivastav x Rohini Waghmare x Rupali Dhotre x Sainath Shi…" at bounding box center [452, 53] width 706 height 21
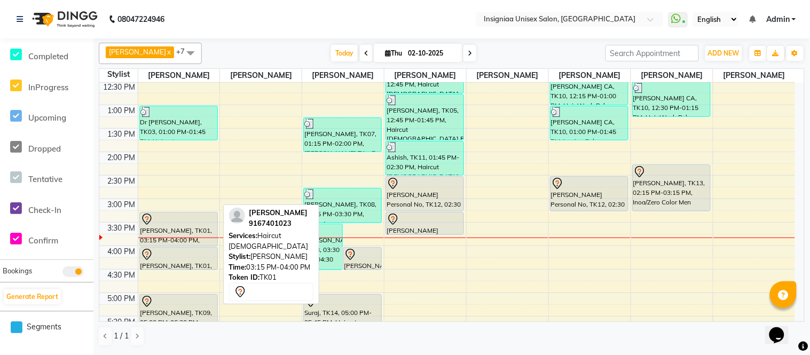
click at [159, 223] on div at bounding box center [178, 219] width 76 height 13
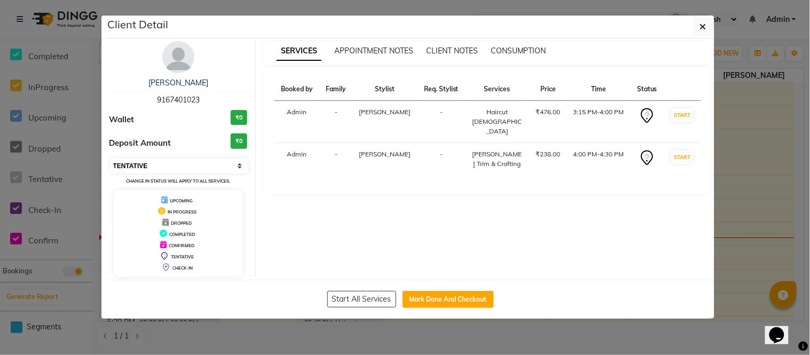
click at [128, 168] on select "Select IN SERVICE CONFIRMED TENTATIVE CHECK IN MARK DONE DROPPED UPCOMING" at bounding box center [179, 166] width 138 height 15
select select "6"
click at [110, 159] on select "Select IN SERVICE CONFIRMED TENTATIVE CHECK IN MARK DONE DROPPED UPCOMING" at bounding box center [179, 166] width 138 height 15
drag, startPoint x: 698, startPoint y: 23, endPoint x: 511, endPoint y: 100, distance: 201.8
click at [697, 24] on button "button" at bounding box center [703, 27] width 20 height 20
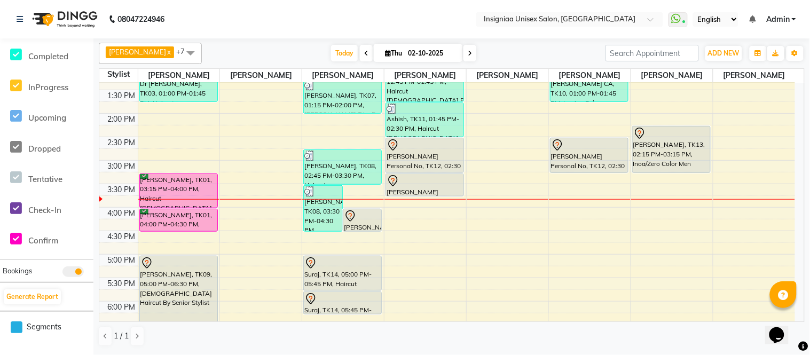
scroll to position [178, 0]
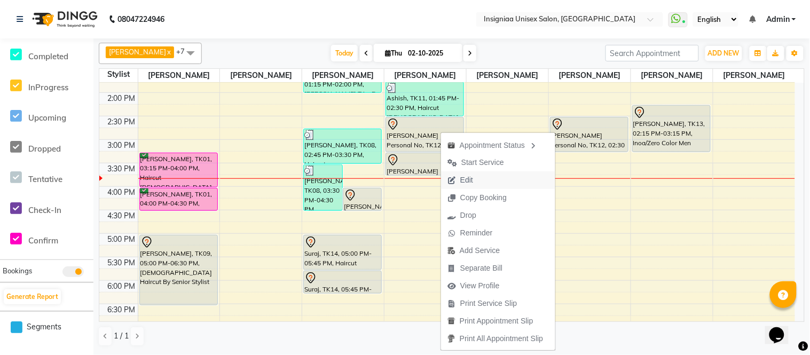
click at [465, 177] on span "Edit" at bounding box center [466, 180] width 13 height 11
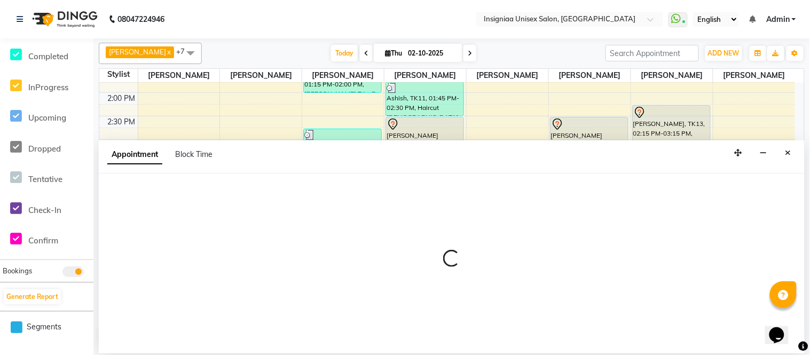
select select "tentative"
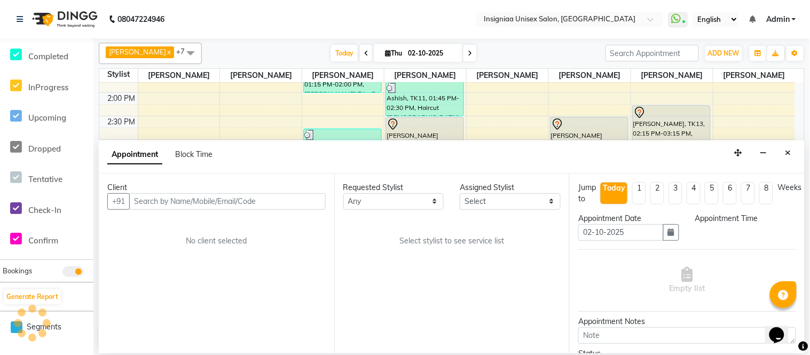
scroll to position [236, 0]
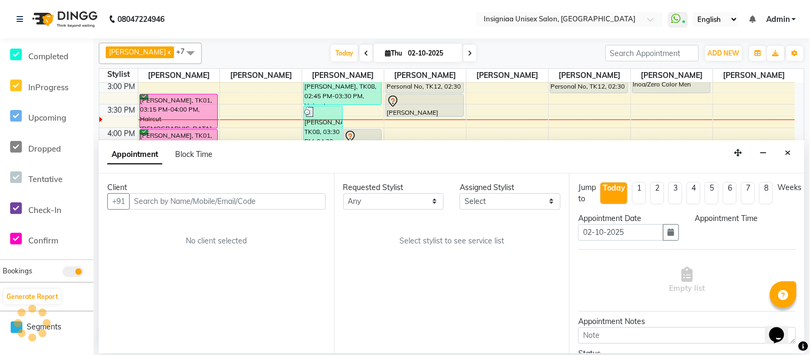
select select "58134"
select select "870"
select select "3521"
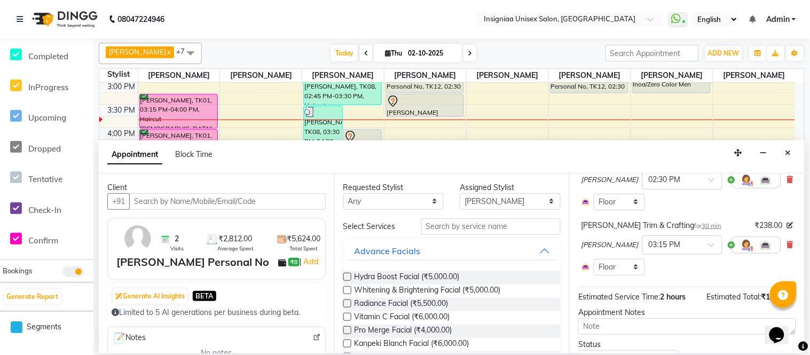
scroll to position [109, 0]
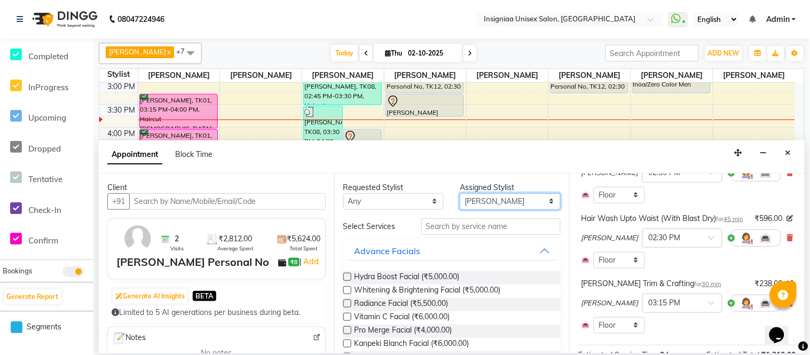
click at [488, 205] on select "Select [PERSON_NAME] [PERSON_NAME] [PERSON_NAME] [PERSON_NAME] [PERSON_NAME] [P…" at bounding box center [510, 201] width 101 height 17
select select "80714"
click at [460, 193] on select "Select [PERSON_NAME] [PERSON_NAME] [PERSON_NAME] [PERSON_NAME] [PERSON_NAME] [P…" at bounding box center [510, 201] width 101 height 17
click at [468, 228] on input "text" at bounding box center [491, 226] width 140 height 17
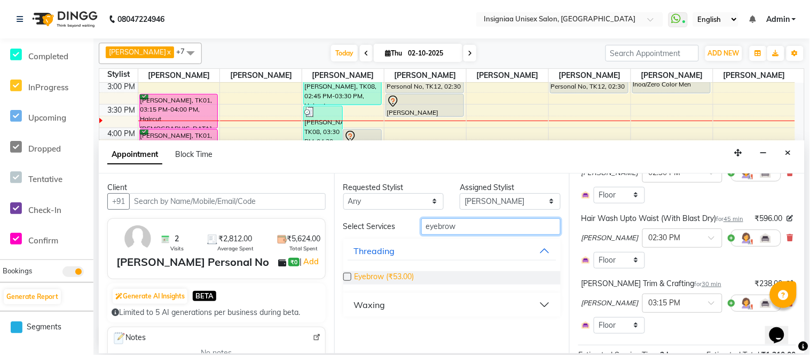
type input "eyebrow"
click at [401, 274] on span "Eyebrow (₹53.00)" at bounding box center [384, 277] width 60 height 13
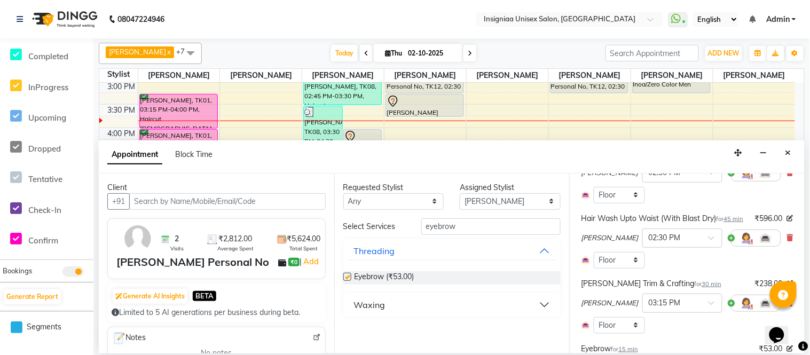
checkbox input "false"
drag, startPoint x: 465, startPoint y: 228, endPoint x: 393, endPoint y: 227, distance: 72.1
click at [393, 227] on div "Select Services eyebrow" at bounding box center [452, 226] width 234 height 17
type input "upper"
click at [397, 276] on span "Upperlip (₹53.00)" at bounding box center [383, 277] width 58 height 13
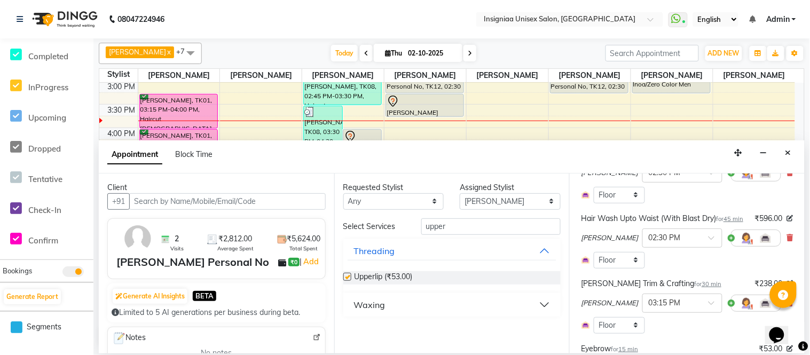
checkbox input "false"
drag, startPoint x: 459, startPoint y: 231, endPoint x: 402, endPoint y: 230, distance: 56.6
click at [404, 227] on div "Select Services upper" at bounding box center [452, 226] width 234 height 17
type input "fore"
click at [382, 273] on span "Forehead (₹53.00)" at bounding box center [385, 277] width 62 height 13
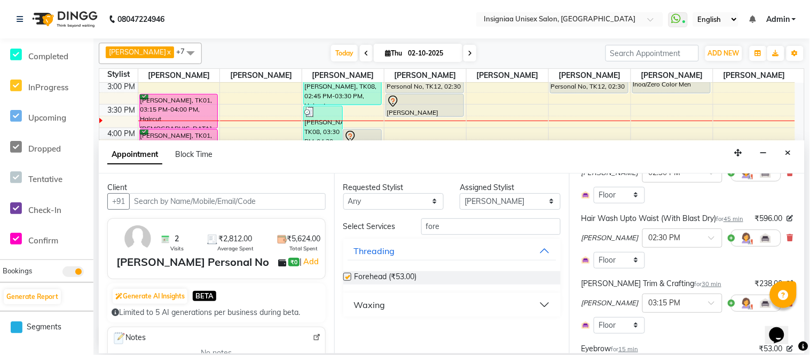
checkbox input "false"
drag, startPoint x: 442, startPoint y: 226, endPoint x: 381, endPoint y: 223, distance: 61.4
click at [382, 226] on div "Select Services fore" at bounding box center [452, 226] width 234 height 17
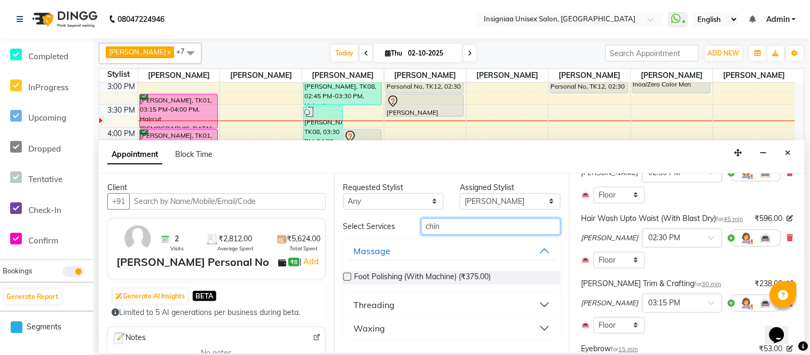
type input "chin"
click at [376, 300] on button "Threading" at bounding box center [451, 304] width 209 height 19
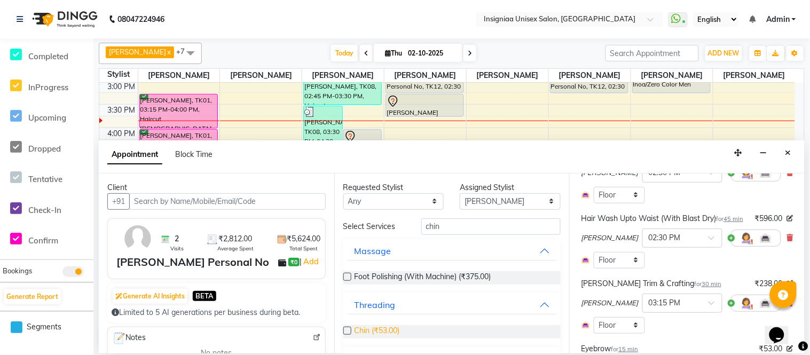
click at [383, 329] on span "Chin (₹53.00)" at bounding box center [376, 331] width 45 height 13
checkbox input "false"
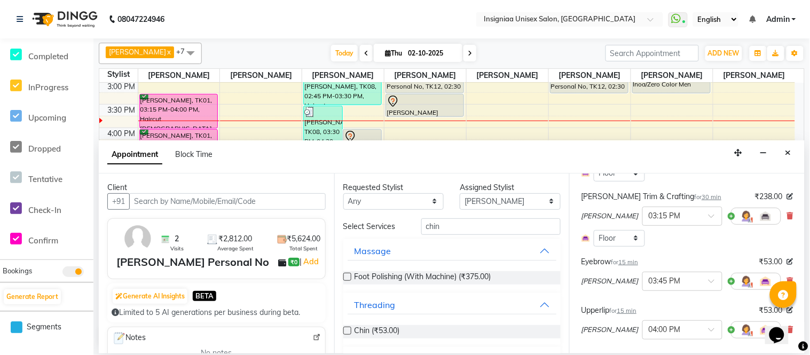
scroll to position [428, 0]
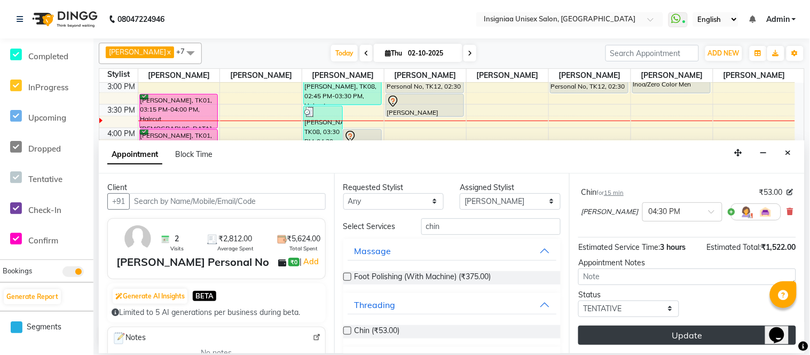
click at [727, 326] on button "Update" at bounding box center [687, 335] width 218 height 19
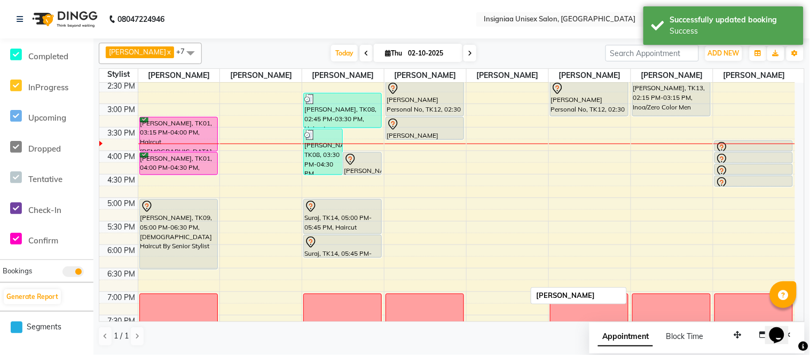
scroll to position [177, 0]
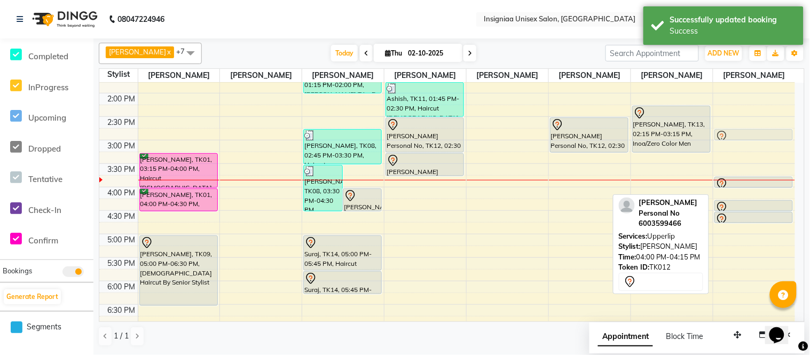
drag, startPoint x: 756, startPoint y: 194, endPoint x: 743, endPoint y: 138, distance: 57.5
click at [744, 138] on div "Dhruv Personal No, TK12, 03:45 PM-04:00 PM, Eyebrow Dhruv Personal No, TK12, 04…" at bounding box center [754, 187] width 82 height 563
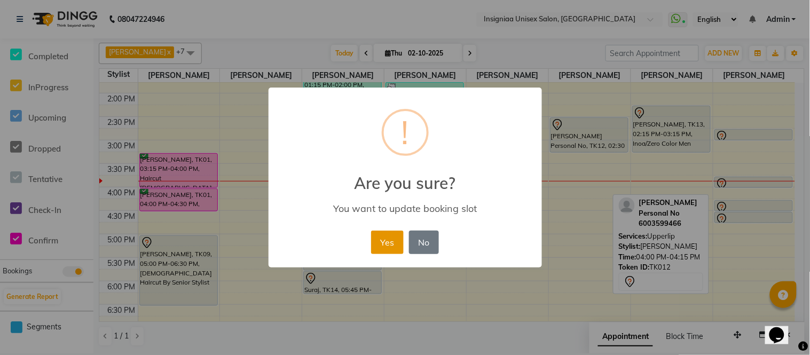
click at [377, 247] on button "Yes" at bounding box center [387, 242] width 33 height 23
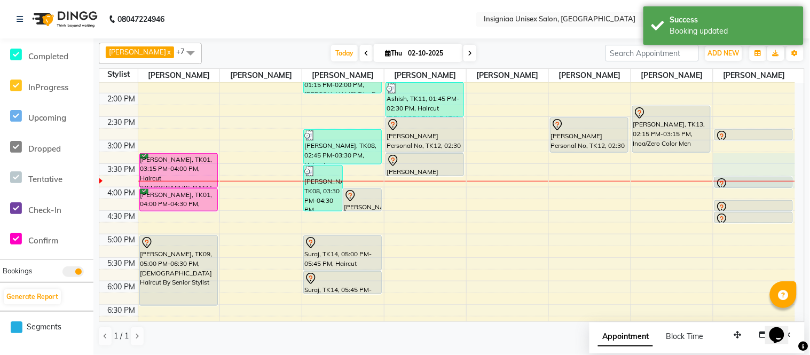
drag, startPoint x: 762, startPoint y: 180, endPoint x: 760, endPoint y: 164, distance: 16.6
click at [759, 163] on div "Dhruv Personal No, TK12, 02:45 PM-03:00 PM, Upperlip Dhruv Personal No, TK12, 0…" at bounding box center [754, 187] width 82 height 563
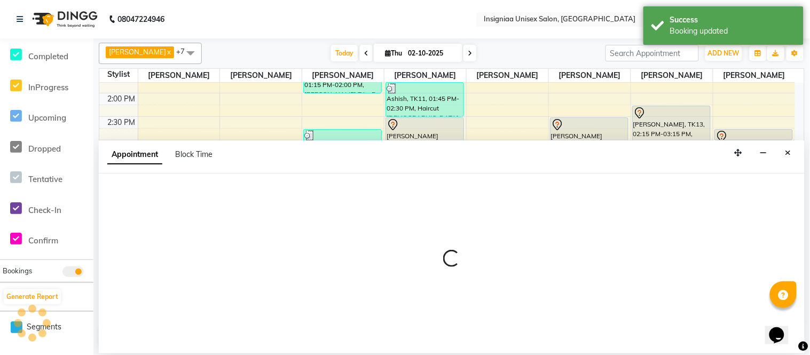
select select "80714"
select select "915"
select select "tentative"
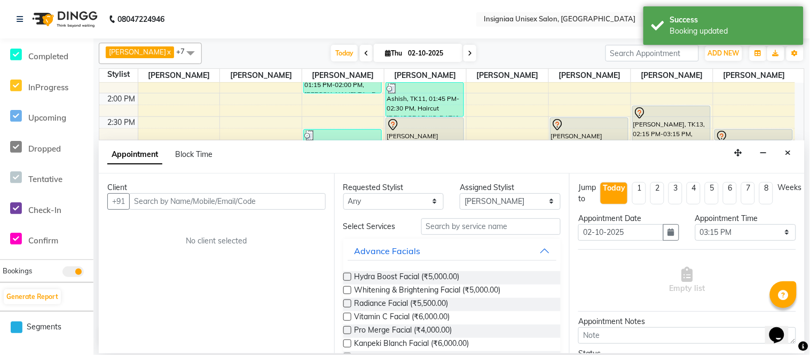
click at [786, 155] on icon "Close" at bounding box center [788, 152] width 6 height 7
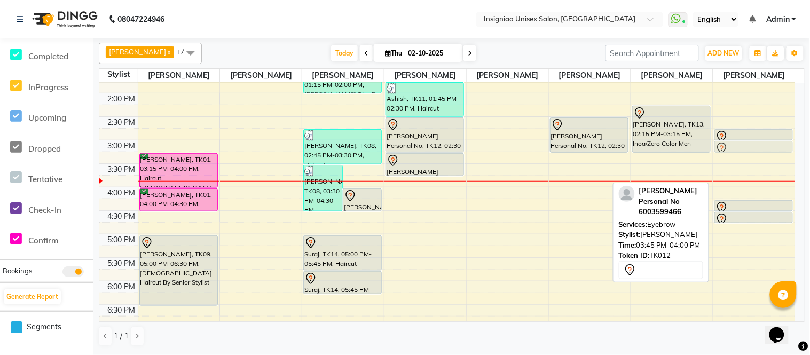
drag, startPoint x: 739, startPoint y: 182, endPoint x: 730, endPoint y: 153, distance: 30.7
click at [730, 153] on div "Dhruv Personal No, TK12, 02:45 PM-03:00 PM, Upperlip Dhruv Personal No, TK12, 0…" at bounding box center [754, 187] width 82 height 563
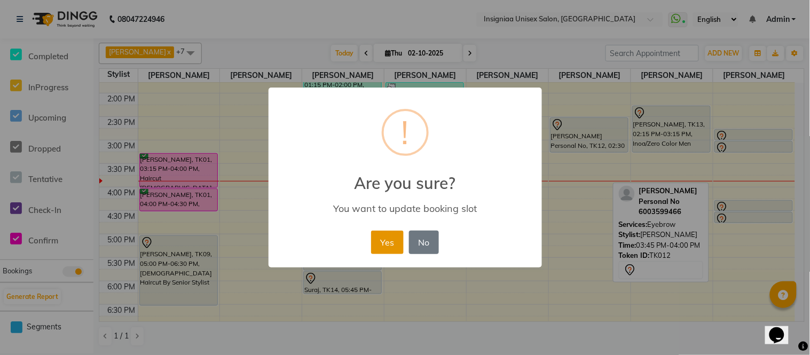
click at [385, 238] on button "Yes" at bounding box center [387, 242] width 33 height 23
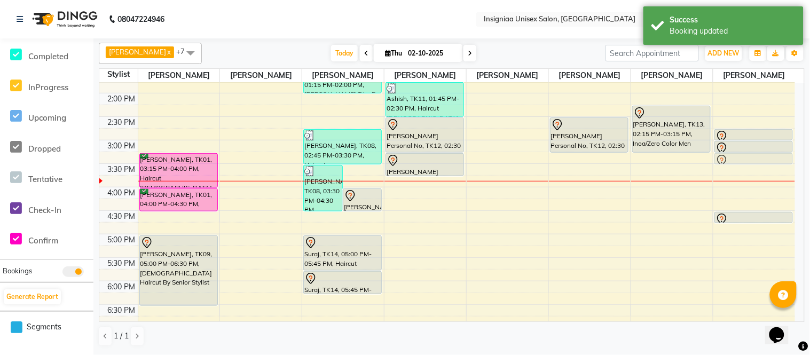
drag, startPoint x: 734, startPoint y: 204, endPoint x: 730, endPoint y: 159, distance: 45.5
click at [732, 159] on div "Dhruv Personal No, TK12, 02:45 PM-03:00 PM, Upperlip Dhruv Personal No, TK12, 0…" at bounding box center [754, 187] width 82 height 563
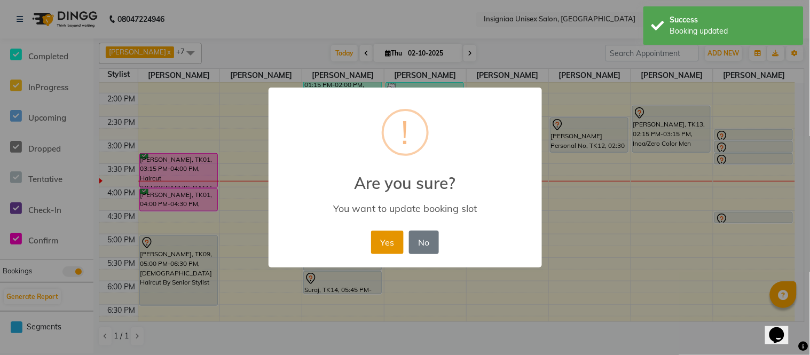
click at [391, 239] on button "Yes" at bounding box center [387, 242] width 33 height 23
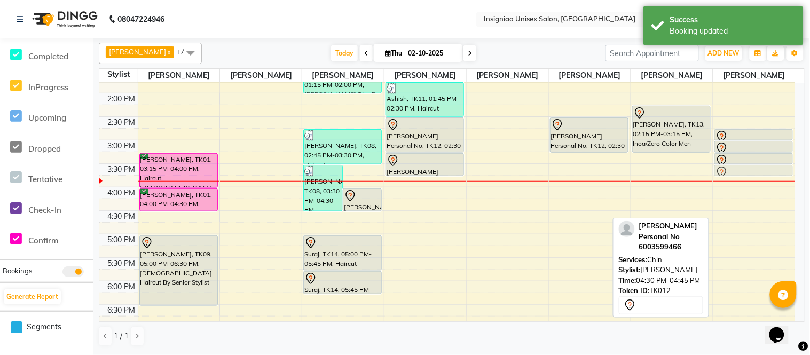
drag, startPoint x: 749, startPoint y: 217, endPoint x: 746, endPoint y: 173, distance: 43.8
click at [746, 173] on div "Dhruv Personal No, TK12, 02:45 PM-03:00 PM, Upperlip Dhruv Personal No, TK12, 0…" at bounding box center [754, 187] width 82 height 563
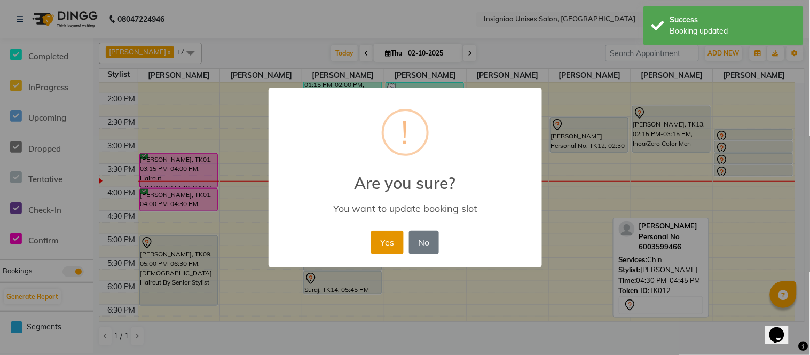
click at [393, 241] on button "Yes" at bounding box center [387, 242] width 33 height 23
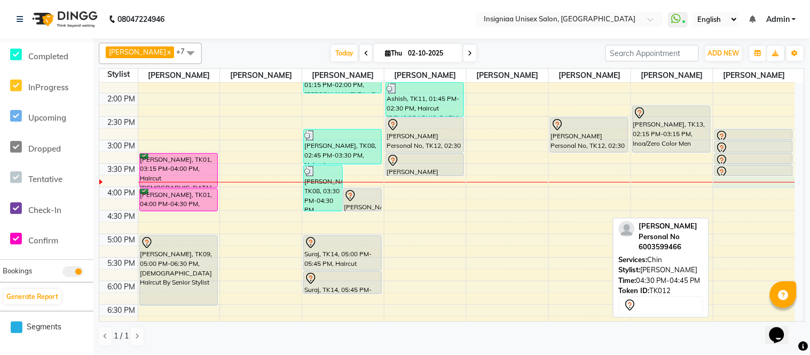
click at [735, 185] on div "10:00 AM 10:30 AM 11:00 AM 11:30 AM 12:00 PM 12:30 PM 1:00 PM 1:30 PM 2:00 PM 2…" at bounding box center [446, 187] width 695 height 563
select select "80714"
select select "945"
select select "tentative"
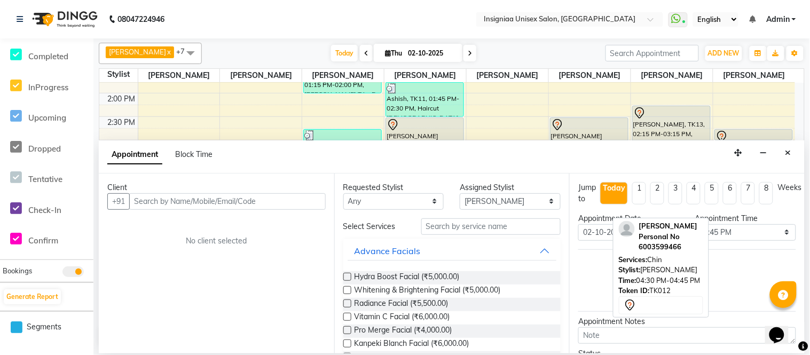
click at [296, 207] on input "text" at bounding box center [227, 201] width 196 height 17
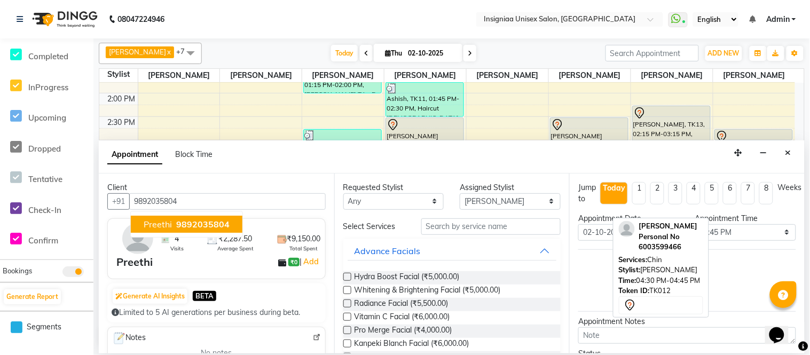
click at [213, 219] on span "9892035804" at bounding box center [202, 224] width 53 height 11
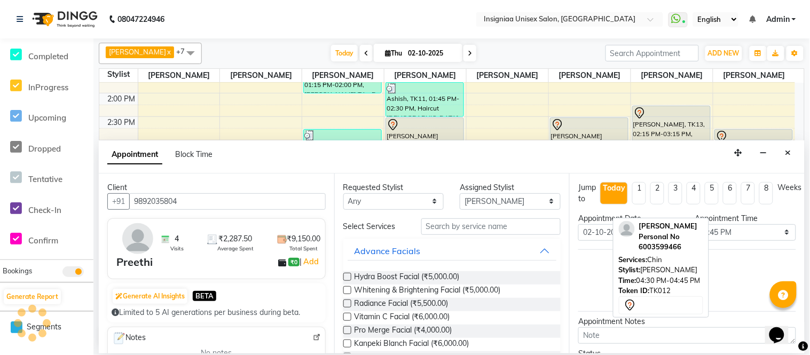
type input "9892035804"
click at [471, 226] on input "text" at bounding box center [491, 226] width 140 height 17
click at [471, 223] on input "text" at bounding box center [491, 226] width 140 height 17
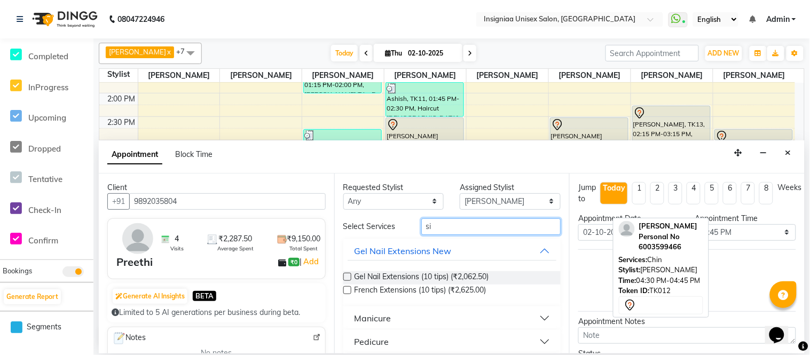
type input "s"
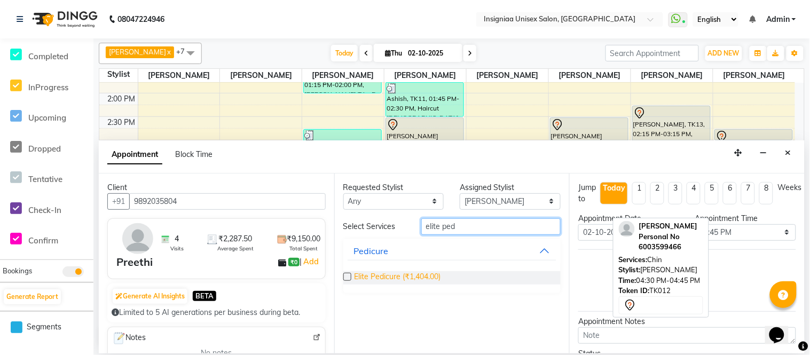
type input "elite ped"
click at [417, 272] on span "Elite Pedicure (₹1,404.00)" at bounding box center [397, 277] width 86 height 13
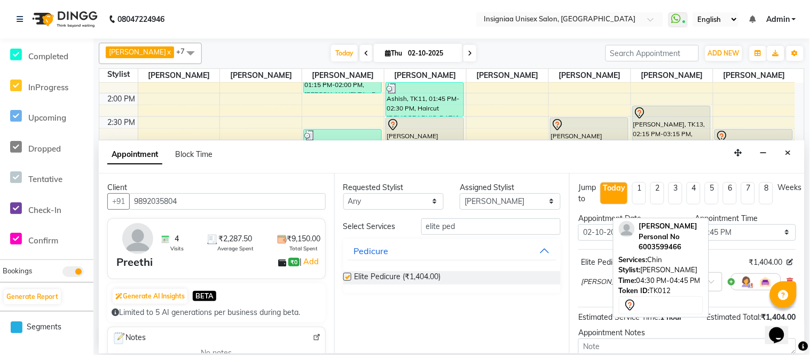
checkbox input "false"
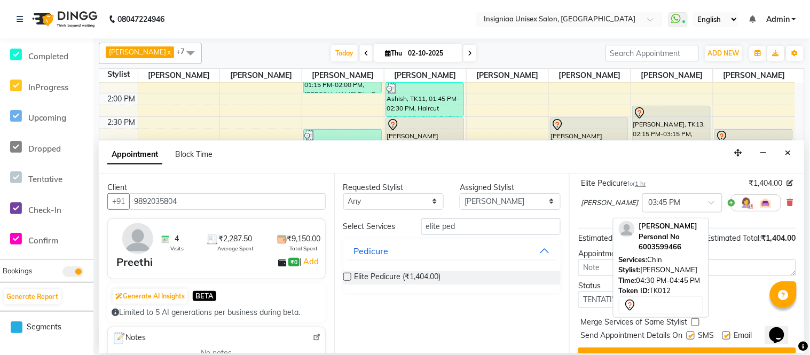
scroll to position [102, 0]
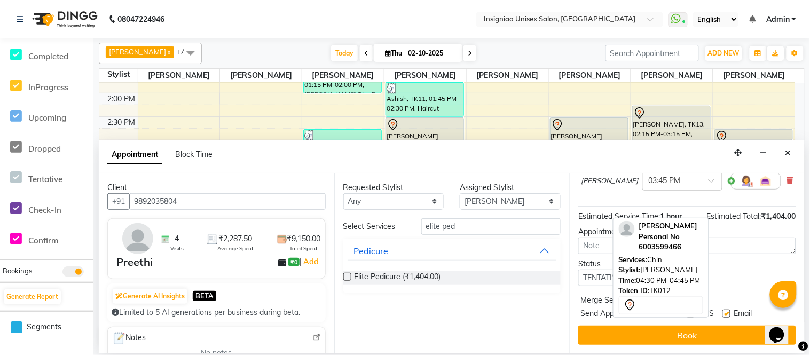
drag, startPoint x: 729, startPoint y: 313, endPoint x: 708, endPoint y: 315, distance: 20.4
click at [727, 313] on label at bounding box center [726, 314] width 8 height 8
click at [727, 313] on input "checkbox" at bounding box center [725, 314] width 7 height 7
checkbox input "false"
click at [691, 313] on label at bounding box center [690, 314] width 8 height 8
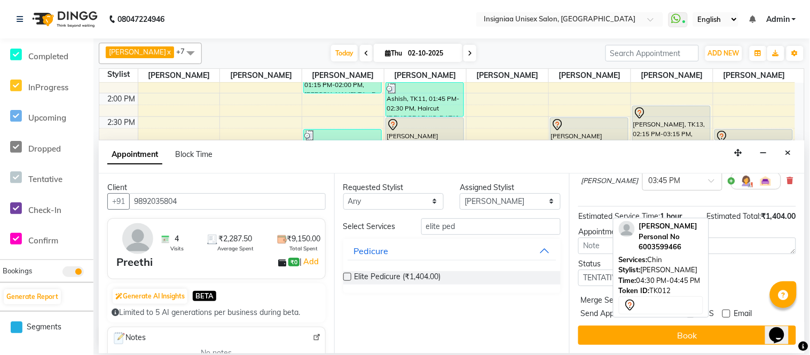
click at [691, 313] on input "checkbox" at bounding box center [689, 314] width 7 height 7
checkbox input "false"
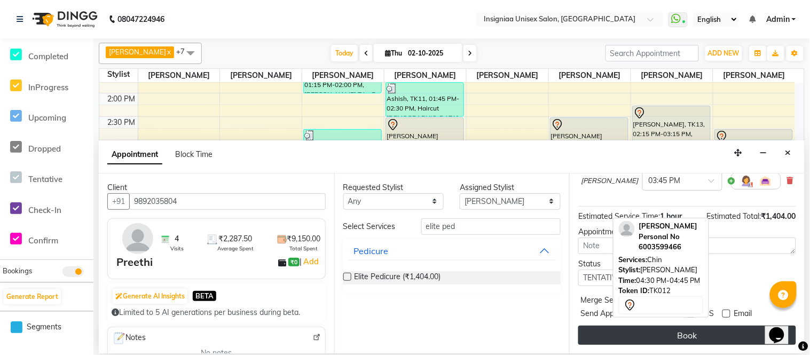
click at [689, 332] on button "Book" at bounding box center [687, 335] width 218 height 19
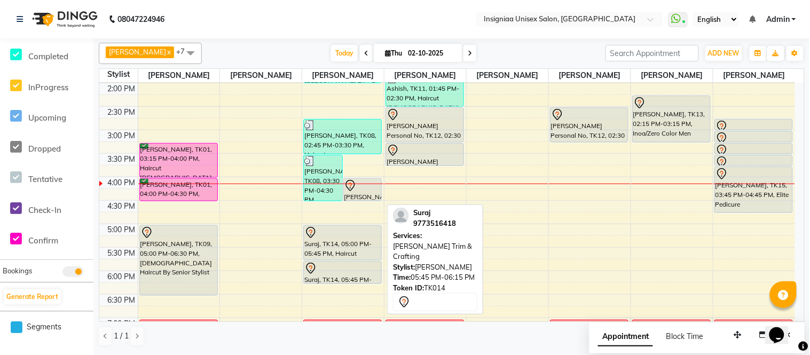
scroll to position [177, 0]
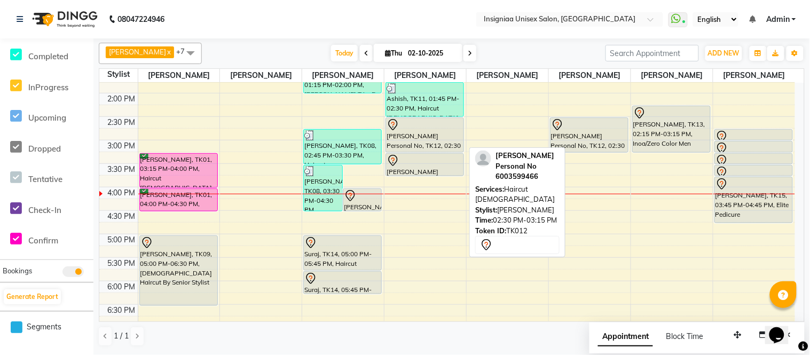
click at [411, 130] on div at bounding box center [424, 124] width 76 height 13
select select "7"
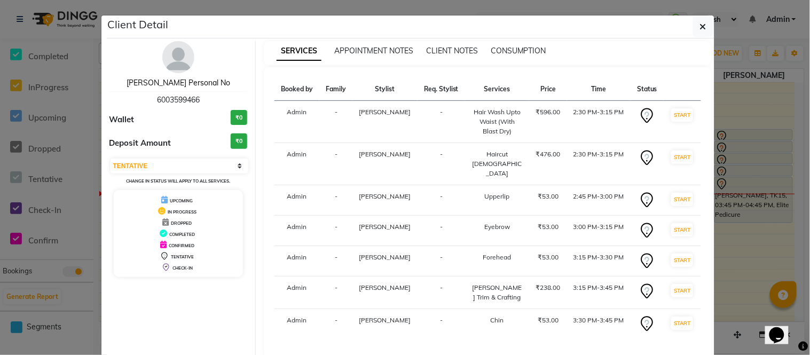
click at [172, 78] on link "Dhruv Personal No" at bounding box center [178, 83] width 104 height 10
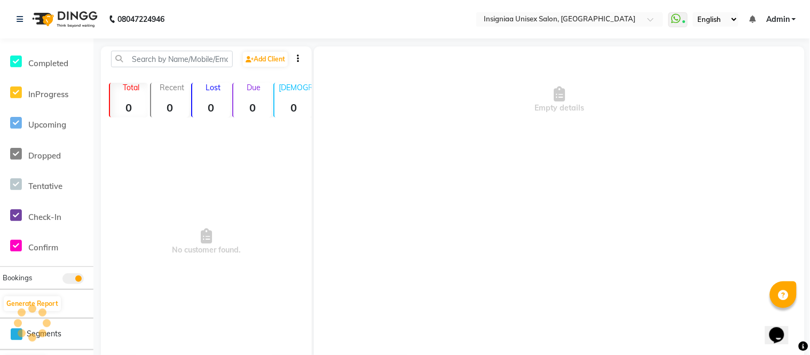
scroll to position [158, 0]
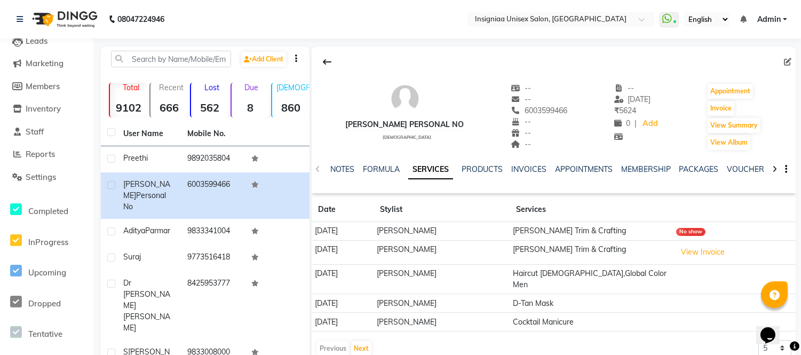
click at [531, 164] on div "INVOICES" at bounding box center [528, 169] width 35 height 11
click at [531, 168] on link "INVOICES" at bounding box center [528, 169] width 35 height 10
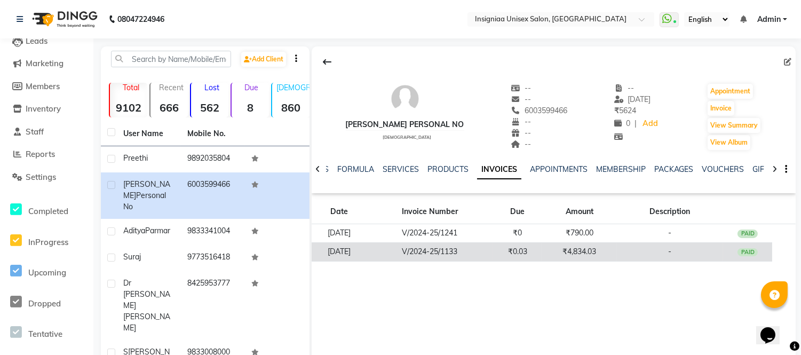
click at [433, 251] on td "V/2024-25/1133" at bounding box center [430, 251] width 126 height 19
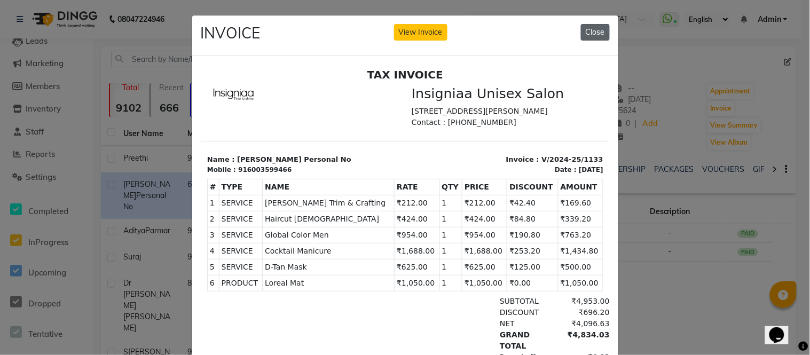
click at [594, 40] on button "Close" at bounding box center [595, 32] width 29 height 17
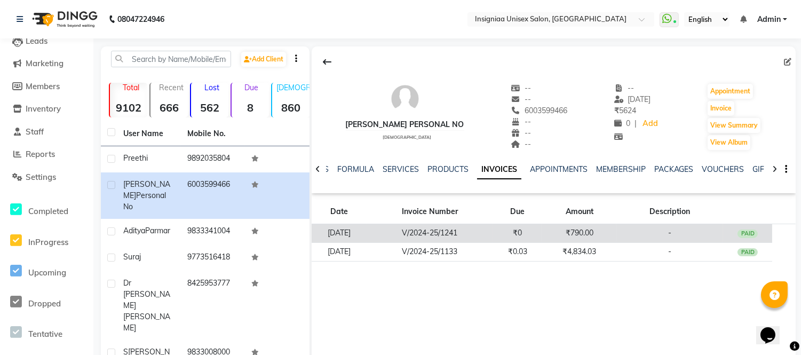
click at [589, 231] on td "₹790.00" at bounding box center [579, 233] width 74 height 19
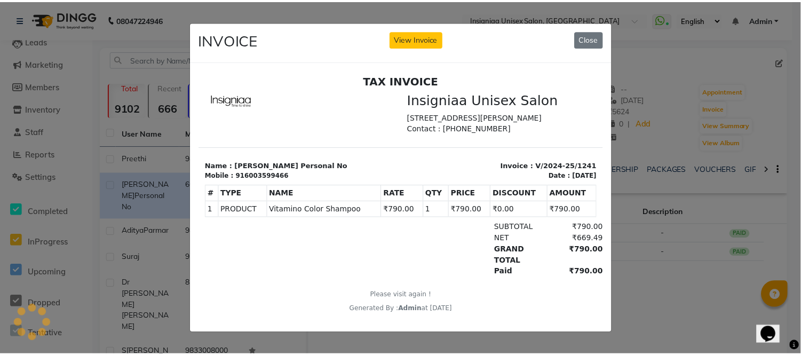
scroll to position [8, 0]
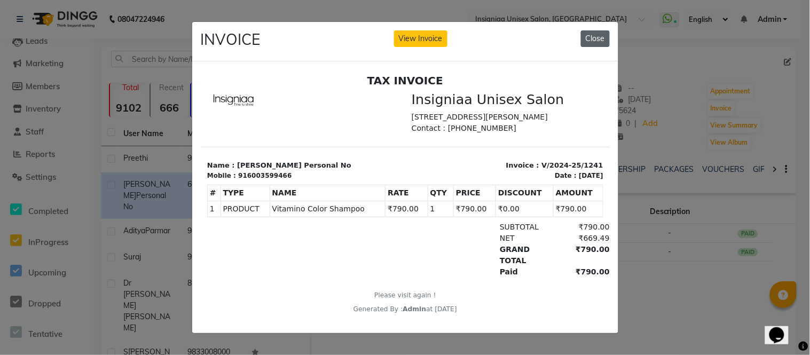
click at [597, 35] on button "Close" at bounding box center [595, 38] width 29 height 17
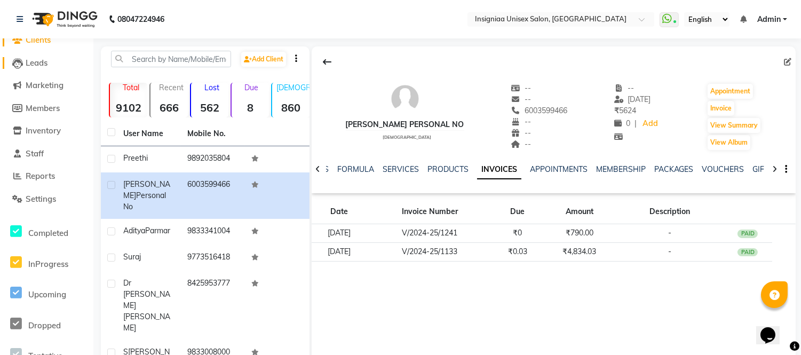
scroll to position [0, 0]
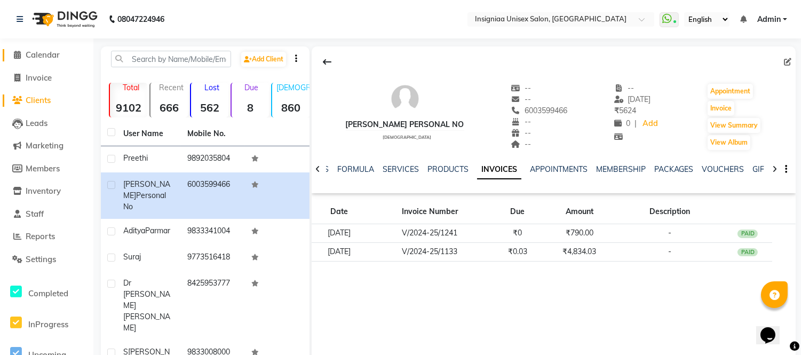
click at [53, 51] on span "Calendar" at bounding box center [43, 55] width 34 height 10
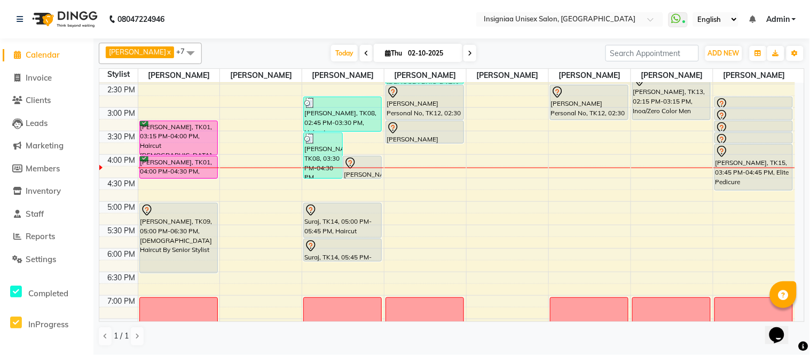
scroll to position [209, 0]
click at [569, 197] on div "10:00 AM 10:30 AM 11:00 AM 11:30 AM 12:00 PM 12:30 PM 1:00 PM 1:30 PM 2:00 PM 2…" at bounding box center [446, 155] width 695 height 563
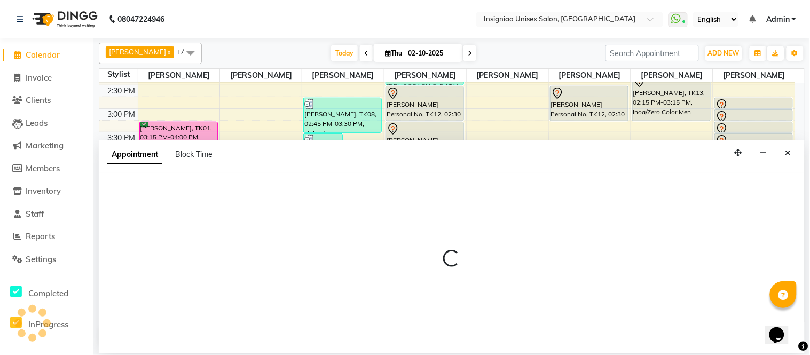
select select "58139"
select select "tentative"
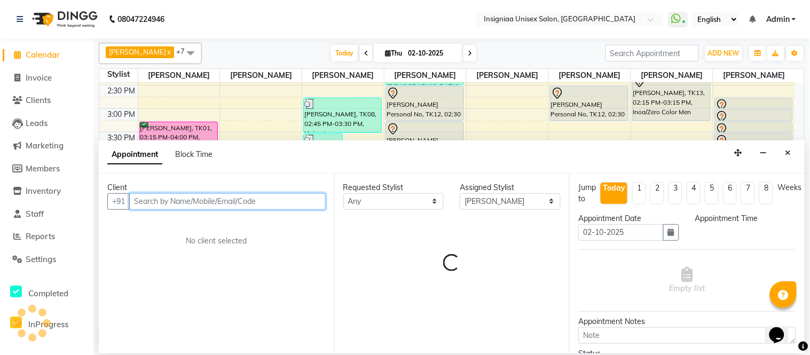
select select "1005"
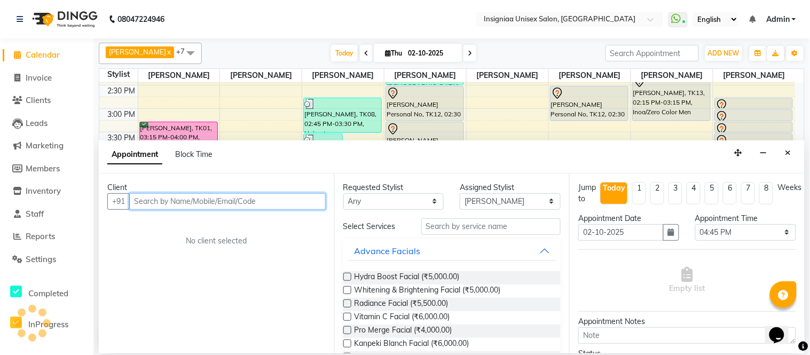
click at [200, 205] on input "text" at bounding box center [227, 201] width 196 height 17
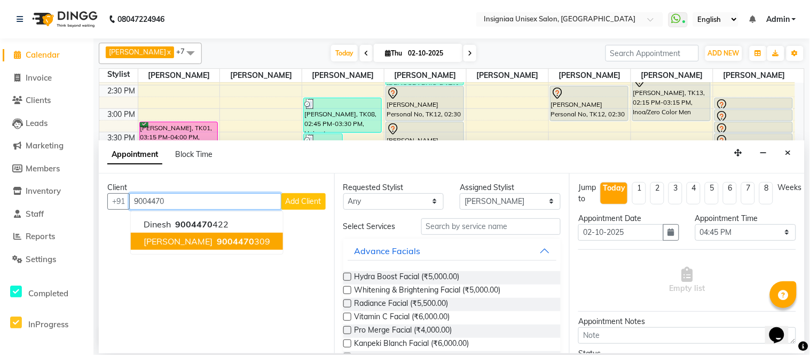
click at [202, 241] on span "Vidya Dhawlikar" at bounding box center [178, 241] width 69 height 11
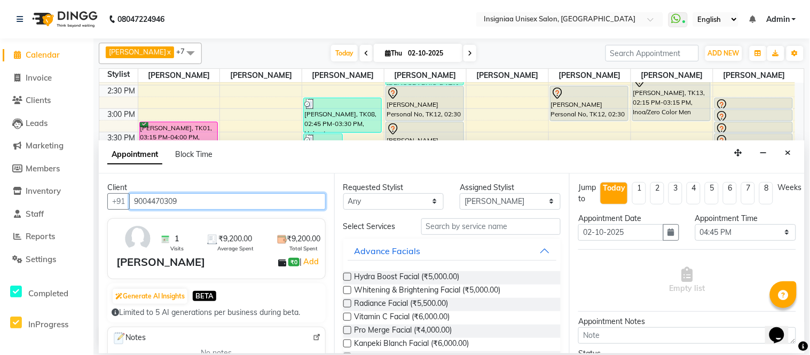
type input "9004470309"
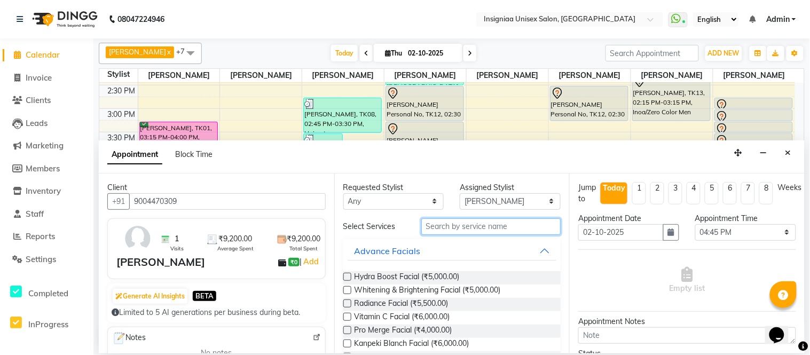
click at [439, 230] on input "text" at bounding box center [491, 226] width 140 height 17
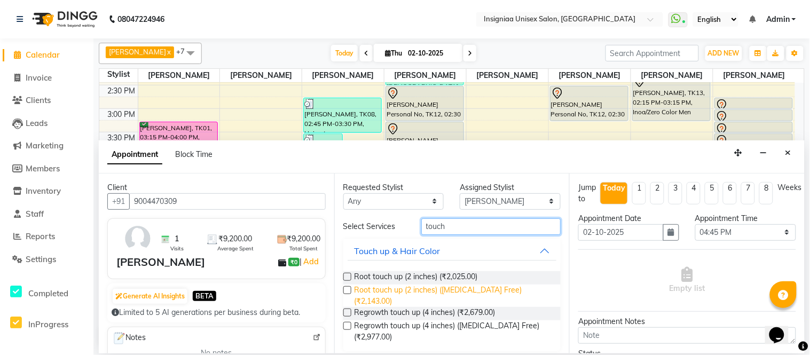
type input "touch"
click at [443, 290] on span "Root touch up (2 inches) (Ammonia Free) (₹2,143.00)" at bounding box center [453, 295] width 198 height 22
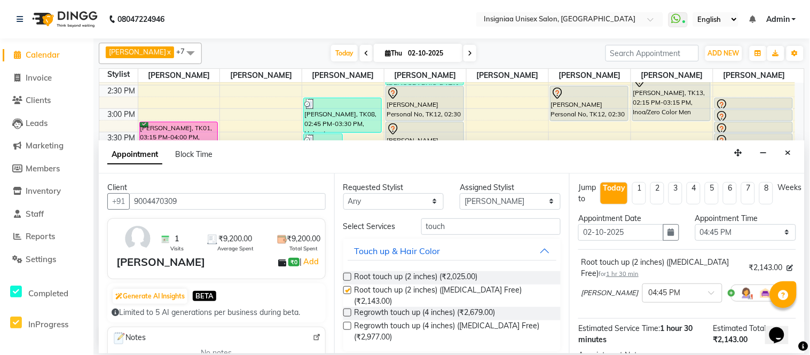
checkbox input "false"
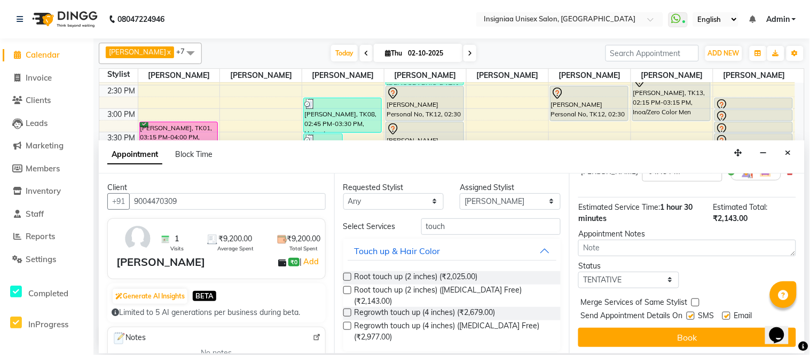
scroll to position [123, 0]
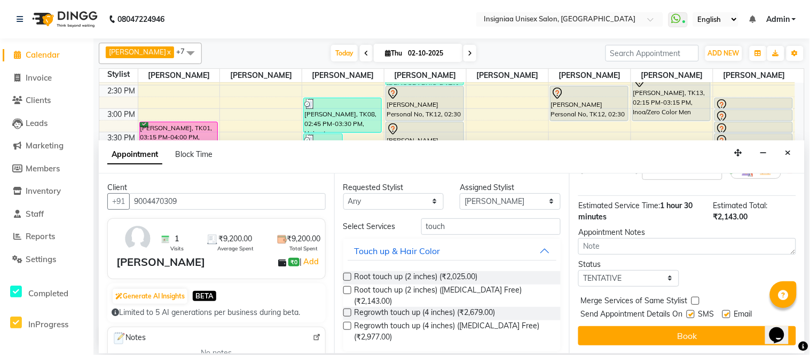
click at [727, 315] on label at bounding box center [726, 314] width 8 height 8
click at [727, 315] on input "checkbox" at bounding box center [725, 315] width 7 height 7
checkbox input "false"
click at [692, 316] on label at bounding box center [690, 314] width 8 height 8
click at [692, 316] on input "checkbox" at bounding box center [689, 315] width 7 height 7
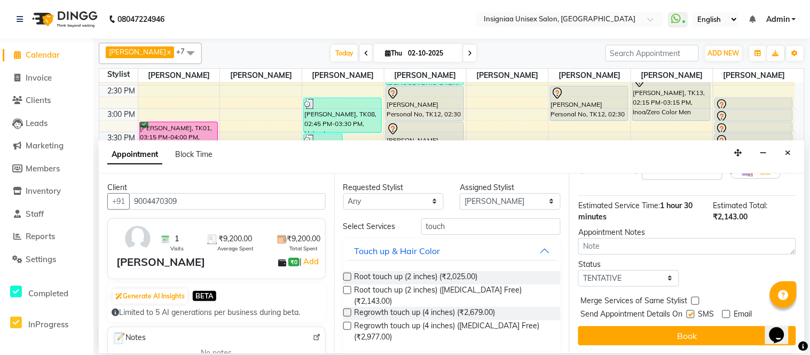
checkbox input "false"
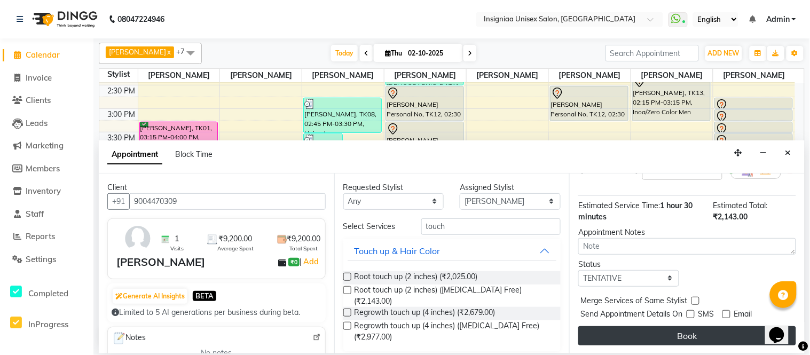
click at [690, 335] on button "Book" at bounding box center [687, 335] width 218 height 19
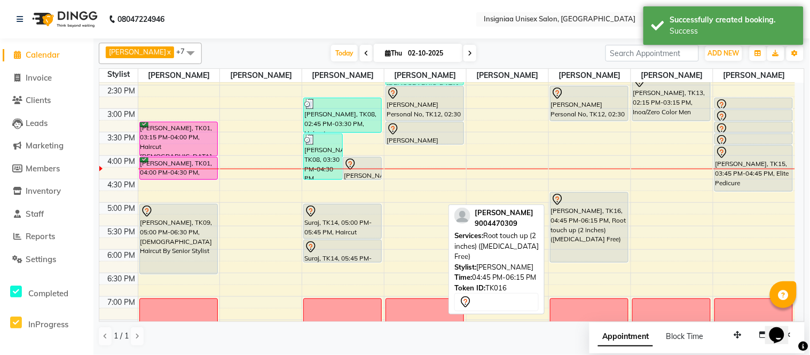
click at [585, 223] on div "Vidya Dhawlikar, TK16, 04:45 PM-06:15 PM, Root touch up (2 inches) (Ammonia Fre…" at bounding box center [588, 227] width 77 height 69
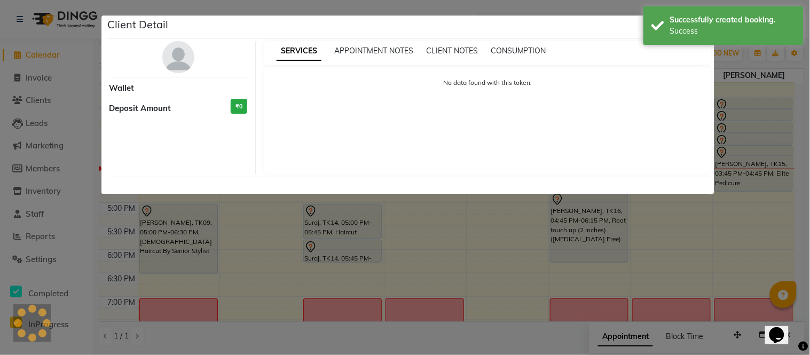
select select "7"
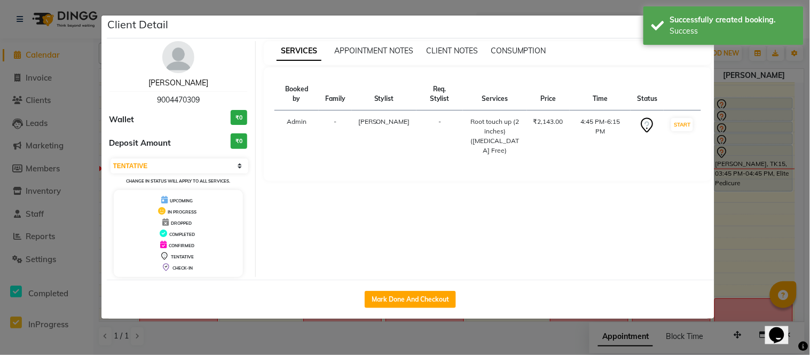
click at [170, 84] on link "Vidya Dhawlikar" at bounding box center [178, 83] width 60 height 10
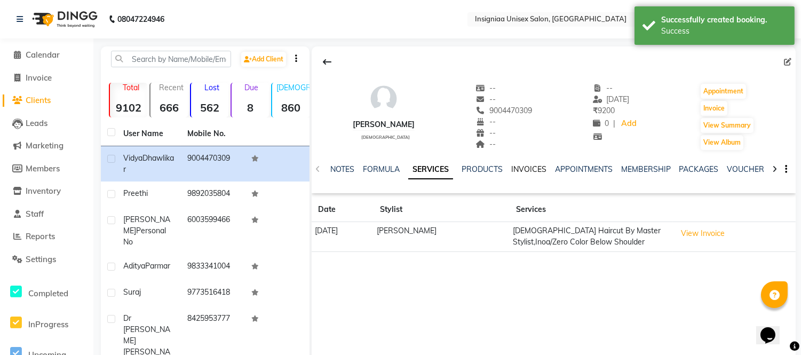
click at [517, 168] on link "INVOICES" at bounding box center [528, 169] width 35 height 10
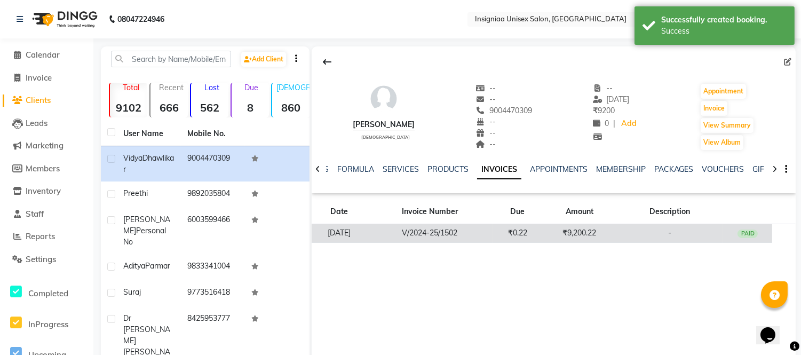
click at [459, 235] on td "V/2024-25/1502" at bounding box center [430, 233] width 126 height 19
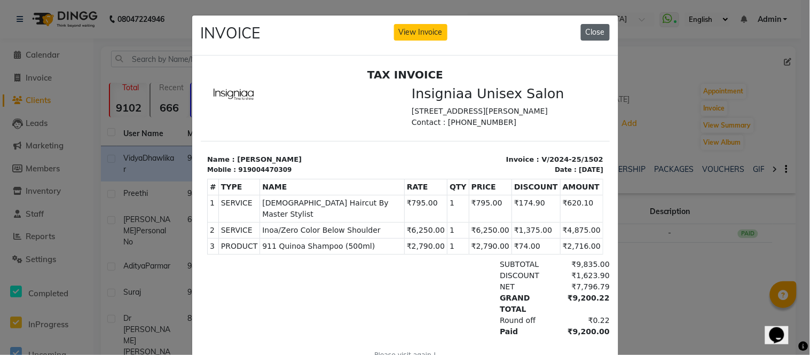
click at [593, 36] on button "Close" at bounding box center [595, 32] width 29 height 17
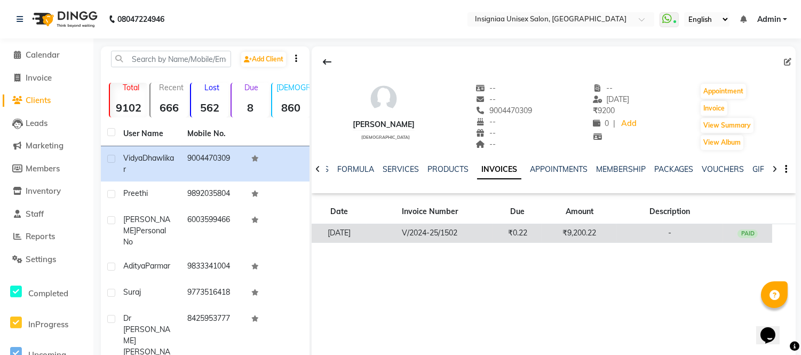
click at [583, 231] on td "₹9,200.22" at bounding box center [579, 233] width 74 height 19
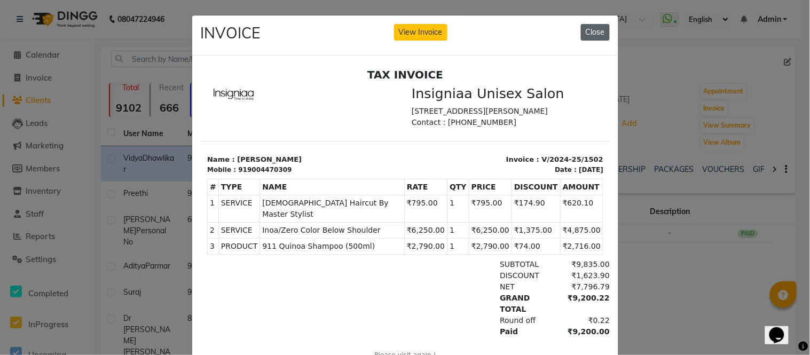
click at [591, 33] on button "Close" at bounding box center [595, 32] width 29 height 17
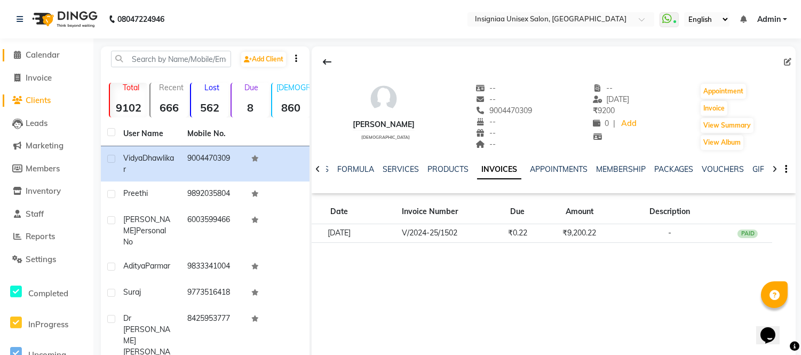
click at [40, 50] on span "Calendar" at bounding box center [43, 55] width 34 height 10
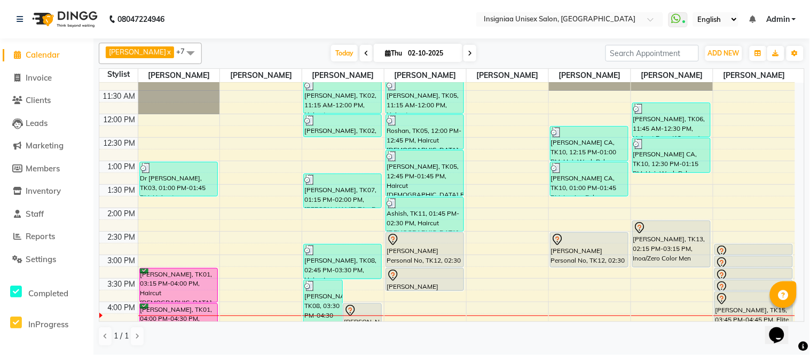
scroll to position [90, 0]
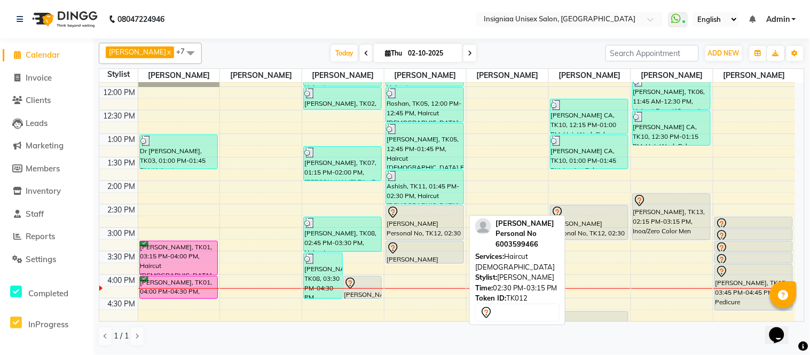
click at [436, 216] on div at bounding box center [424, 212] width 76 height 13
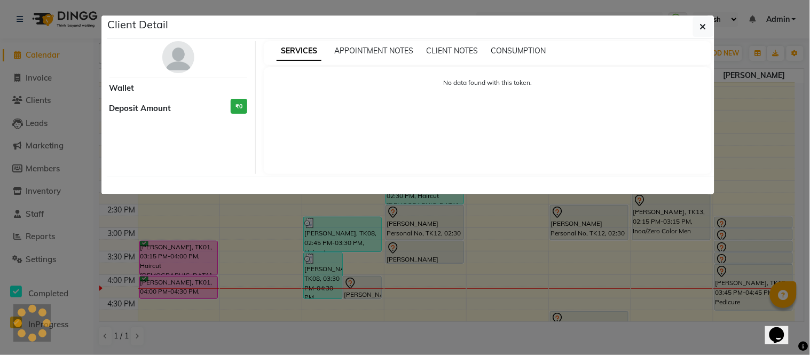
select select "7"
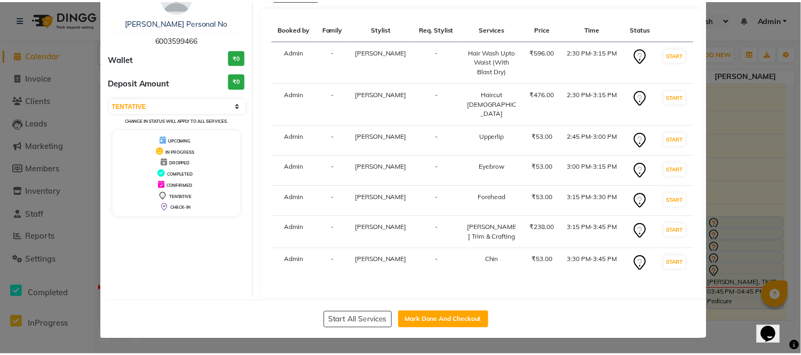
scroll to position [69, 0]
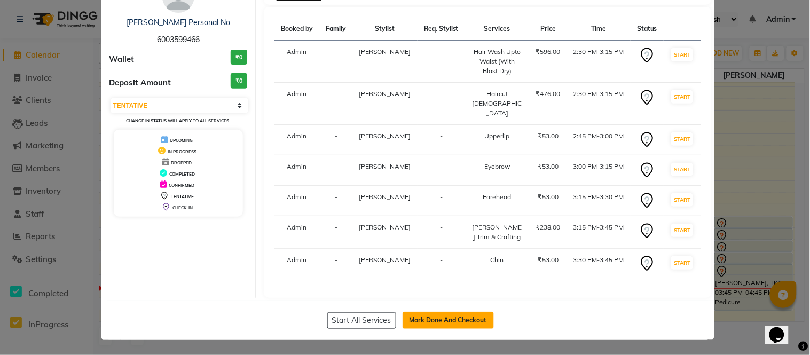
click at [463, 318] on button "Mark Done And Checkout" at bounding box center [447, 320] width 91 height 17
select select "service"
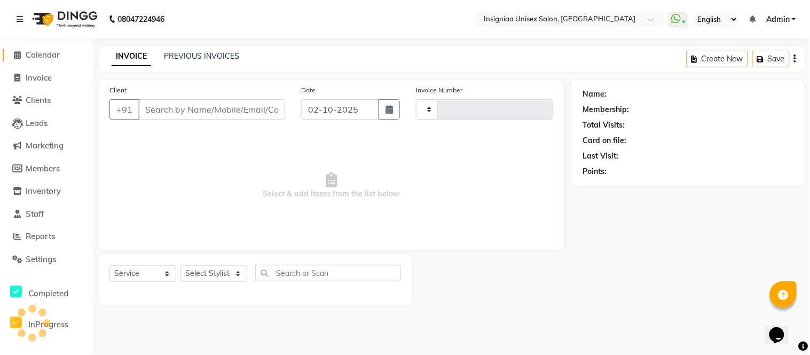
type input "3183"
select select "6999"
type input "6003599466"
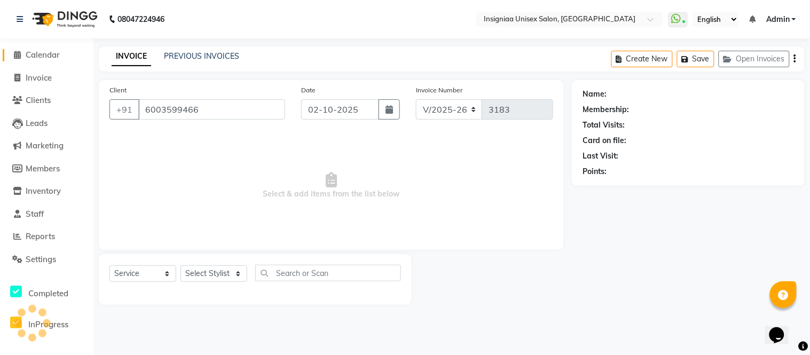
select select "80714"
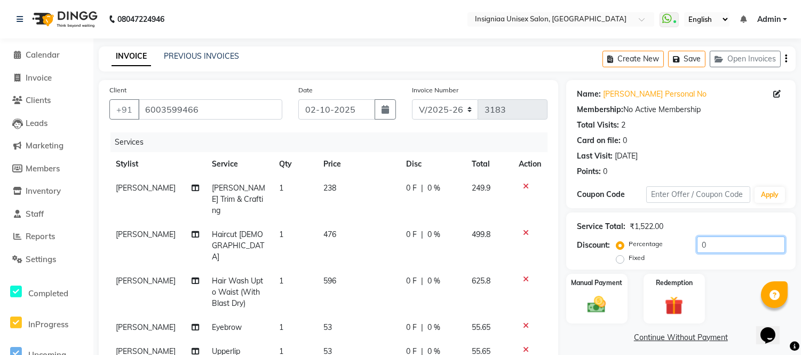
click at [698, 242] on input "0" at bounding box center [741, 244] width 88 height 17
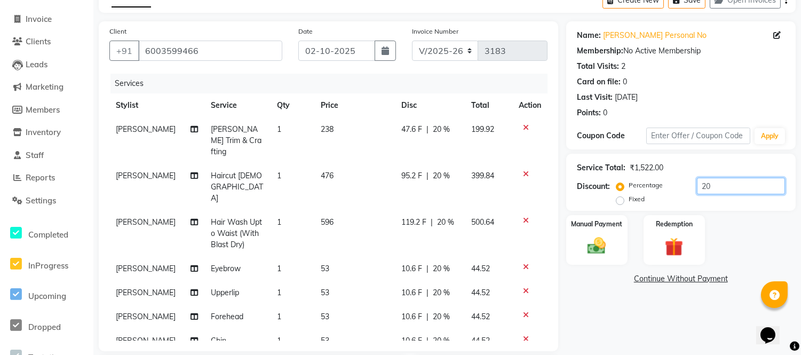
scroll to position [59, 0]
type input "20"
click at [324, 263] on span "53" at bounding box center [325, 268] width 9 height 10
select select "80714"
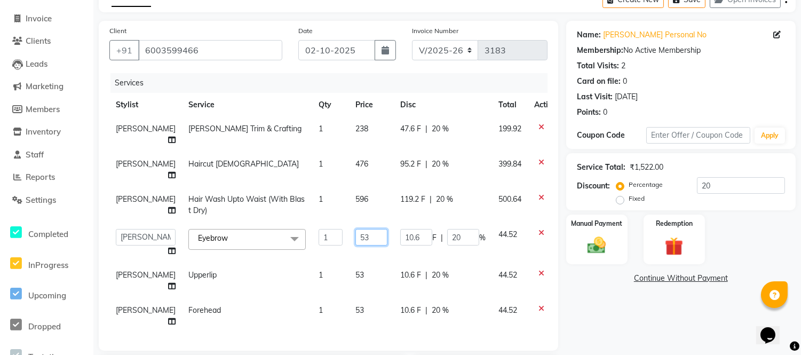
click at [355, 240] on input "53" at bounding box center [371, 237] width 32 height 17
type input "59"
click at [323, 219] on tr "Sainath Shinde Hair Wash Upto Waist (With Blast Dry) 1 596 119.2 F | 20 % 500.64" at bounding box center [336, 204] width 454 height 35
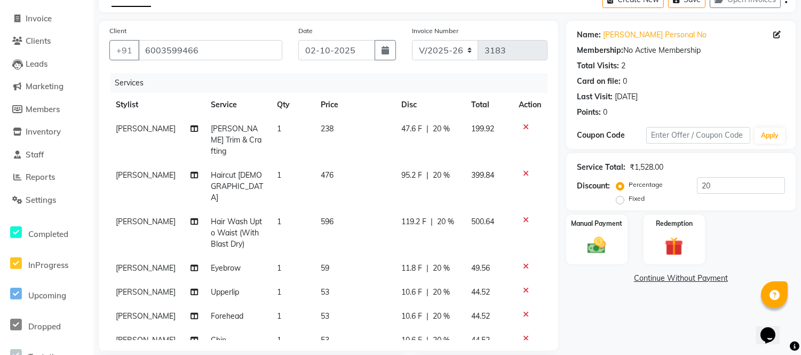
scroll to position [230, 0]
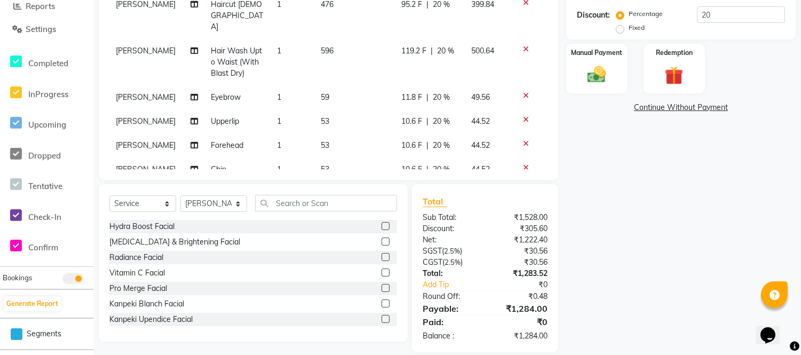
click at [322, 116] on span "53" at bounding box center [325, 121] width 9 height 10
select select "80714"
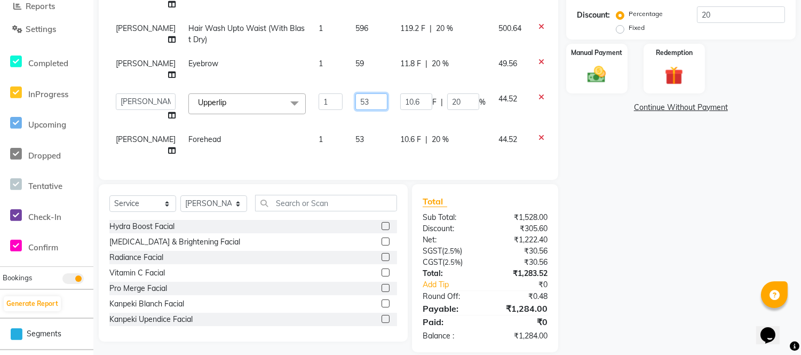
click at [360, 110] on input "53" at bounding box center [371, 101] width 32 height 17
type input "59"
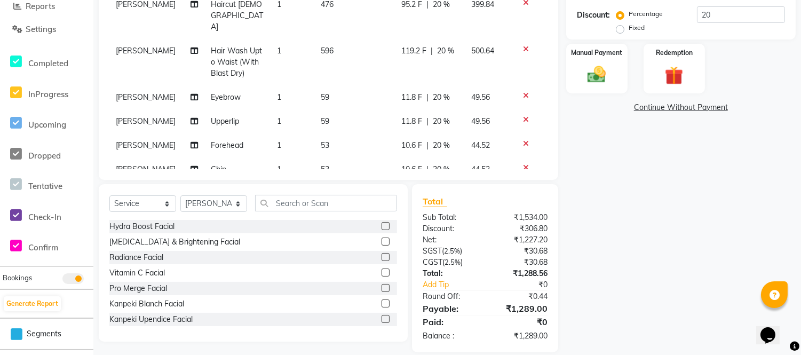
click at [310, 97] on tbody "Sujeet Thakur Beard Trim & Crafting 1 238 47.6 F | 20 % 199.92 Sujeet Thakur Ha…" at bounding box center [328, 63] width 438 height 235
click at [326, 133] on td "53" at bounding box center [354, 145] width 81 height 24
select select "80714"
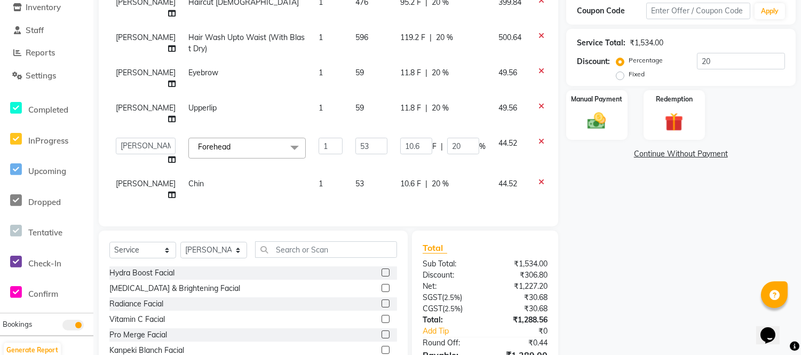
scroll to position [79, 0]
click at [355, 138] on input "53" at bounding box center [371, 146] width 32 height 17
type input "59"
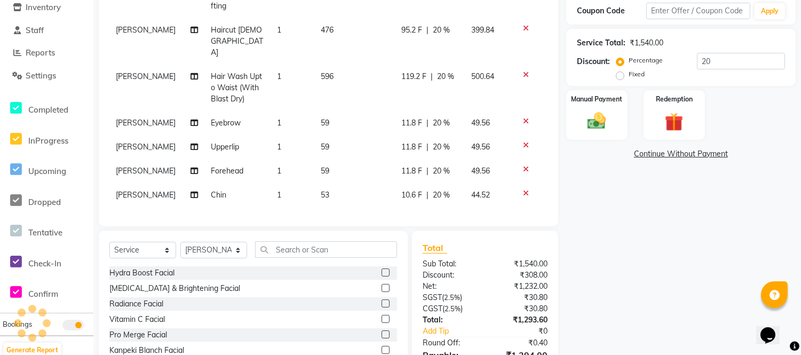
click at [334, 98] on tbody "Sujeet Thakur Beard Trim & Crafting 1 238 47.6 F | 20 % 199.92 Sujeet Thakur Ha…" at bounding box center [328, 89] width 438 height 235
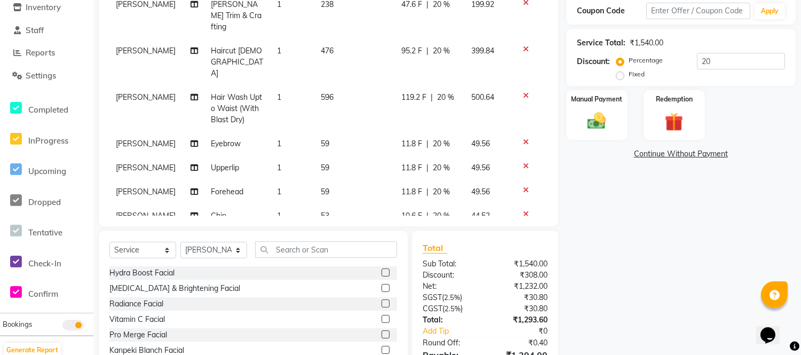
click at [323, 211] on span "53" at bounding box center [325, 216] width 9 height 10
select select "80714"
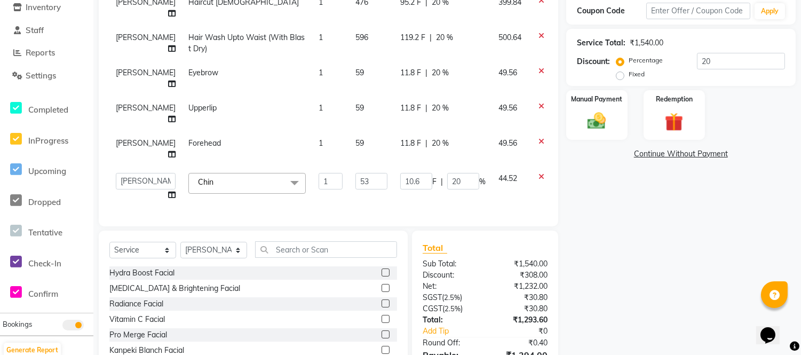
scroll to position [79, 0]
click at [355, 174] on input "53" at bounding box center [371, 181] width 32 height 17
type input "59"
click at [349, 152] on td "59" at bounding box center [371, 148] width 45 height 35
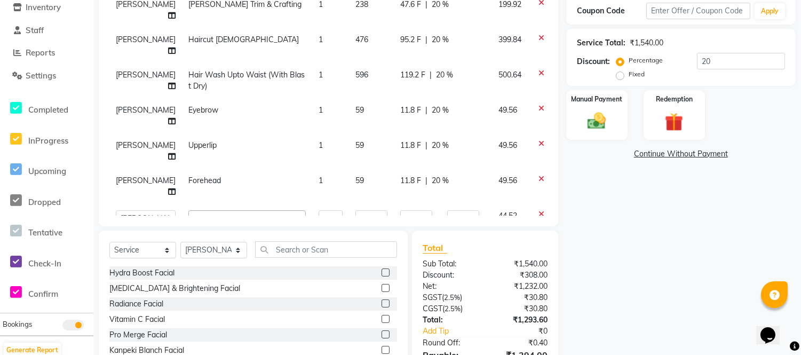
select select "80714"
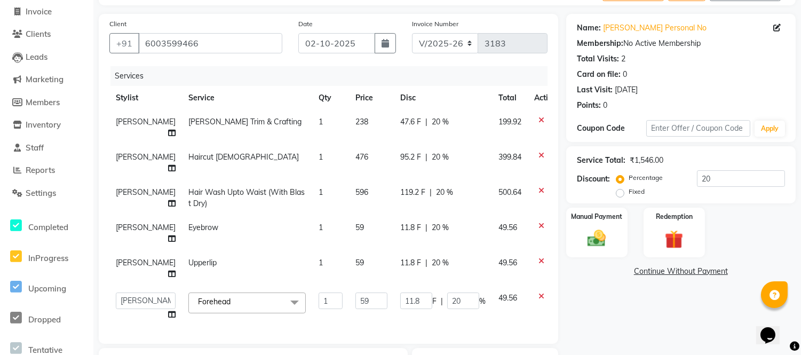
scroll to position [65, 0]
click at [355, 124] on span "238" at bounding box center [361, 123] width 13 height 10
select select "58134"
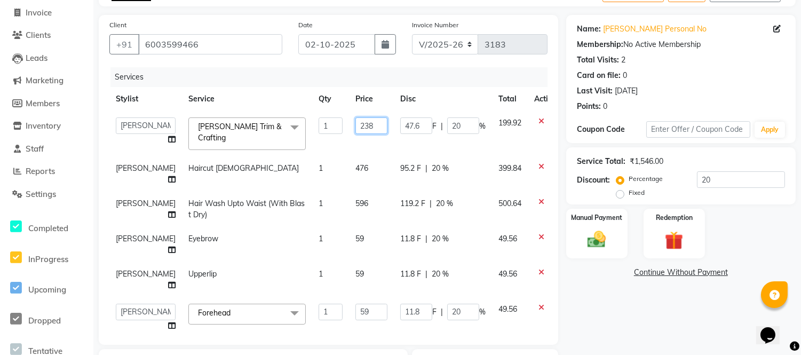
click at [361, 131] on input "238" at bounding box center [371, 125] width 32 height 17
type input "239"
click at [367, 143] on td "239" at bounding box center [371, 133] width 45 height 45
select select "58134"
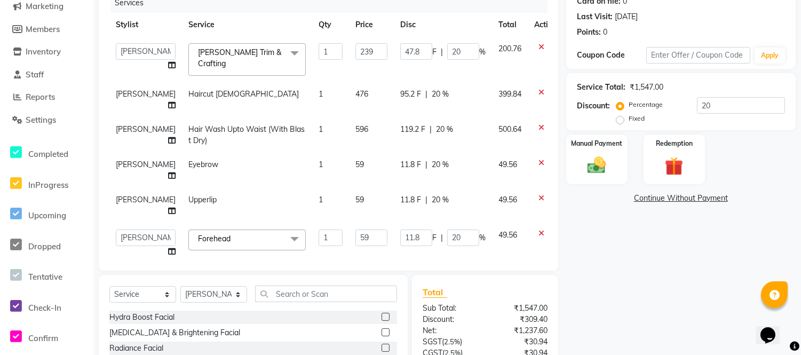
scroll to position [155, 0]
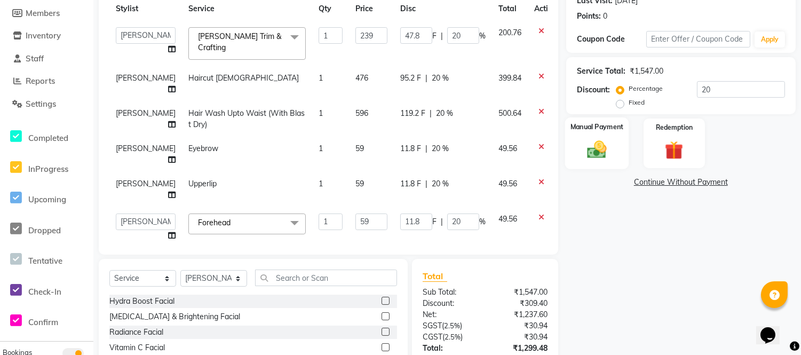
click at [612, 156] on img at bounding box center [596, 149] width 31 height 22
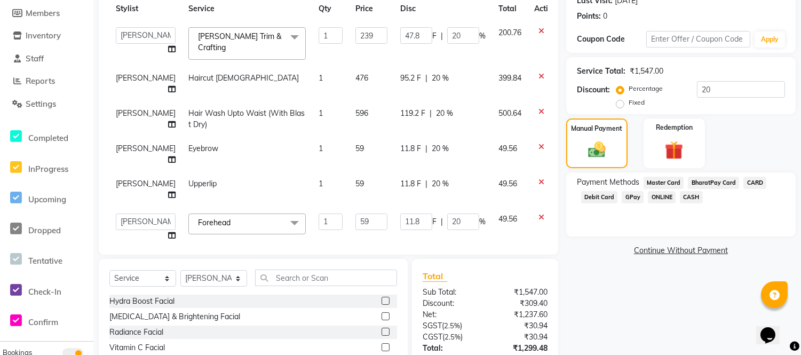
click at [748, 183] on span "CARD" at bounding box center [754, 183] width 23 height 12
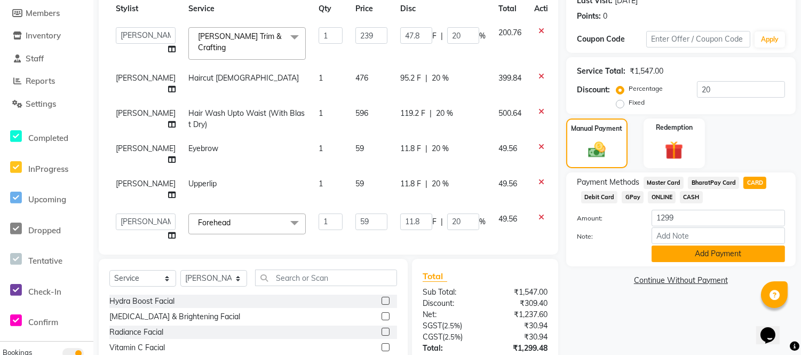
click at [706, 259] on button "Add Payment" at bounding box center [718, 254] width 133 height 17
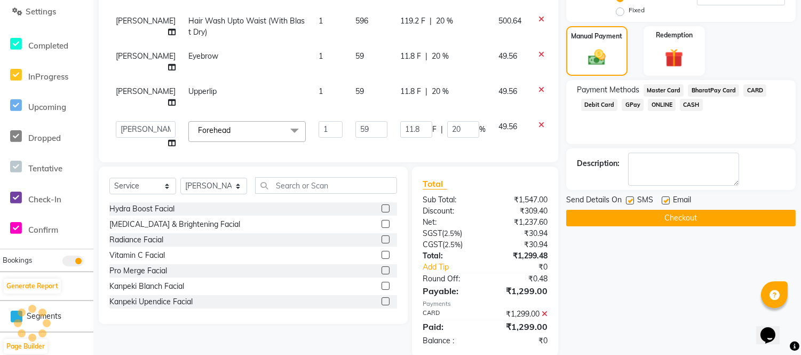
scroll to position [265, 0]
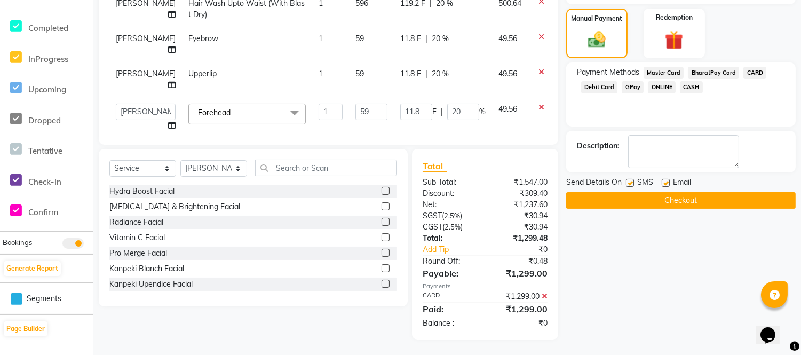
click at [667, 184] on label at bounding box center [666, 183] width 8 height 8
click at [667, 184] on input "checkbox" at bounding box center [665, 183] width 7 height 7
checkbox input "false"
click at [627, 183] on label at bounding box center [630, 183] width 8 height 8
click at [627, 183] on input "checkbox" at bounding box center [629, 183] width 7 height 7
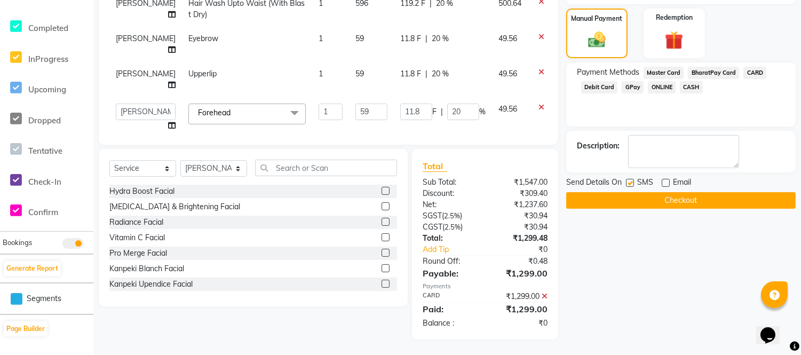
checkbox input "false"
click at [632, 197] on button "Checkout" at bounding box center [681, 200] width 230 height 17
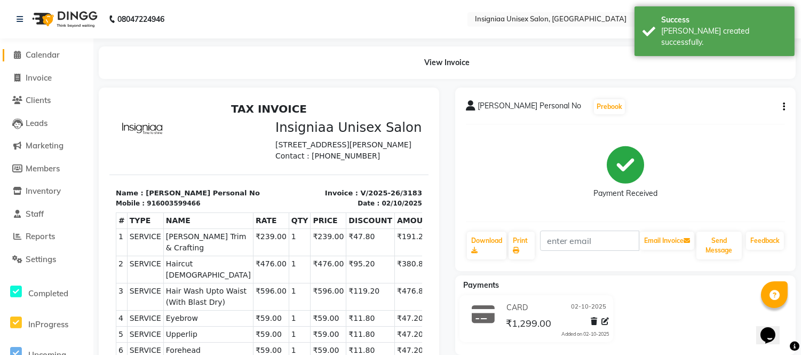
click at [34, 52] on span "Calendar" at bounding box center [43, 55] width 34 height 10
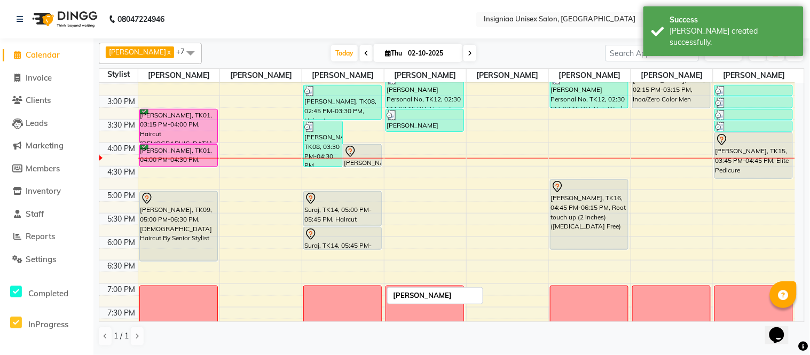
scroll to position [178, 0]
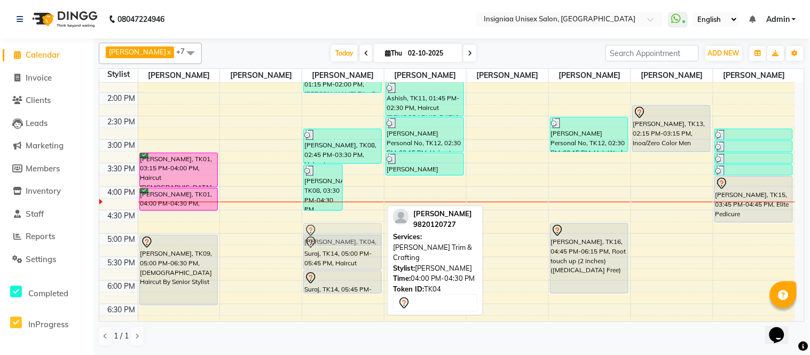
drag, startPoint x: 358, startPoint y: 201, endPoint x: 353, endPoint y: 232, distance: 31.4
click at [353, 232] on div "Aditya Parmar, TK08, 03:30 PM-04:30 PM, Beard Trim & Crafting,Haircut Male,Hair…" at bounding box center [343, 186] width 82 height 563
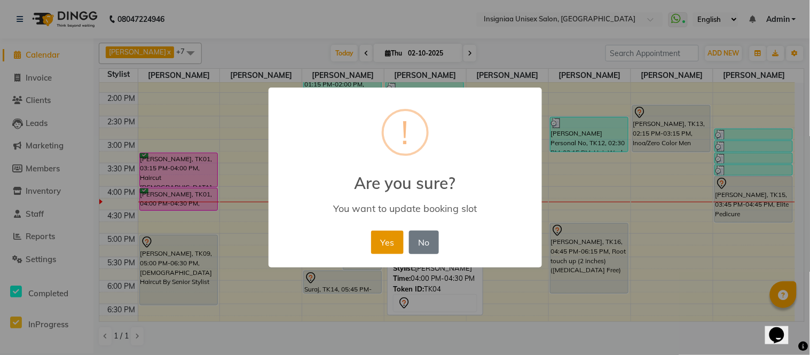
click at [395, 246] on button "Yes" at bounding box center [387, 242] width 33 height 23
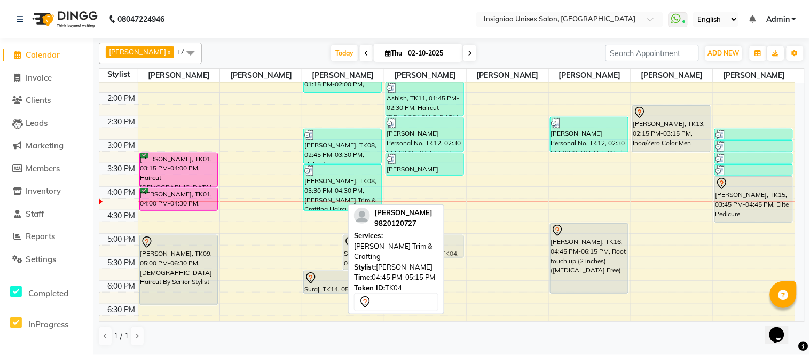
drag, startPoint x: 324, startPoint y: 230, endPoint x: 432, endPoint y: 248, distance: 109.8
click at [432, 248] on div "Faizan Ansari x Rahul Srivastav x Rohini Waghmare x Rupali Dhotre x Sainath Shi…" at bounding box center [452, 194] width 706 height 312
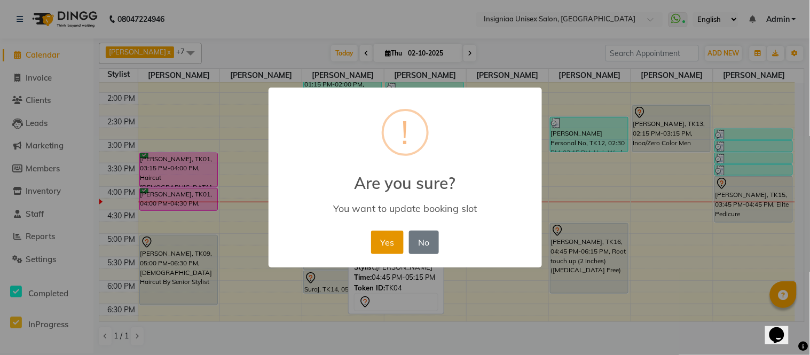
drag, startPoint x: 385, startPoint y: 243, endPoint x: 327, endPoint y: 252, distance: 58.4
click at [384, 243] on button "Yes" at bounding box center [387, 242] width 33 height 23
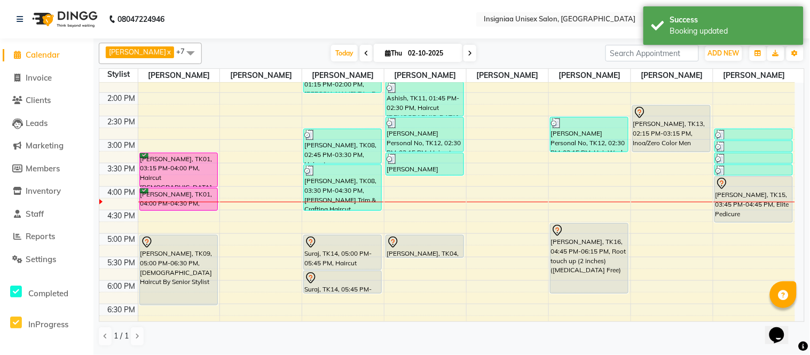
click at [263, 49] on div "Today Thu 02-10-2025" at bounding box center [403, 53] width 393 height 16
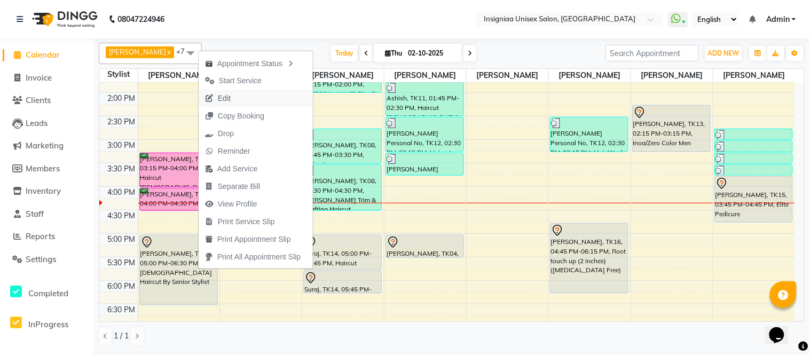
click at [232, 95] on span "Edit" at bounding box center [218, 99] width 38 height 18
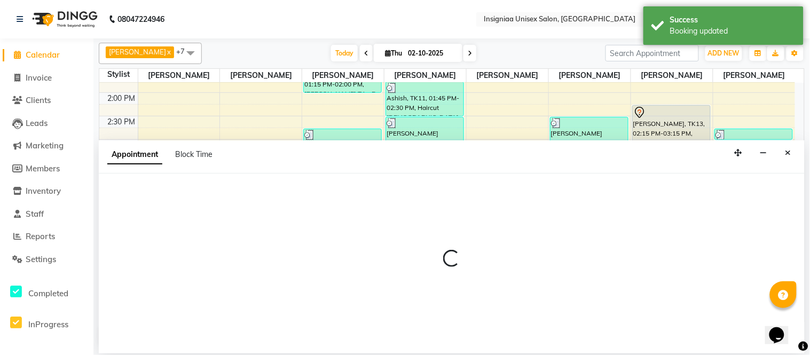
select select "confirm booking"
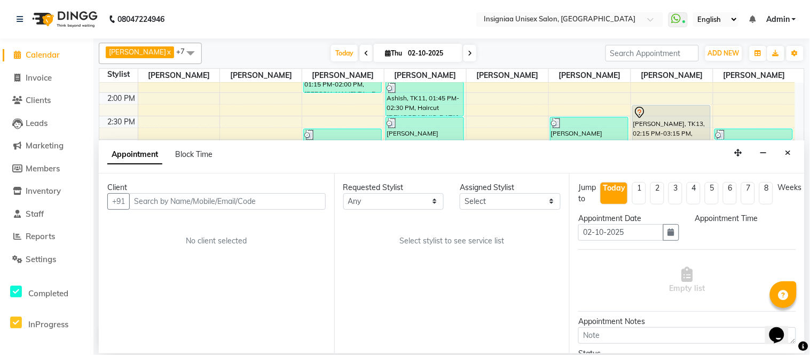
scroll to position [283, 0]
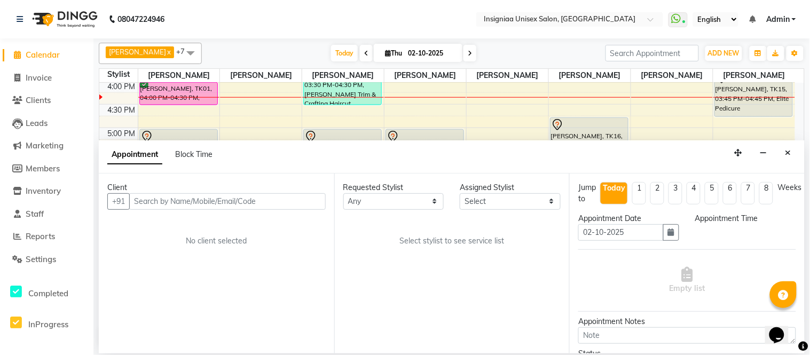
select select "58131"
select select "915"
select select "3521"
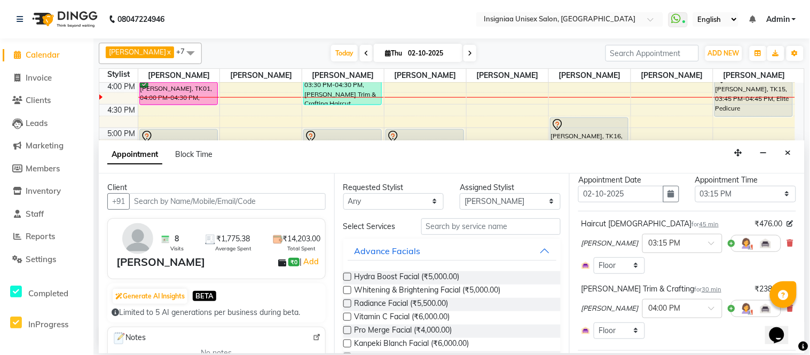
scroll to position [59, 0]
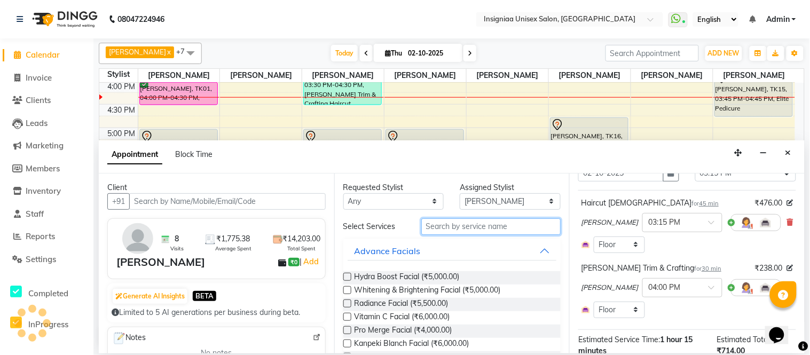
click at [500, 227] on input "text" at bounding box center [491, 226] width 140 height 17
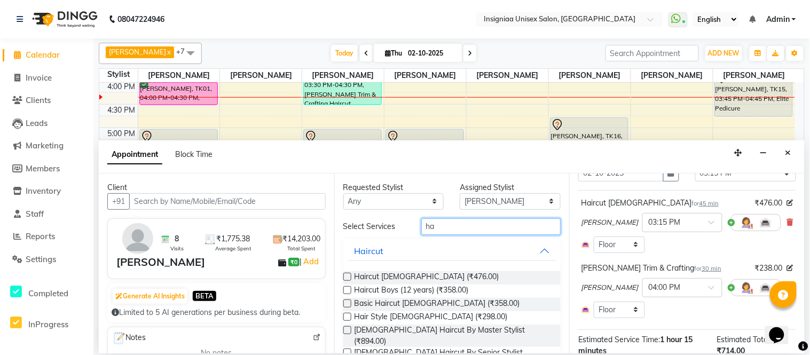
type input "h"
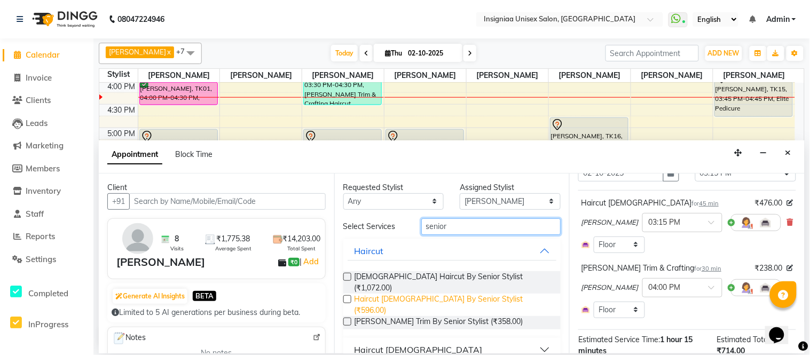
type input "senior"
click at [423, 294] on span "Haircut [DEMOGRAPHIC_DATA] By Senior Stylist (₹596.00)" at bounding box center [453, 305] width 198 height 22
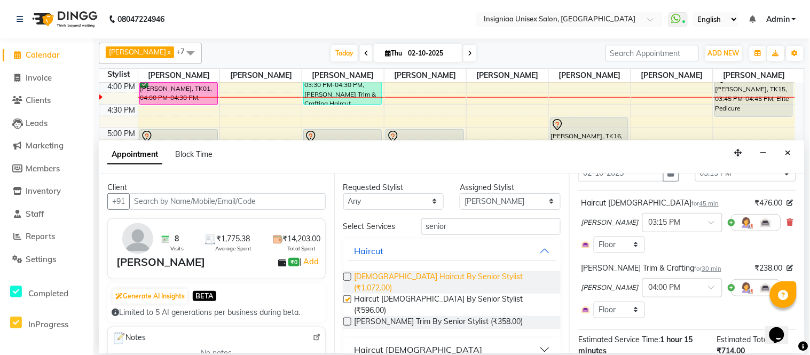
checkbox input "false"
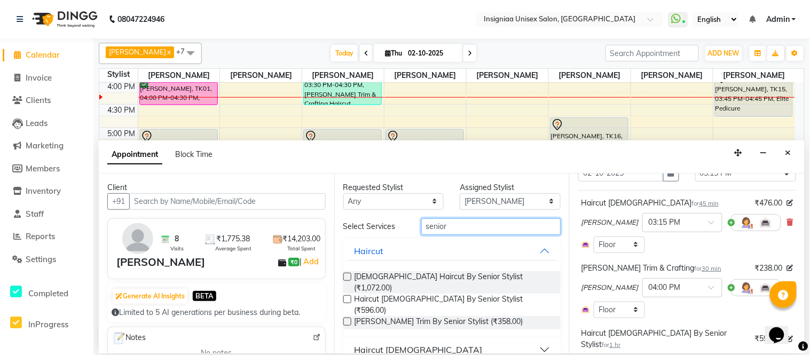
drag, startPoint x: 450, startPoint y: 225, endPoint x: 403, endPoint y: 228, distance: 47.1
click at [403, 228] on div "Select Services senior" at bounding box center [452, 226] width 234 height 17
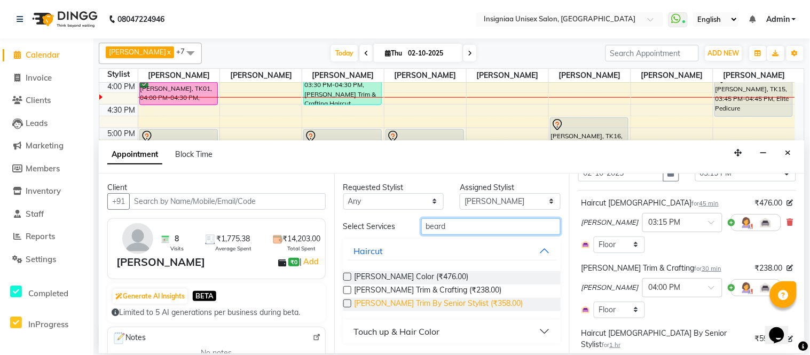
type input "beard"
click at [415, 301] on span "[PERSON_NAME] Trim By Senior Stylist (₹358.00)" at bounding box center [438, 304] width 169 height 13
checkbox input "false"
drag, startPoint x: 460, startPoint y: 227, endPoint x: 383, endPoint y: 230, distance: 77.4
click at [386, 227] on div "Select Services beard" at bounding box center [452, 226] width 234 height 17
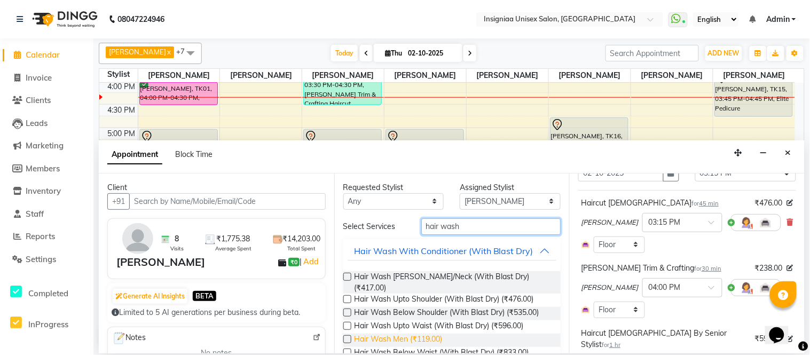
type input "hair wash"
click at [397, 338] on span "Hair Wash Men (₹119.00)" at bounding box center [398, 340] width 88 height 13
checkbox input "false"
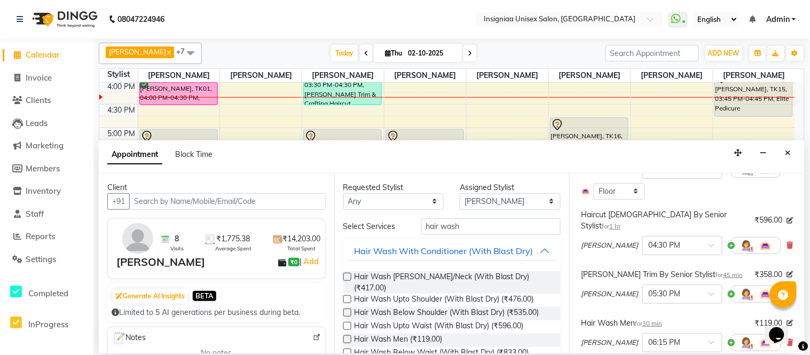
scroll to position [118, 0]
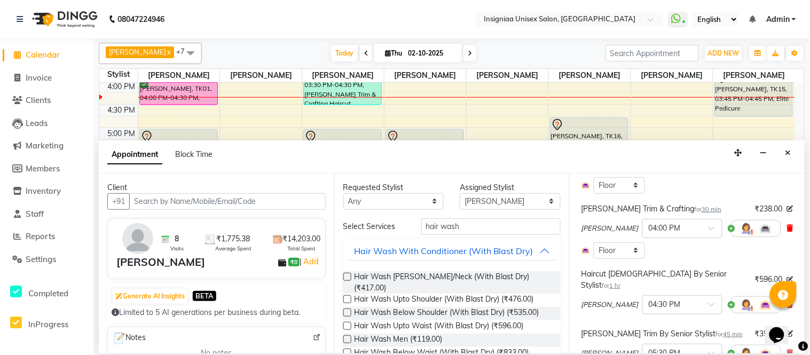
click at [787, 230] on icon at bounding box center [790, 227] width 6 height 7
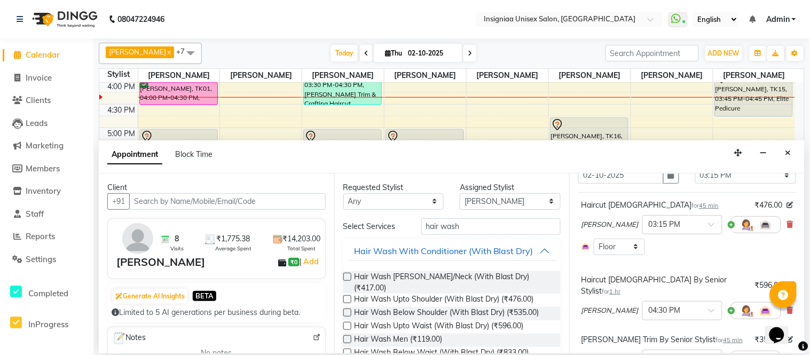
scroll to position [59, 0]
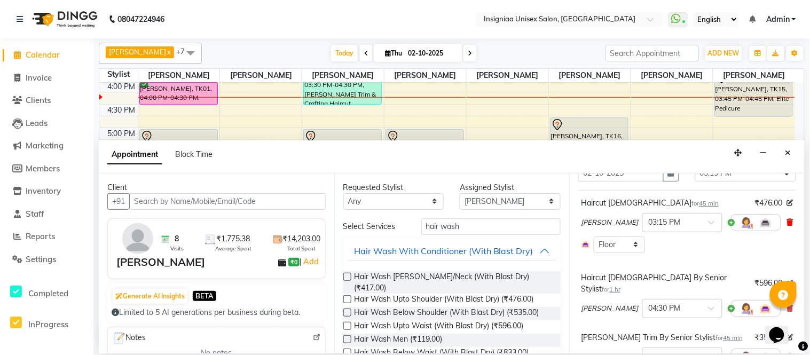
click at [787, 226] on icon at bounding box center [790, 221] width 6 height 7
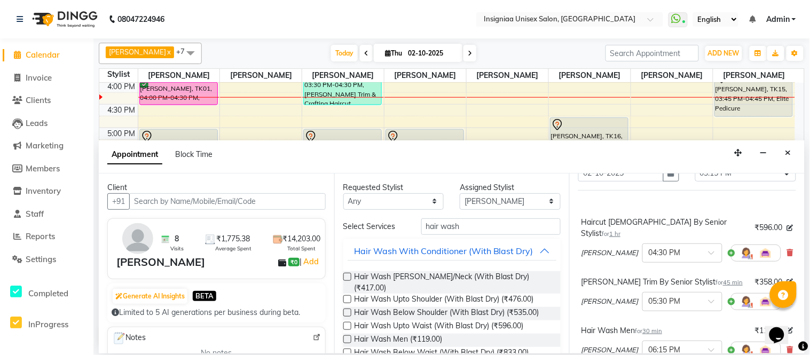
scroll to position [202, 0]
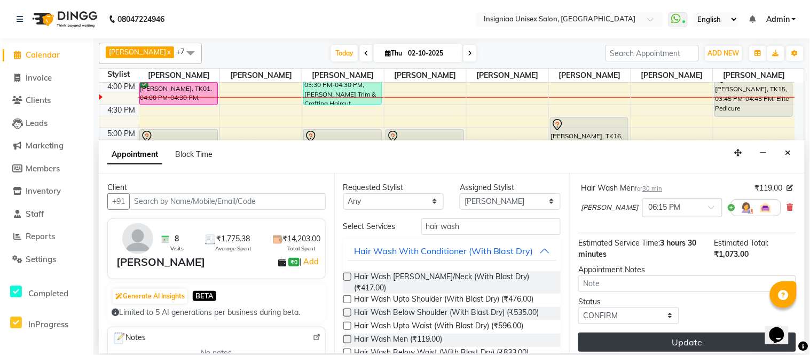
click at [738, 338] on button "Update" at bounding box center [687, 342] width 218 height 19
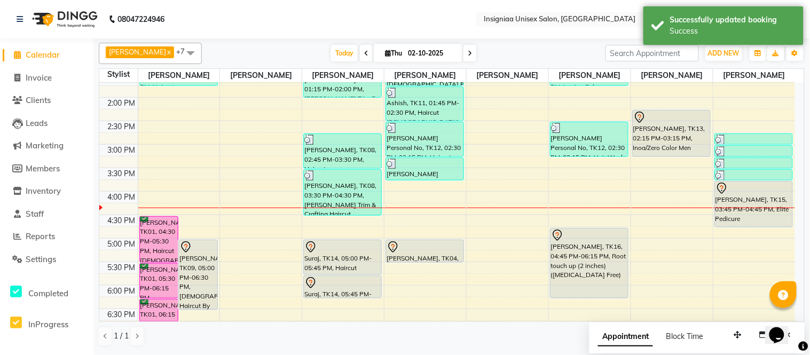
scroll to position [164, 0]
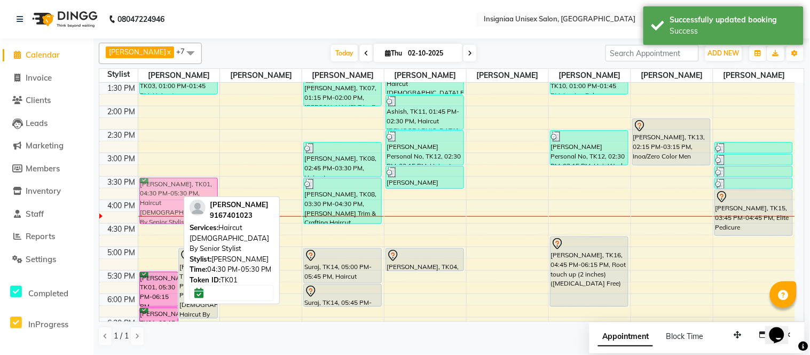
drag, startPoint x: 157, startPoint y: 244, endPoint x: 161, endPoint y: 201, distance: 43.4
click at [161, 201] on div "Ajay Verma, TK01, 04:30 PM-05:30 PM, Haircut Male By Senior Stylist Neha Sharma…" at bounding box center [179, 199] width 82 height 563
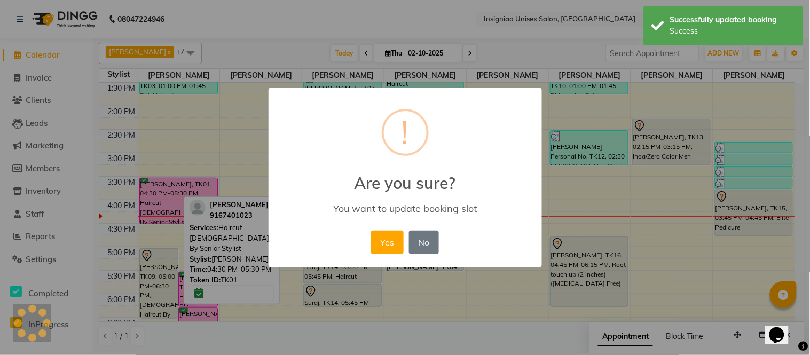
drag, startPoint x: 380, startPoint y: 237, endPoint x: 218, endPoint y: 271, distance: 165.7
click at [380, 238] on button "Yes" at bounding box center [387, 242] width 33 height 23
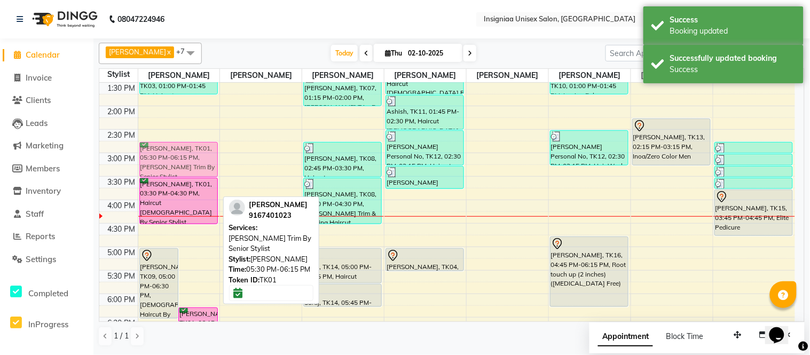
drag, startPoint x: 200, startPoint y: 286, endPoint x: 187, endPoint y: 155, distance: 131.4
click at [187, 155] on div "Neha Sharma, TK09, 05:00 PM-06:30 PM, Female Haircut By Senior Stylist Ajay Ver…" at bounding box center [179, 199] width 82 height 563
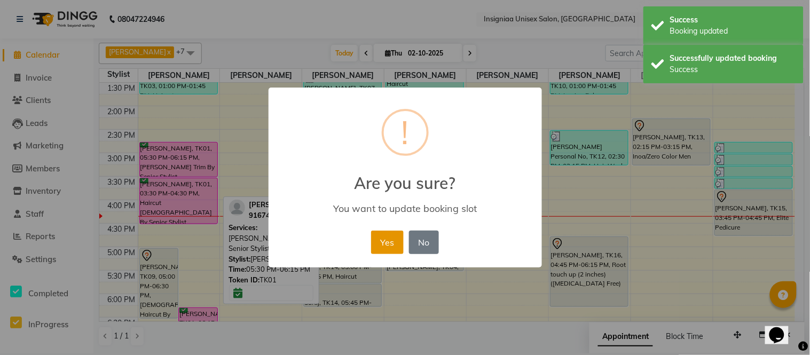
click at [376, 246] on button "Yes" at bounding box center [387, 242] width 33 height 23
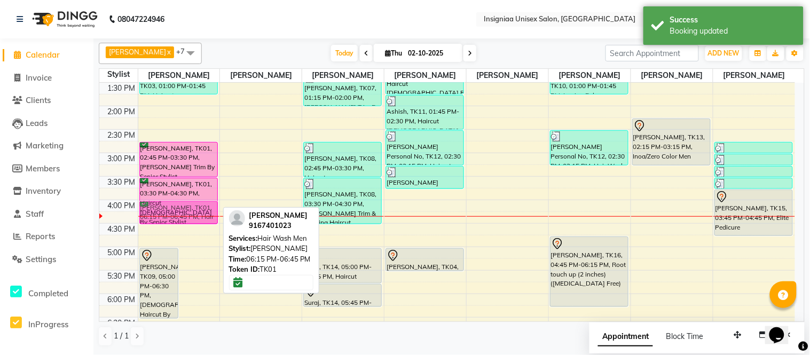
drag, startPoint x: 200, startPoint y: 312, endPoint x: 185, endPoint y: 204, distance: 109.3
click at [185, 204] on div "Neha Sharma, TK09, 05:00 PM-06:30 PM, Female Haircut By Senior Stylist Ajay Ver…" at bounding box center [179, 199] width 82 height 563
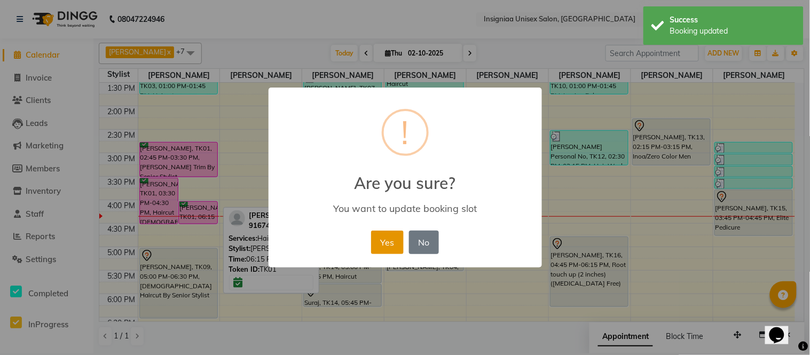
click at [391, 241] on button "Yes" at bounding box center [387, 242] width 33 height 23
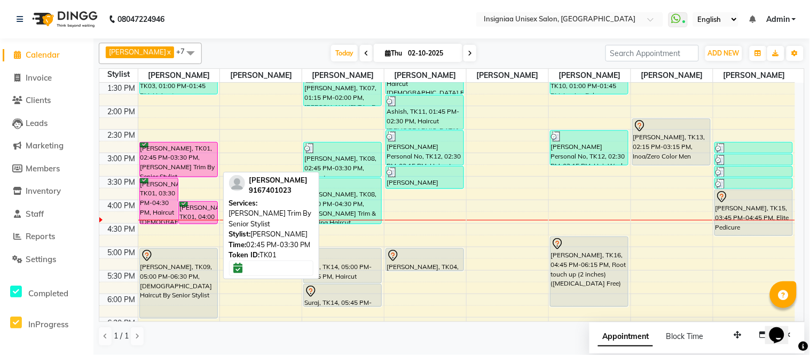
click at [188, 165] on div "Ajay Verma, TK01, 02:45 PM-03:30 PM, Beard Trim By Senior Stylist" at bounding box center [178, 160] width 77 height 34
select select "6"
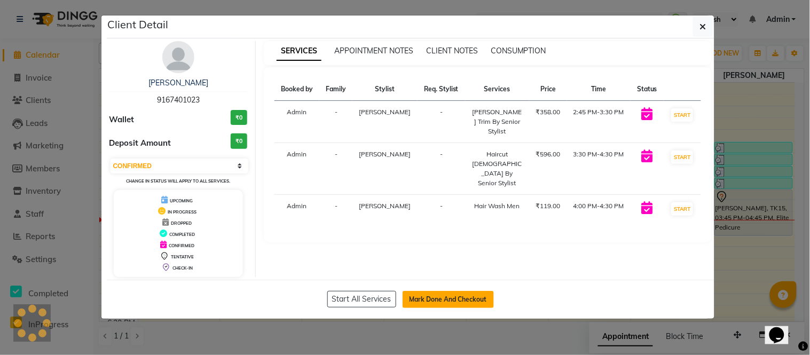
click at [465, 297] on button "Mark Done And Checkout" at bounding box center [447, 299] width 91 height 17
select select "service"
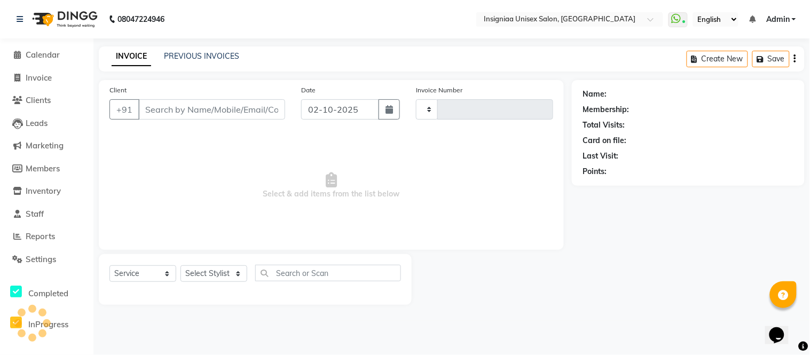
type input "3184"
select select "6999"
type input "9167401023"
select select "58131"
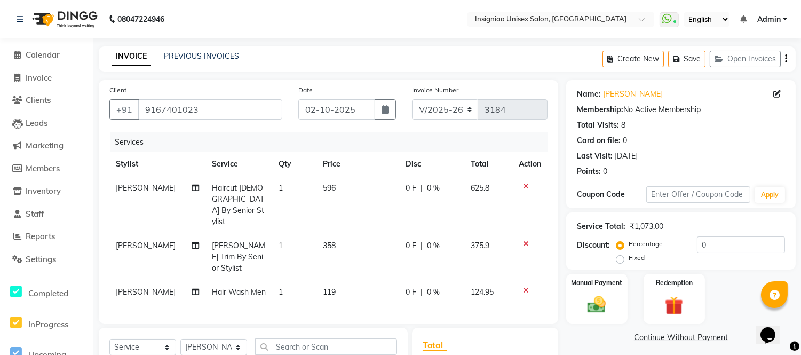
scroll to position [13, 0]
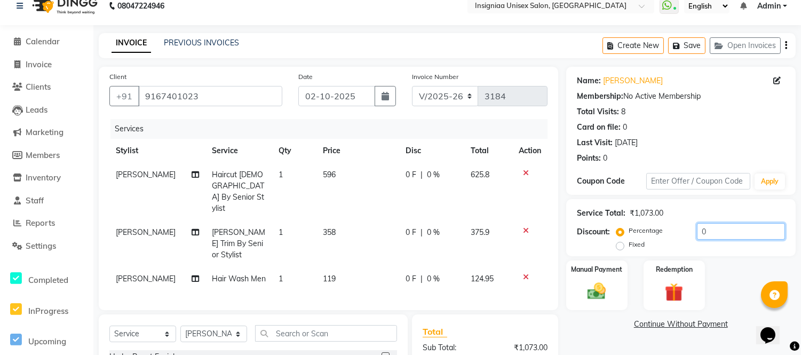
click at [697, 231] on input "0" at bounding box center [741, 231] width 88 height 17
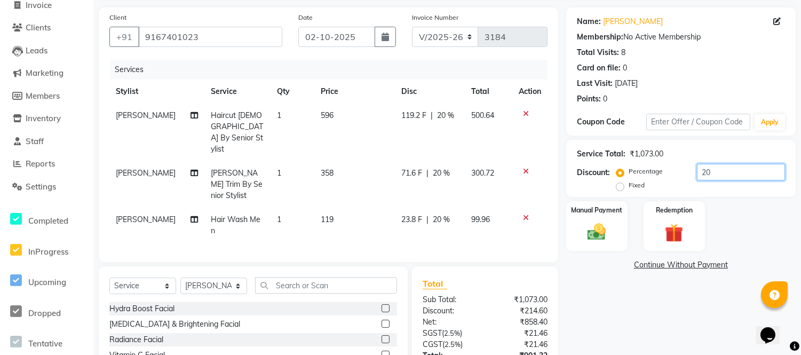
scroll to position [132, 0]
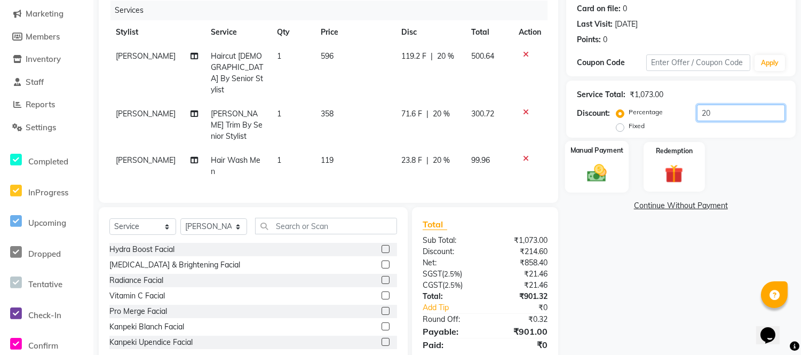
type input "20"
click at [606, 172] on img at bounding box center [596, 173] width 31 height 22
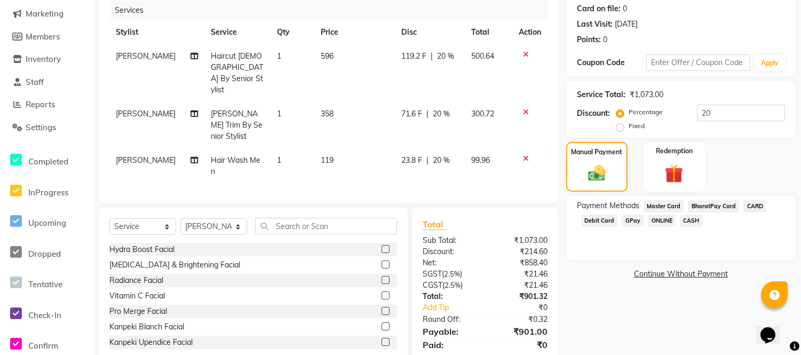
click at [690, 220] on span "CASH" at bounding box center [691, 221] width 23 height 12
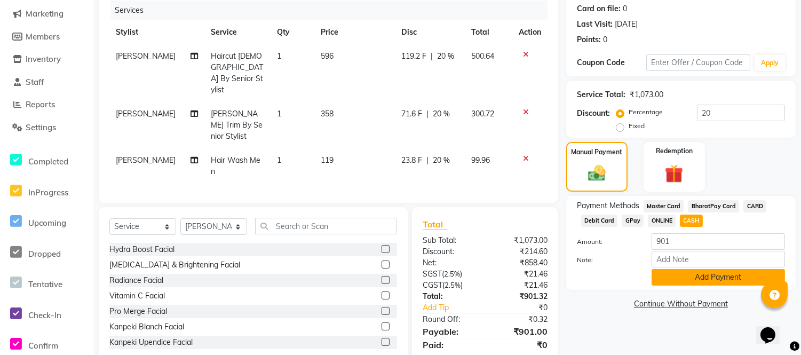
click at [694, 272] on button "Add Payment" at bounding box center [718, 277] width 133 height 17
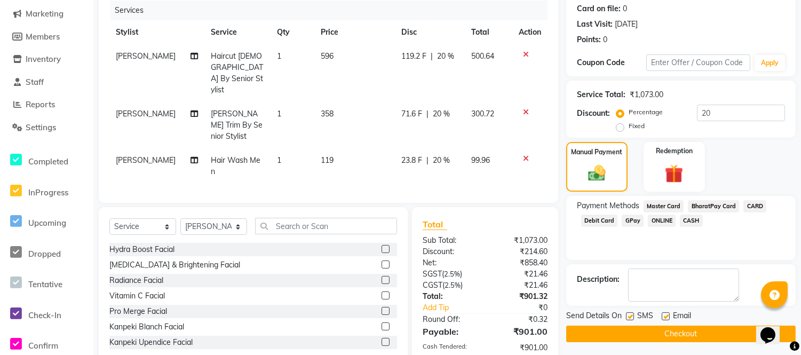
click at [660, 315] on div "SMS" at bounding box center [644, 316] width 36 height 13
click at [662, 315] on label at bounding box center [666, 316] width 8 height 8
click at [662, 315] on input "checkbox" at bounding box center [665, 316] width 7 height 7
checkbox input "false"
click at [628, 317] on label at bounding box center [630, 316] width 8 height 8
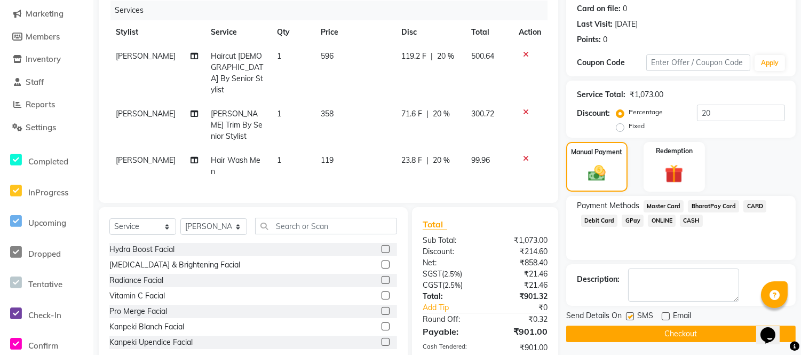
click at [628, 317] on input "checkbox" at bounding box center [629, 316] width 7 height 7
checkbox input "false"
click at [655, 328] on button "Checkout" at bounding box center [681, 334] width 230 height 17
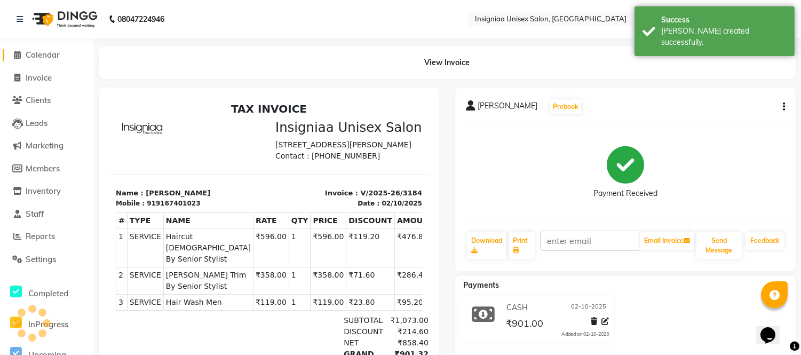
click at [54, 56] on span "Calendar" at bounding box center [43, 55] width 34 height 10
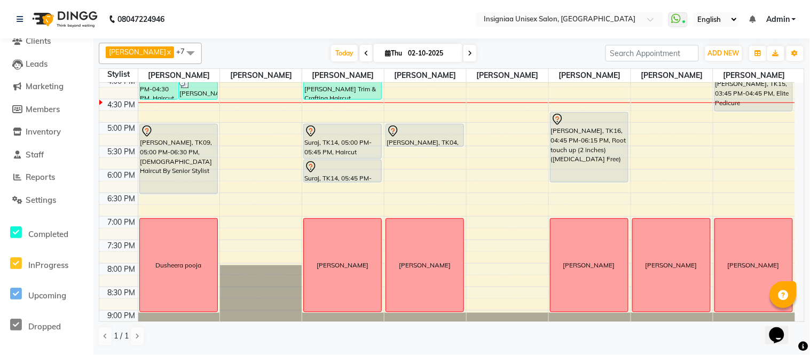
scroll to position [268, 0]
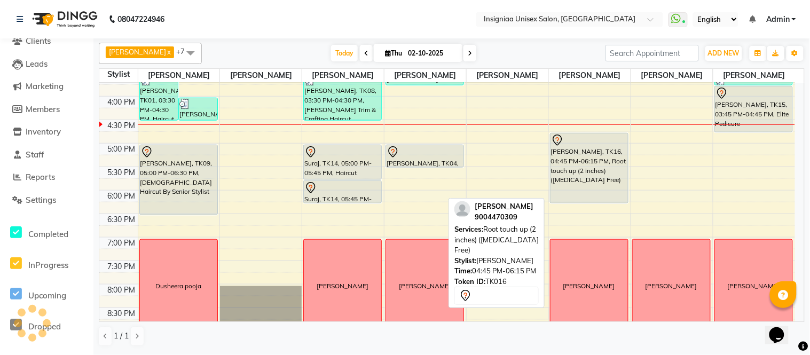
click at [591, 172] on div "Vidya Dhawlikar, TK16, 04:45 PM-06:15 PM, Root touch up (2 inches) (Ammonia Fre…" at bounding box center [588, 167] width 77 height 69
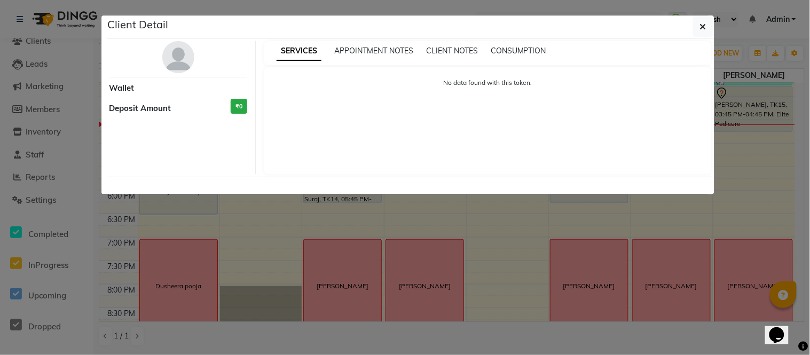
select select "7"
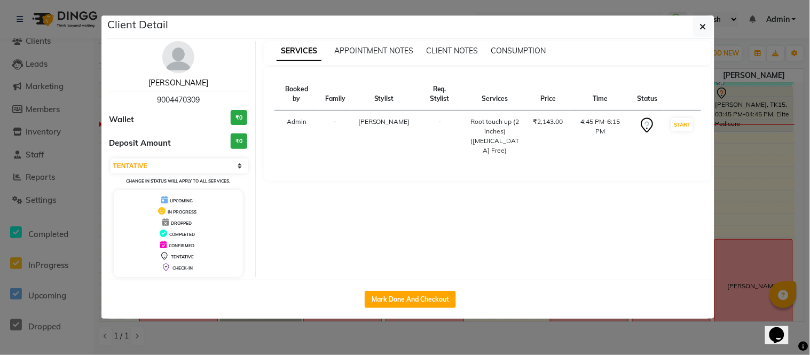
click at [179, 80] on link "Vidya Dhawlikar" at bounding box center [178, 83] width 60 height 10
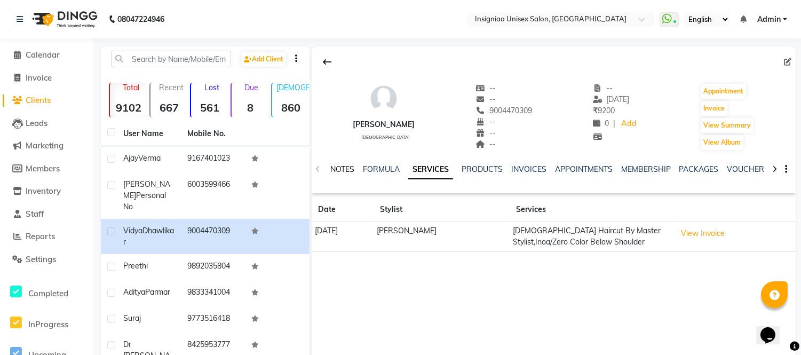
click at [353, 168] on link "NOTES" at bounding box center [342, 169] width 24 height 10
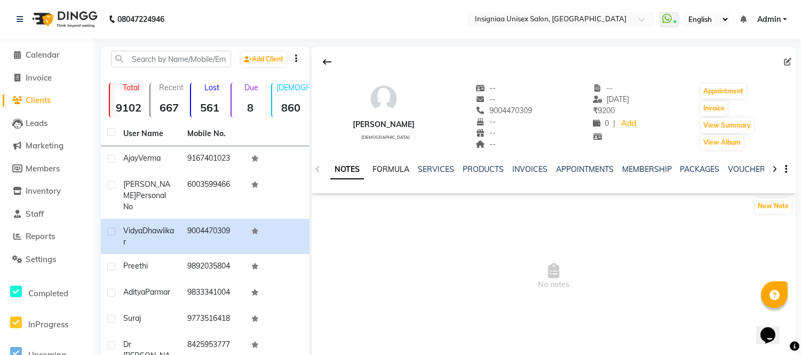
click at [373, 164] on link "FORMULA" at bounding box center [391, 169] width 37 height 10
click at [428, 171] on link "SERVICES" at bounding box center [435, 169] width 36 height 10
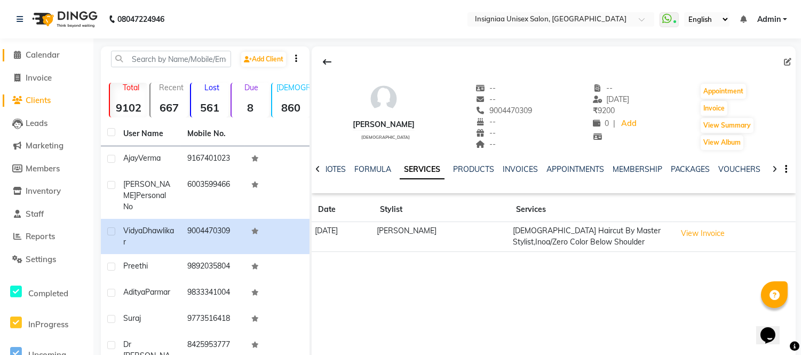
drag, startPoint x: 37, startPoint y: 58, endPoint x: 33, endPoint y: 71, distance: 14.0
click at [36, 58] on span "Calendar" at bounding box center [43, 55] width 34 height 10
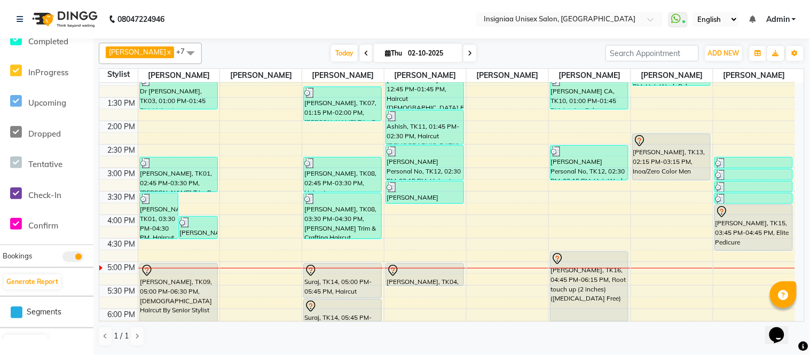
scroll to position [215, 0]
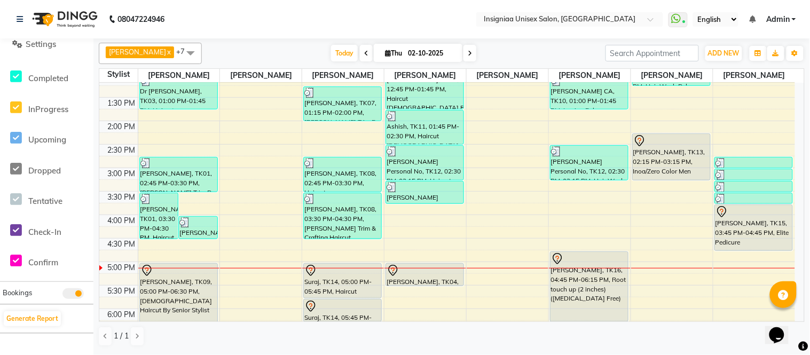
click at [236, 46] on div "Today Thu 02-10-2025" at bounding box center [403, 53] width 393 height 16
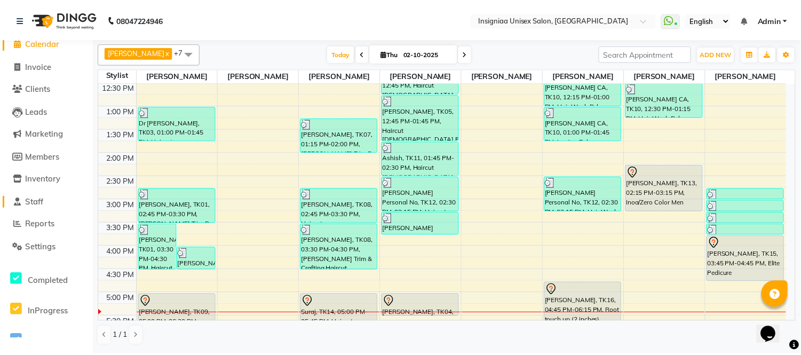
scroll to position [0, 0]
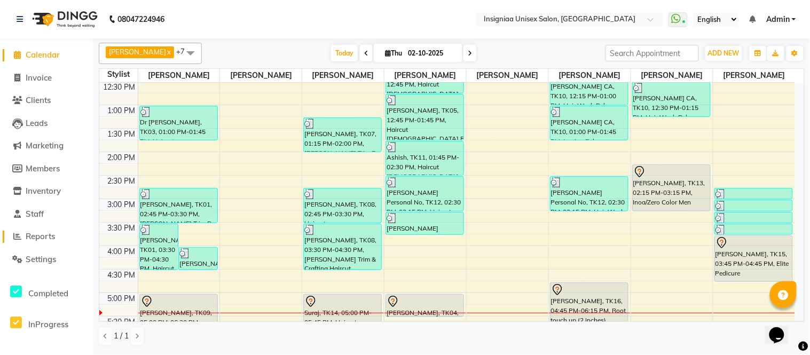
click at [30, 238] on span "Reports" at bounding box center [40, 236] width 29 height 10
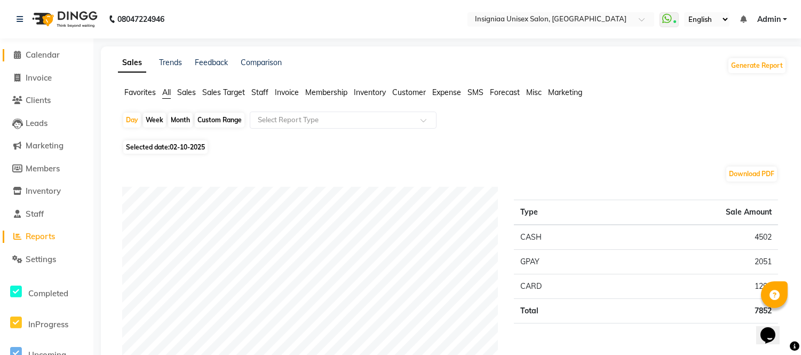
click at [28, 55] on span "Calendar" at bounding box center [43, 55] width 34 height 10
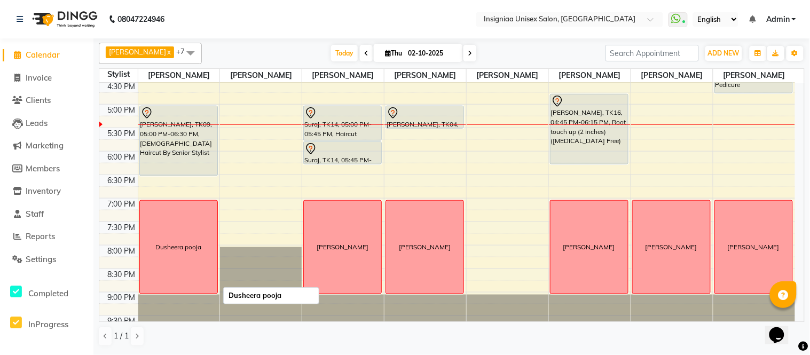
scroll to position [248, 0]
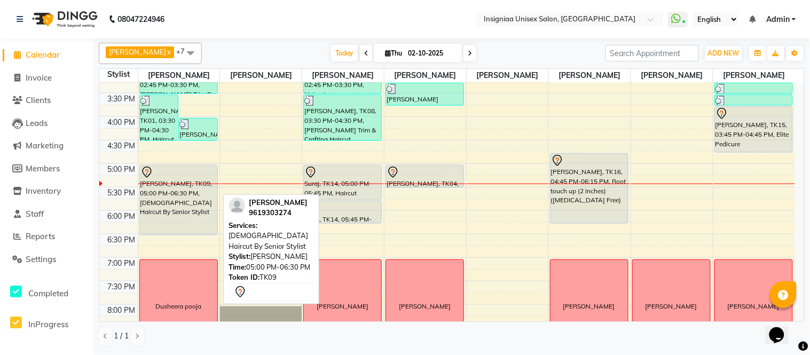
click at [167, 209] on div "[PERSON_NAME], TK09, 05:00 PM-06:30 PM, [DEMOGRAPHIC_DATA] Haircut By Senior St…" at bounding box center [178, 199] width 77 height 69
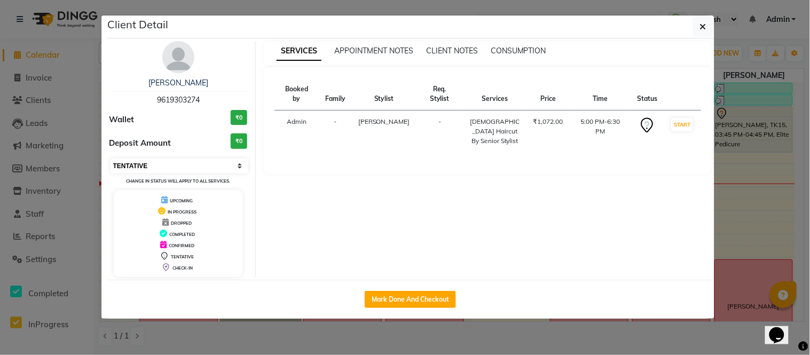
click at [143, 168] on select "Select IN SERVICE CONFIRMED TENTATIVE CHECK IN MARK DONE DROPPED UPCOMING" at bounding box center [179, 166] width 138 height 15
select select "6"
click at [110, 159] on select "Select IN SERVICE CONFIRMED TENTATIVE CHECK IN MARK DONE DROPPED UPCOMING" at bounding box center [179, 166] width 138 height 15
click at [702, 22] on icon "button" at bounding box center [703, 26] width 6 height 9
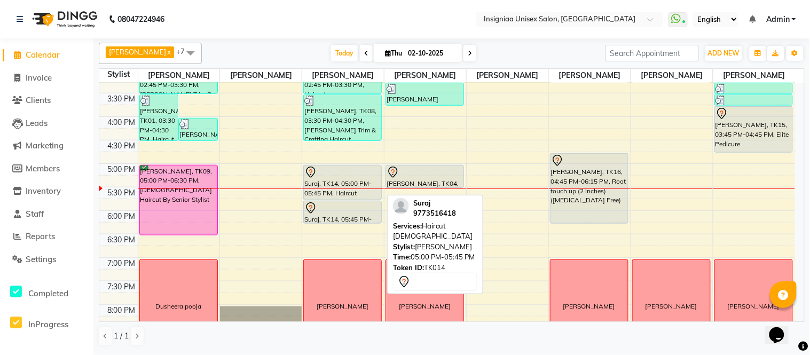
click at [323, 171] on div at bounding box center [342, 172] width 76 height 13
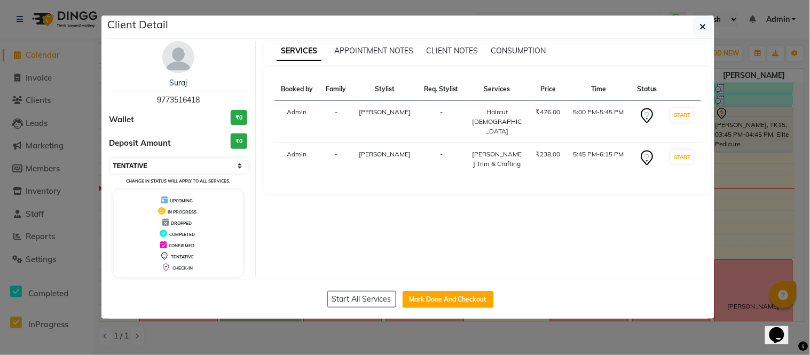
drag, startPoint x: 147, startPoint y: 167, endPoint x: 144, endPoint y: 172, distance: 6.4
click at [147, 167] on select "Select IN SERVICE CONFIRMED TENTATIVE CHECK IN MARK DONE DROPPED UPCOMING" at bounding box center [179, 166] width 138 height 15
select select "6"
click at [110, 159] on select "Select IN SERVICE CONFIRMED TENTATIVE CHECK IN MARK DONE DROPPED UPCOMING" at bounding box center [179, 166] width 138 height 15
click at [707, 26] on button "button" at bounding box center [703, 27] width 20 height 20
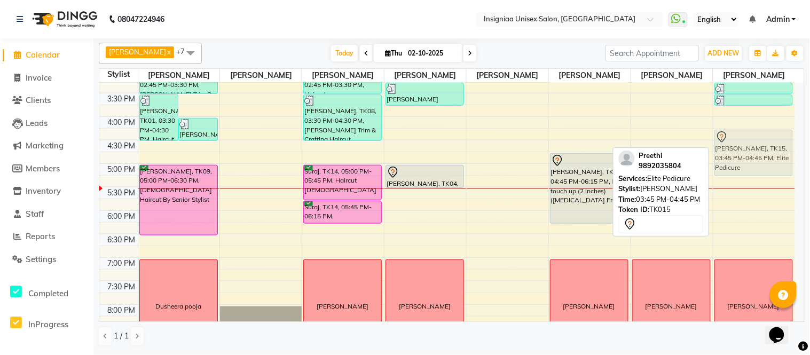
drag, startPoint x: 738, startPoint y: 121, endPoint x: 743, endPoint y: 143, distance: 22.5
click at [743, 143] on div "Dhruv Personal No, TK12, 02:45 PM-03:00 PM, Upperlip Dhruv Personal No, TK12, 0…" at bounding box center [754, 116] width 82 height 563
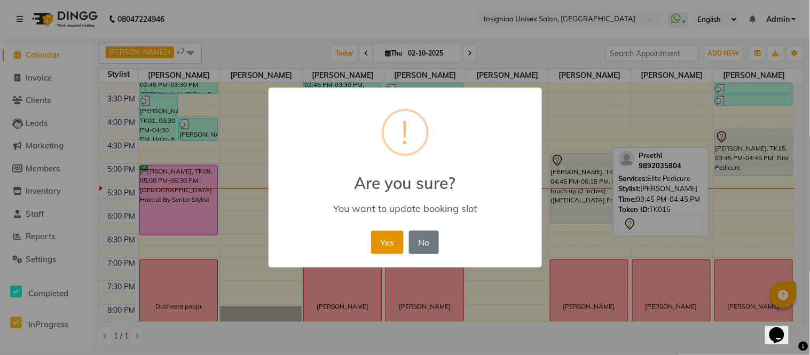
click at [398, 246] on button "Yes" at bounding box center [387, 242] width 33 height 23
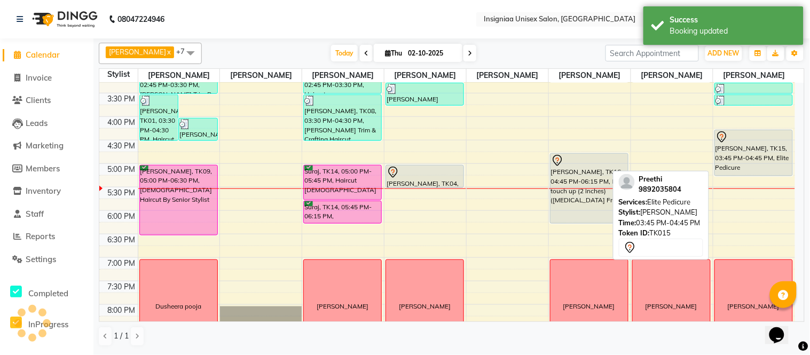
click at [751, 156] on div "Preethi, TK15, 03:45 PM-04:45 PM, Elite Pedicure" at bounding box center [754, 152] width 78 height 45
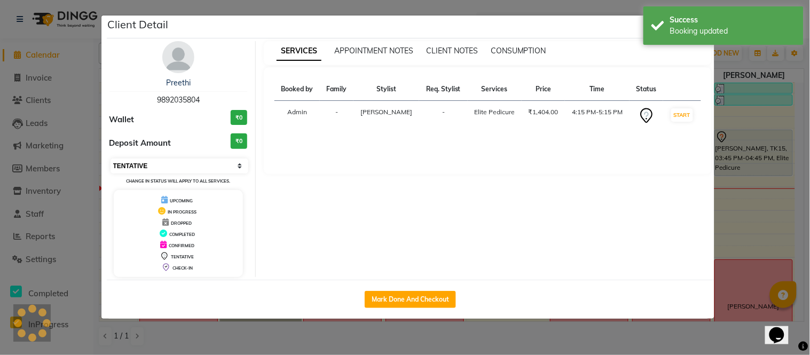
click at [125, 167] on select "Select IN SERVICE CONFIRMED TENTATIVE CHECK IN MARK DONE DROPPED UPCOMING" at bounding box center [179, 166] width 138 height 15
click at [110, 159] on select "Select IN SERVICE CONFIRMED TENTATIVE CHECK IN MARK DONE DROPPED UPCOMING" at bounding box center [179, 166] width 138 height 15
click at [5, 39] on ngb-modal-window "Client Detail Preethi 9892035804 Wallet ₹0 Deposit Amount ₹0 Select IN SERVICE …" at bounding box center [405, 177] width 810 height 355
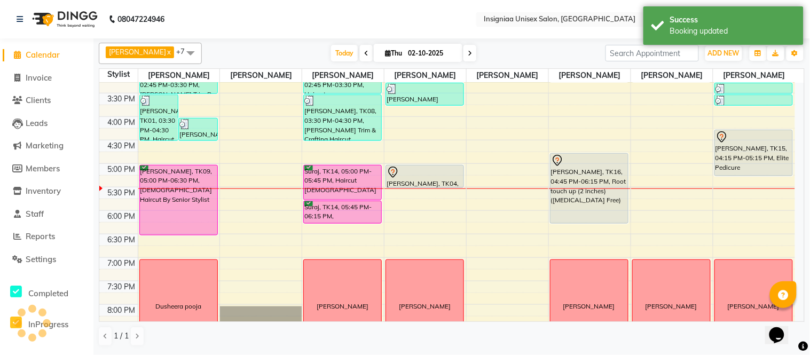
select select "6"
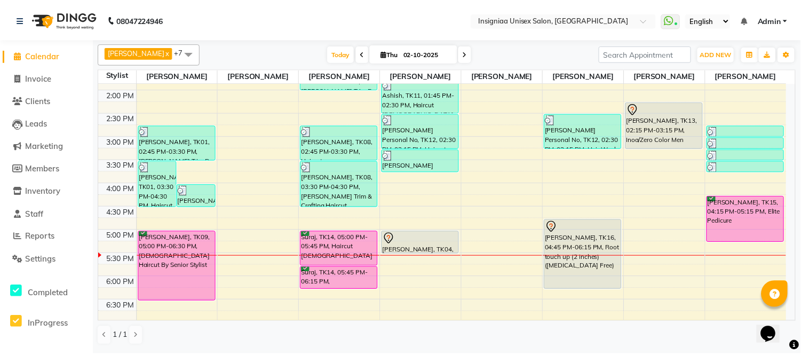
scroll to position [296, 0]
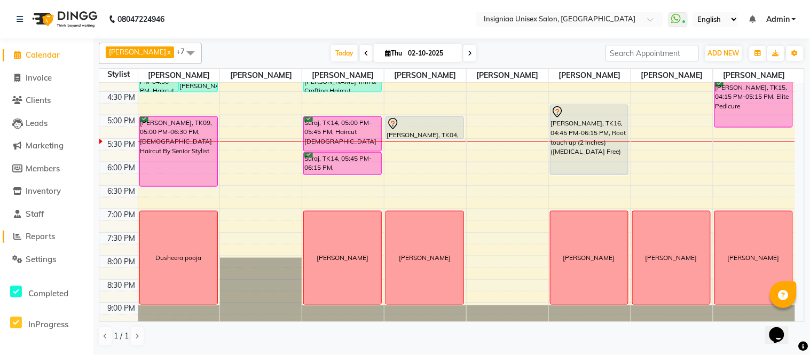
click at [35, 236] on span "Reports" at bounding box center [40, 236] width 29 height 10
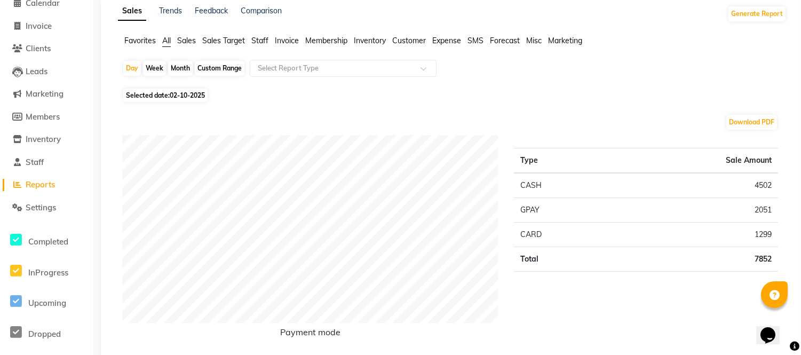
scroll to position [59, 0]
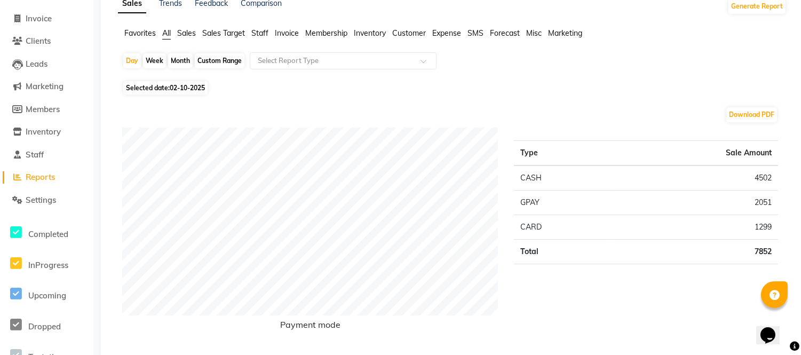
click at [36, 180] on span "Reports" at bounding box center [40, 177] width 29 height 10
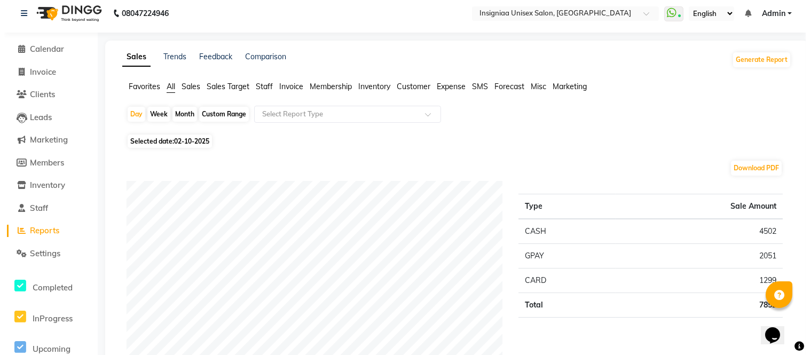
scroll to position [0, 0]
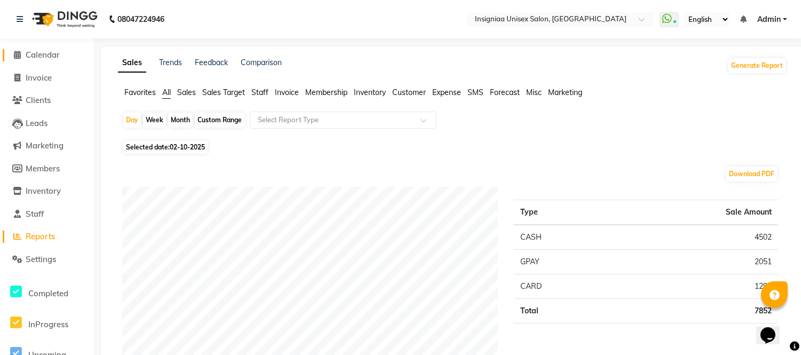
click at [48, 56] on span "Calendar" at bounding box center [43, 55] width 34 height 10
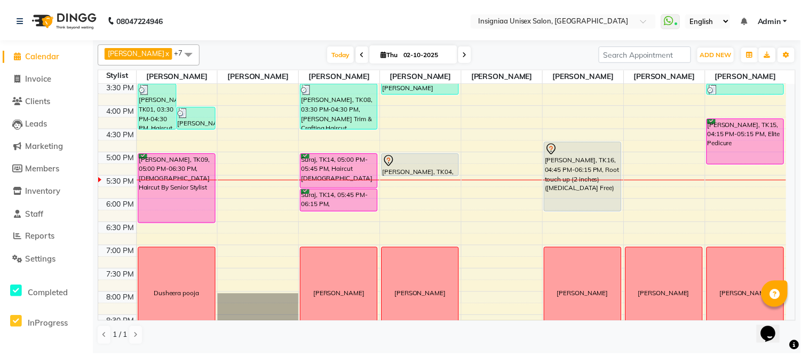
scroll to position [327, 0]
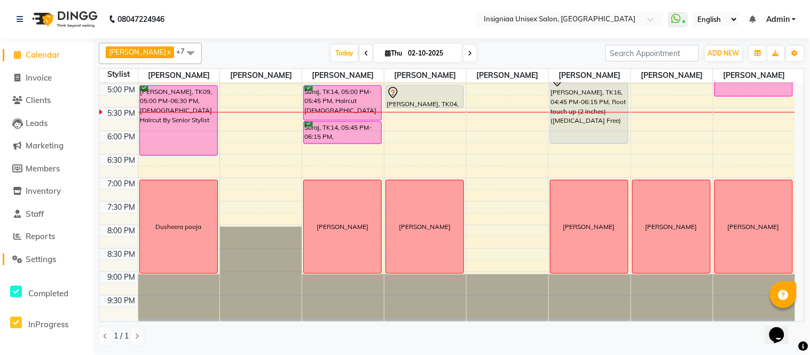
drag, startPoint x: 44, startPoint y: 259, endPoint x: 45, endPoint y: 248, distance: 11.3
click at [44, 259] on span "Settings" at bounding box center [41, 259] width 30 height 10
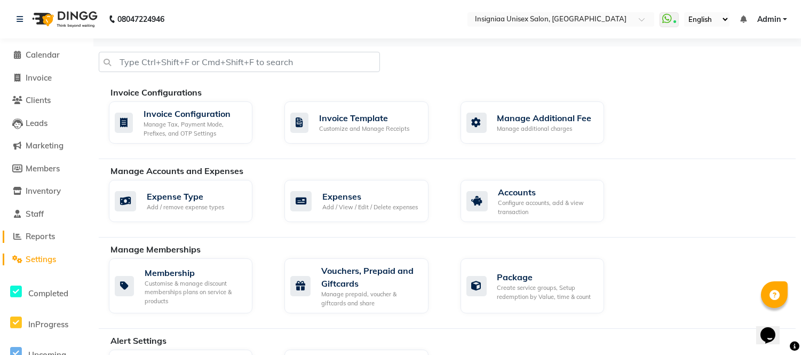
click at [47, 236] on span "Reports" at bounding box center [40, 236] width 29 height 10
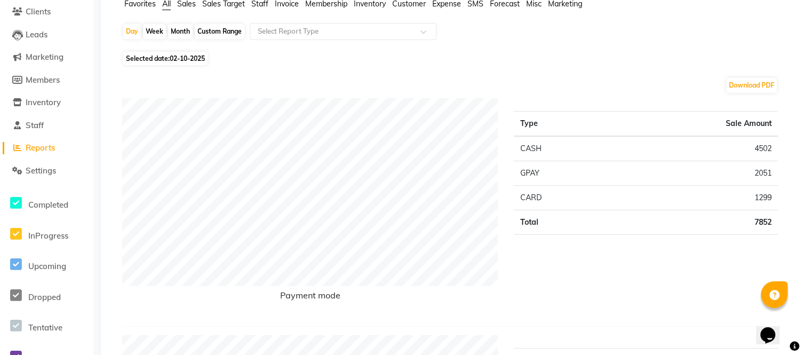
scroll to position [118, 0]
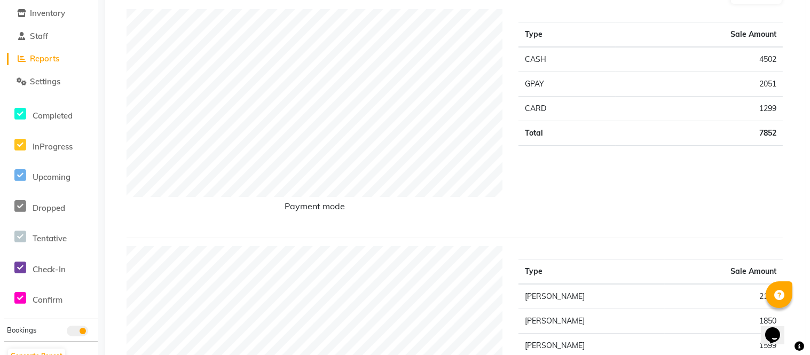
scroll to position [0, 0]
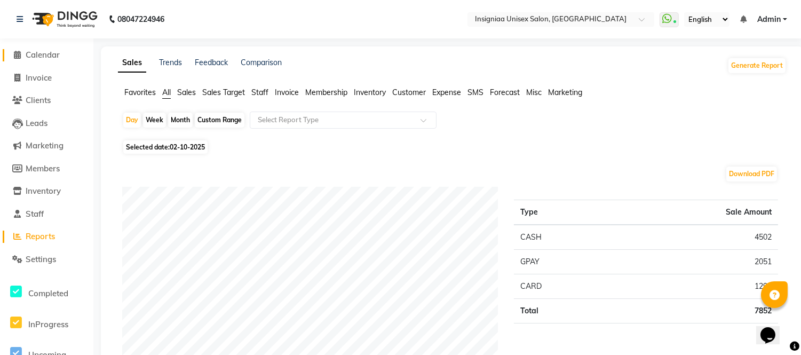
click at [38, 52] on span "Calendar" at bounding box center [43, 55] width 34 height 10
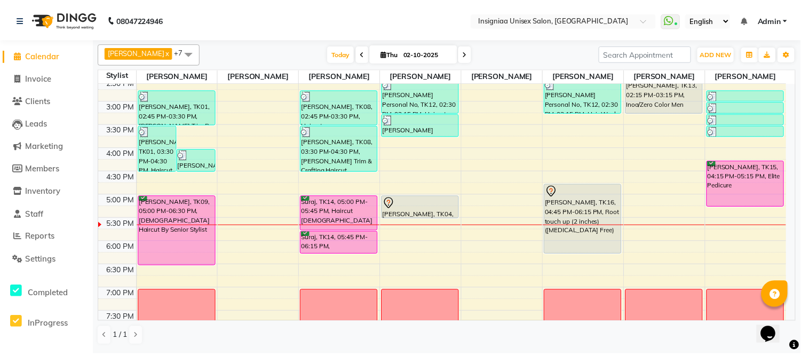
scroll to position [237, 0]
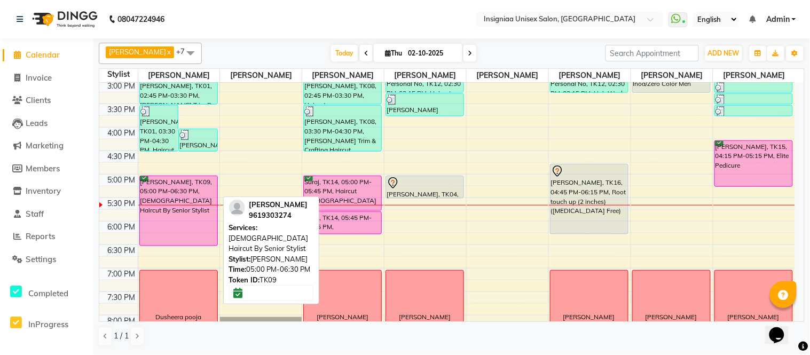
click at [157, 227] on div "[PERSON_NAME], TK09, 05:00 PM-06:30 PM, [DEMOGRAPHIC_DATA] Haircut By Senior St…" at bounding box center [178, 210] width 77 height 69
select select "6"
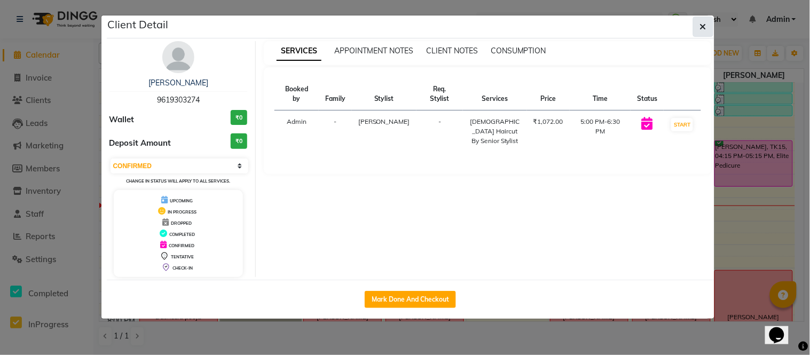
drag, startPoint x: 703, startPoint y: 25, endPoint x: 401, endPoint y: 221, distance: 359.9
click at [698, 27] on button "button" at bounding box center [703, 27] width 20 height 20
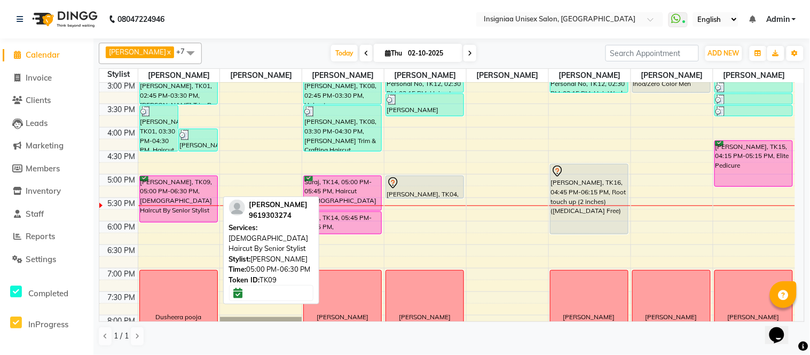
drag, startPoint x: 170, startPoint y: 243, endPoint x: 173, endPoint y: 213, distance: 29.6
click at [173, 213] on div "Ajay Verma, TK01, 03:30 PM-04:30 PM, Haircut Male By Senior Stylist Ajay Verma,…" at bounding box center [179, 127] width 82 height 563
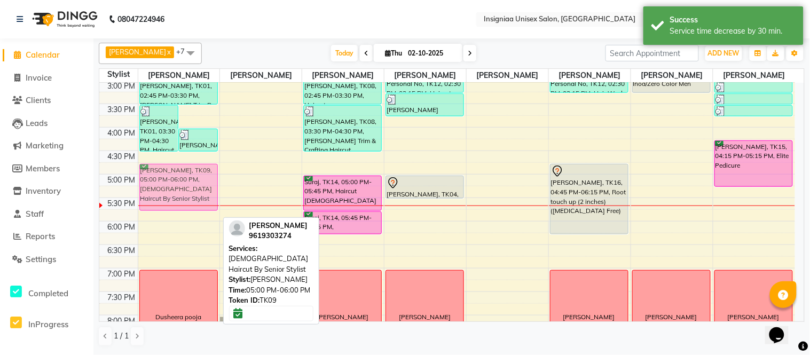
drag, startPoint x: 166, startPoint y: 186, endPoint x: 166, endPoint y: 177, distance: 8.5
click at [166, 177] on div "Ajay Verma, TK01, 03:30 PM-04:30 PM, Haircut Male By Senior Stylist Ajay Verma,…" at bounding box center [179, 127] width 82 height 563
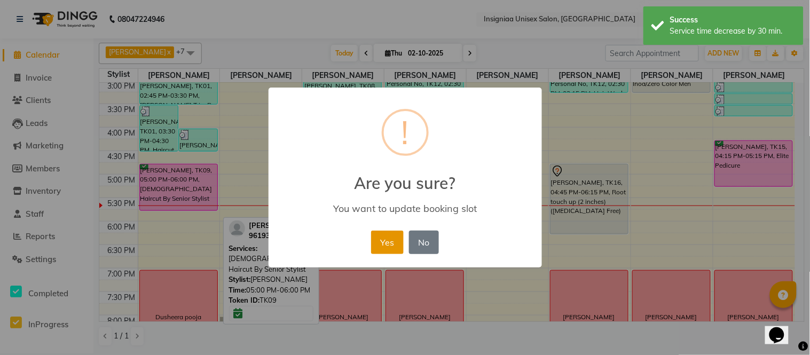
click at [385, 244] on button "Yes" at bounding box center [387, 242] width 33 height 23
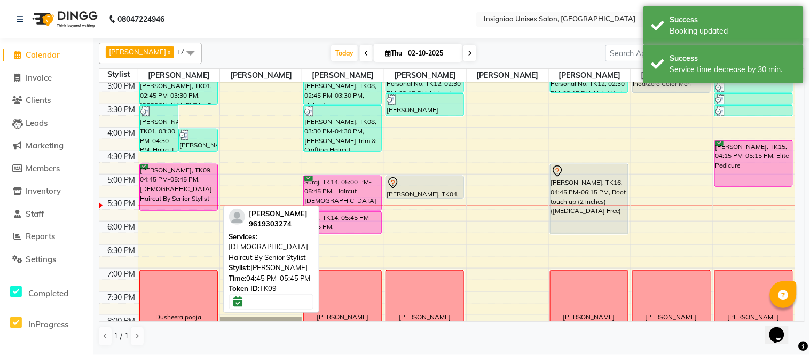
click at [160, 191] on div "Neha Sharma, TK09, 04:45 PM-05:45 PM, Female Haircut By Senior Stylist" at bounding box center [178, 187] width 77 height 46
select select "6"
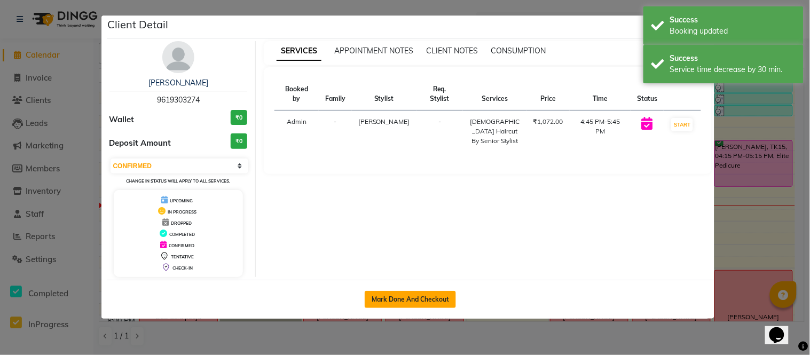
click at [407, 300] on button "Mark Done And Checkout" at bounding box center [410, 299] width 91 height 17
select select "service"
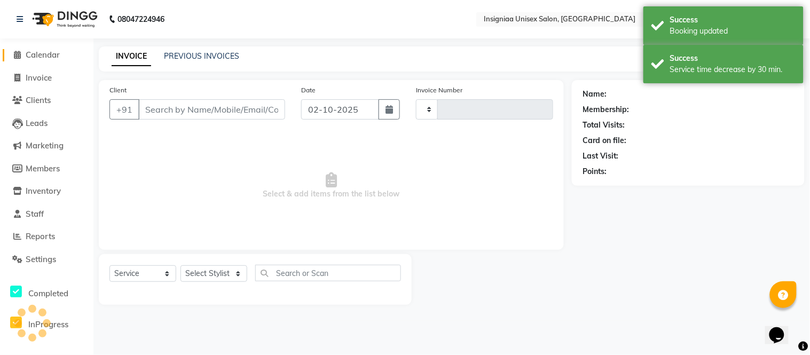
type input "3185"
select select "3"
select select "6999"
type input "9619303274"
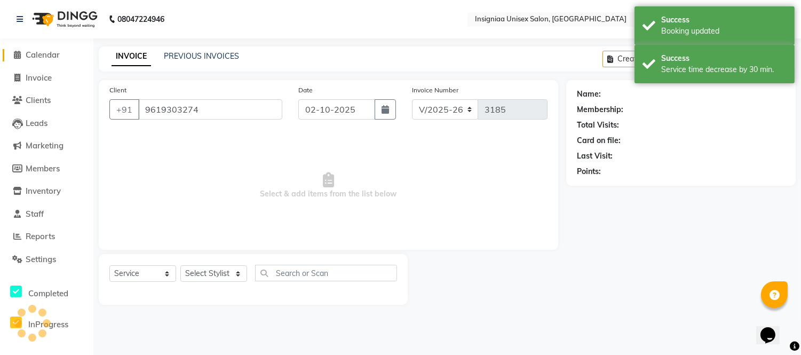
select select "58131"
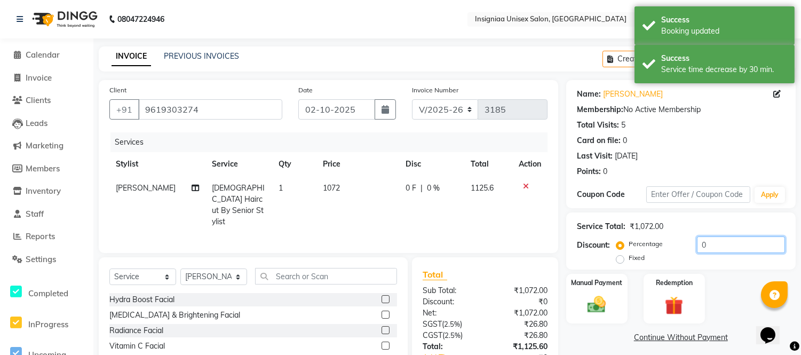
click at [697, 241] on input "0" at bounding box center [741, 244] width 88 height 17
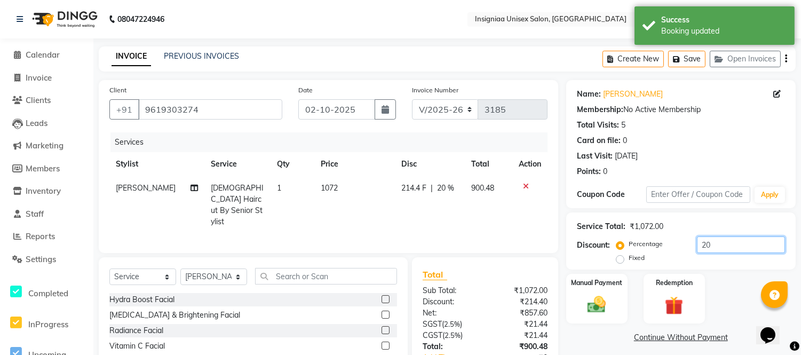
scroll to position [84, 0]
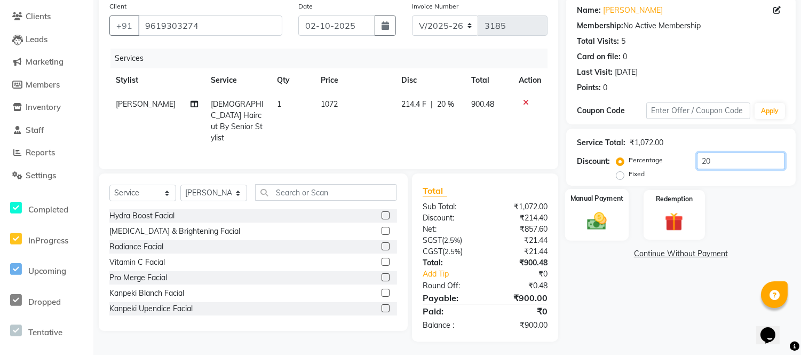
type input "20"
click at [600, 228] on img at bounding box center [596, 221] width 31 height 22
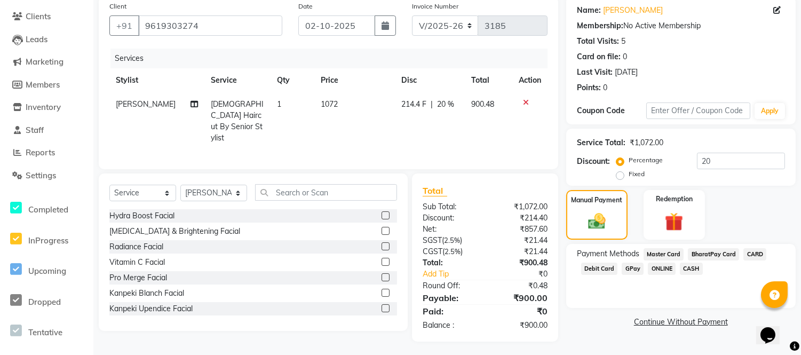
click at [627, 268] on span "GPay" at bounding box center [633, 269] width 22 height 12
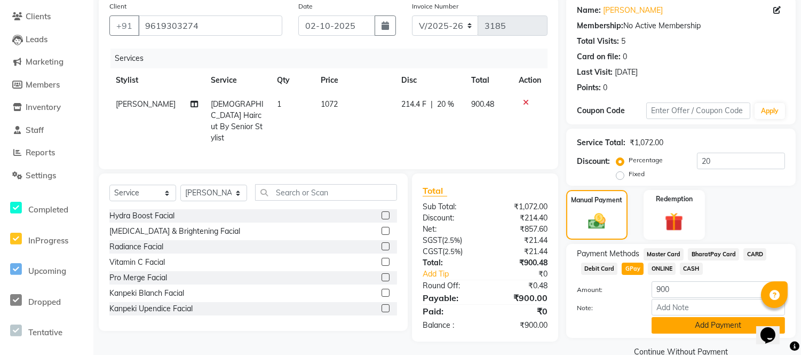
click at [670, 321] on button "Add Payment" at bounding box center [718, 325] width 133 height 17
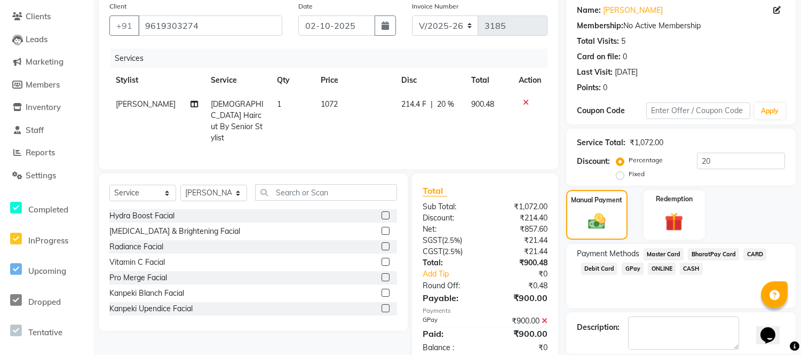
scroll to position [134, 0]
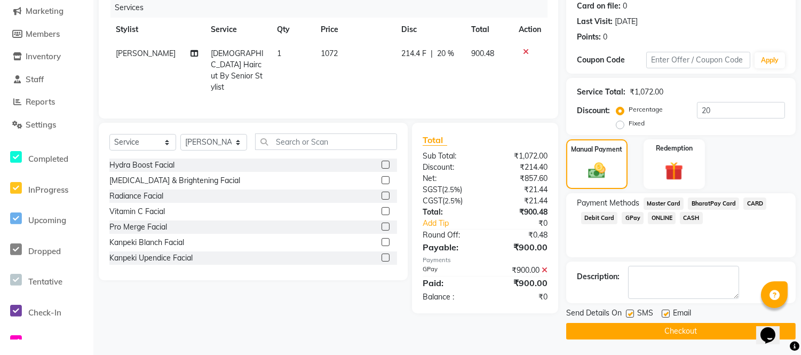
click at [660, 313] on div "SMS" at bounding box center [644, 313] width 36 height 13
click at [664, 312] on label at bounding box center [666, 314] width 8 height 8
click at [664, 312] on input "checkbox" at bounding box center [665, 314] width 7 height 7
checkbox input "false"
click at [629, 316] on label at bounding box center [630, 314] width 8 height 8
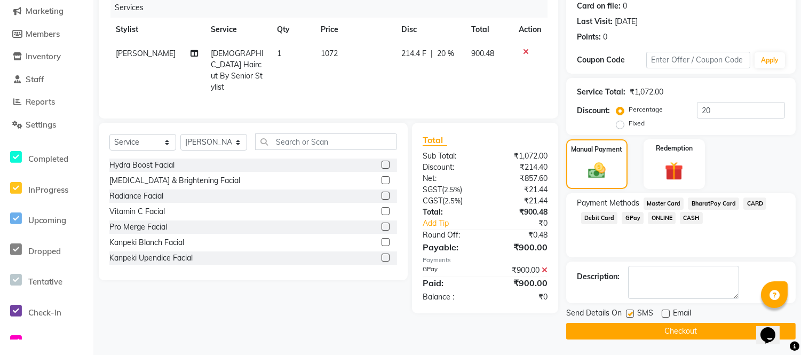
click at [629, 316] on input "checkbox" at bounding box center [629, 314] width 7 height 7
checkbox input "false"
click at [632, 331] on button "Checkout" at bounding box center [681, 331] width 230 height 17
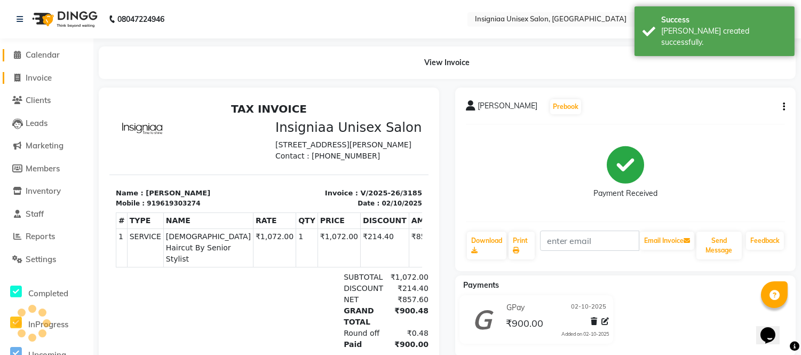
drag, startPoint x: 46, startPoint y: 52, endPoint x: 50, endPoint y: 74, distance: 22.2
click at [46, 52] on span "Calendar" at bounding box center [43, 55] width 34 height 10
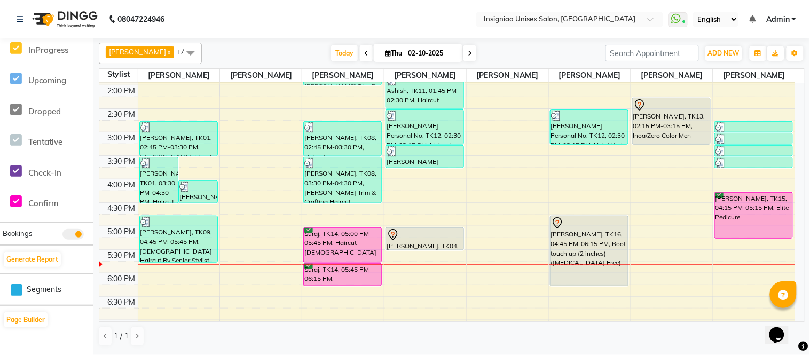
scroll to position [237, 0]
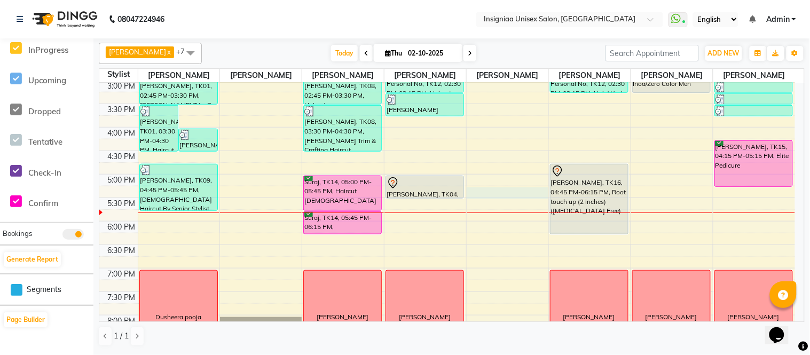
click at [484, 196] on div "10:00 AM 10:30 AM 11:00 AM 11:30 AM 12:00 PM 12:30 PM 1:00 PM 1:30 PM 2:00 PM 2…" at bounding box center [446, 127] width 695 height 563
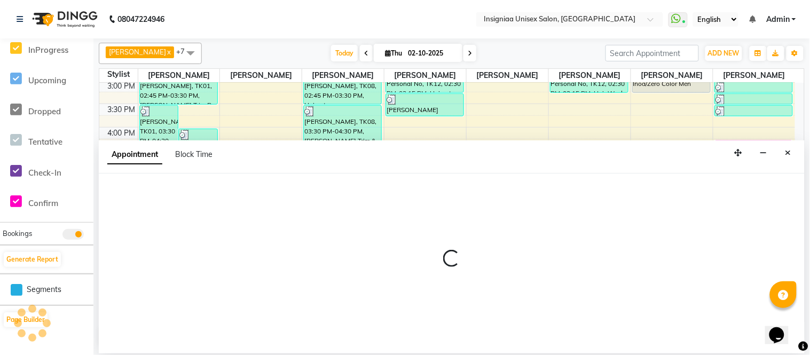
select select "58136"
select select "1035"
select select "tentative"
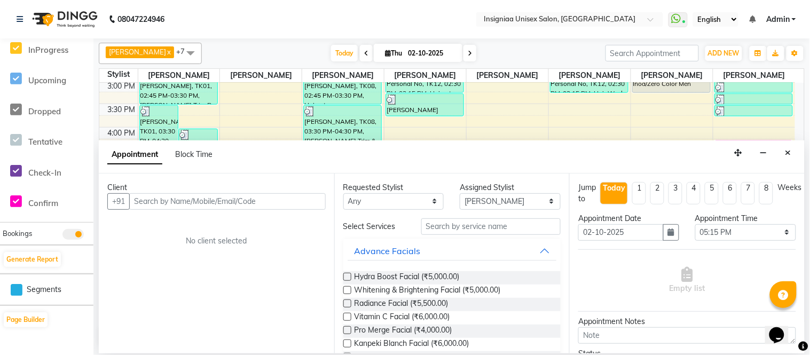
click at [238, 200] on input "text" at bounding box center [227, 201] width 196 height 17
click at [209, 205] on input "text" at bounding box center [227, 201] width 196 height 17
click at [205, 200] on input "text" at bounding box center [227, 201] width 196 height 17
type input "9920365879"
click at [300, 206] on button "Add Client" at bounding box center [303, 201] width 44 height 17
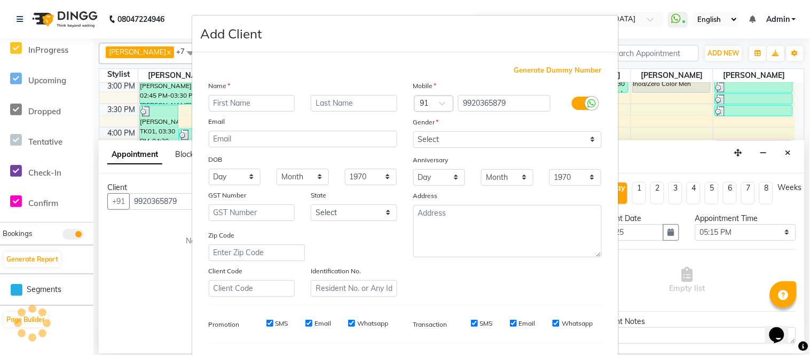
click at [220, 102] on input "text" at bounding box center [252, 103] width 86 height 17
type input "Manish"
type input "Deo"
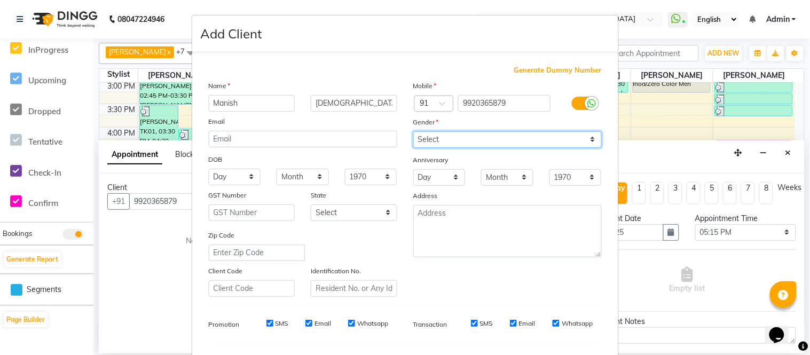
click at [428, 134] on select "Select Male Female Other Prefer Not To Say" at bounding box center [507, 139] width 188 height 17
click at [413, 131] on select "Select Male Female Other Prefer Not To Say" at bounding box center [507, 139] width 188 height 17
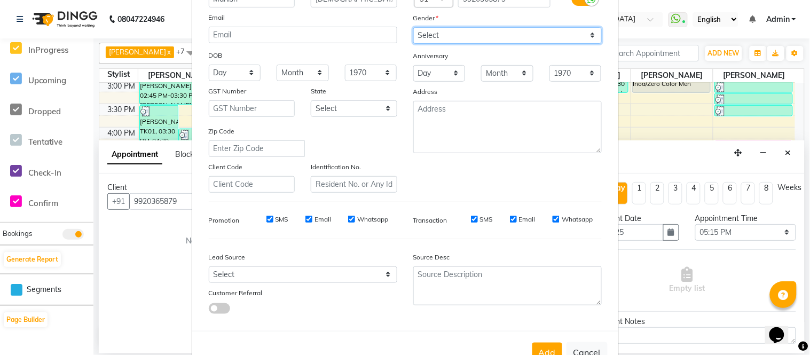
scroll to position [138, 0]
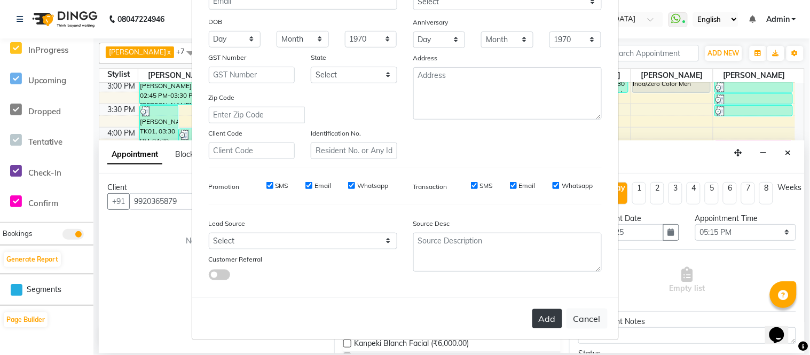
click at [534, 318] on button "Add" at bounding box center [547, 318] width 30 height 19
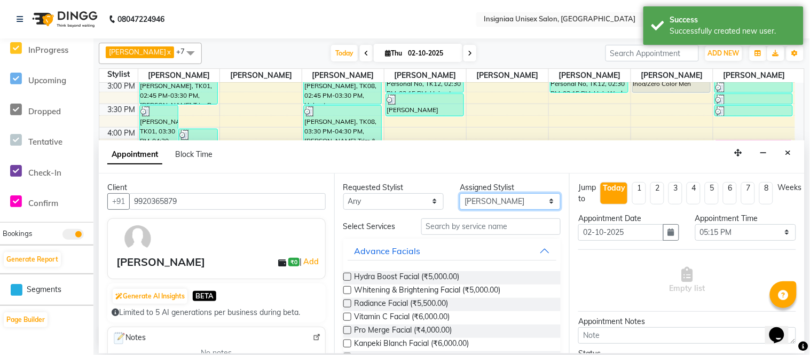
click at [478, 204] on select "Select [PERSON_NAME] [PERSON_NAME] [PERSON_NAME] [PERSON_NAME] [PERSON_NAME] [P…" at bounding box center [510, 201] width 101 height 17
click at [460, 193] on select "Select [PERSON_NAME] [PERSON_NAME] [PERSON_NAME] [PERSON_NAME] [PERSON_NAME] [P…" at bounding box center [510, 201] width 101 height 17
click at [472, 223] on input "text" at bounding box center [491, 226] width 140 height 17
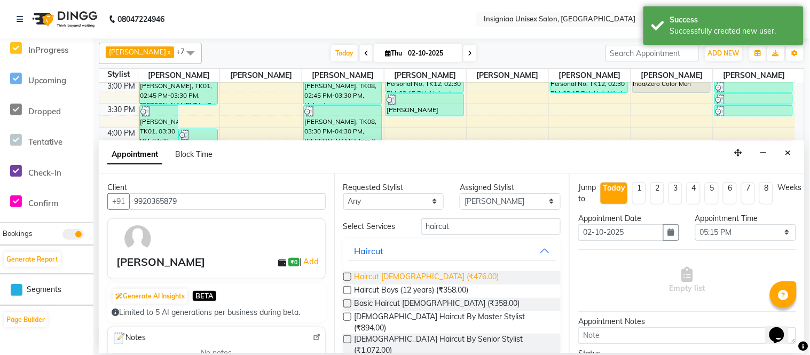
click at [415, 272] on span "Haircut [DEMOGRAPHIC_DATA] (₹476.00)" at bounding box center [426, 277] width 145 height 13
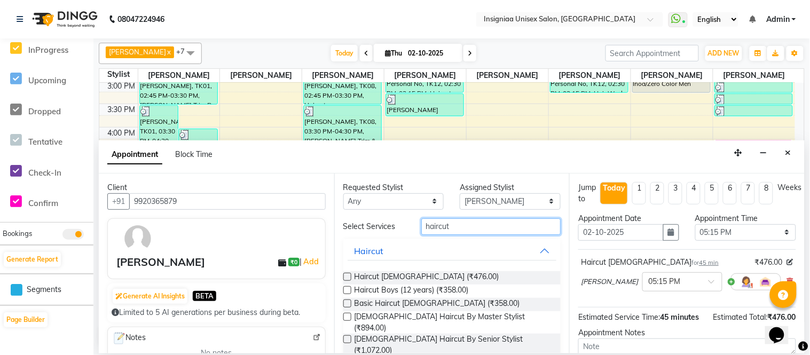
drag, startPoint x: 457, startPoint y: 226, endPoint x: 370, endPoint y: 218, distance: 86.9
click at [376, 223] on div "Select Services haircut" at bounding box center [452, 226] width 234 height 17
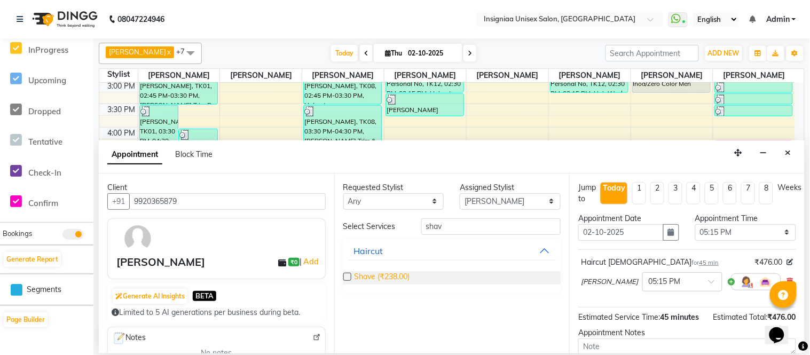
click at [375, 276] on span "Shave (₹238.00)" at bounding box center [382, 277] width 56 height 13
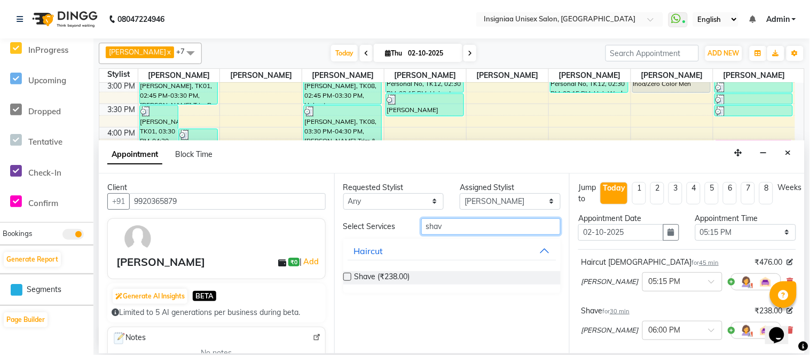
drag, startPoint x: 456, startPoint y: 230, endPoint x: 382, endPoint y: 227, distance: 73.7
click at [382, 227] on div "Select Services shav" at bounding box center [452, 226] width 234 height 17
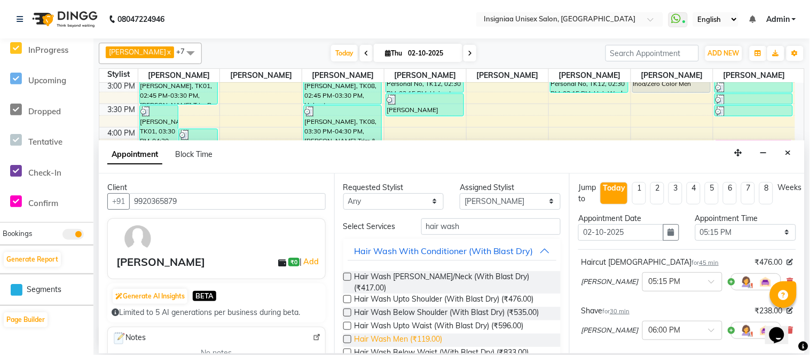
click at [386, 340] on span "Hair Wash Men (₹119.00)" at bounding box center [398, 340] width 88 height 13
click at [496, 204] on select "Select [PERSON_NAME] [PERSON_NAME] [PERSON_NAME] [PERSON_NAME] [PERSON_NAME] [P…" at bounding box center [510, 201] width 101 height 17
click at [460, 193] on select "Select [PERSON_NAME] [PERSON_NAME] [PERSON_NAME] [PERSON_NAME] [PERSON_NAME] [P…" at bounding box center [510, 201] width 101 height 17
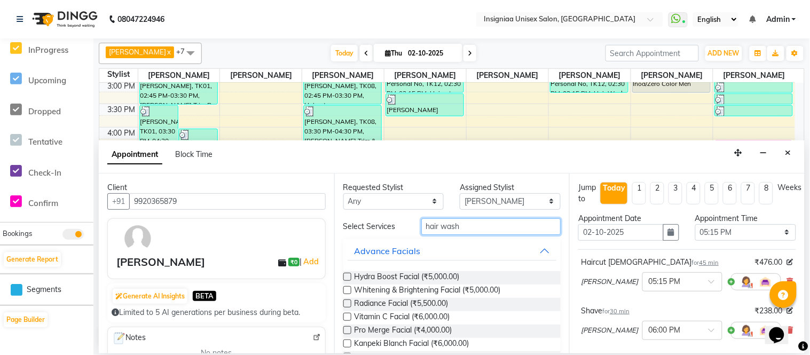
click at [465, 223] on input "hair wash" at bounding box center [491, 226] width 140 height 17
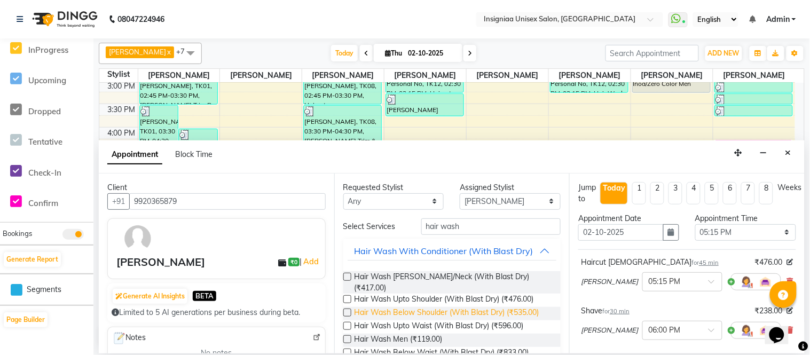
click at [442, 316] on span "Hair Wash Below Shoulder (With Blast Dry) (₹535.00)" at bounding box center [446, 313] width 185 height 13
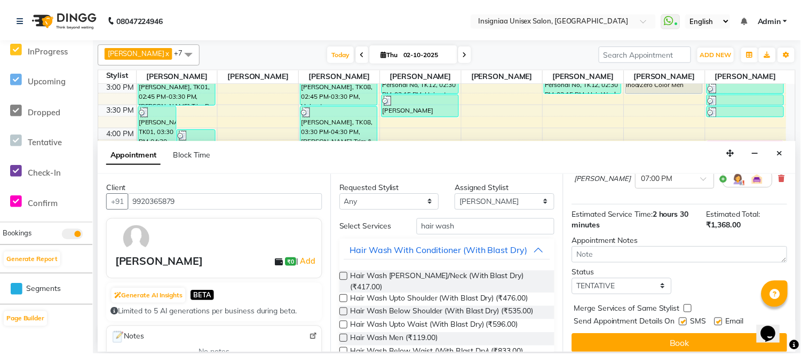
scroll to position [268, 0]
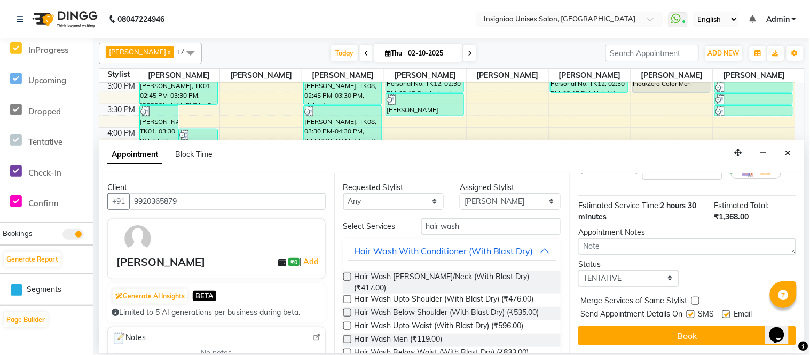
click at [724, 314] on label at bounding box center [726, 314] width 8 height 8
click at [724, 314] on input "checkbox" at bounding box center [725, 315] width 7 height 7
click at [694, 313] on label at bounding box center [690, 314] width 8 height 8
click at [693, 313] on input "checkbox" at bounding box center [689, 315] width 7 height 7
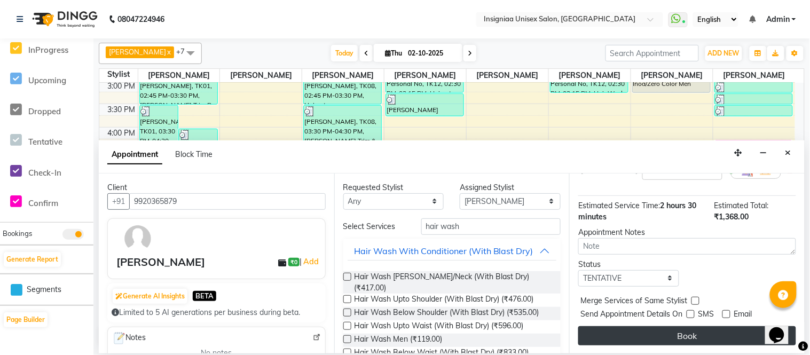
click at [696, 334] on button "Book" at bounding box center [687, 335] width 218 height 19
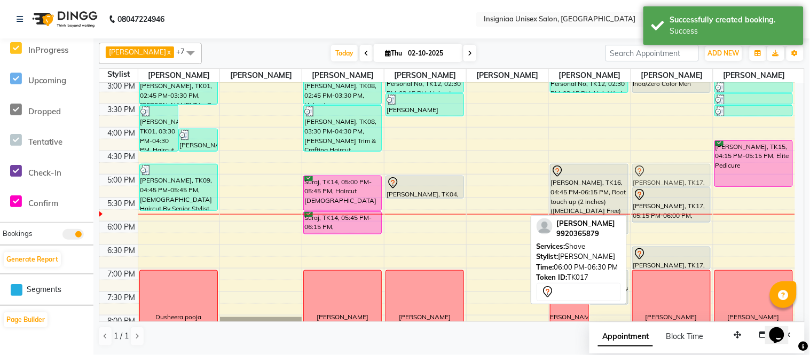
drag, startPoint x: 656, startPoint y: 237, endPoint x: 664, endPoint y: 177, distance: 60.8
click at [664, 177] on div "Abhilasha, TK06, 11:45 AM-12:30 PM, Haircut Boys (12 years) Sonia CA, TK10, 12:…" at bounding box center [672, 127] width 82 height 563
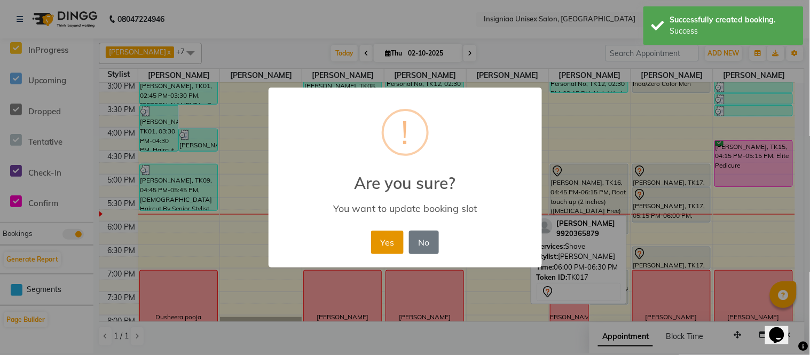
click at [396, 234] on button "Yes" at bounding box center [387, 242] width 33 height 23
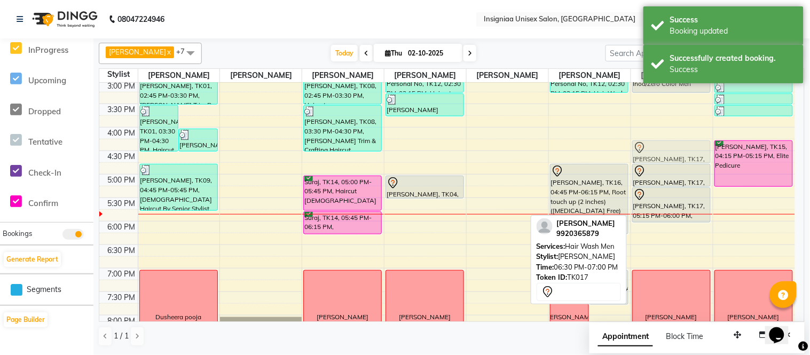
drag, startPoint x: 644, startPoint y: 262, endPoint x: 668, endPoint y: 155, distance: 109.0
click at [668, 155] on div "Abhilasha, TK06, 11:45 AM-12:30 PM, Haircut Boys (12 years) Sonia CA, TK10, 12:…" at bounding box center [672, 127] width 82 height 563
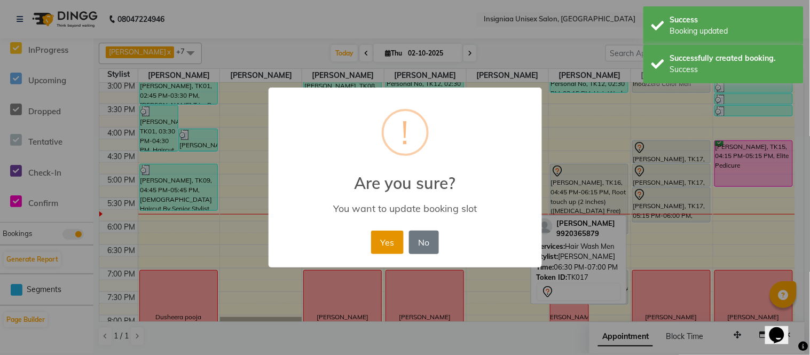
click at [403, 244] on button "Yes" at bounding box center [387, 242] width 33 height 23
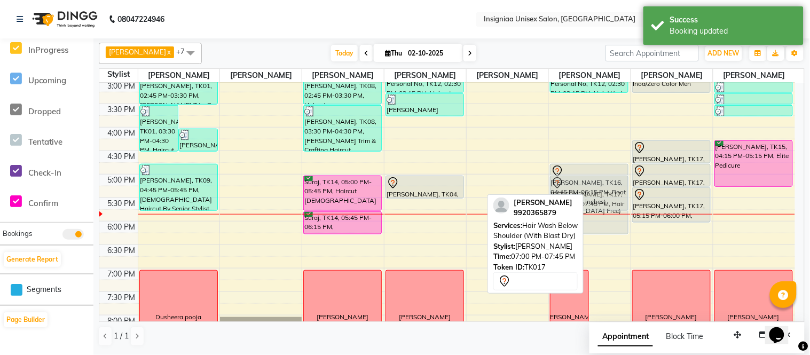
drag, startPoint x: 601, startPoint y: 281, endPoint x: 610, endPoint y: 189, distance: 91.7
click at [610, 189] on div "Dusherra Pooja Manish Deo, TK17, 07:00 PM-07:45 PM, Hair Wash Below Shoulder (W…" at bounding box center [590, 127] width 82 height 563
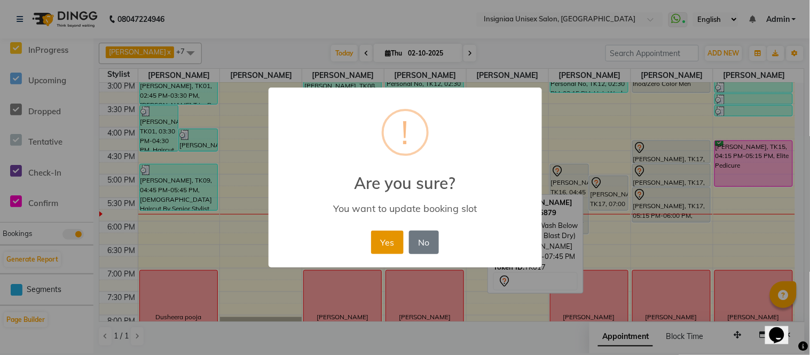
click at [388, 240] on button "Yes" at bounding box center [387, 242] width 33 height 23
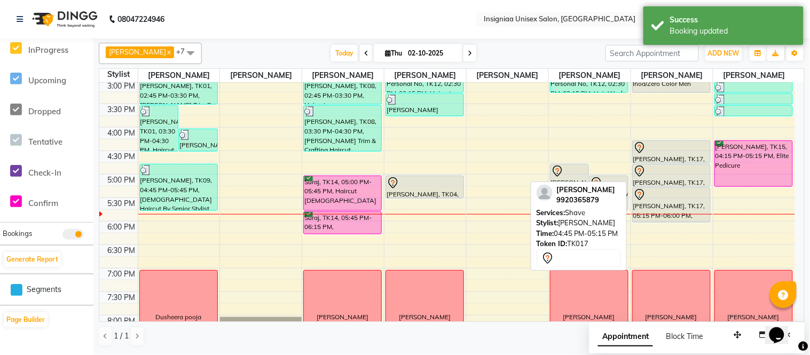
click at [670, 178] on div "Manish Deo, TK17, 04:45 PM-05:15 PM, Shave" at bounding box center [670, 175] width 77 height 22
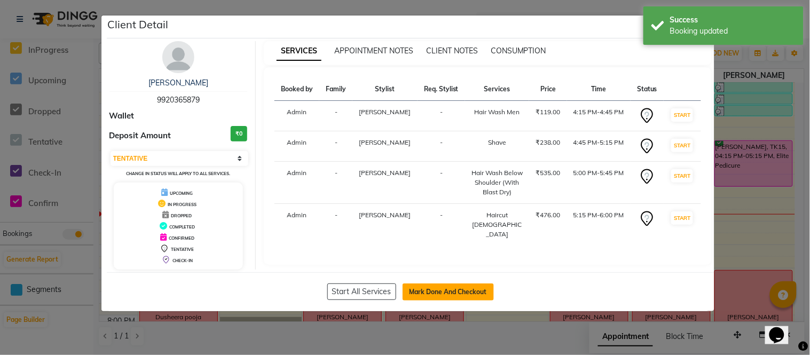
click at [486, 287] on button "Mark Done And Checkout" at bounding box center [447, 291] width 91 height 17
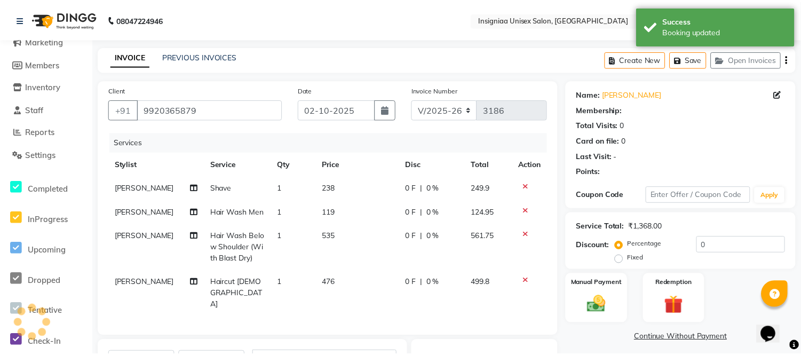
scroll to position [118, 0]
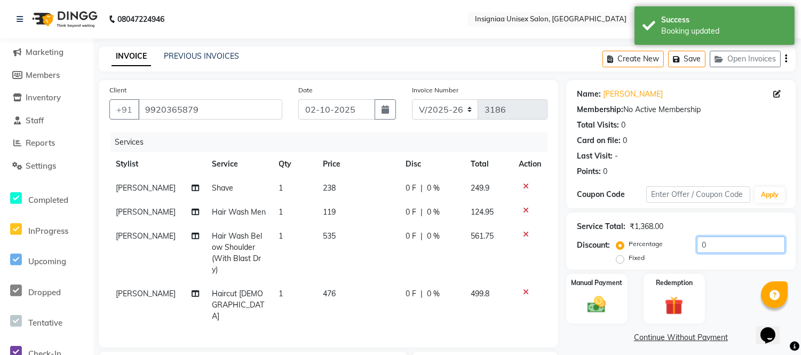
click at [699, 246] on input "0" at bounding box center [741, 244] width 88 height 17
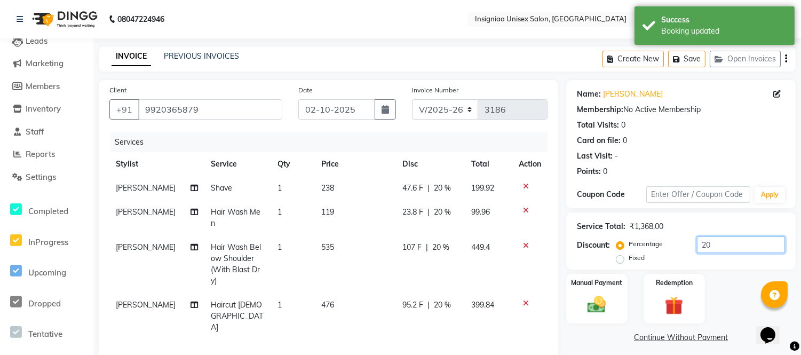
scroll to position [156, 0]
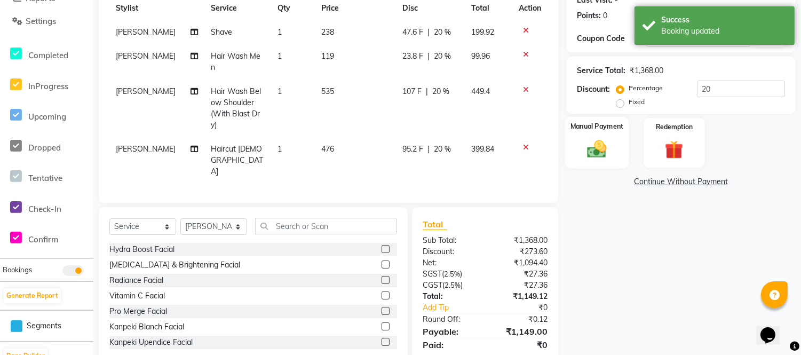
click at [580, 159] on div "Manual Payment" at bounding box center [597, 143] width 64 height 52
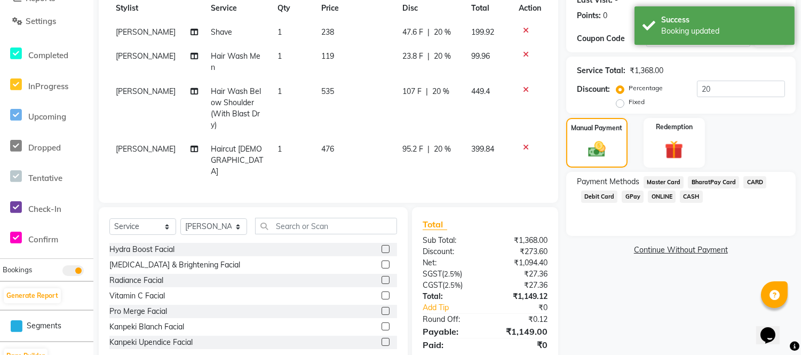
click at [627, 195] on span "GPay" at bounding box center [633, 197] width 22 height 12
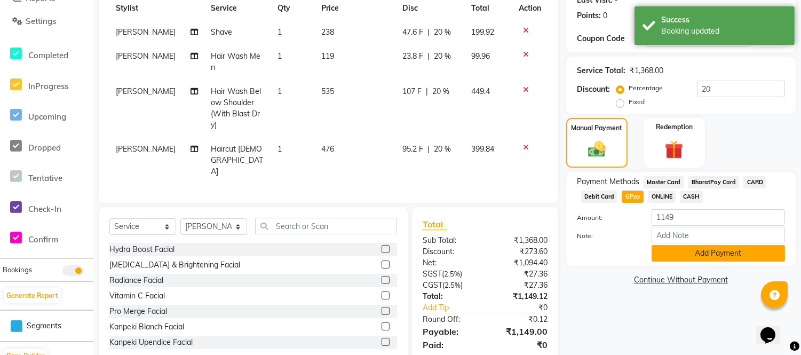
click at [658, 252] on button "Add Payment" at bounding box center [718, 253] width 133 height 17
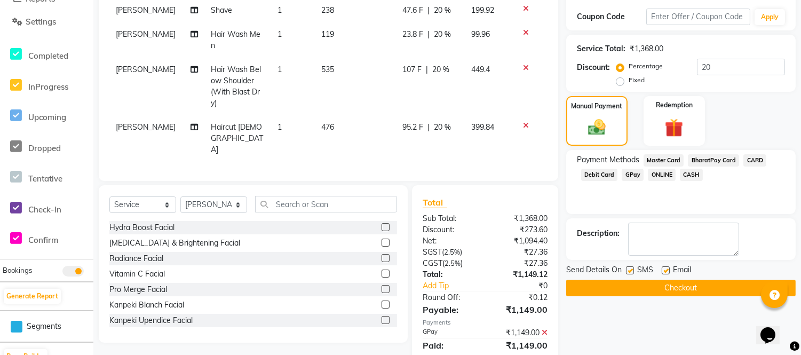
scroll to position [178, 0]
click at [663, 284] on button "Checkout" at bounding box center [681, 287] width 230 height 17
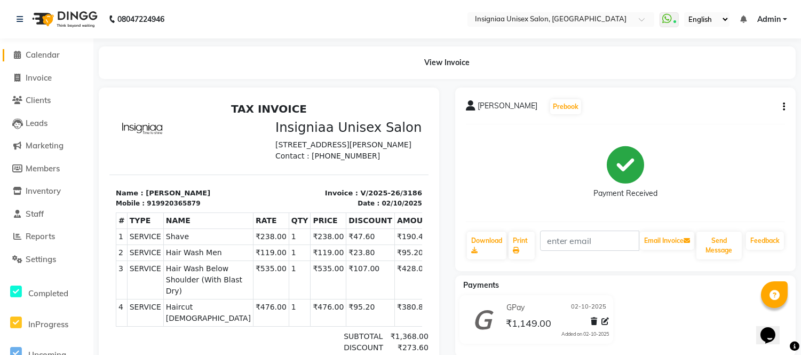
click at [49, 56] on span "Calendar" at bounding box center [43, 55] width 34 height 10
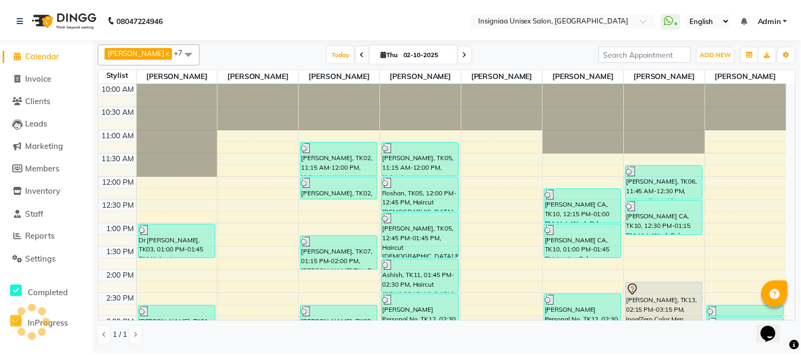
scroll to position [307, 0]
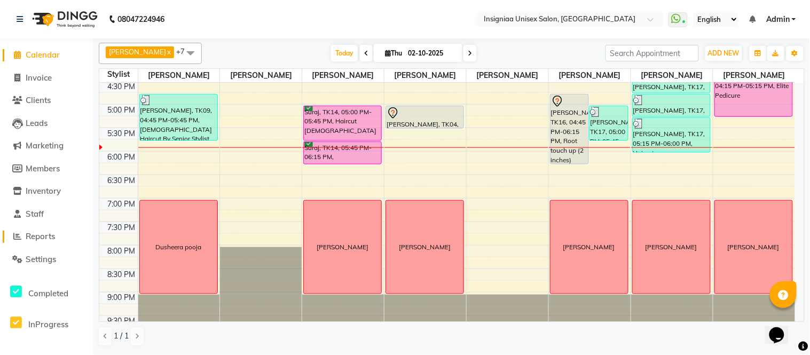
click at [38, 242] on link "Reports" at bounding box center [47, 237] width 88 height 12
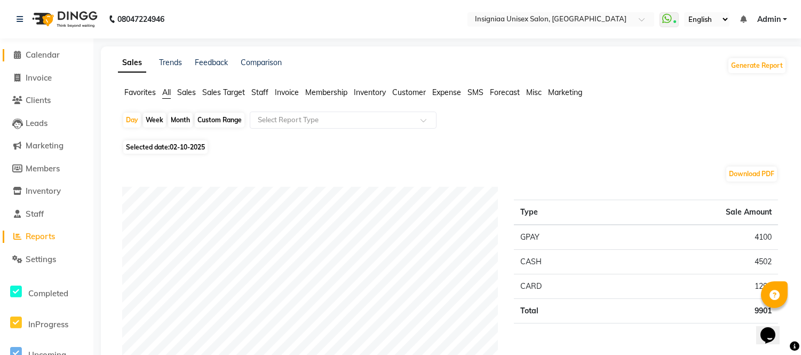
click at [45, 59] on span "Calendar" at bounding box center [43, 55] width 34 height 10
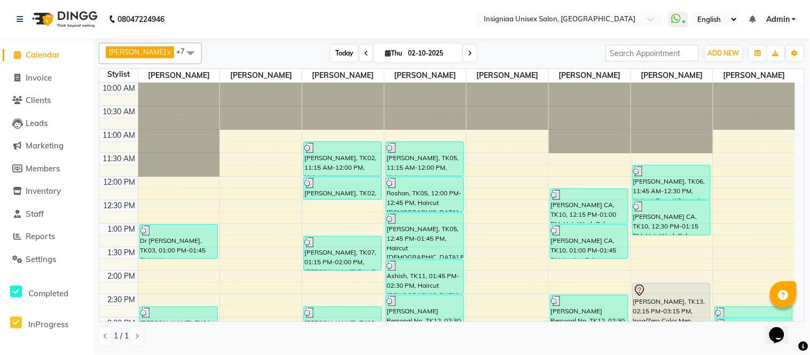
click at [331, 56] on span "Today" at bounding box center [344, 53] width 27 height 17
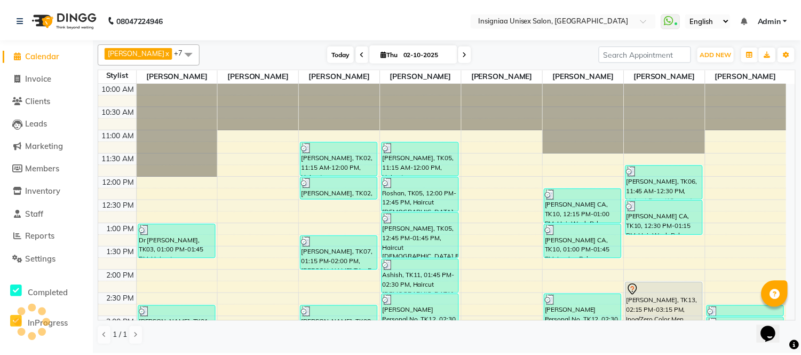
scroll to position [327, 0]
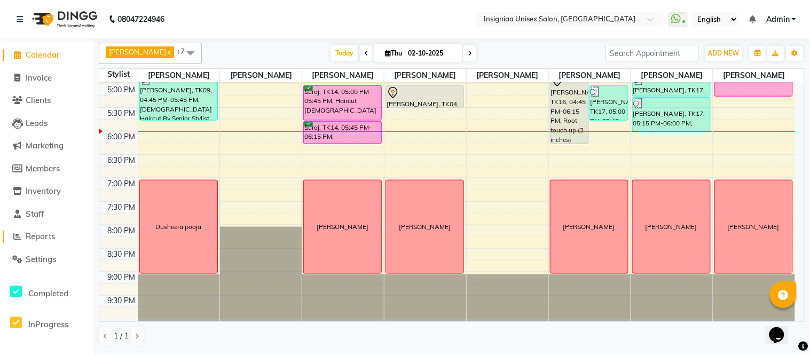
click at [32, 234] on span "Reports" at bounding box center [40, 236] width 29 height 10
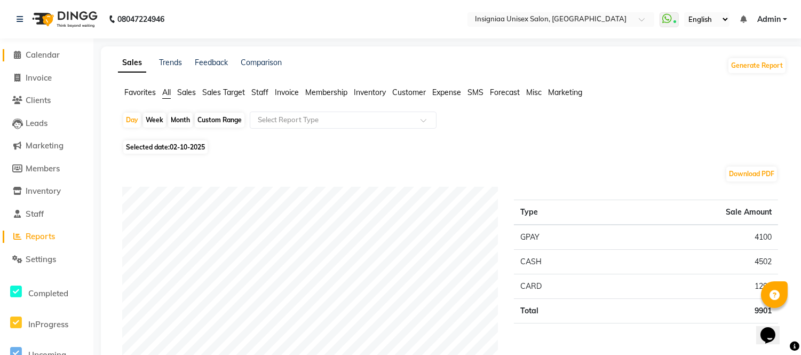
click at [41, 59] on span "Calendar" at bounding box center [43, 55] width 34 height 10
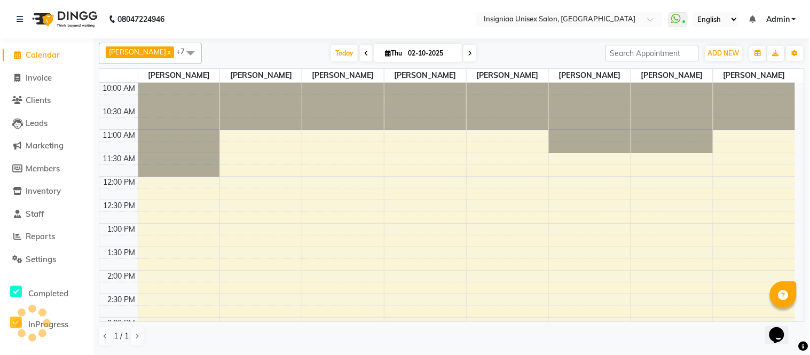
scroll to position [307, 0]
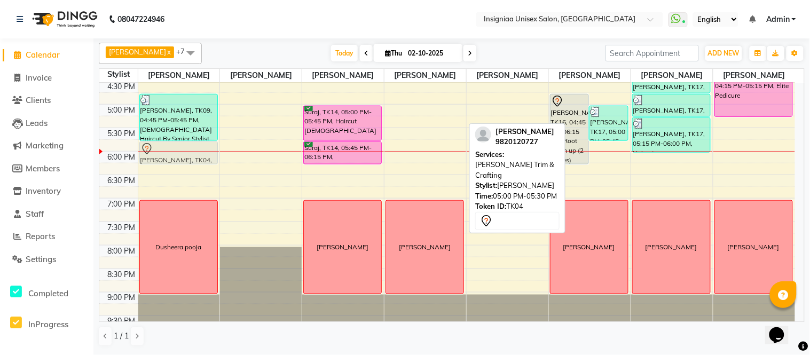
drag, startPoint x: 431, startPoint y: 114, endPoint x: 189, endPoint y: 154, distance: 245.1
click at [189, 154] on tr "Ajay Verma, TK01, 03:30 PM-04:30 PM, Haircut Male By Senior Stylist Ajay Verma,…" at bounding box center [446, 57] width 695 height 563
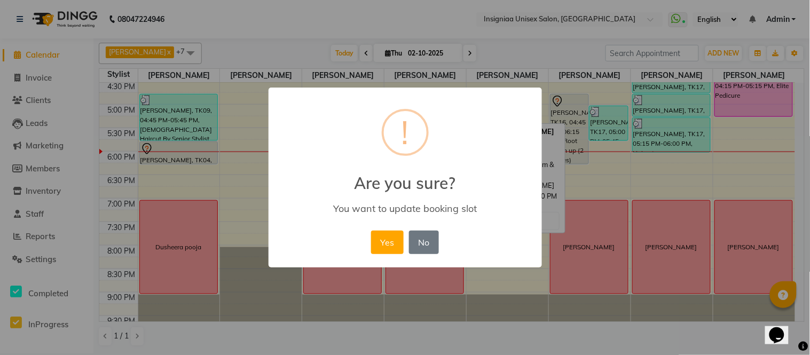
drag, startPoint x: 386, startPoint y: 241, endPoint x: 345, endPoint y: 234, distance: 41.8
click at [385, 241] on button "Yes" at bounding box center [387, 242] width 33 height 23
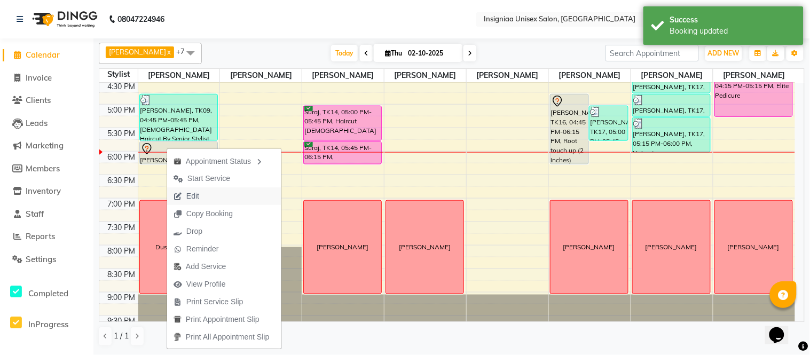
click at [204, 198] on span "Edit" at bounding box center [186, 196] width 38 height 18
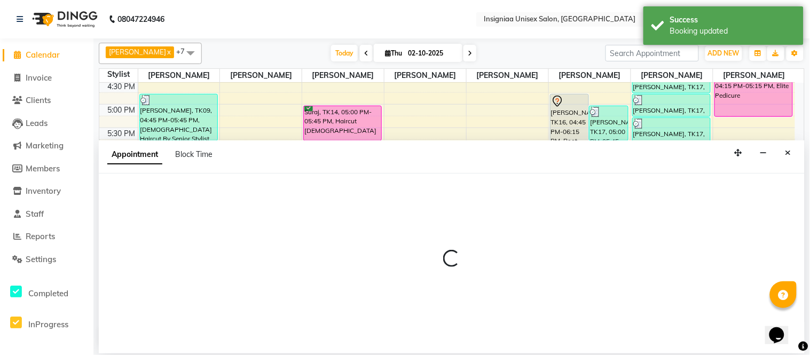
scroll to position [327, 0]
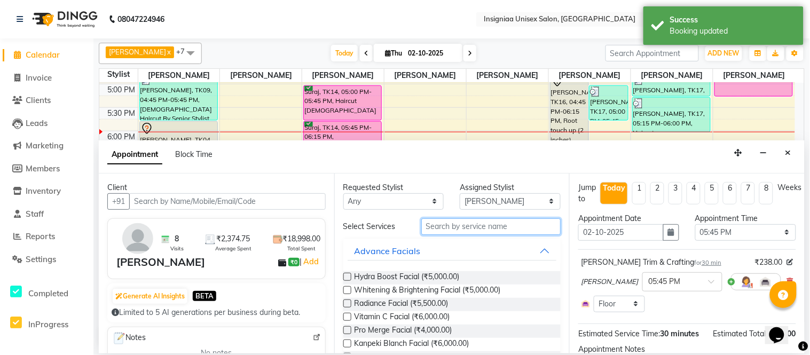
click at [488, 227] on input "text" at bounding box center [491, 226] width 140 height 17
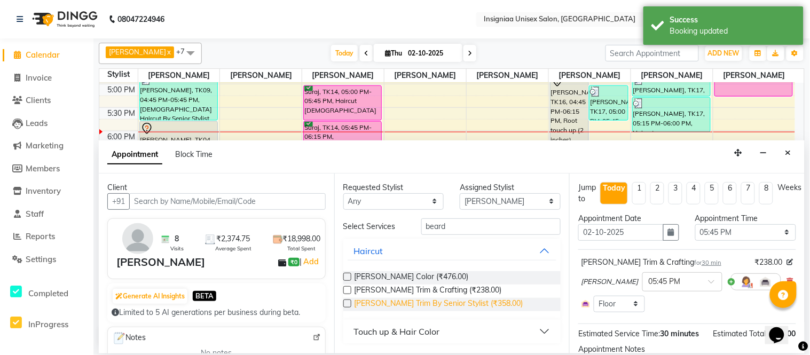
click at [419, 299] on span "[PERSON_NAME] Trim By Senior Stylist (₹358.00)" at bounding box center [438, 304] width 169 height 13
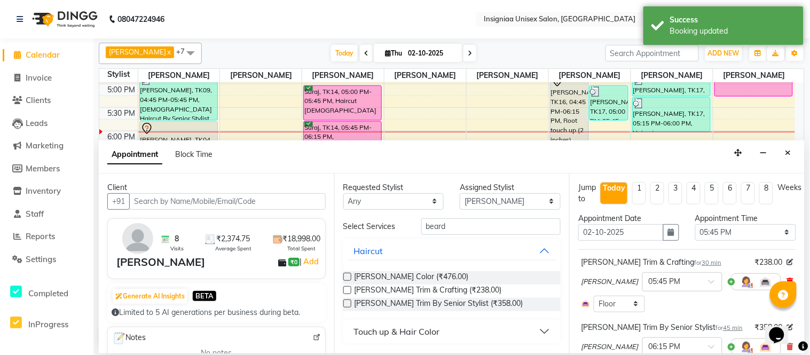
click at [787, 279] on icon at bounding box center [790, 281] width 6 height 7
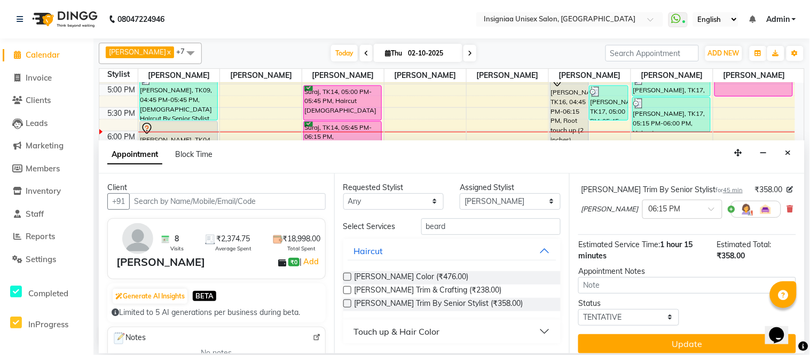
scroll to position [92, 0]
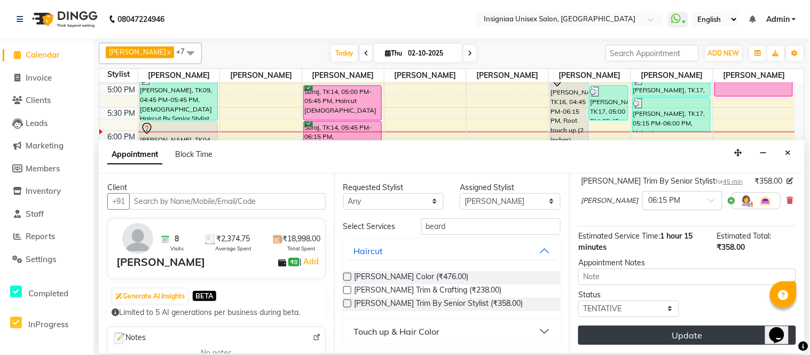
click at [703, 338] on button "Update" at bounding box center [687, 335] width 218 height 19
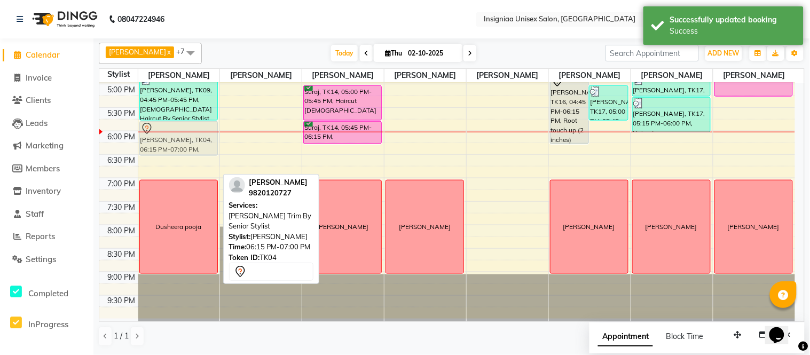
drag, startPoint x: 177, startPoint y: 156, endPoint x: 172, endPoint y: 137, distance: 19.3
click at [172, 137] on div "Ajay Verma, TK01, 03:30 PM-04:30 PM, Haircut Male By Senior Stylist Ajay Verma,…" at bounding box center [179, 37] width 82 height 563
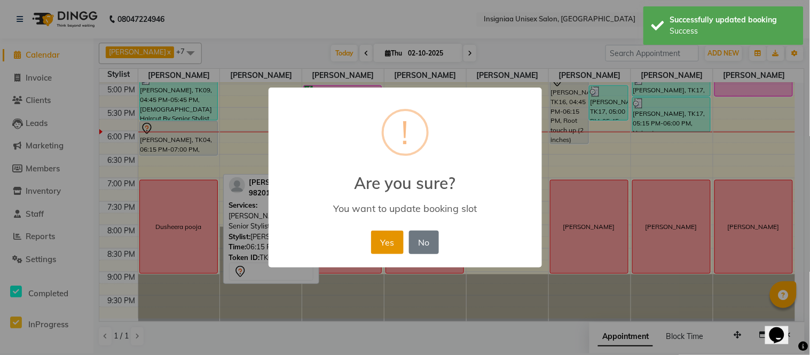
click at [384, 241] on button "Yes" at bounding box center [387, 242] width 33 height 23
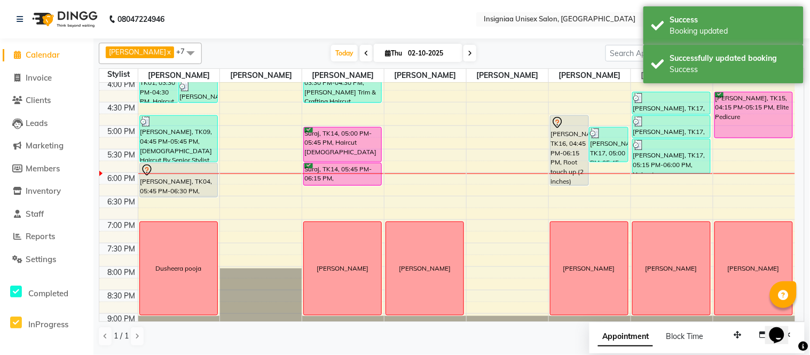
scroll to position [327, 0]
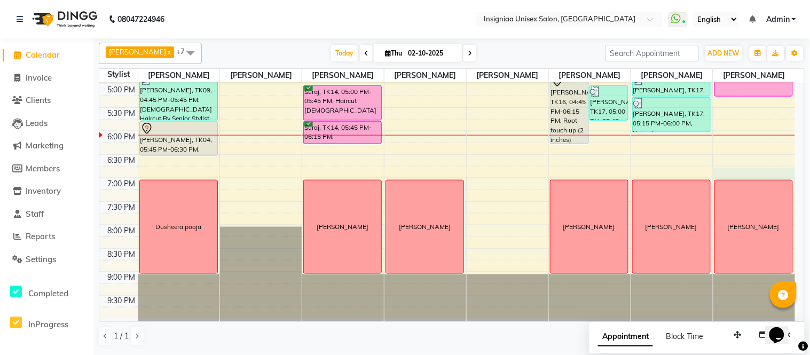
click at [724, 172] on div "10:00 AM 10:30 AM 11:00 AM 11:30 AM 12:00 PM 12:30 PM 1:00 PM 1:30 PM 2:00 PM 2…" at bounding box center [446, 37] width 695 height 563
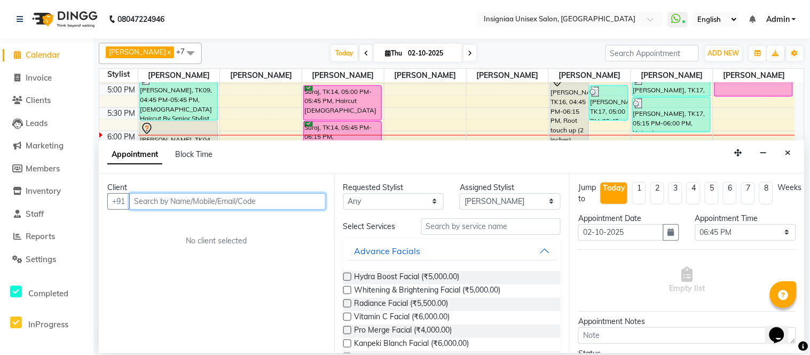
click at [295, 196] on input "text" at bounding box center [227, 201] width 196 height 17
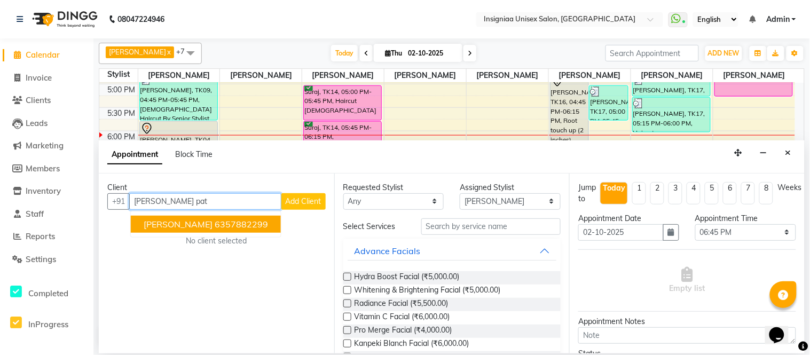
click at [260, 219] on button "Karishma Patel 6357882299" at bounding box center [206, 224] width 150 height 17
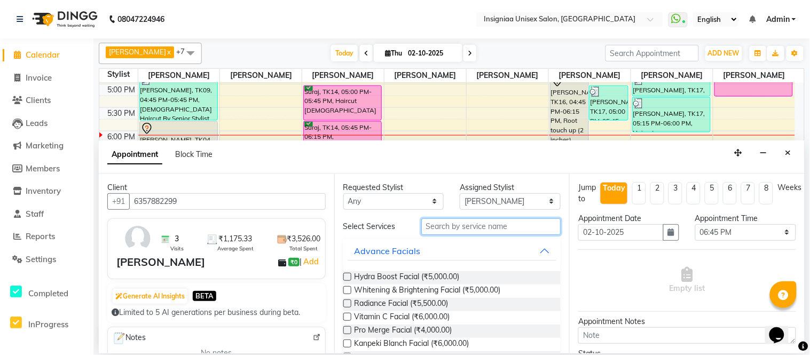
click at [430, 230] on input "text" at bounding box center [491, 226] width 140 height 17
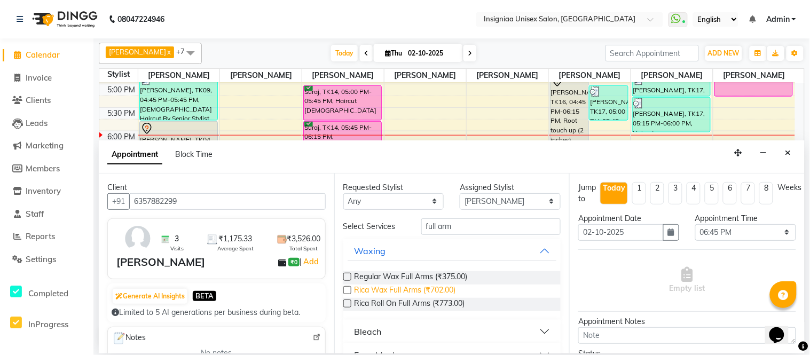
click at [424, 289] on span "Rica Wax Full Arms (₹702.00)" at bounding box center [404, 290] width 101 height 13
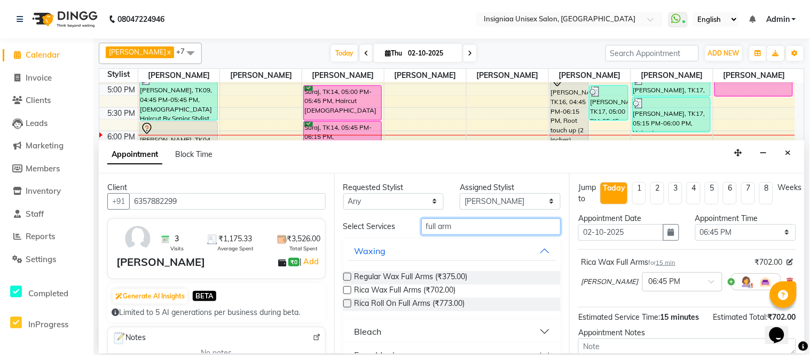
click at [460, 227] on input "full arm" at bounding box center [491, 226] width 140 height 17
click at [420, 289] on span "Rica Wax Full Legs (₹899.00)" at bounding box center [404, 290] width 100 height 13
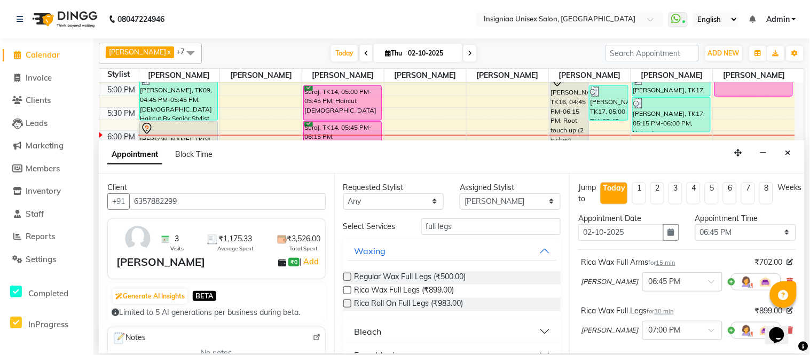
scroll to position [163, 0]
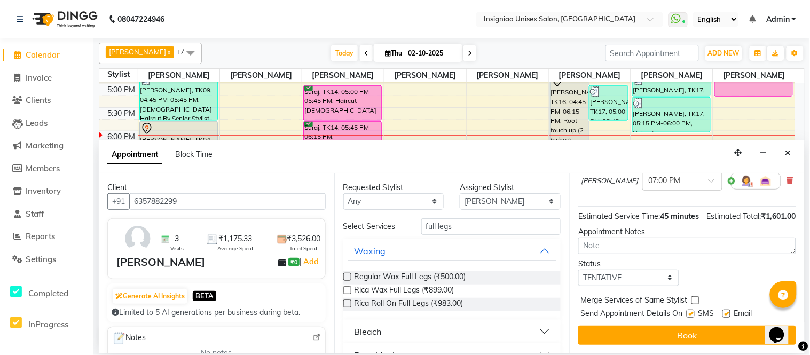
click at [728, 313] on label at bounding box center [726, 314] width 8 height 8
click at [728, 313] on input "checkbox" at bounding box center [725, 314] width 7 height 7
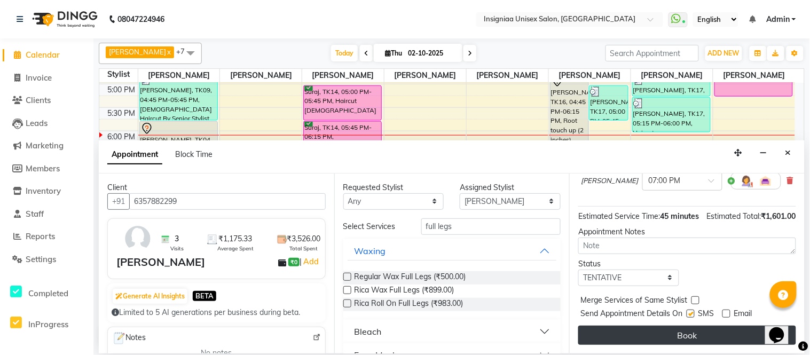
click at [727, 335] on button "Book" at bounding box center [687, 335] width 218 height 19
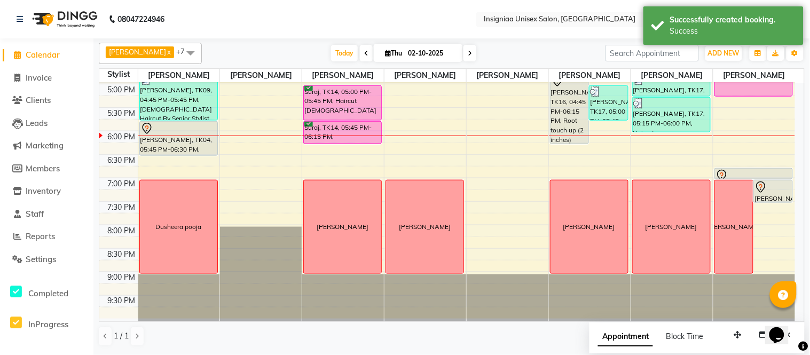
click at [240, 52] on div "Today Thu 02-10-2025" at bounding box center [403, 53] width 393 height 16
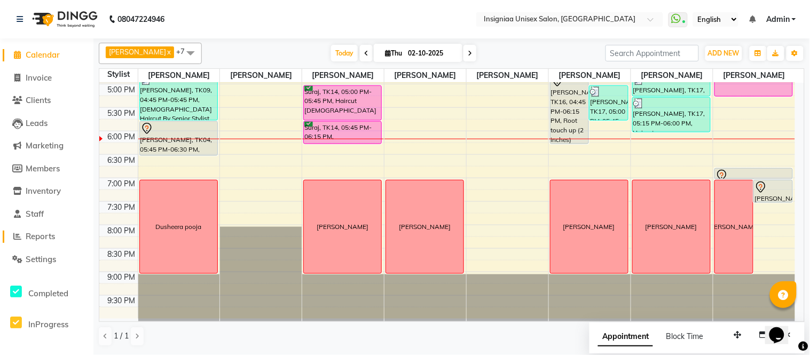
click at [50, 235] on span "Reports" at bounding box center [40, 236] width 29 height 10
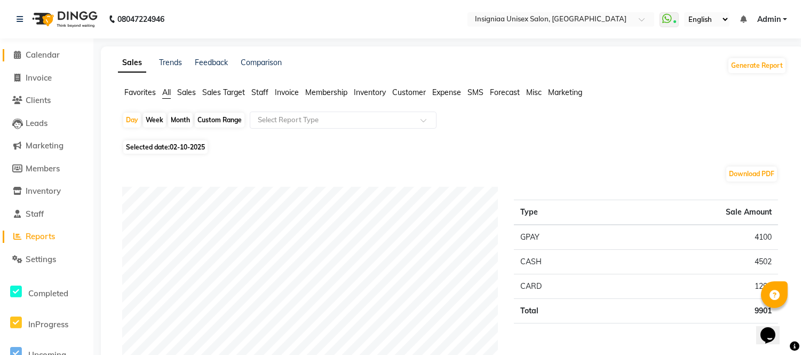
click at [48, 59] on span "Calendar" at bounding box center [43, 55] width 34 height 10
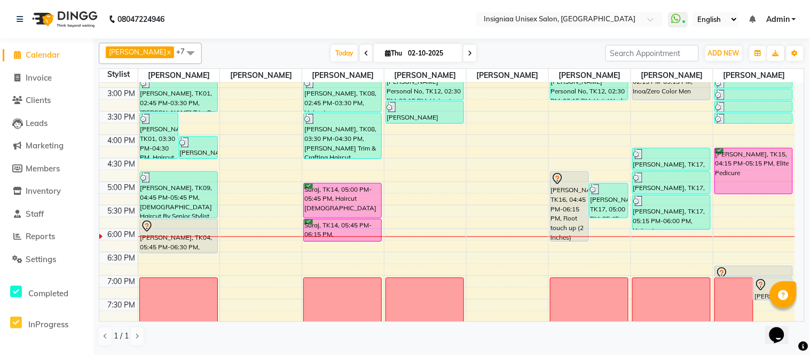
scroll to position [237, 0]
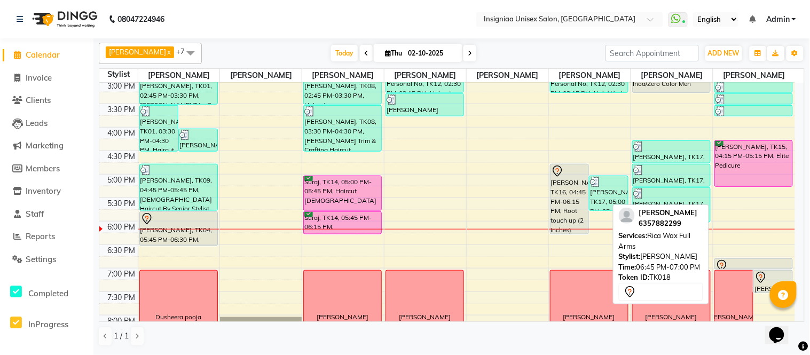
click at [746, 263] on div at bounding box center [753, 265] width 77 height 13
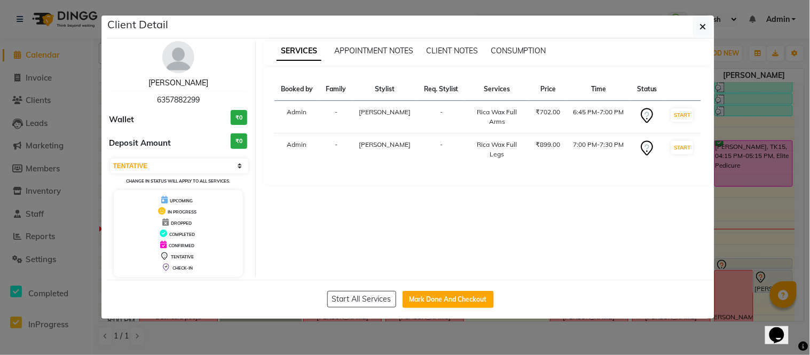
click at [173, 85] on link "Karishma Patel" at bounding box center [178, 83] width 60 height 10
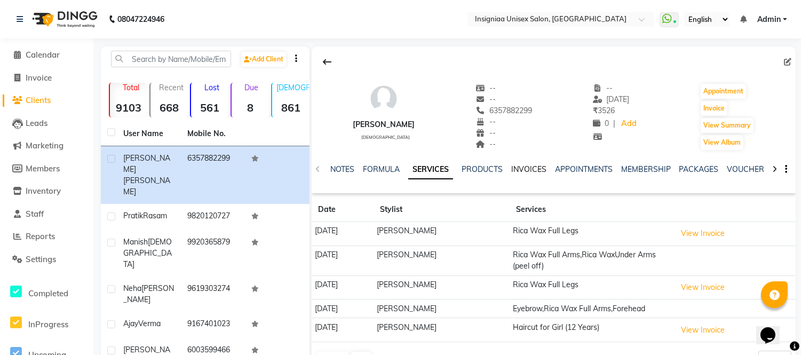
click at [515, 171] on link "INVOICES" at bounding box center [528, 169] width 35 height 10
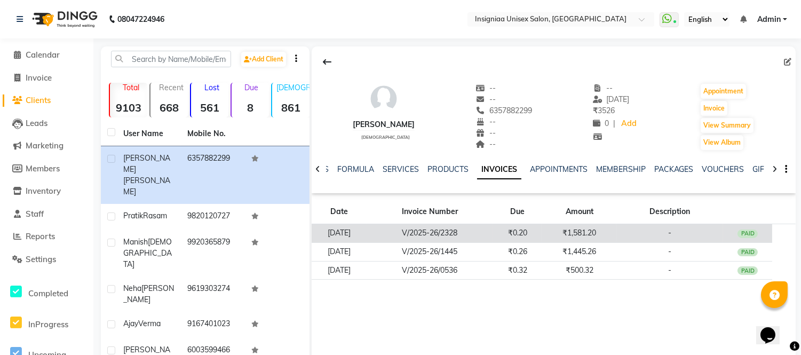
click at [466, 235] on td "V/2025-26/2328" at bounding box center [430, 233] width 126 height 19
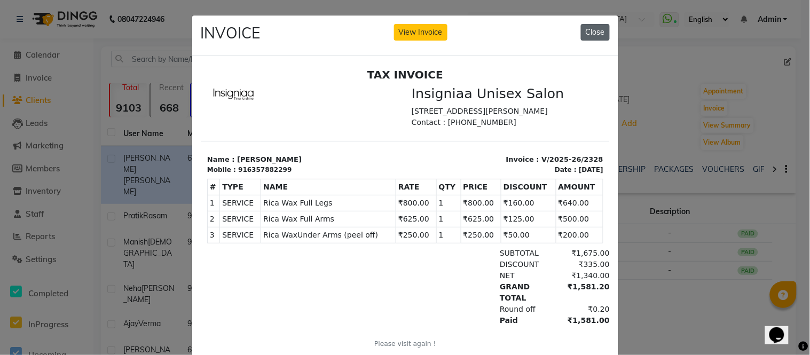
click at [604, 38] on button "Close" at bounding box center [595, 32] width 29 height 17
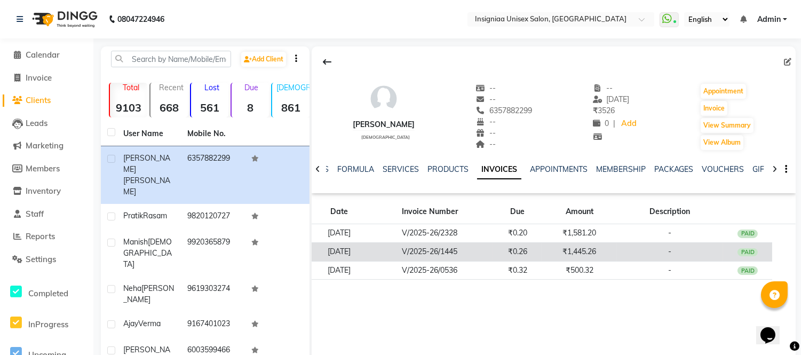
click at [462, 257] on td "V/2025-26/1445" at bounding box center [430, 251] width 126 height 19
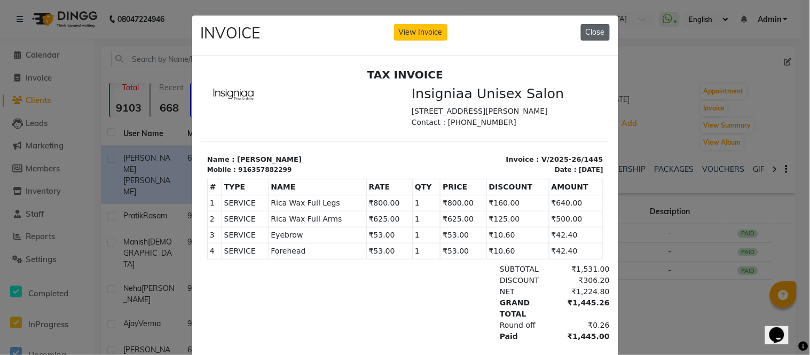
drag, startPoint x: 589, startPoint y: 38, endPoint x: 378, endPoint y: 31, distance: 210.9
click at [589, 38] on button "Close" at bounding box center [595, 32] width 29 height 17
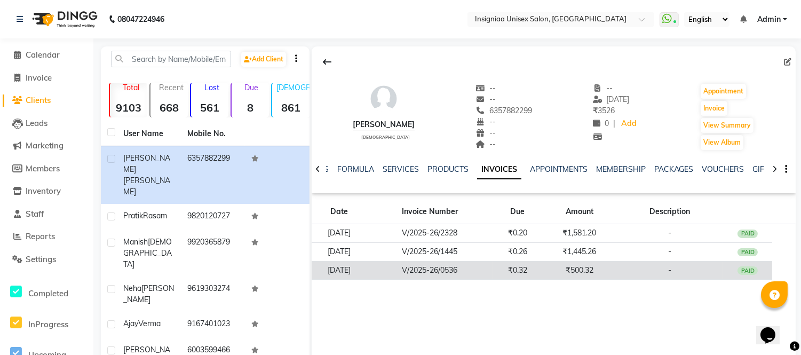
click at [444, 274] on td "V/2025-26/0536" at bounding box center [430, 270] width 126 height 19
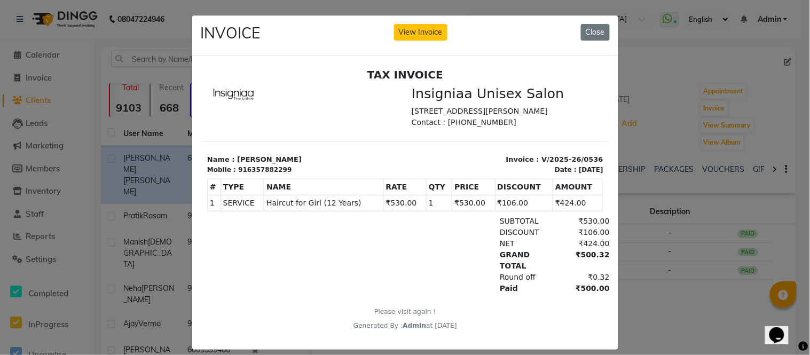
scroll to position [8, 0]
click at [603, 38] on button "Close" at bounding box center [595, 32] width 29 height 17
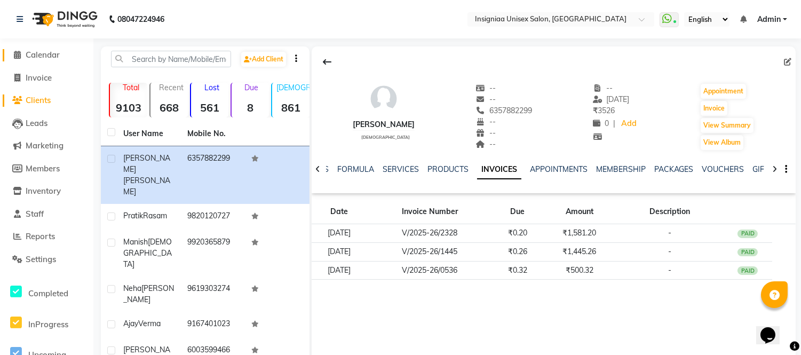
click at [52, 50] on span "Calendar" at bounding box center [43, 55] width 34 height 10
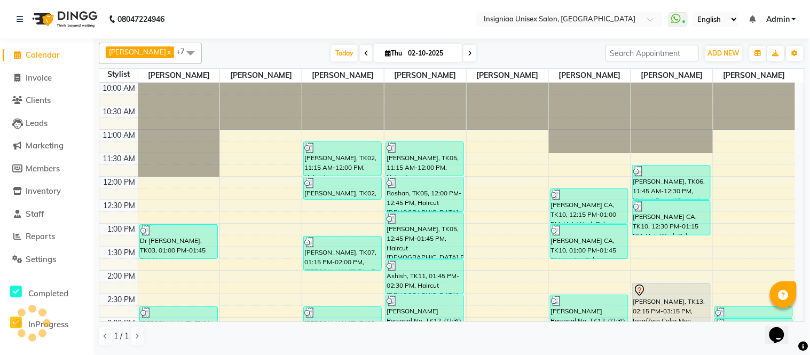
scroll to position [307, 0]
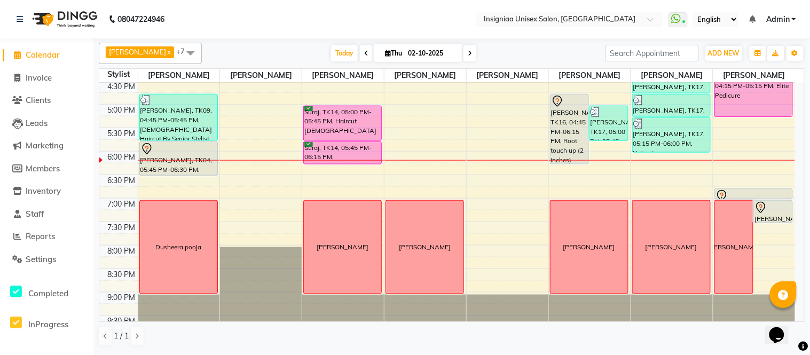
click at [405, 132] on div "10:00 AM 10:30 AM 11:00 AM 11:30 AM 12:00 PM 12:30 PM 1:00 PM 1:30 PM 2:00 PM 2…" at bounding box center [446, 57] width 695 height 563
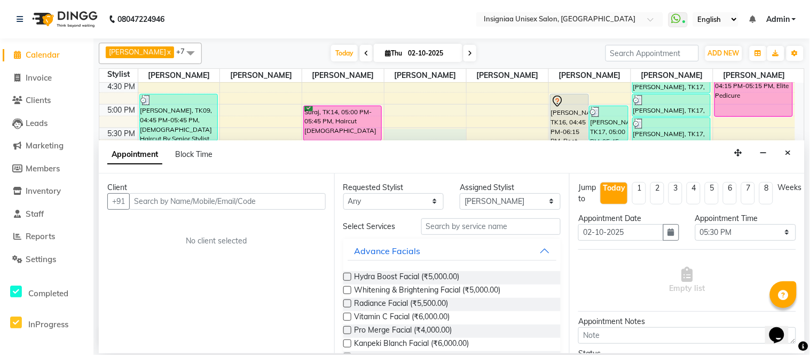
click at [251, 200] on input "text" at bounding box center [227, 201] width 196 height 17
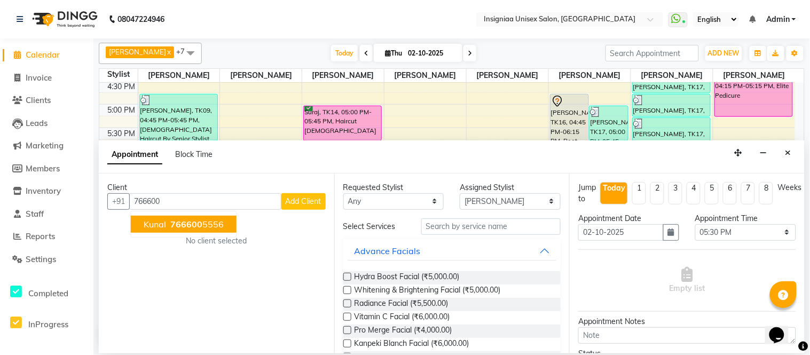
click at [193, 226] on span "766600" at bounding box center [186, 224] width 32 height 11
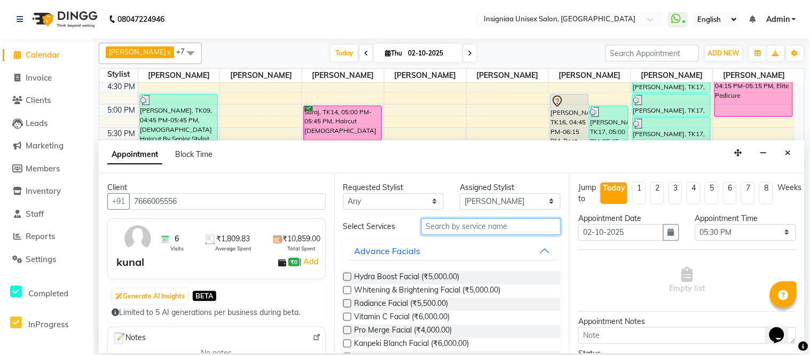
click at [473, 226] on input "text" at bounding box center [491, 226] width 140 height 17
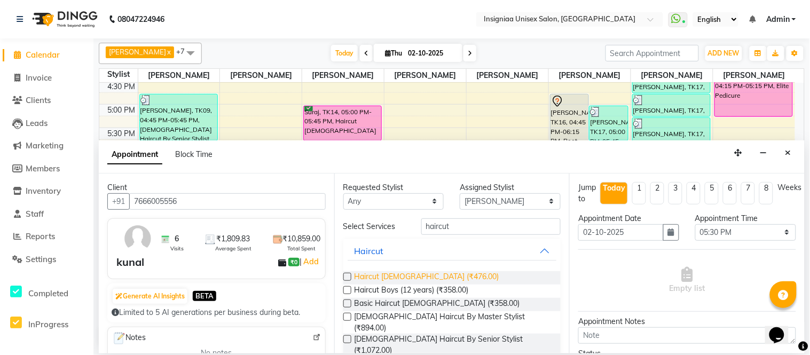
click at [401, 278] on span "Haircut [DEMOGRAPHIC_DATA] (₹476.00)" at bounding box center [426, 277] width 145 height 13
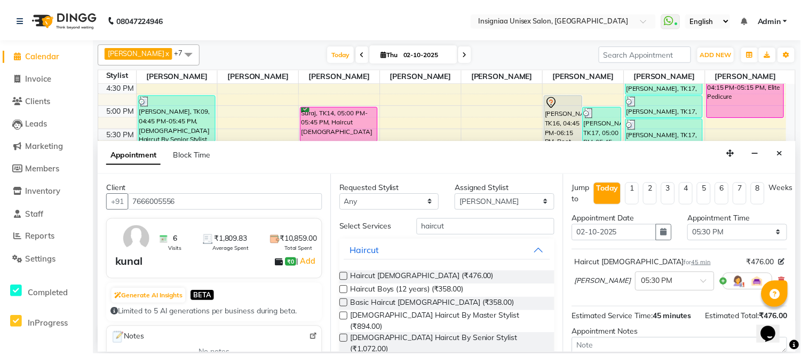
scroll to position [112, 0]
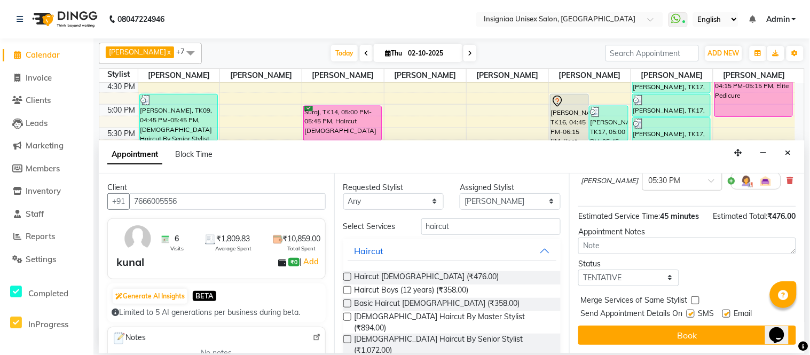
click at [727, 313] on label at bounding box center [726, 314] width 8 height 8
click at [727, 313] on input "checkbox" at bounding box center [725, 314] width 7 height 7
click at [691, 315] on label at bounding box center [690, 314] width 8 height 8
click at [691, 315] on input "checkbox" at bounding box center [689, 314] width 7 height 7
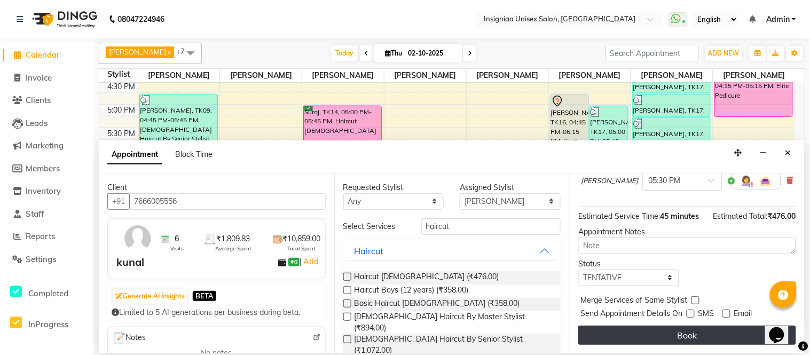
click at [682, 335] on button "Book" at bounding box center [687, 335] width 218 height 19
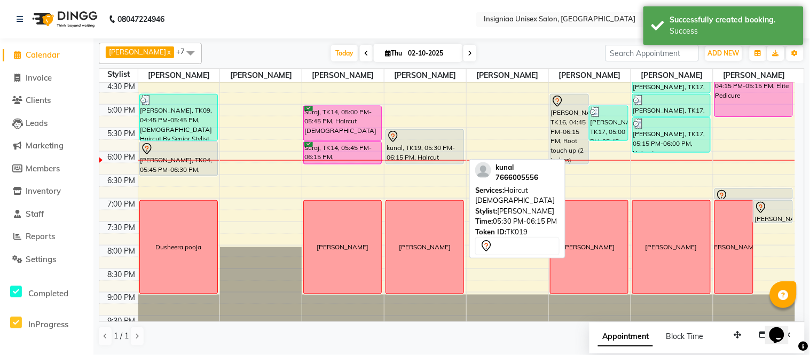
click at [421, 140] on div at bounding box center [424, 136] width 76 height 13
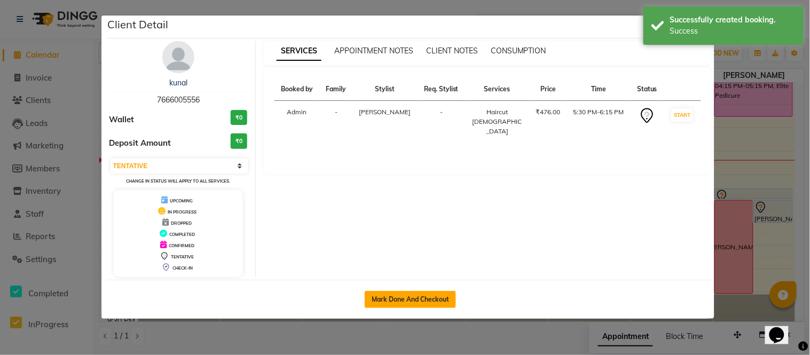
click at [409, 292] on button "Mark Done And Checkout" at bounding box center [410, 299] width 91 height 17
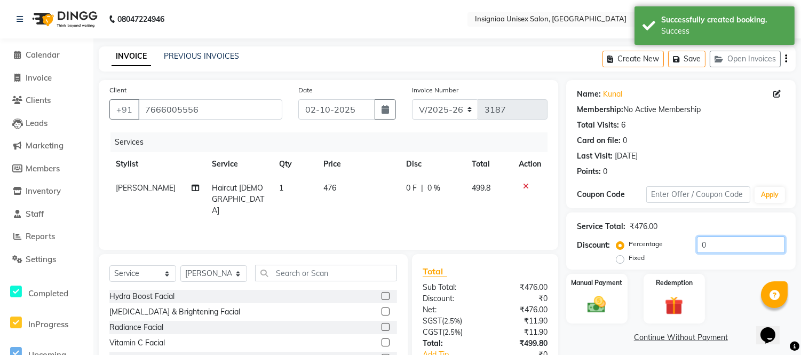
click at [697, 248] on input "0" at bounding box center [741, 244] width 88 height 17
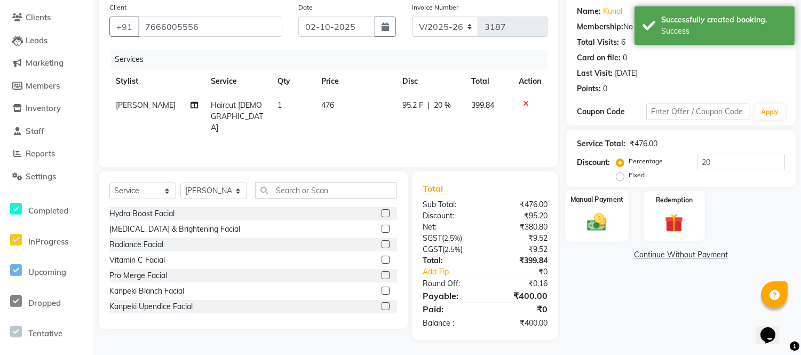
click at [589, 227] on img at bounding box center [596, 222] width 31 height 22
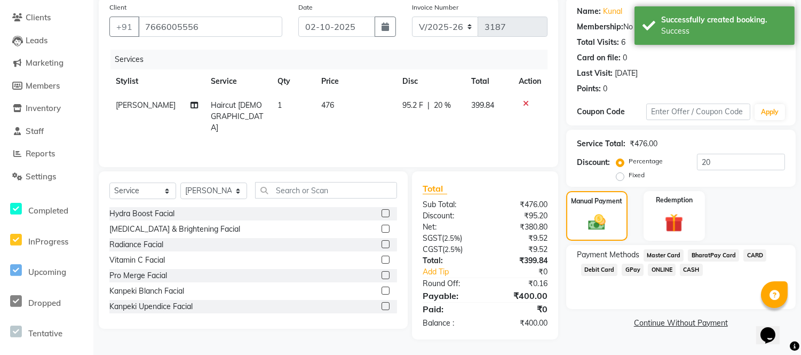
click at [628, 268] on span "GPay" at bounding box center [633, 270] width 22 height 12
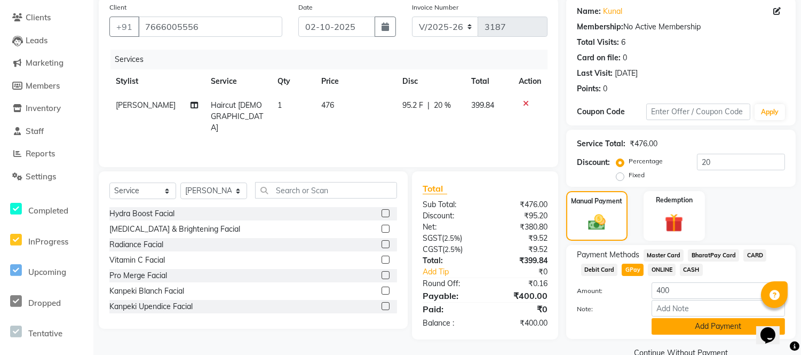
click at [670, 324] on button "Add Payment" at bounding box center [718, 326] width 133 height 17
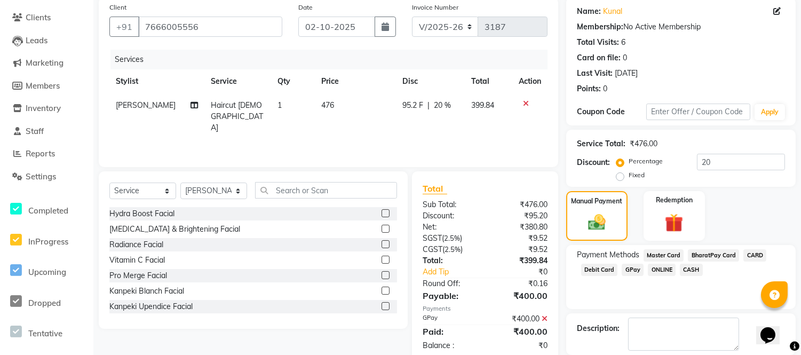
scroll to position [134, 0]
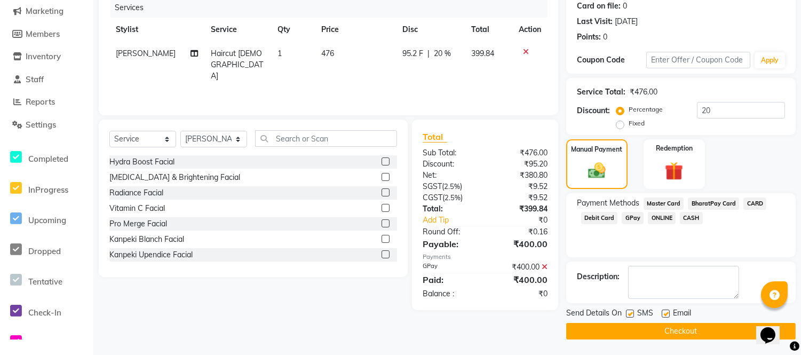
click at [664, 314] on label at bounding box center [666, 314] width 8 height 8
click at [664, 314] on input "checkbox" at bounding box center [665, 314] width 7 height 7
drag, startPoint x: 630, startPoint y: 310, endPoint x: 630, endPoint y: 316, distance: 6.4
click at [630, 311] on label at bounding box center [630, 314] width 8 height 8
click at [630, 311] on input "checkbox" at bounding box center [629, 314] width 7 height 7
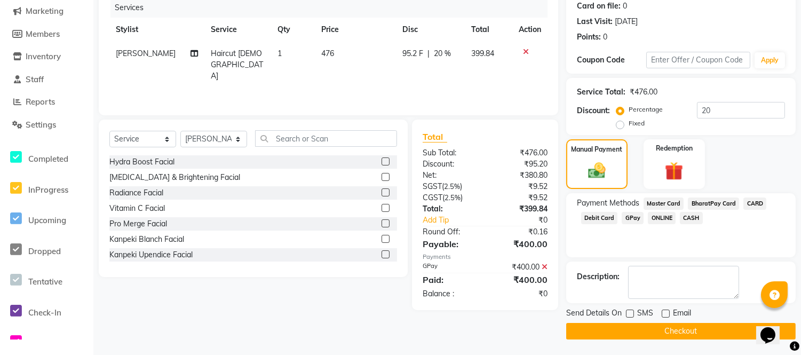
click at [628, 330] on button "Checkout" at bounding box center [681, 331] width 230 height 17
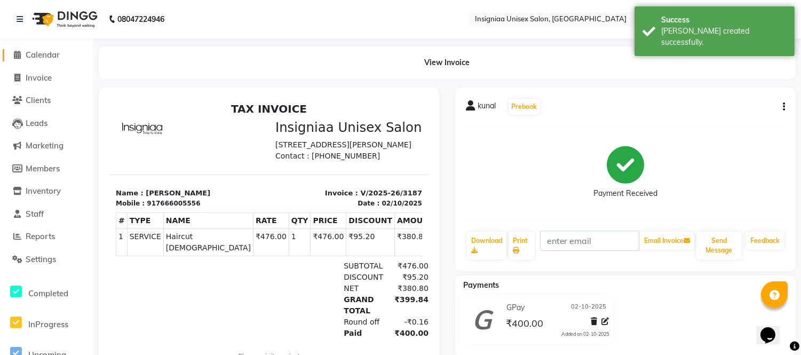
drag, startPoint x: 43, startPoint y: 56, endPoint x: 49, endPoint y: 69, distance: 15.3
click at [43, 56] on span "Calendar" at bounding box center [43, 55] width 34 height 10
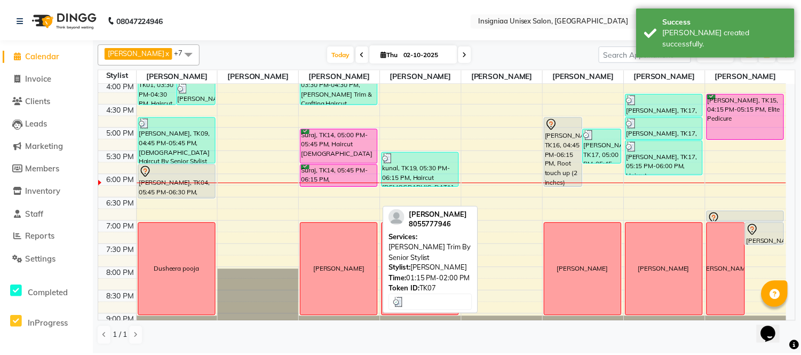
scroll to position [296, 0]
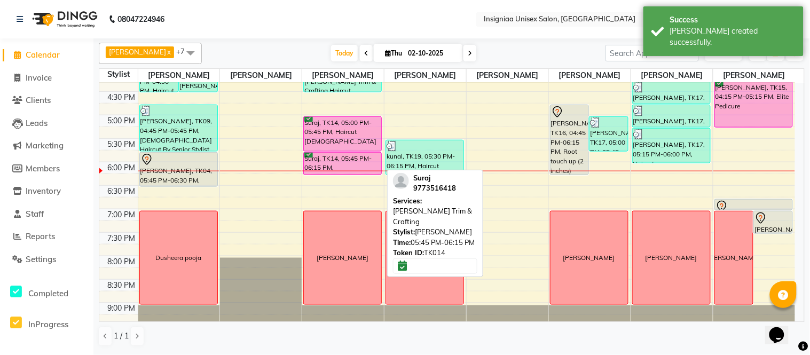
click at [329, 155] on div "Suraj, TK14, 05:45 PM-06:15 PM, Beard Trim & Crafting" at bounding box center [342, 164] width 77 height 22
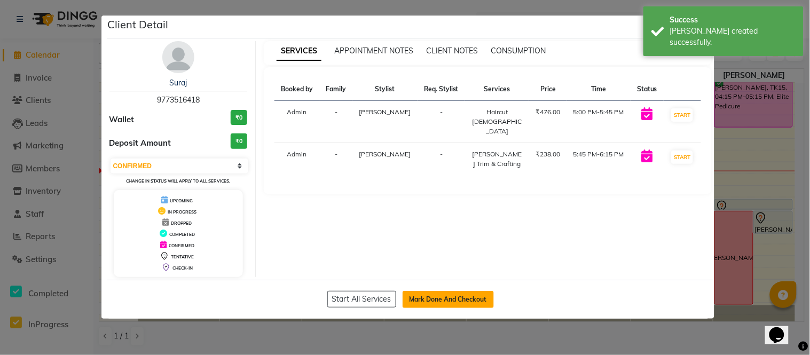
click at [441, 299] on button "Mark Done And Checkout" at bounding box center [447, 299] width 91 height 17
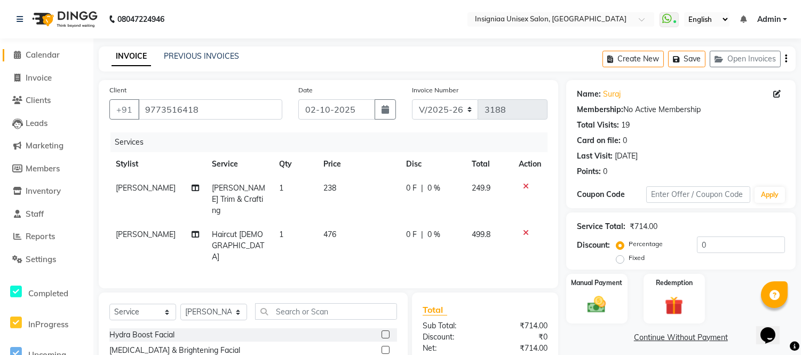
scroll to position [37, 0]
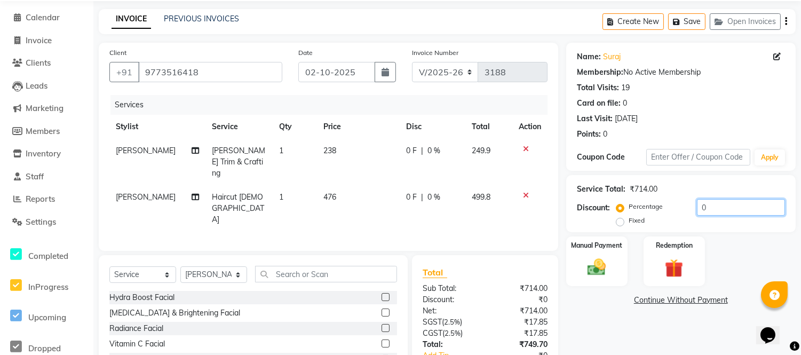
click at [697, 208] on input "0" at bounding box center [741, 207] width 88 height 17
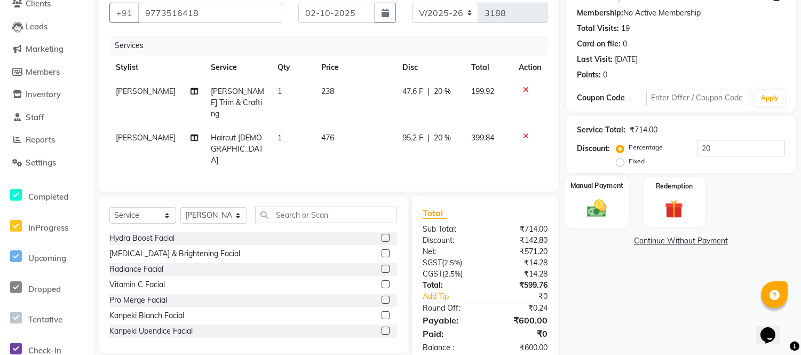
click at [596, 211] on img at bounding box center [596, 208] width 31 height 22
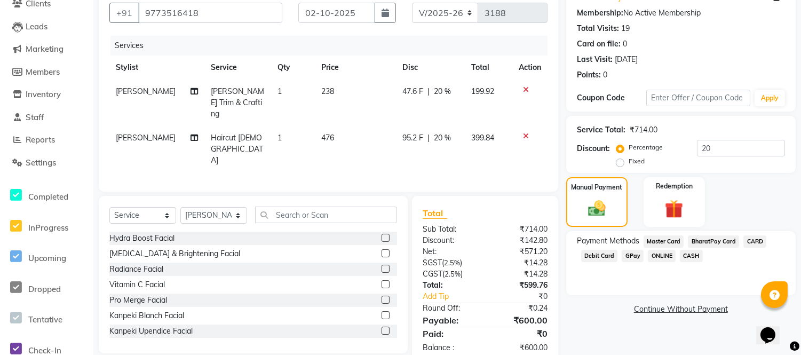
click at [636, 255] on span "GPay" at bounding box center [633, 256] width 22 height 12
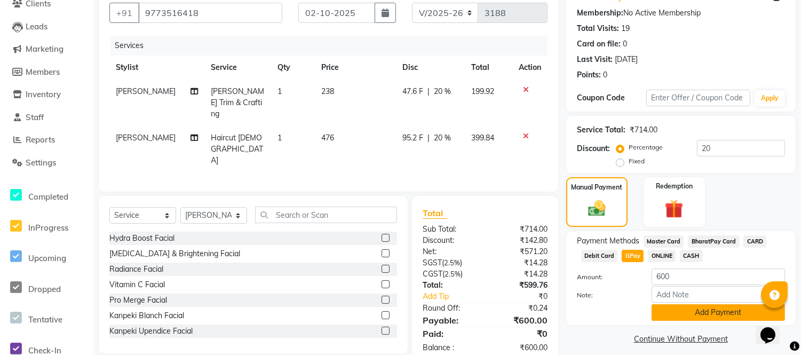
click at [668, 307] on button "Add Payment" at bounding box center [718, 312] width 133 height 17
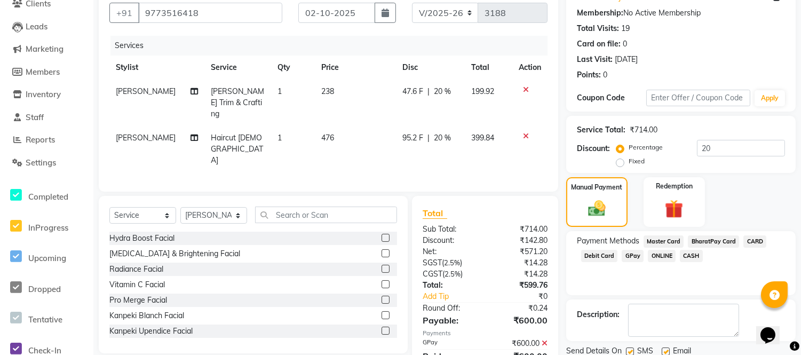
scroll to position [134, 0]
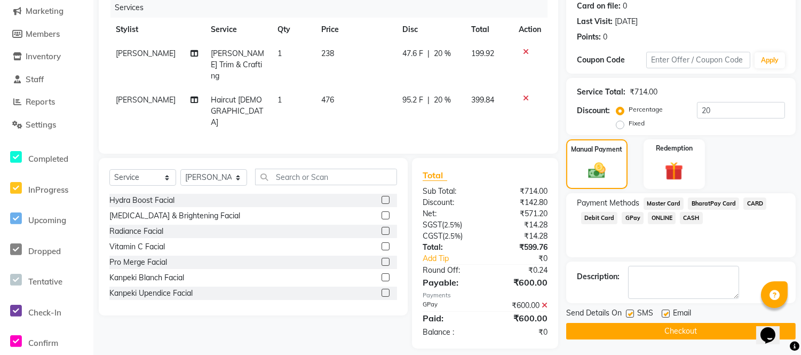
click at [666, 312] on label at bounding box center [666, 314] width 8 height 8
click at [666, 312] on input "checkbox" at bounding box center [665, 314] width 7 height 7
click at [628, 313] on label at bounding box center [630, 314] width 8 height 8
click at [628, 313] on input "checkbox" at bounding box center [629, 314] width 7 height 7
click at [633, 328] on button "Checkout" at bounding box center [681, 331] width 230 height 17
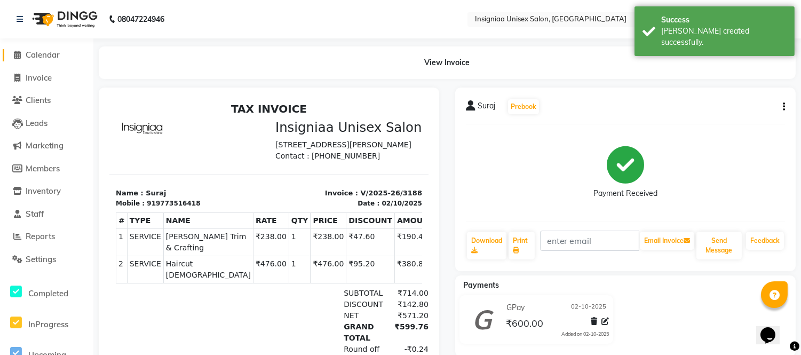
click at [49, 59] on span "Calendar" at bounding box center [43, 55] width 34 height 10
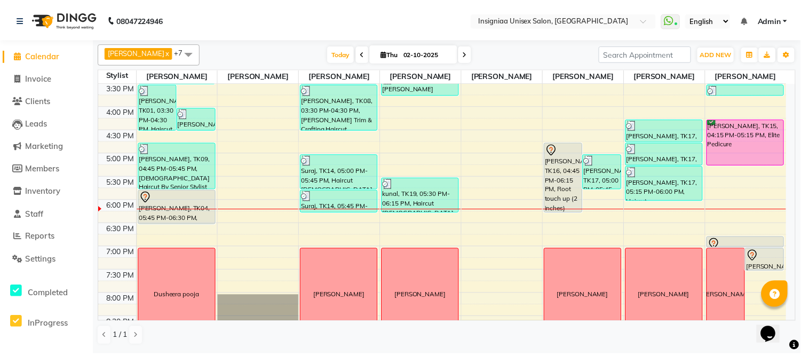
scroll to position [265, 0]
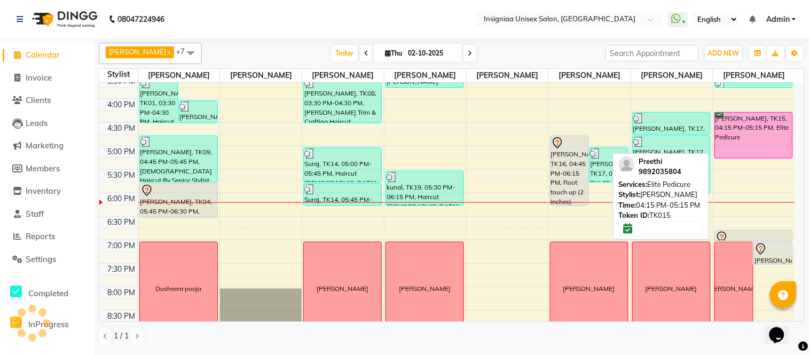
click at [755, 148] on div "Preethi, TK15, 04:15 PM-05:15 PM, Elite Pedicure" at bounding box center [754, 135] width 78 height 45
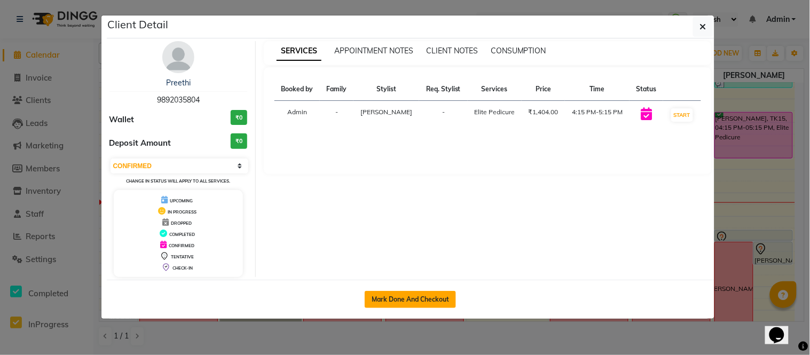
click at [447, 294] on button "Mark Done And Checkout" at bounding box center [410, 299] width 91 height 17
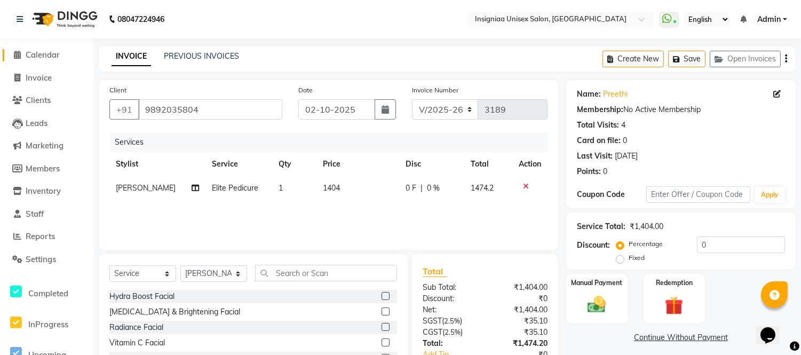
scroll to position [59, 0]
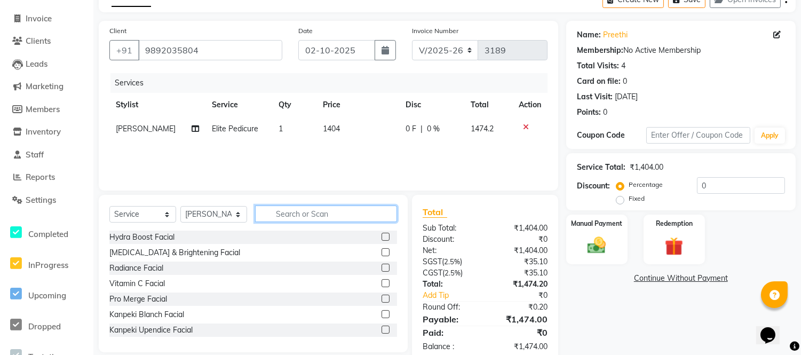
click at [298, 216] on input "text" at bounding box center [326, 213] width 142 height 17
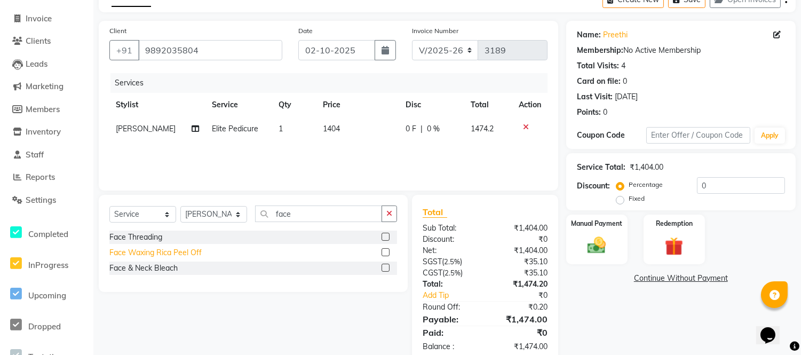
click at [160, 251] on div "Face Waxing Rica Peel Off" at bounding box center [155, 252] width 92 height 11
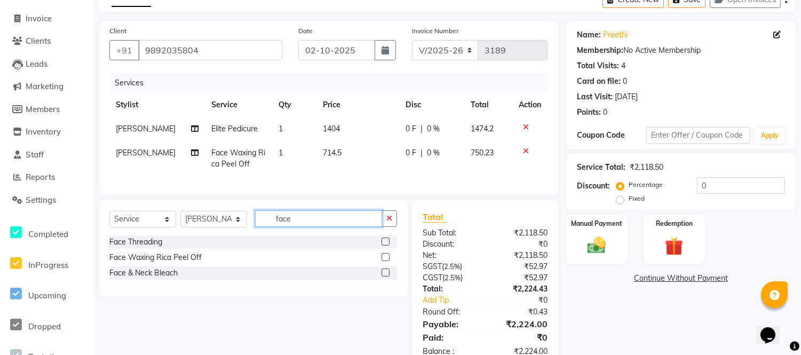
drag, startPoint x: 315, startPoint y: 226, endPoint x: 227, endPoint y: 226, distance: 88.1
click at [227, 226] on div "Select Service Product Membership Package Voucher Prepaid Gift Card Select Styl…" at bounding box center [253, 222] width 288 height 25
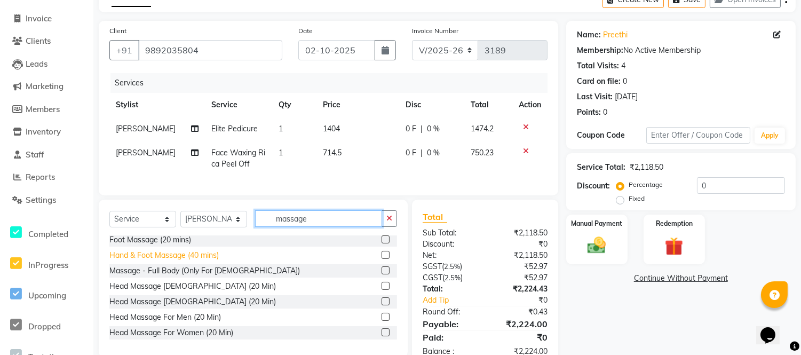
scroll to position [0, 0]
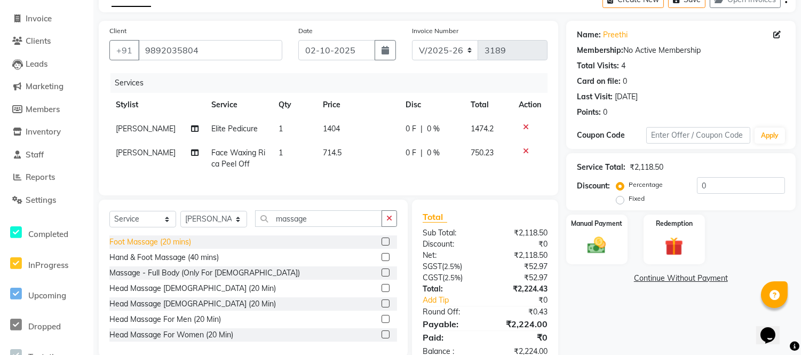
click at [155, 248] on div "Foot Massage (20 mins)" at bounding box center [150, 241] width 82 height 11
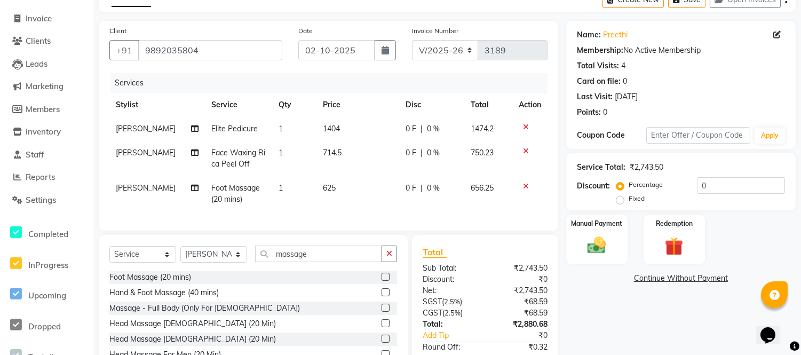
scroll to position [118, 0]
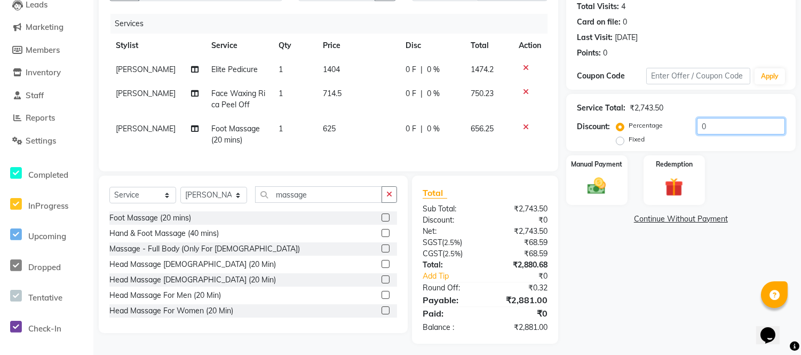
click at [700, 126] on input "0" at bounding box center [741, 126] width 88 height 17
click at [323, 127] on span "625" at bounding box center [326, 129] width 13 height 10
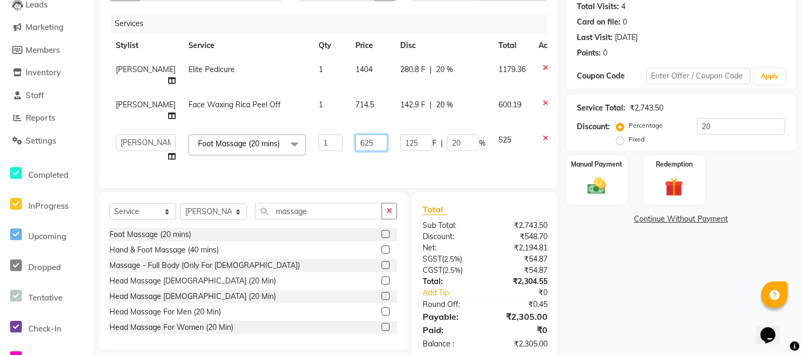
click at [361, 151] on input "625" at bounding box center [371, 142] width 32 height 17
drag, startPoint x: 352, startPoint y: 166, endPoint x: 323, endPoint y: 166, distance: 29.4
click at [323, 166] on tr "Faizan Ansari Nilam Manke Rahul Srivastav Rohini Waghmare Rupali Dhotre Sainath…" at bounding box center [338, 148] width 458 height 41
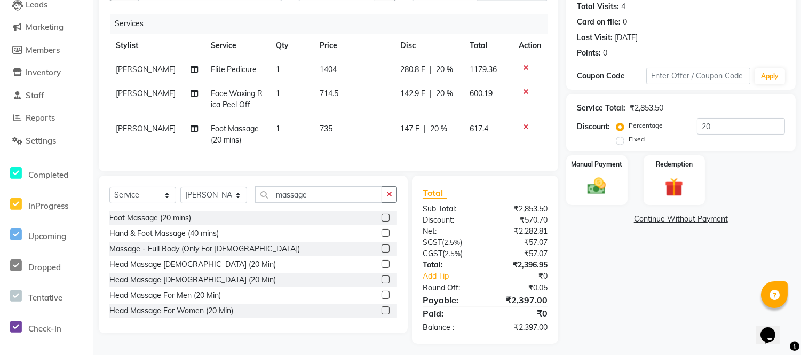
click at [323, 136] on tbody "Rohini Waghmare Elite Pedicure 1 1404 280.8 F | 20 % 1179.36 Rohini Waghmare Fa…" at bounding box center [328, 105] width 438 height 94
click at [325, 125] on span "735" at bounding box center [326, 129] width 13 height 10
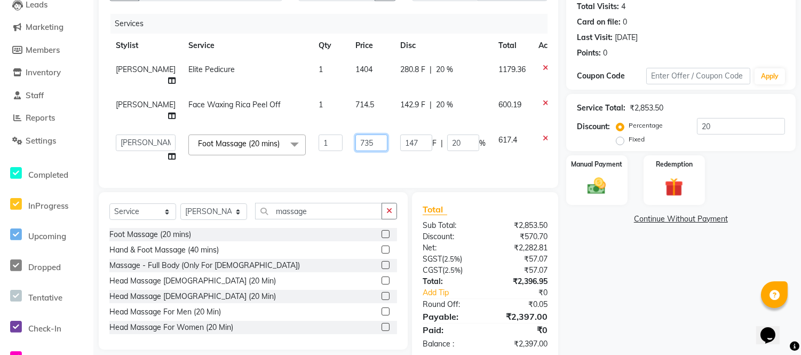
drag, startPoint x: 357, startPoint y: 162, endPoint x: 361, endPoint y: 170, distance: 8.9
click at [357, 151] on input "735" at bounding box center [371, 142] width 32 height 17
click at [348, 131] on tbody "Rohini Waghmare Elite Pedicure 1 1404 280.8 F | 20 % 1179.36 Rohini Waghmare Fa…" at bounding box center [338, 113] width 458 height 111
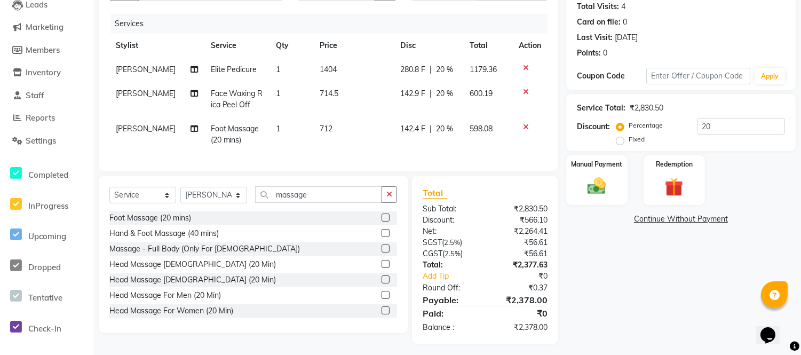
click at [326, 130] on span "712" at bounding box center [326, 129] width 13 height 10
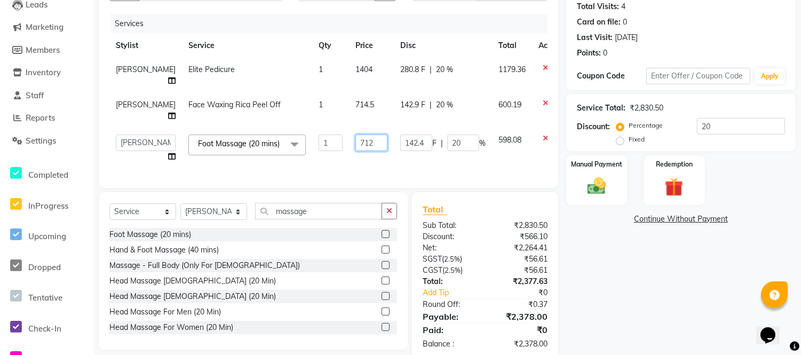
drag, startPoint x: 362, startPoint y: 163, endPoint x: 361, endPoint y: 169, distance: 6.0
click at [362, 151] on input "712" at bounding box center [371, 142] width 32 height 17
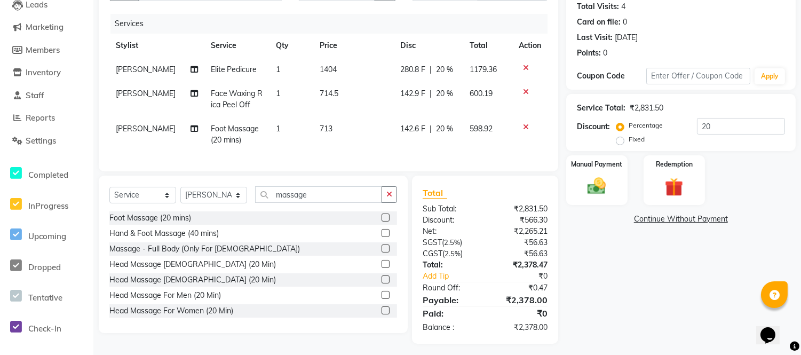
click at [359, 139] on tbody "Rohini Waghmare Elite Pedicure 1 1404 280.8 F | 20 % 1179.36 Rohini Waghmare Fa…" at bounding box center [328, 105] width 438 height 94
click at [314, 129] on td "713" at bounding box center [353, 134] width 80 height 35
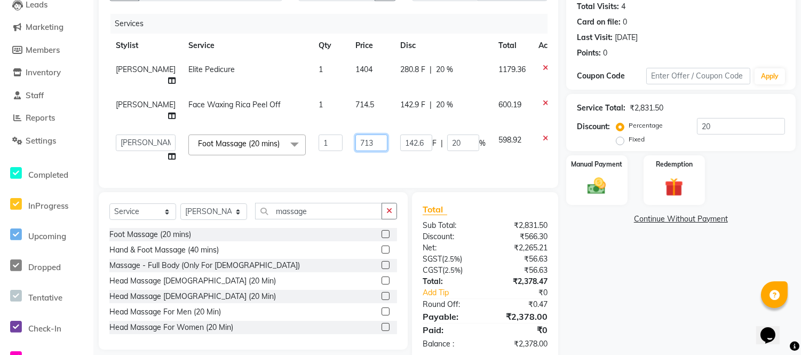
click at [355, 151] on input "713" at bounding box center [371, 142] width 32 height 17
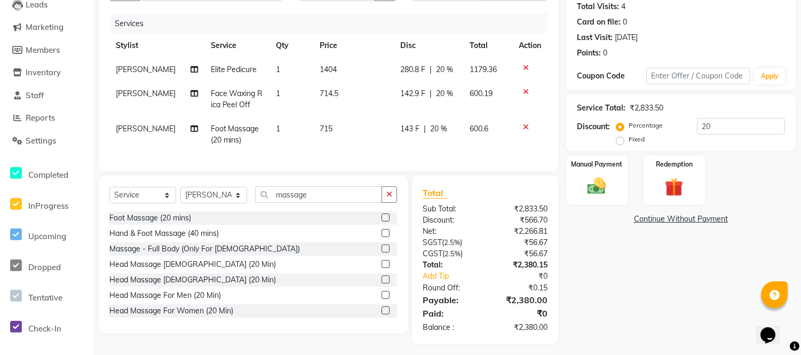
click at [360, 139] on tbody "Rohini Waghmare Elite Pedicure 1 1404 280.8 F | 20 % 1179.36 Rohini Waghmare Fa…" at bounding box center [328, 105] width 438 height 94
click at [327, 69] on span "1404" at bounding box center [328, 70] width 17 height 10
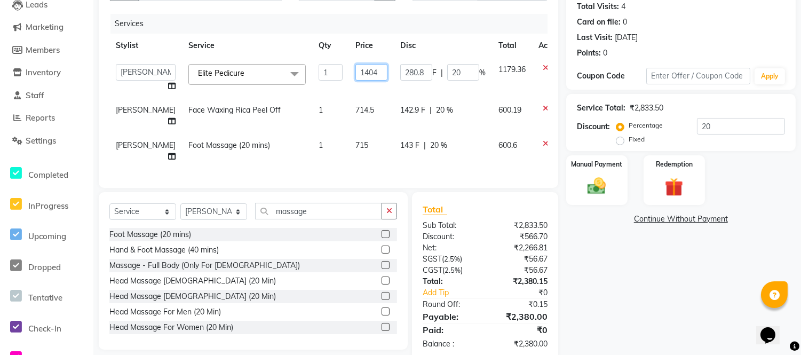
drag, startPoint x: 359, startPoint y: 76, endPoint x: 367, endPoint y: 95, distance: 20.8
click at [364, 81] on td "1404" at bounding box center [371, 78] width 45 height 41
click at [355, 77] on input "14024" at bounding box center [371, 72] width 32 height 17
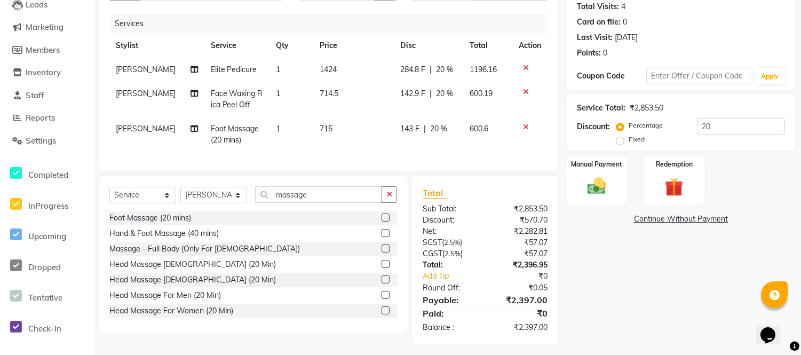
click at [345, 94] on tbody "Rohini Waghmare Elite Pedicure 1 1424 284.8 F | 20 % 1196.16 Rohini Waghmare Fa…" at bounding box center [328, 105] width 438 height 94
click at [331, 68] on span "1424" at bounding box center [328, 70] width 17 height 10
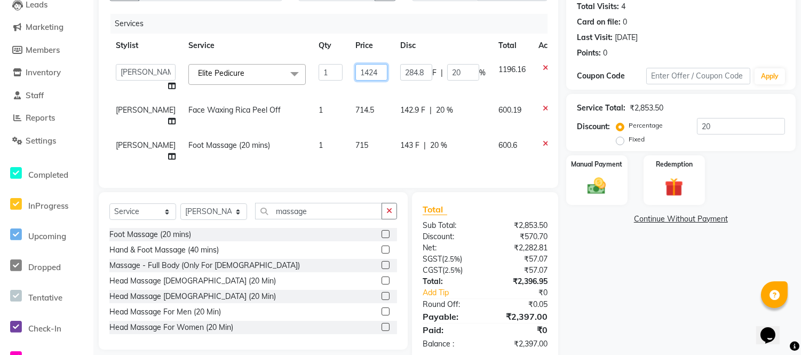
click at [360, 77] on input "1424" at bounding box center [371, 72] width 32 height 17
click at [345, 92] on tbody "Faizan Ansari Nilam Manke Rahul Srivastav Rohini Waghmare Rupali Dhotre Sainath…" at bounding box center [338, 113] width 458 height 111
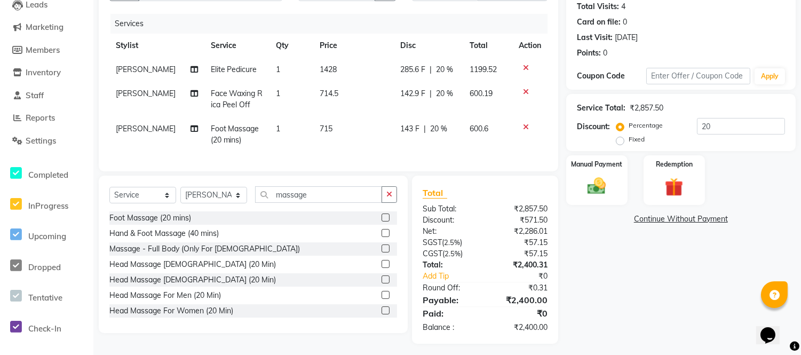
scroll to position [132, 0]
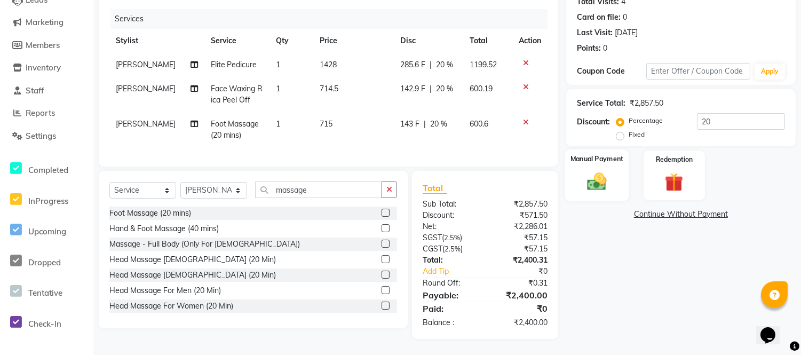
click at [585, 172] on img at bounding box center [596, 181] width 31 height 22
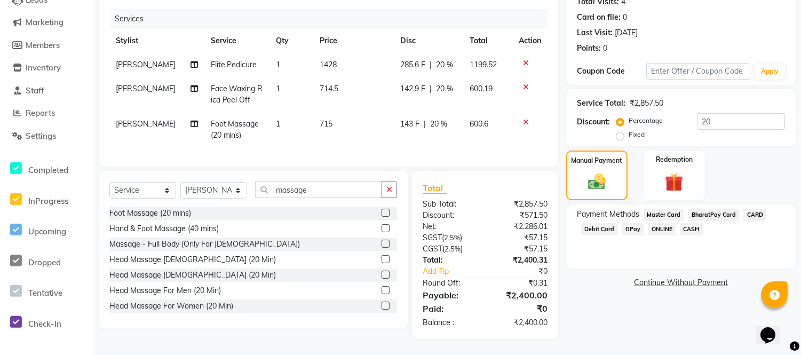
click at [219, 88] on span "Face Waxing Rica Peel Off" at bounding box center [237, 94] width 52 height 21
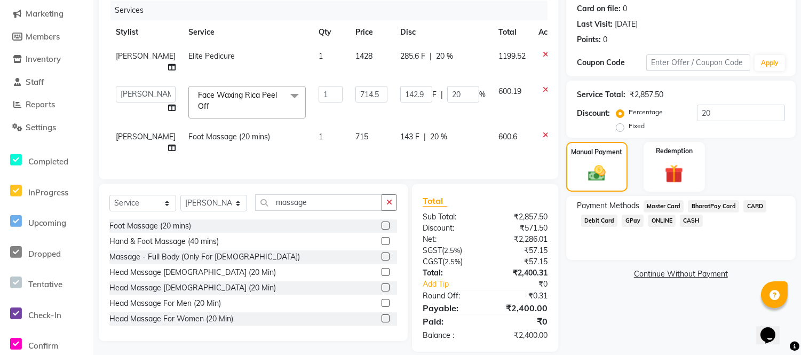
click at [543, 93] on icon at bounding box center [546, 89] width 6 height 7
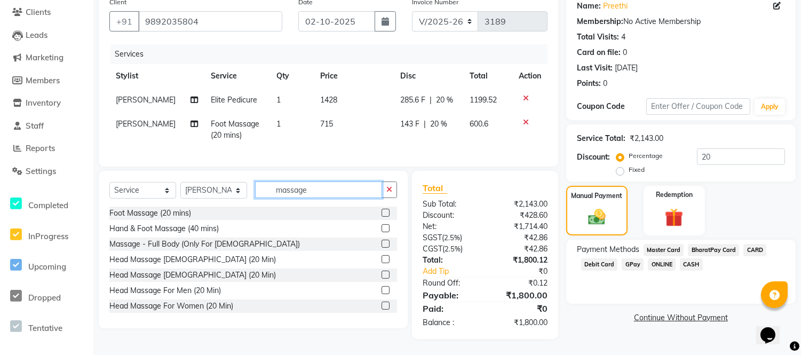
drag, startPoint x: 326, startPoint y: 193, endPoint x: 263, endPoint y: 191, distance: 62.5
click at [263, 191] on input "massage" at bounding box center [318, 189] width 127 height 17
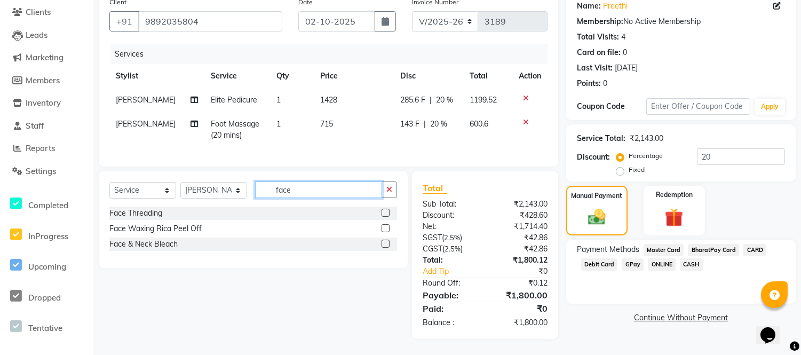
drag, startPoint x: 295, startPoint y: 187, endPoint x: 251, endPoint y: 187, distance: 44.3
click at [251, 187] on div "Select Service Product Membership Package Voucher Prepaid Gift Card Select Styl…" at bounding box center [253, 193] width 288 height 25
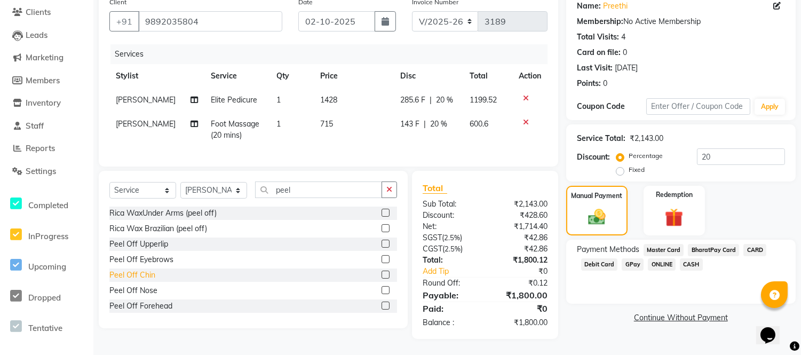
click at [147, 276] on div "Peel Off Chin" at bounding box center [132, 275] width 46 height 11
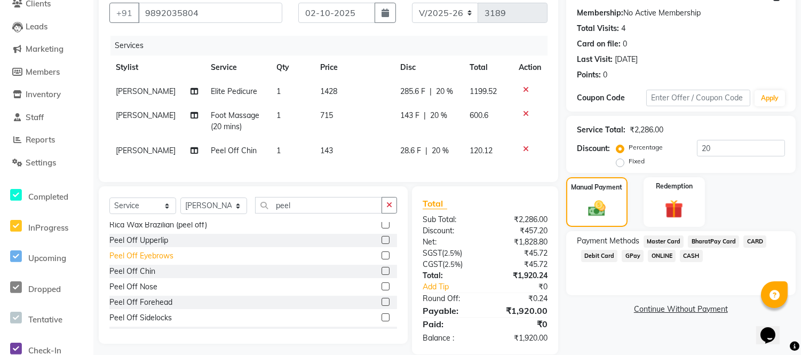
scroll to position [78, 0]
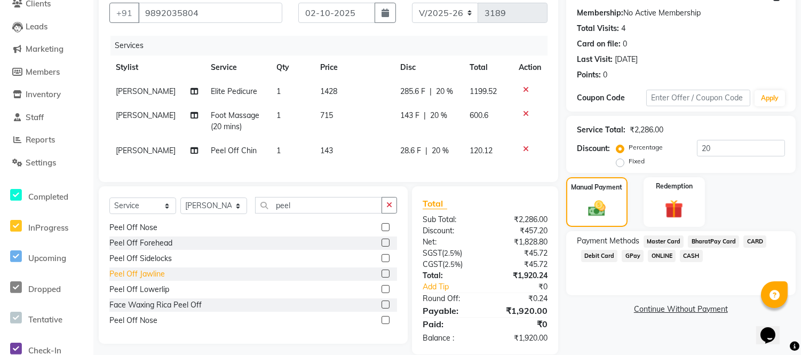
click at [155, 280] on div "Peel Off Jawline" at bounding box center [137, 273] width 56 height 11
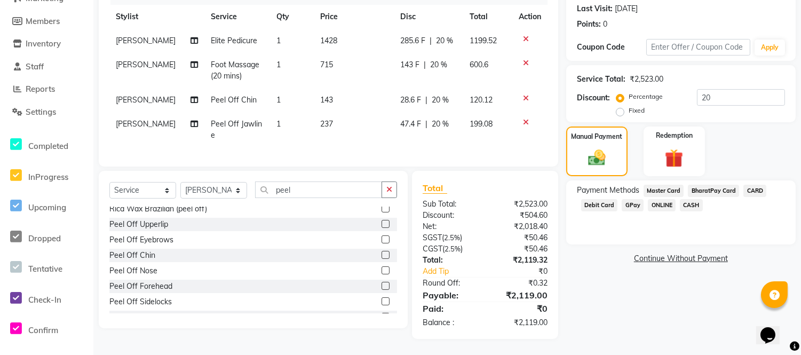
scroll to position [19, 0]
click at [150, 226] on div "Peel Off Upperlip" at bounding box center [138, 224] width 59 height 11
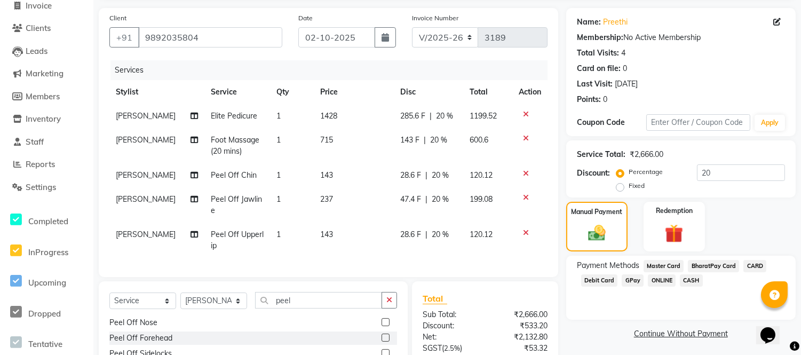
scroll to position [131, 0]
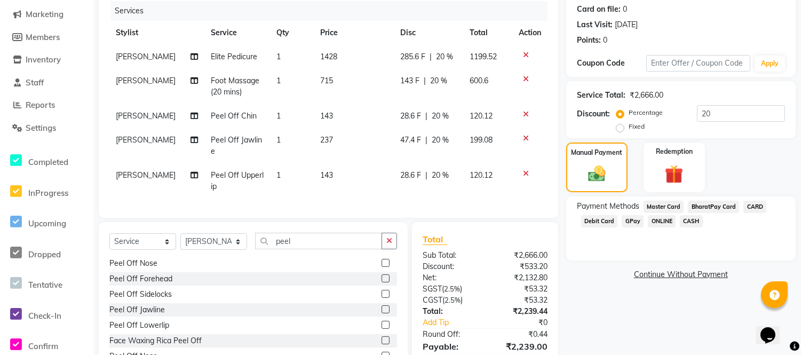
click at [328, 84] on span "715" at bounding box center [326, 81] width 13 height 10
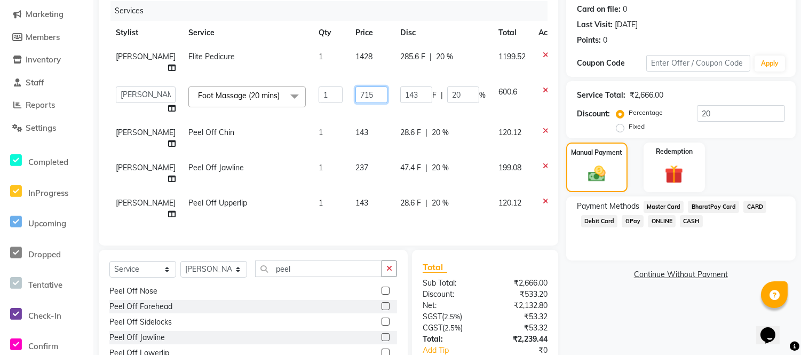
click at [356, 103] on input "715" at bounding box center [371, 94] width 32 height 17
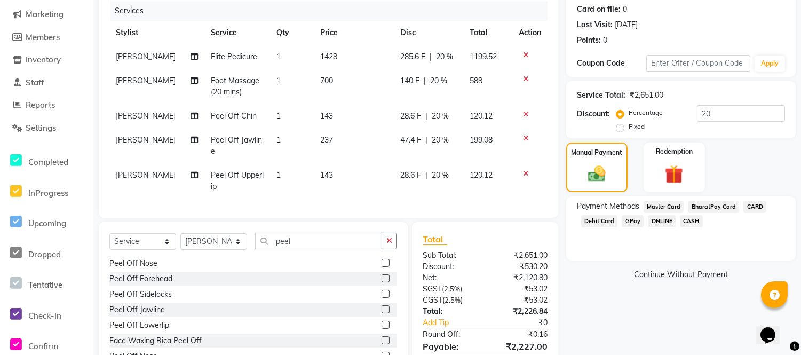
click at [344, 86] on tbody "Rohini Waghmare Elite Pedicure 1 1428 285.6 F | 20 % 1199.52 Rohini Waghmare Fo…" at bounding box center [328, 122] width 438 height 154
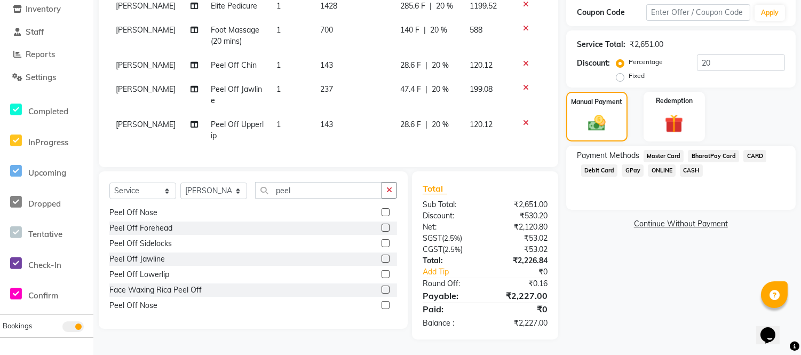
scroll to position [123, 0]
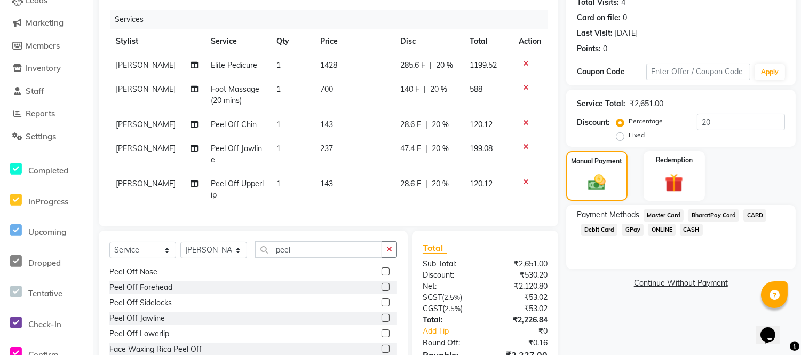
click at [334, 90] on td "700" at bounding box center [354, 94] width 80 height 35
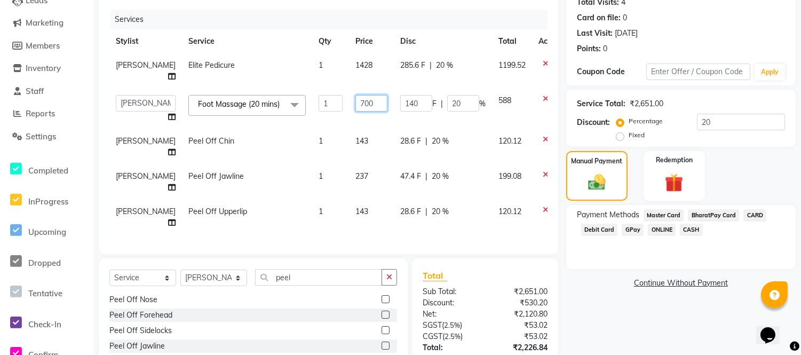
drag, startPoint x: 360, startPoint y: 116, endPoint x: 324, endPoint y: 116, distance: 35.8
click at [324, 116] on tr "Faizan Ansari Nilam Manke Rahul Srivastav Rohini Waghmare Rupali Dhotre Sainath…" at bounding box center [338, 109] width 458 height 41
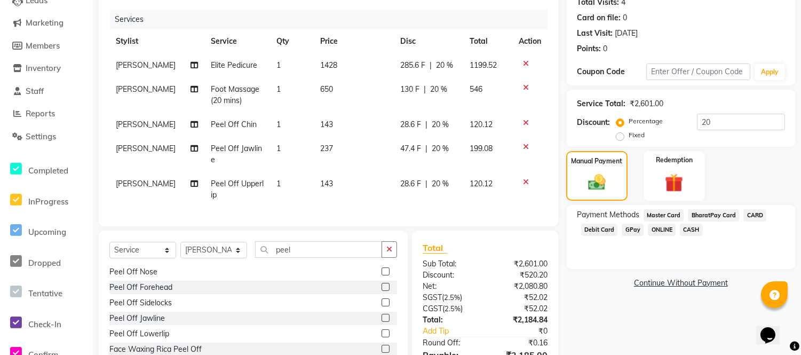
click at [302, 83] on tbody "Rohini Waghmare Elite Pedicure 1 1428 285.6 F | 20 % 1199.52 Rohini Waghmare Fo…" at bounding box center [328, 130] width 438 height 154
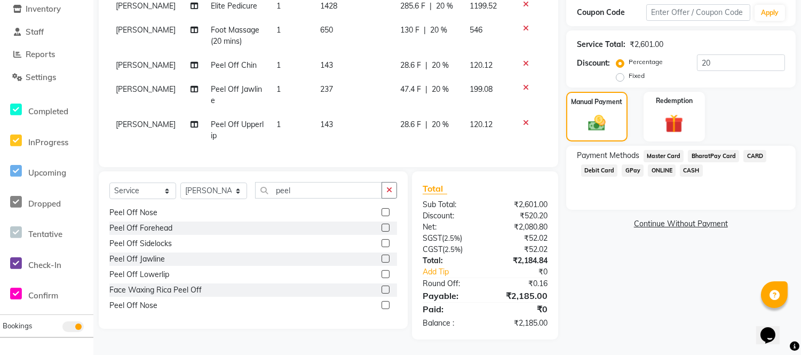
scroll to position [4, 0]
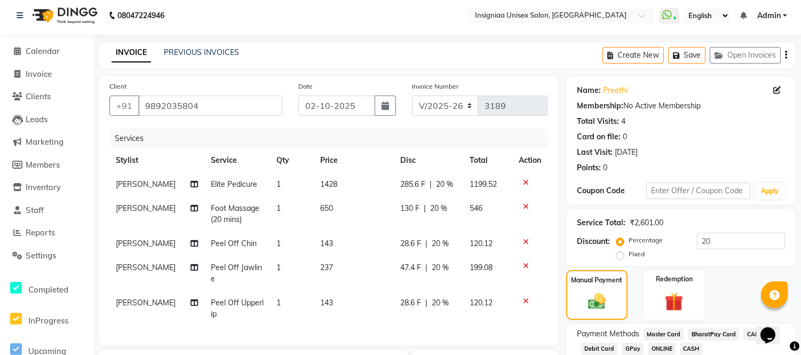
click at [334, 212] on td "650" at bounding box center [354, 213] width 80 height 35
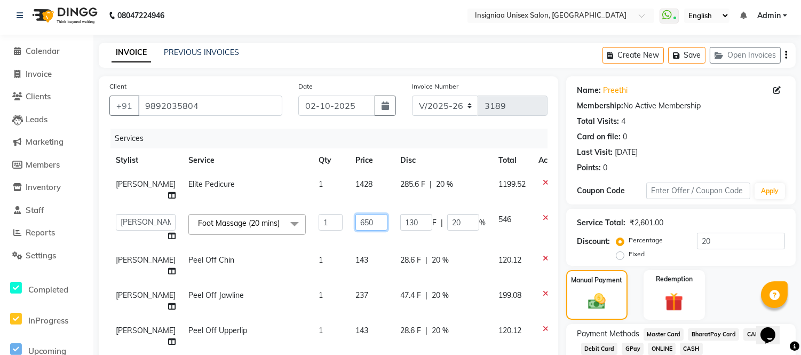
click at [361, 231] on input "650" at bounding box center [371, 222] width 32 height 17
click at [385, 210] on tbody "Rohini Waghmare Elite Pedicure 1 1428 285.6 F | 20 % 1199.52 Faizan Ansari Nila…" at bounding box center [338, 262] width 458 height 181
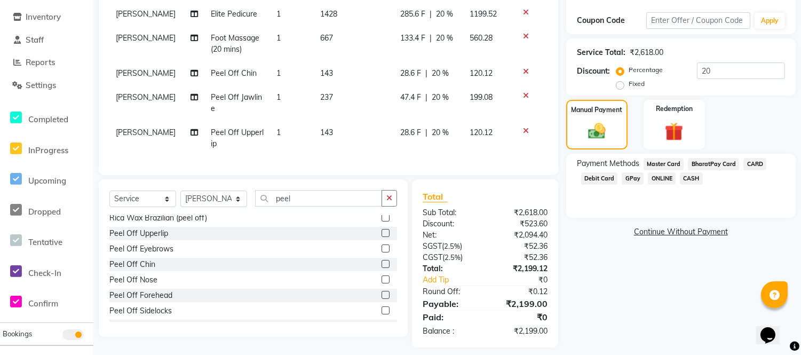
scroll to position [182, 0]
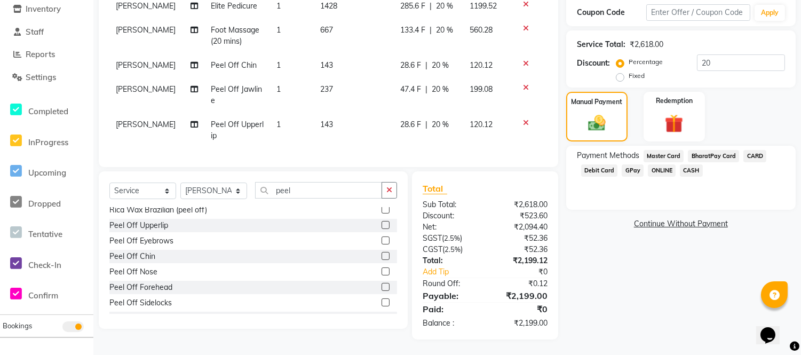
click at [322, 30] on span "667" at bounding box center [326, 30] width 13 height 10
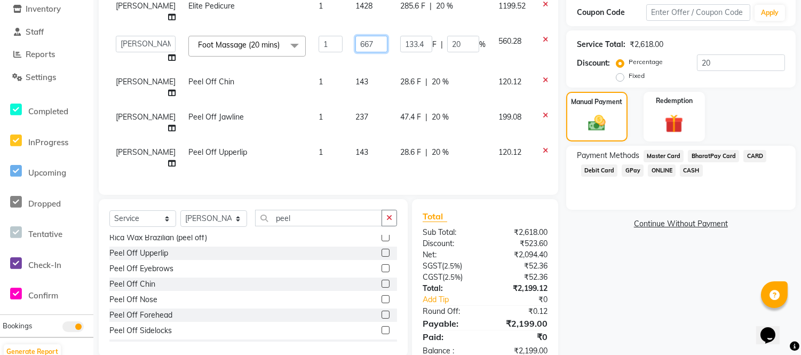
click at [355, 52] on input "667" at bounding box center [371, 44] width 32 height 17
click at [346, 25] on tbody "Rohini Waghmare Elite Pedicure 1 1428 285.6 F | 20 % 1199.52 Faizan Ansari Nila…" at bounding box center [338, 84] width 458 height 181
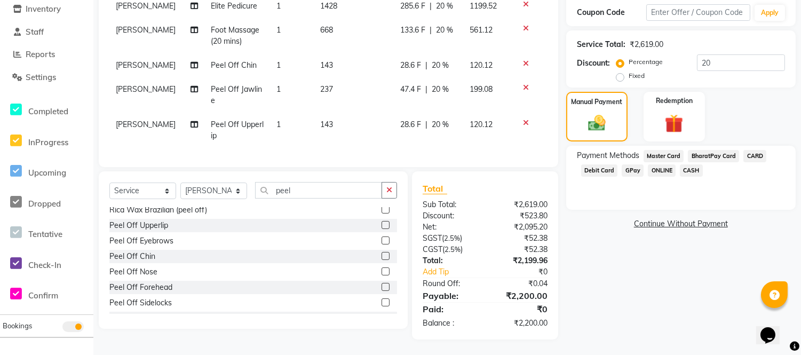
click at [635, 173] on span "GPay" at bounding box center [633, 170] width 22 height 12
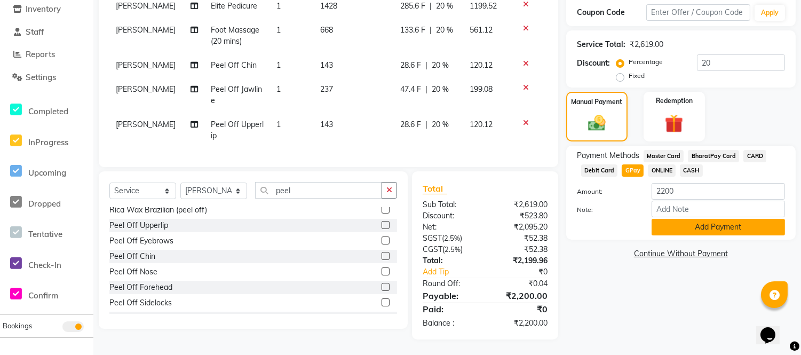
click at [666, 226] on button "Add Payment" at bounding box center [718, 227] width 133 height 17
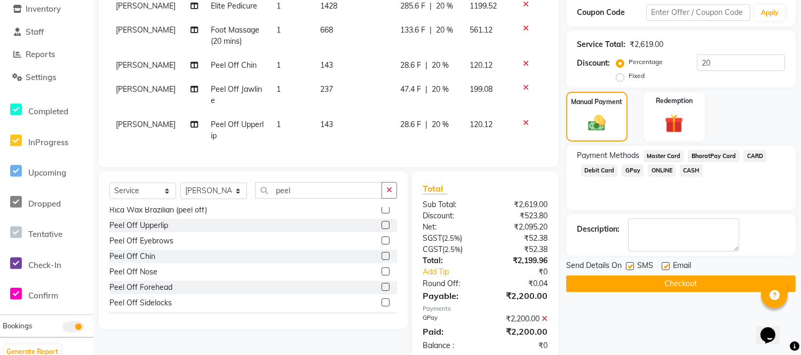
scroll to position [204, 0]
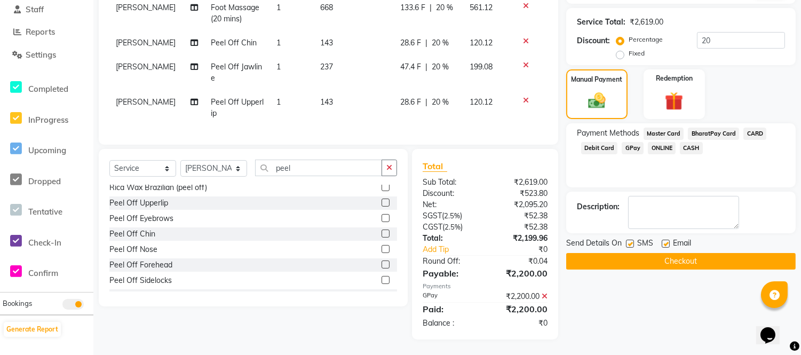
drag, startPoint x: 664, startPoint y: 244, endPoint x: 654, endPoint y: 244, distance: 10.2
click at [662, 244] on label at bounding box center [666, 244] width 8 height 8
click at [662, 244] on input "checkbox" at bounding box center [665, 244] width 7 height 7
click at [633, 241] on label at bounding box center [630, 244] width 8 height 8
click at [633, 241] on input "checkbox" at bounding box center [629, 244] width 7 height 7
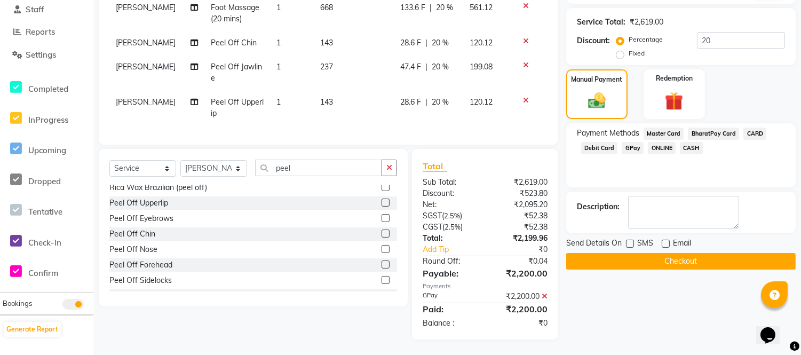
click at [628, 259] on button "Checkout" at bounding box center [681, 261] width 230 height 17
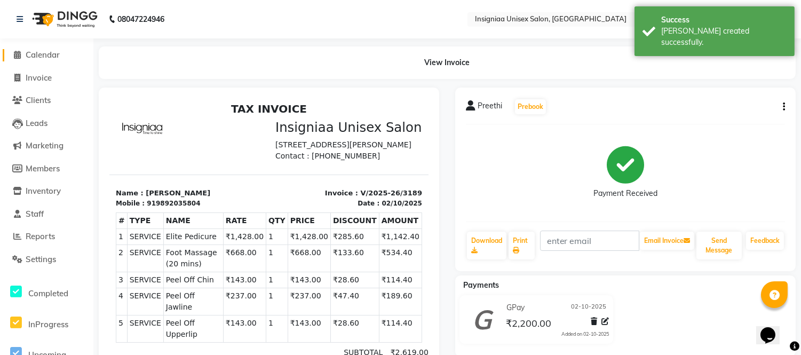
click at [45, 56] on span "Calendar" at bounding box center [43, 55] width 34 height 10
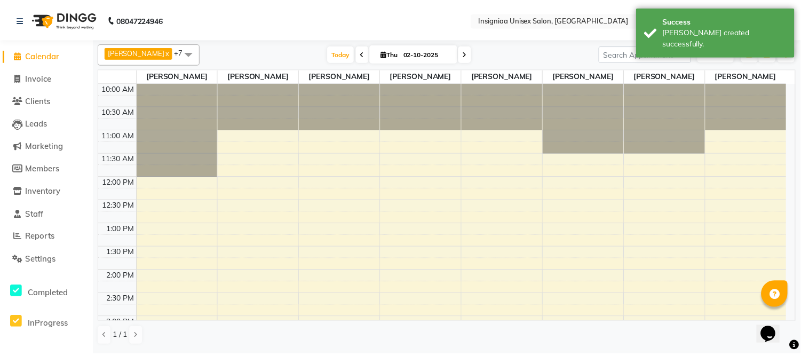
scroll to position [307, 0]
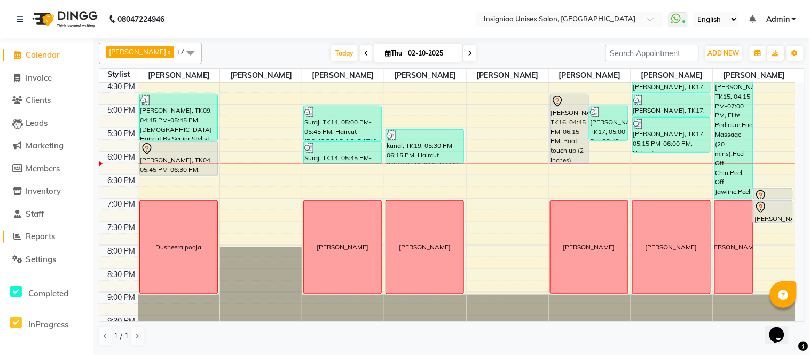
click at [29, 239] on span "Reports" at bounding box center [40, 236] width 29 height 10
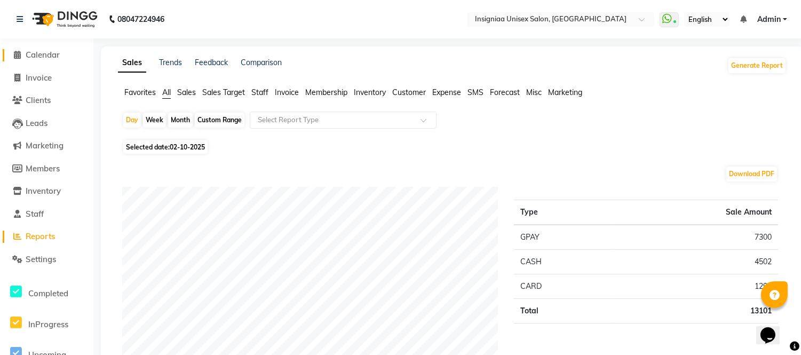
click at [41, 57] on span "Calendar" at bounding box center [43, 55] width 34 height 10
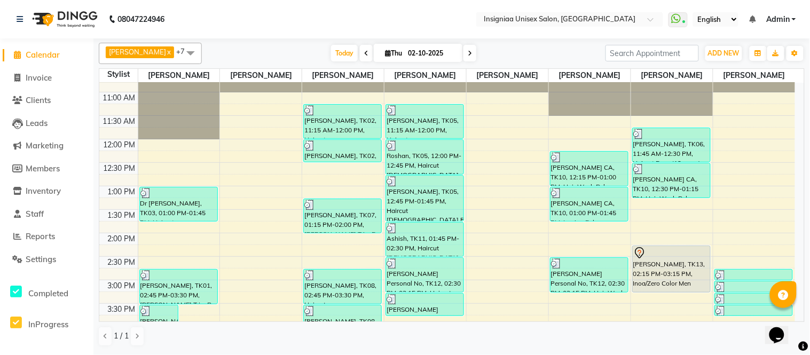
scroll to position [118, 0]
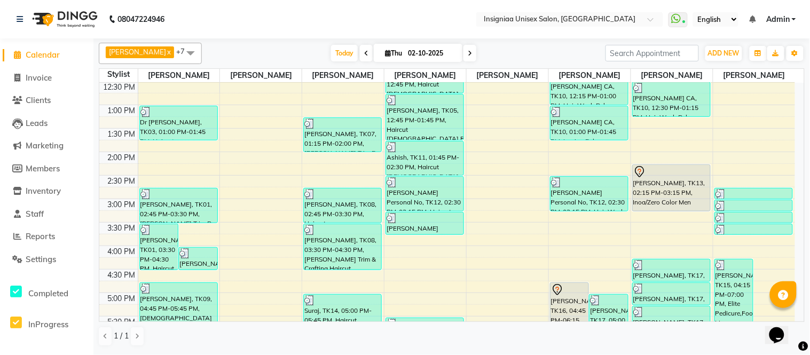
click at [253, 46] on div "Today Thu 02-10-2025" at bounding box center [403, 53] width 393 height 16
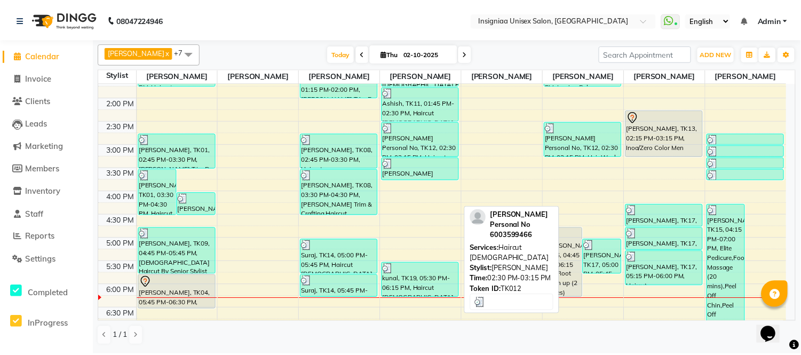
scroll to position [178, 0]
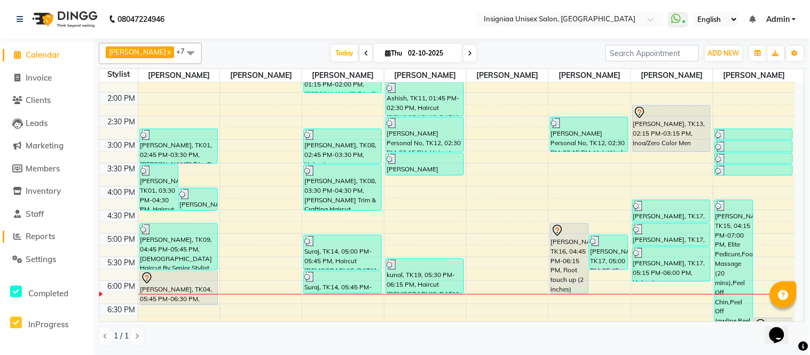
click at [49, 235] on span "Reports" at bounding box center [40, 236] width 29 height 10
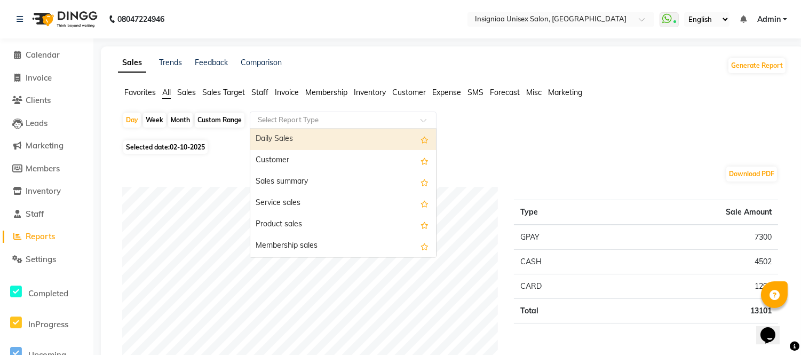
click at [310, 124] on input "text" at bounding box center [333, 120] width 154 height 11
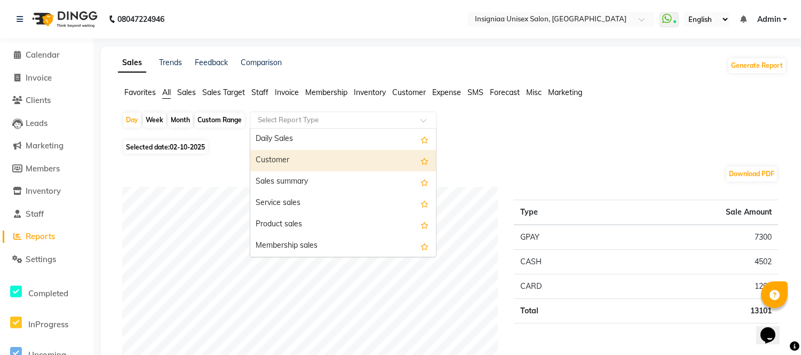
click at [299, 157] on div "Customer" at bounding box center [343, 160] width 186 height 21
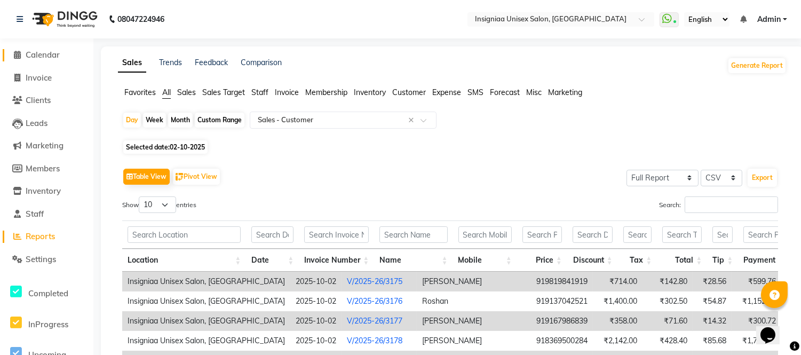
click at [44, 56] on span "Calendar" at bounding box center [43, 55] width 34 height 10
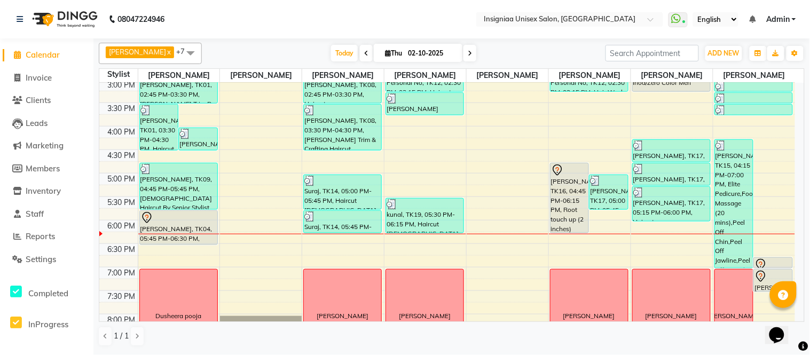
scroll to position [296, 0]
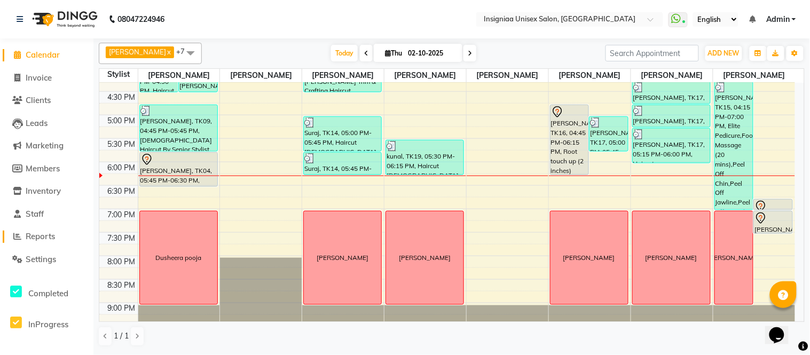
click at [48, 238] on span "Reports" at bounding box center [40, 236] width 29 height 10
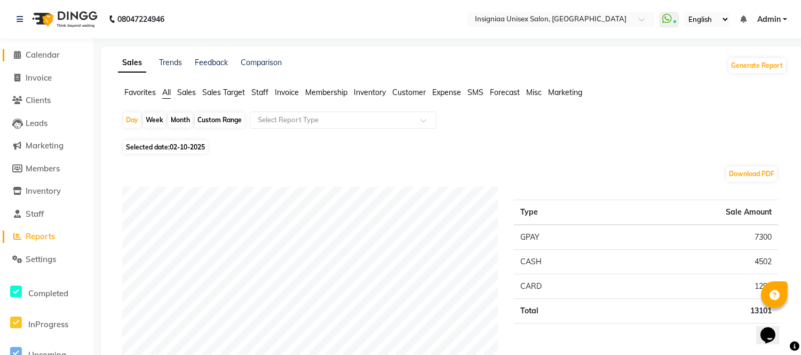
click at [28, 52] on span "Calendar" at bounding box center [43, 55] width 34 height 10
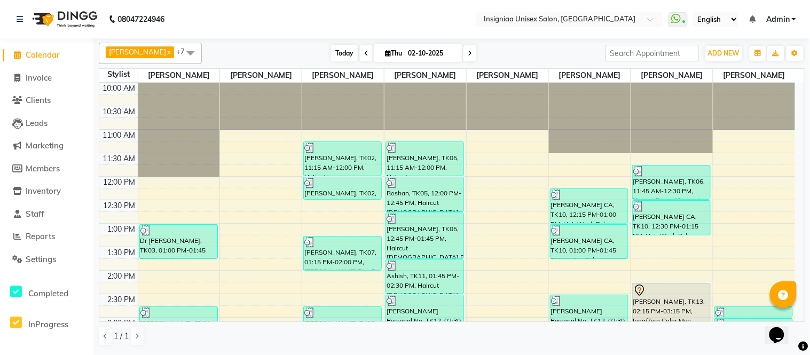
drag, startPoint x: 342, startPoint y: 52, endPoint x: 333, endPoint y: 59, distance: 11.3
click at [339, 51] on span "Today" at bounding box center [344, 53] width 27 height 17
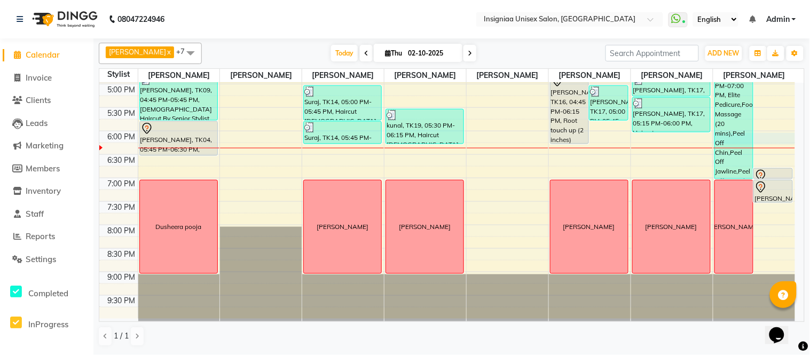
click at [758, 137] on div "10:00 AM 10:30 AM 11:00 AM 11:30 AM 12:00 PM 12:30 PM 1:00 PM 1:30 PM 2:00 PM 2…" at bounding box center [446, 37] width 695 height 563
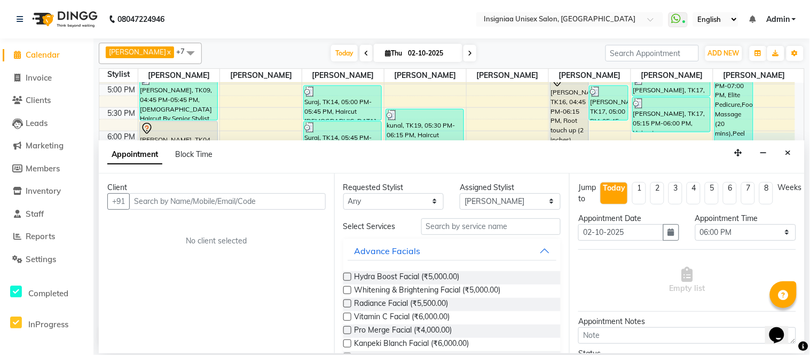
click at [217, 203] on input "text" at bounding box center [227, 201] width 196 height 17
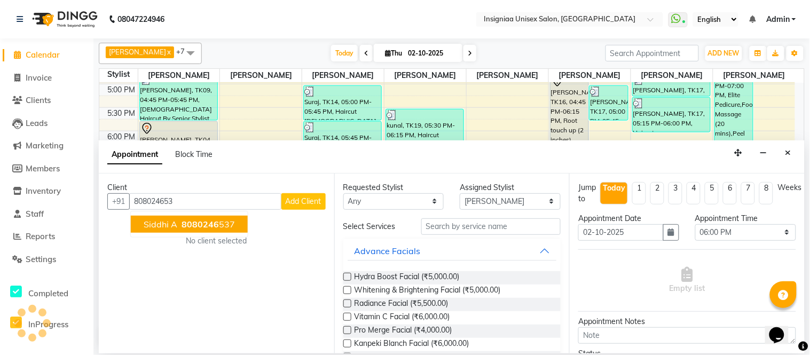
click at [197, 223] on span "8080246" at bounding box center [199, 224] width 37 height 11
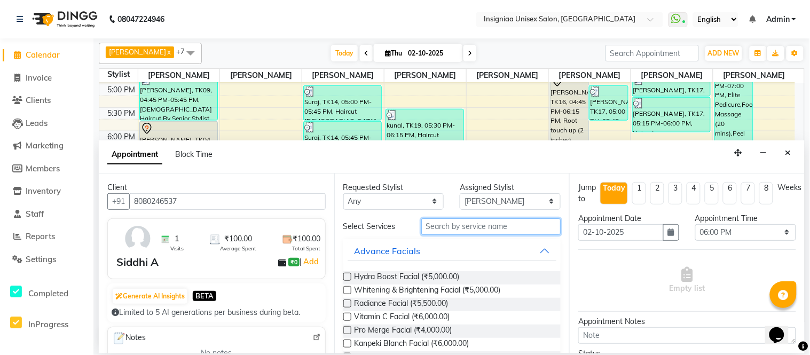
click at [495, 231] on input "text" at bounding box center [491, 226] width 140 height 17
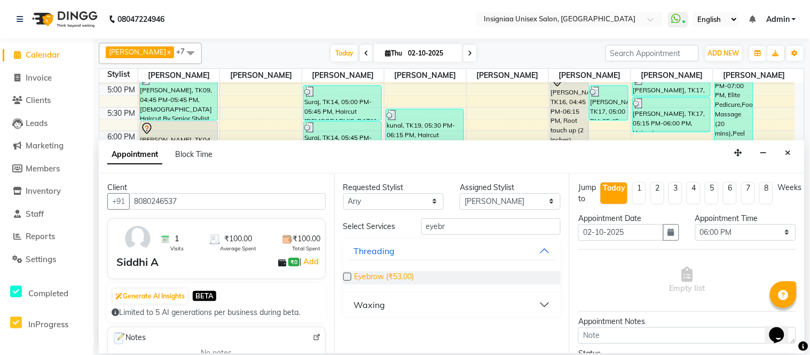
click at [397, 279] on span "Eyebrow (₹53.00)" at bounding box center [384, 277] width 60 height 13
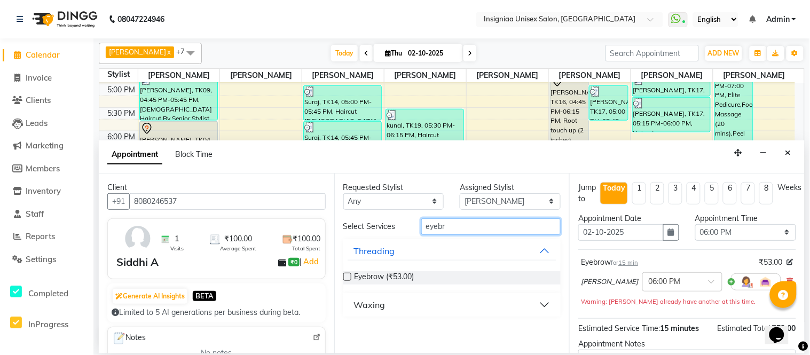
drag, startPoint x: 466, startPoint y: 232, endPoint x: 392, endPoint y: 225, distance: 74.5
click at [397, 230] on div "Select Services eyebr" at bounding box center [452, 226] width 234 height 17
click at [409, 276] on span "Upperlip (₹53.00)" at bounding box center [383, 277] width 58 height 13
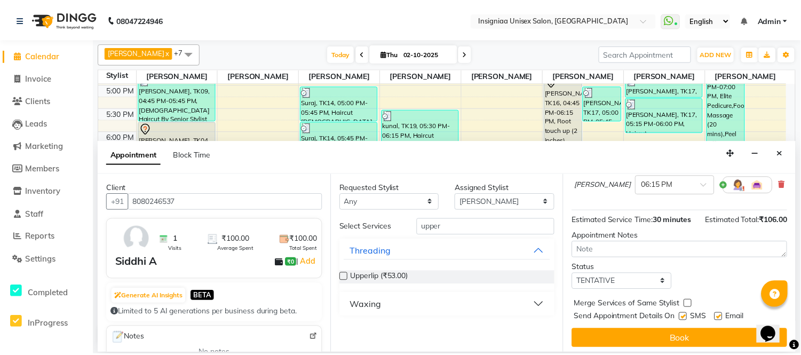
scroll to position [175, 0]
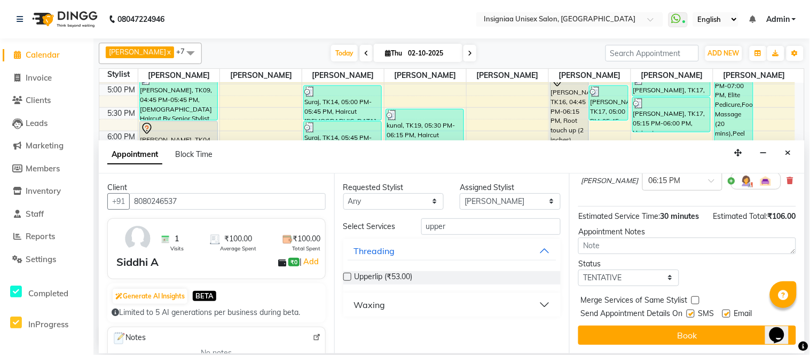
click at [724, 312] on label at bounding box center [726, 314] width 8 height 8
click at [724, 312] on input "checkbox" at bounding box center [725, 314] width 7 height 7
click at [689, 313] on label at bounding box center [690, 314] width 8 height 8
click at [689, 313] on input "checkbox" at bounding box center [689, 314] width 7 height 7
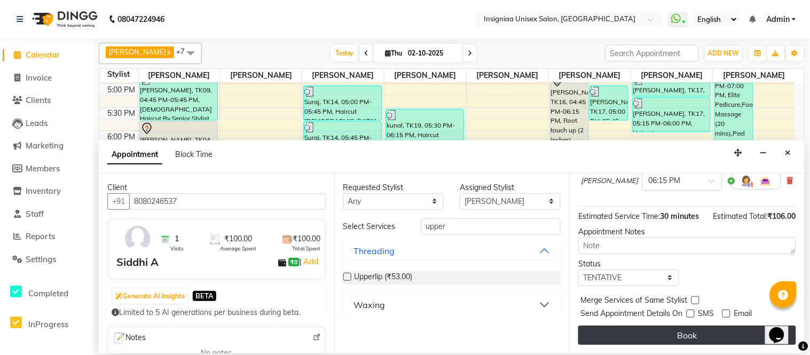
click at [686, 333] on button "Book" at bounding box center [687, 335] width 218 height 19
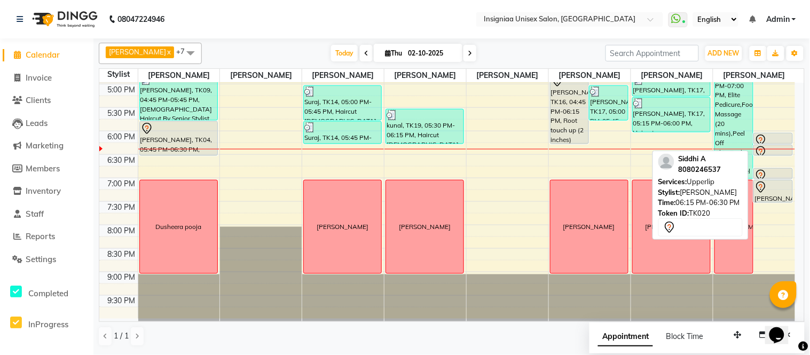
click at [781, 148] on div at bounding box center [772, 152] width 37 height 13
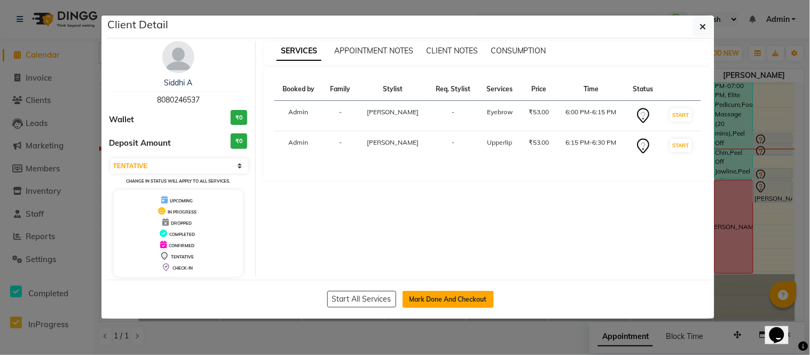
click at [444, 302] on button "Mark Done And Checkout" at bounding box center [447, 299] width 91 height 17
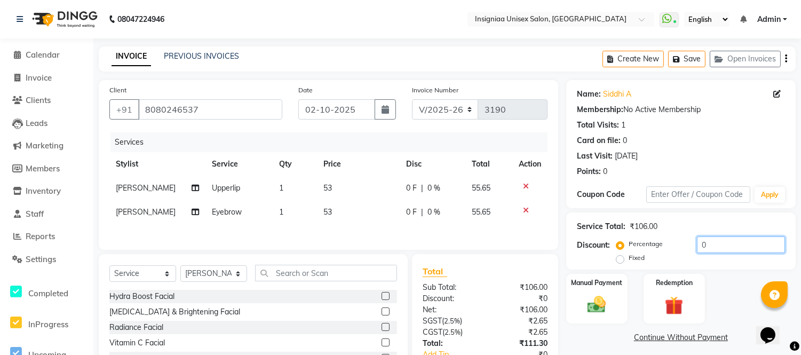
click at [698, 248] on input "0" at bounding box center [741, 244] width 88 height 17
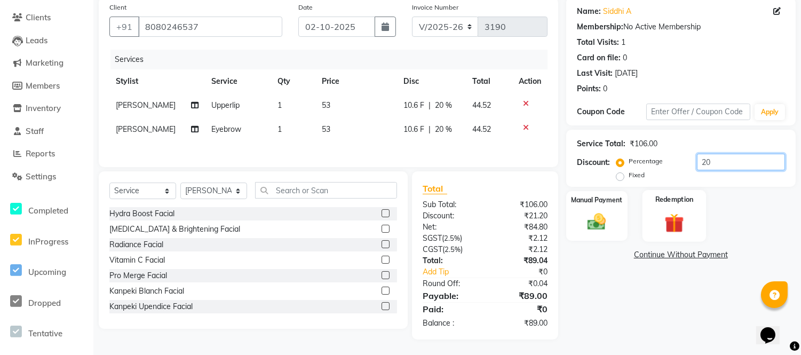
scroll to position [85, 0]
drag, startPoint x: 714, startPoint y: 159, endPoint x: 687, endPoint y: 148, distance: 28.7
click at [690, 155] on div "Percentage Fixed 20" at bounding box center [702, 167] width 167 height 29
click at [593, 213] on img at bounding box center [596, 221] width 31 height 22
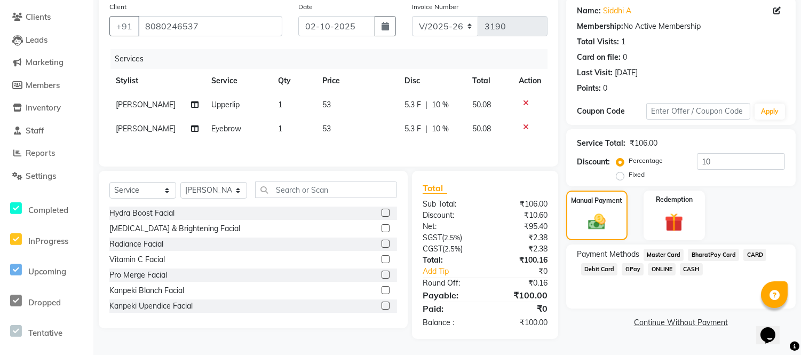
click at [633, 267] on span "GPay" at bounding box center [633, 269] width 22 height 12
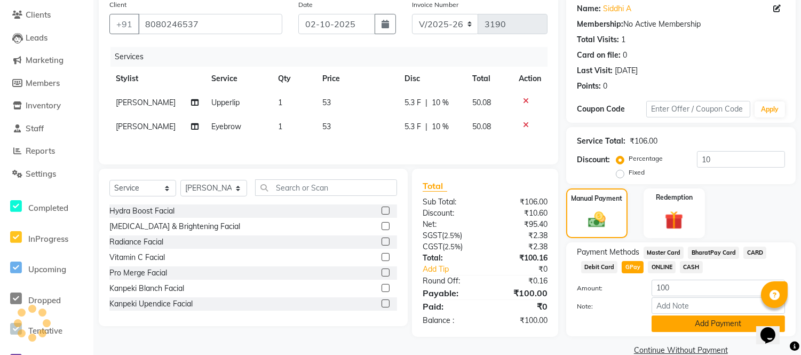
click at [679, 320] on button "Add Payment" at bounding box center [718, 323] width 133 height 17
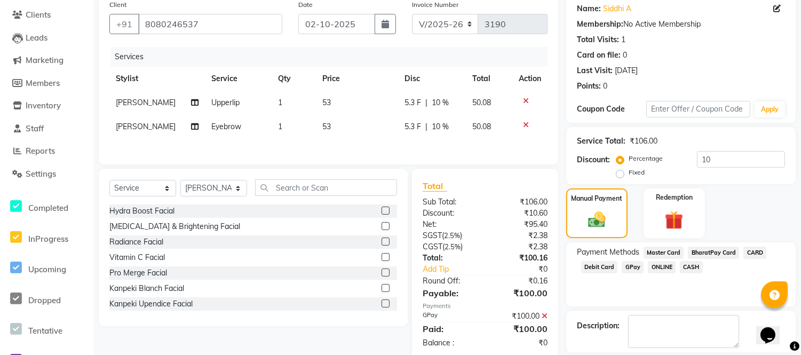
scroll to position [134, 0]
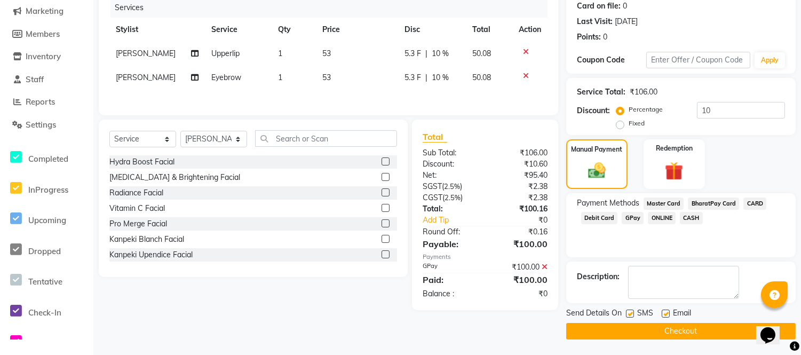
click at [665, 311] on label at bounding box center [666, 314] width 8 height 8
click at [665, 311] on input "checkbox" at bounding box center [665, 314] width 7 height 7
click at [628, 312] on label at bounding box center [630, 314] width 8 height 8
click at [628, 312] on input "checkbox" at bounding box center [629, 314] width 7 height 7
click at [632, 330] on button "Checkout" at bounding box center [681, 331] width 230 height 17
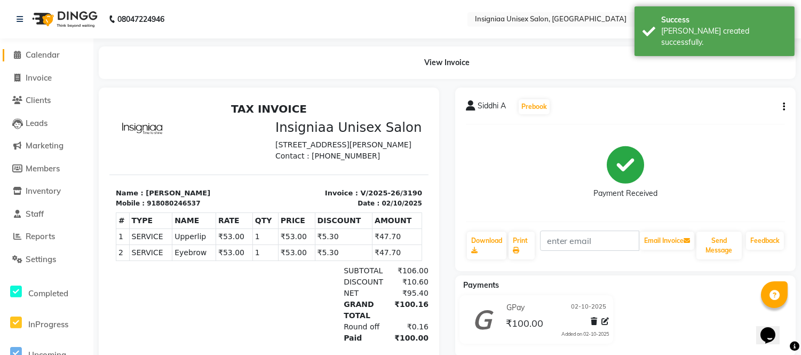
click at [39, 56] on span "Calendar" at bounding box center [43, 55] width 34 height 10
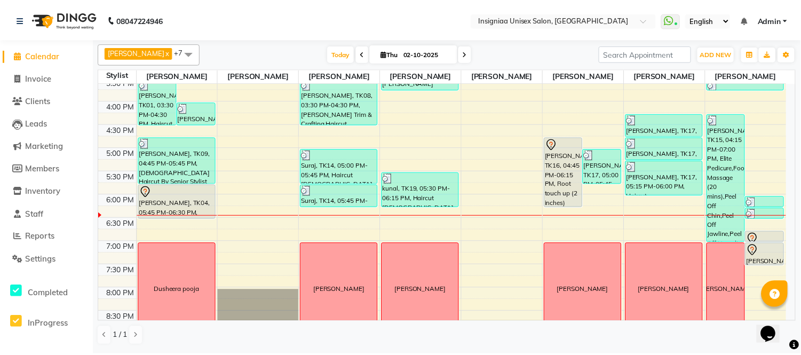
scroll to position [296, 0]
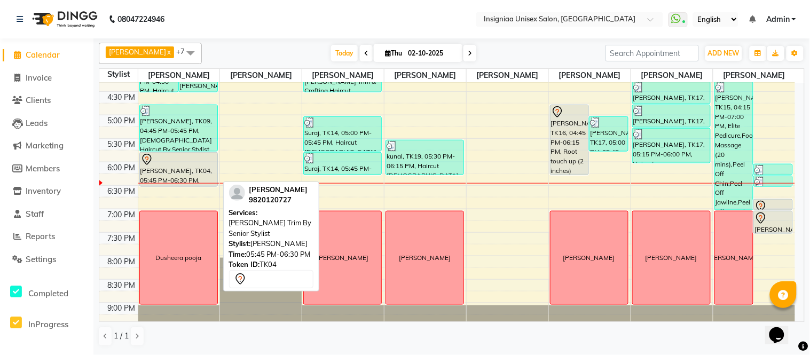
click at [167, 168] on div "Pratik Rasam, TK04, 05:45 PM-06:30 PM, Beard Trim By Senior Stylist" at bounding box center [178, 170] width 77 height 34
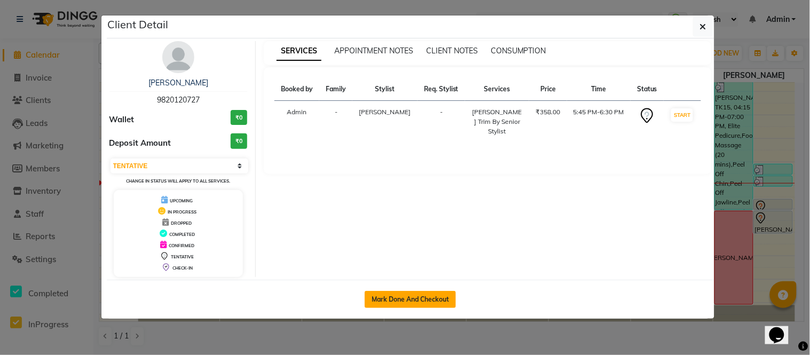
click at [388, 295] on button "Mark Done And Checkout" at bounding box center [410, 299] width 91 height 17
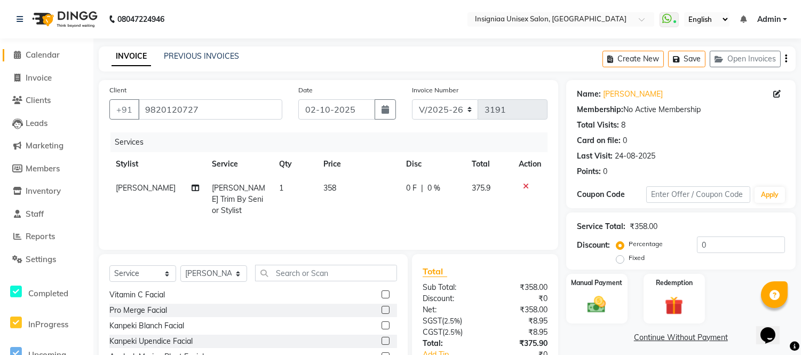
scroll to position [118, 0]
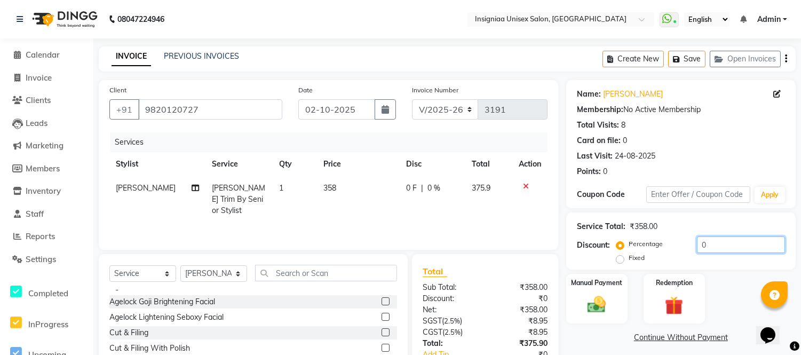
click at [697, 246] on input "0" at bounding box center [741, 244] width 88 height 17
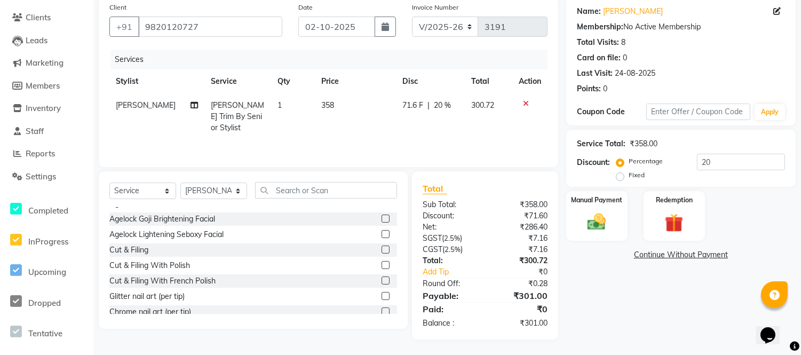
click at [717, 171] on div "Percentage Fixed 20" at bounding box center [702, 168] width 167 height 29
click at [718, 163] on input "20" at bounding box center [741, 162] width 88 height 17
click at [668, 283] on div "Name: Pratik Rasam Membership: No Active Membership Total Visits: 8 Card on fil…" at bounding box center [685, 168] width 238 height 342
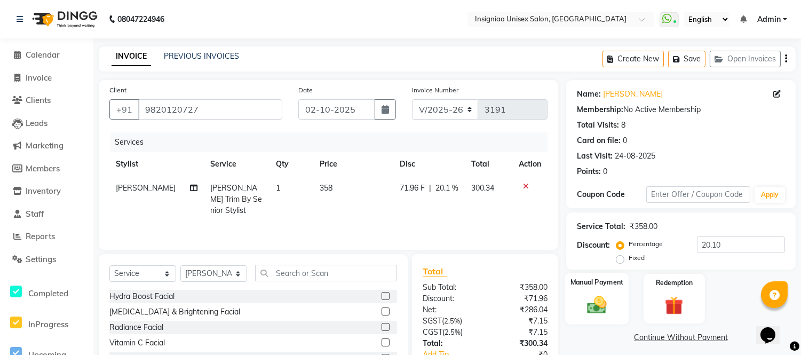
scroll to position [59, 0]
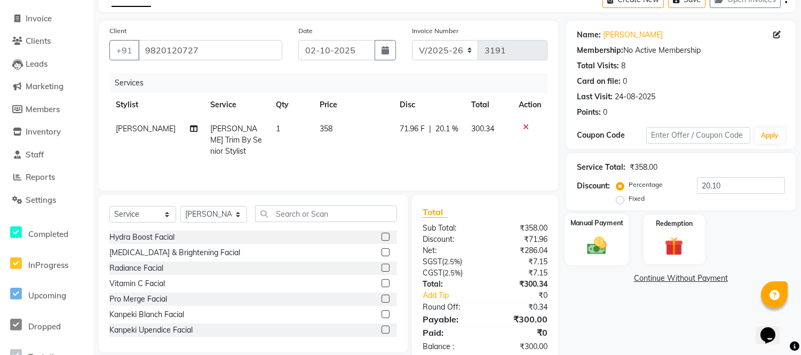
click at [591, 248] on img at bounding box center [596, 245] width 31 height 22
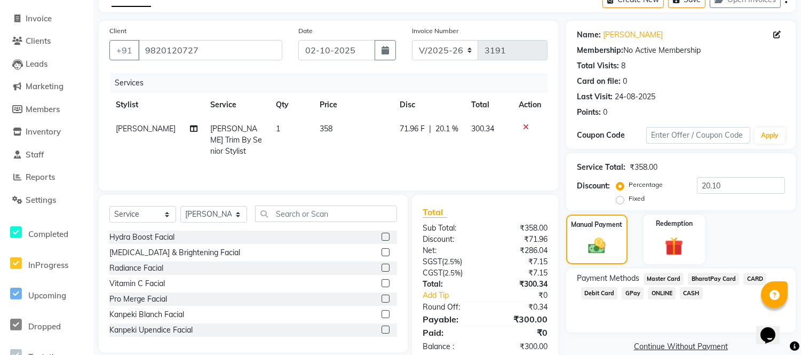
click at [751, 279] on span "CARD" at bounding box center [754, 279] width 23 height 12
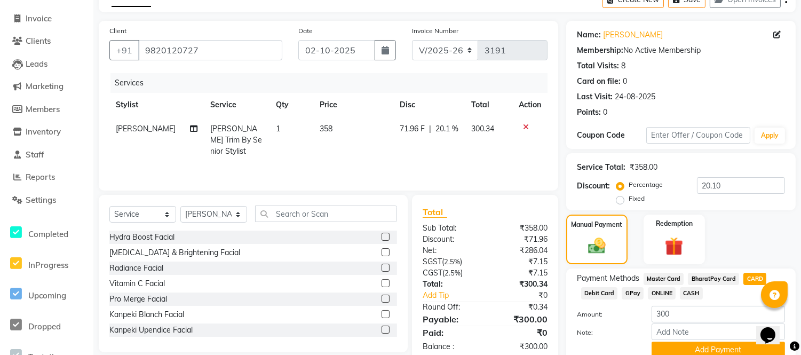
scroll to position [105, 0]
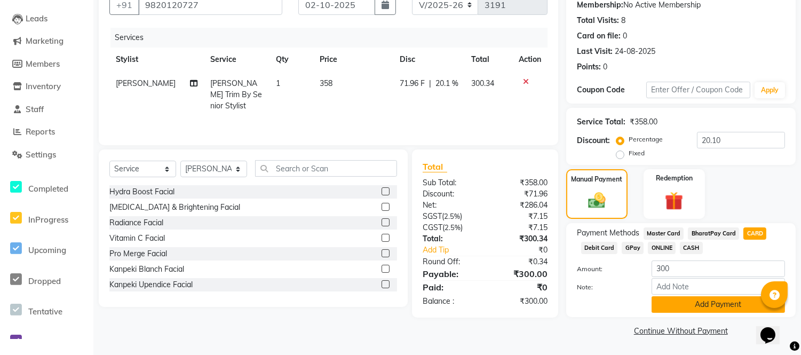
click at [689, 302] on button "Add Payment" at bounding box center [718, 304] width 133 height 17
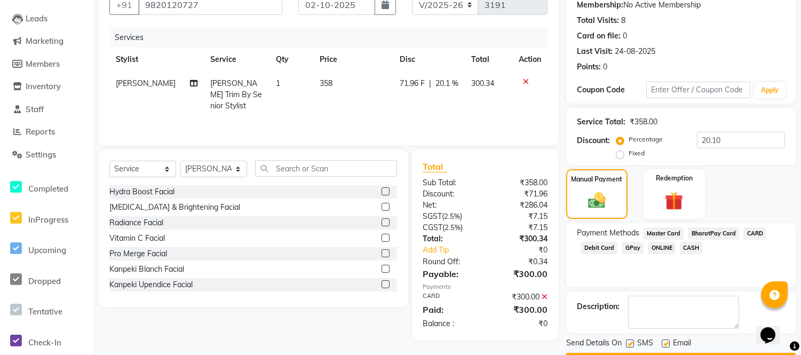
scroll to position [134, 0]
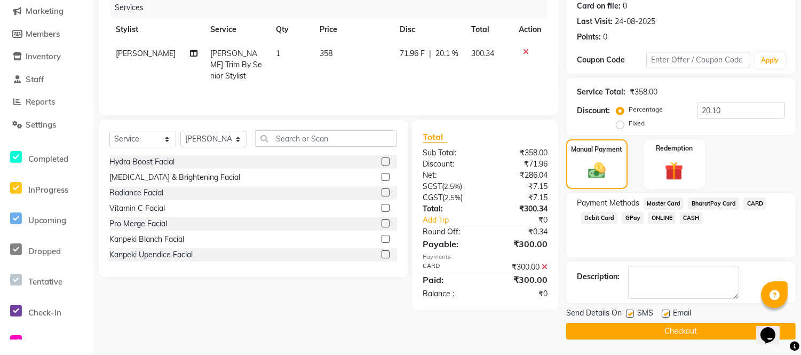
click at [663, 315] on label at bounding box center [666, 314] width 8 height 8
click at [663, 315] on input "checkbox" at bounding box center [665, 314] width 7 height 7
click at [631, 311] on label at bounding box center [630, 314] width 8 height 8
click at [631, 311] on input "checkbox" at bounding box center [629, 314] width 7 height 7
click at [634, 326] on button "Checkout" at bounding box center [681, 331] width 230 height 17
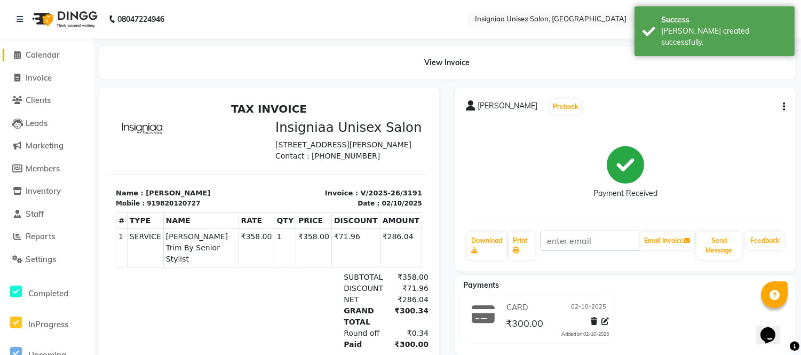
click at [59, 60] on link "Calendar" at bounding box center [47, 55] width 88 height 12
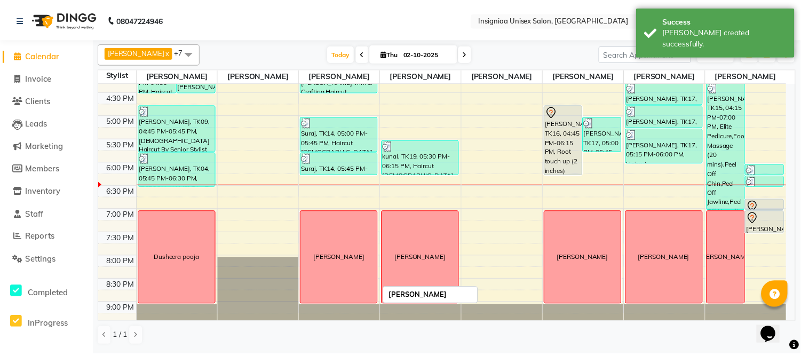
scroll to position [327, 0]
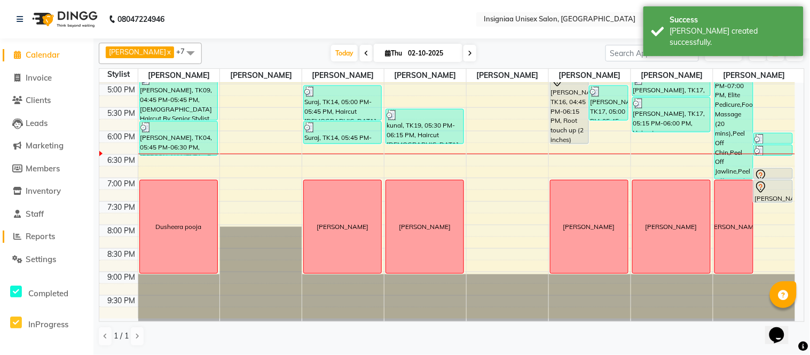
click at [52, 235] on span "Reports" at bounding box center [40, 236] width 29 height 10
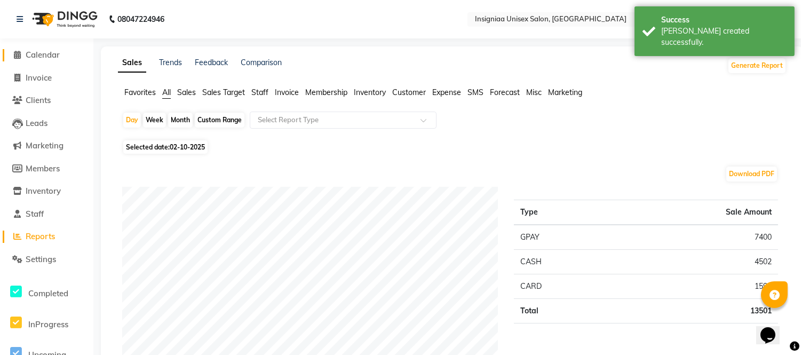
drag, startPoint x: 43, startPoint y: 54, endPoint x: 61, endPoint y: 94, distance: 43.7
click at [43, 56] on span "Calendar" at bounding box center [43, 55] width 34 height 10
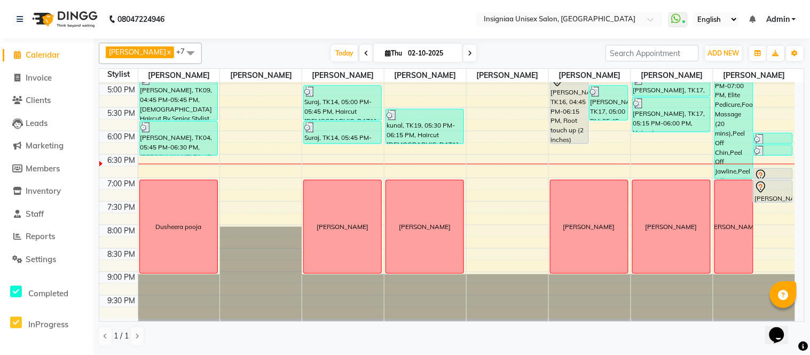
scroll to position [274, 0]
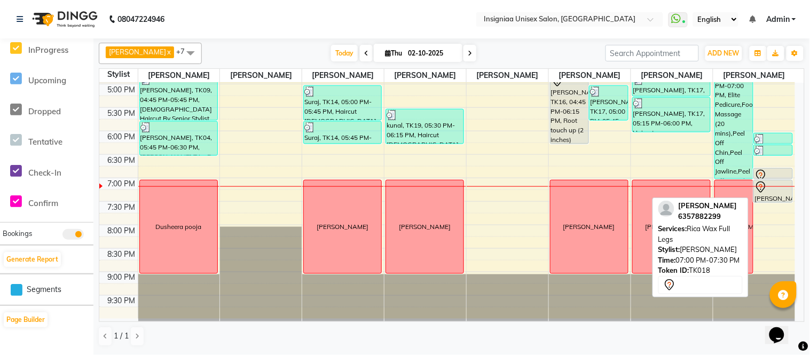
click at [777, 190] on div at bounding box center [772, 187] width 37 height 13
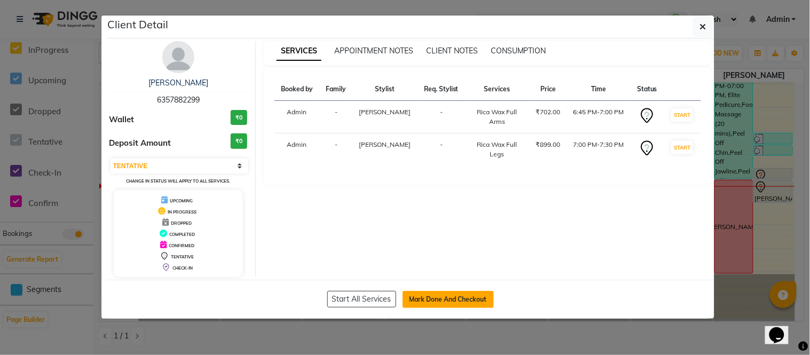
click at [455, 302] on button "Mark Done And Checkout" at bounding box center [447, 299] width 91 height 17
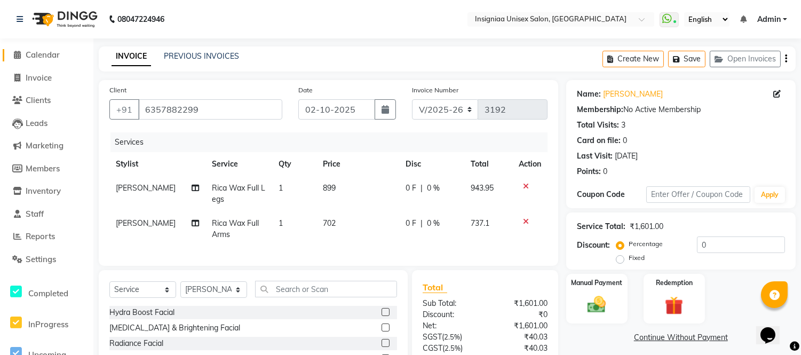
scroll to position [108, 0]
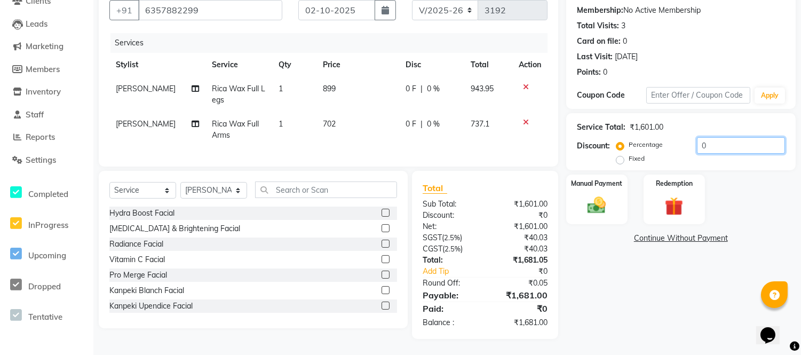
click at [699, 137] on input "0" at bounding box center [741, 145] width 88 height 17
click at [602, 194] on img at bounding box center [596, 205] width 31 height 22
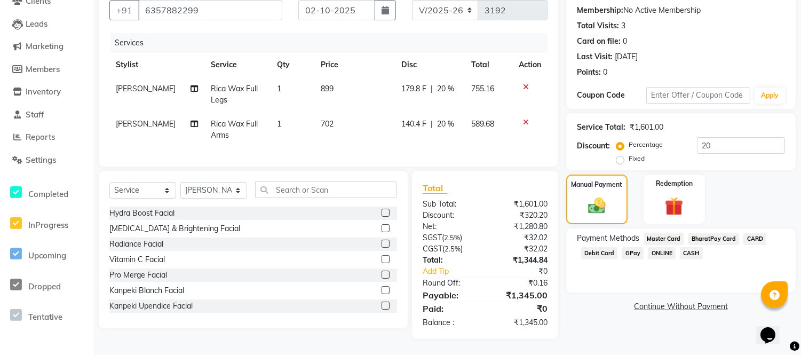
click at [634, 247] on span "GPay" at bounding box center [633, 253] width 22 height 12
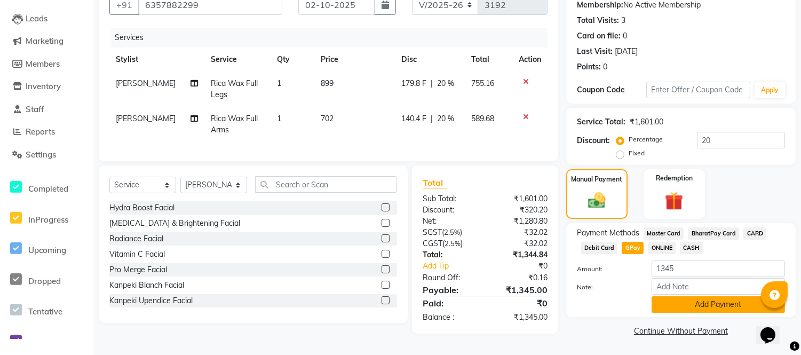
click at [655, 296] on button "Add Payment" at bounding box center [718, 304] width 133 height 17
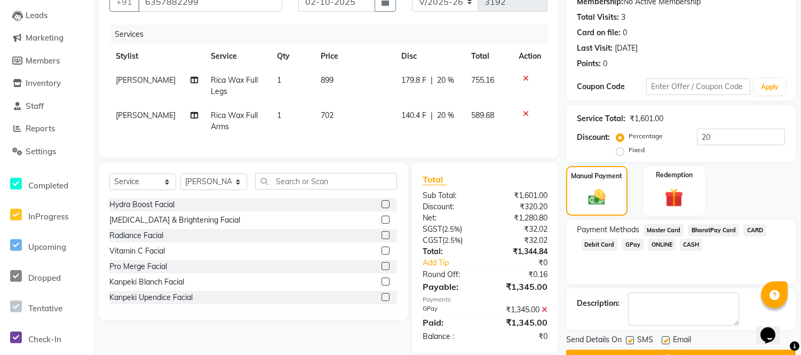
click at [798, 291] on div "Name: Karishma Patel Membership: No Active Membership Total Visits: 3 Card on f…" at bounding box center [685, 169] width 238 height 394
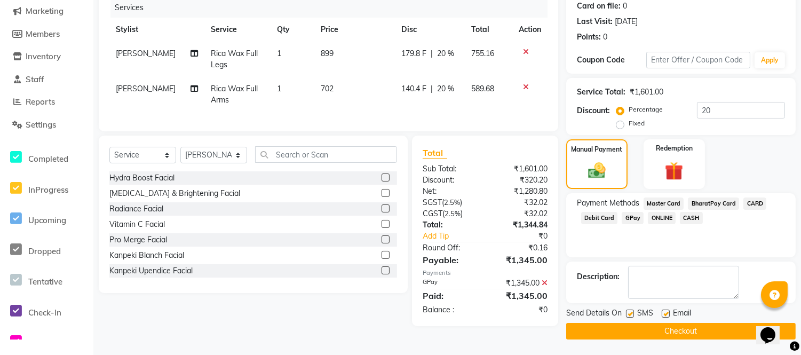
click at [667, 313] on label at bounding box center [666, 314] width 8 height 8
click at [667, 313] on input "checkbox" at bounding box center [665, 314] width 7 height 7
click at [628, 311] on label at bounding box center [630, 314] width 8 height 8
click at [628, 311] on input "checkbox" at bounding box center [629, 314] width 7 height 7
click at [634, 328] on button "Checkout" at bounding box center [681, 331] width 230 height 17
